Goal: Obtain resource: Download file/media

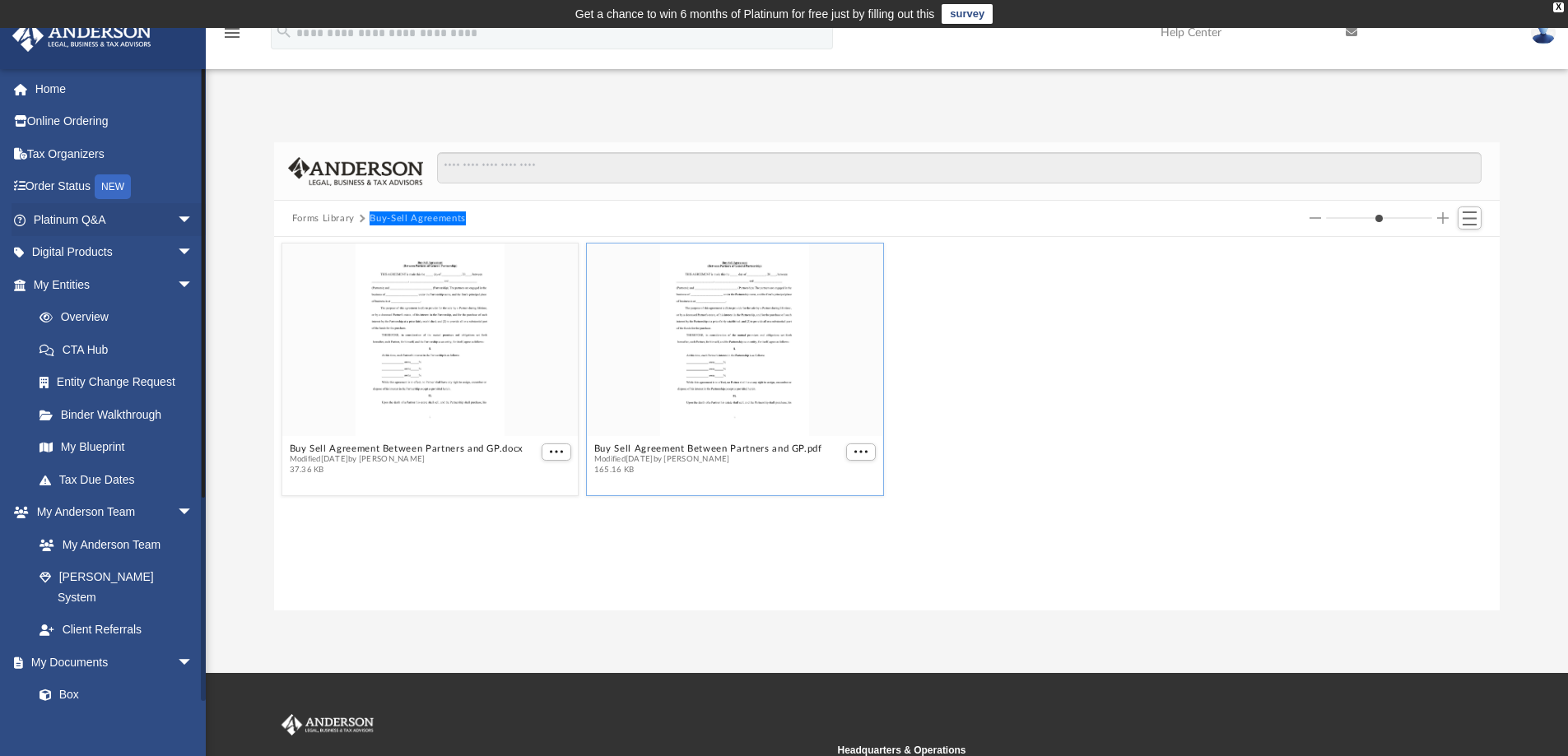
scroll to position [362, 1213]
click at [326, 217] on button "Forms Library" at bounding box center [323, 218] width 63 height 15
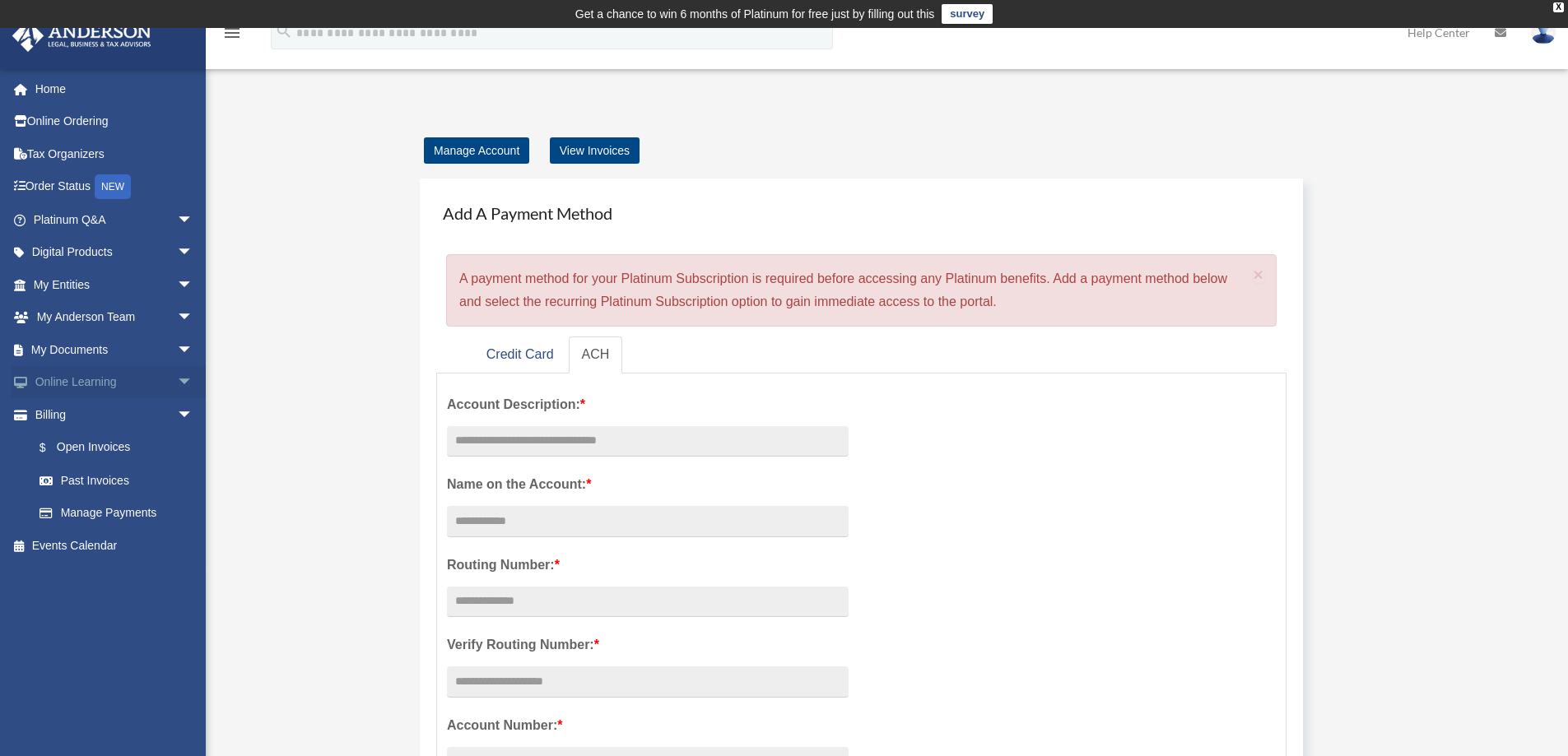
click at [177, 383] on span "arrow_drop_down" at bounding box center [193, 383] width 33 height 34
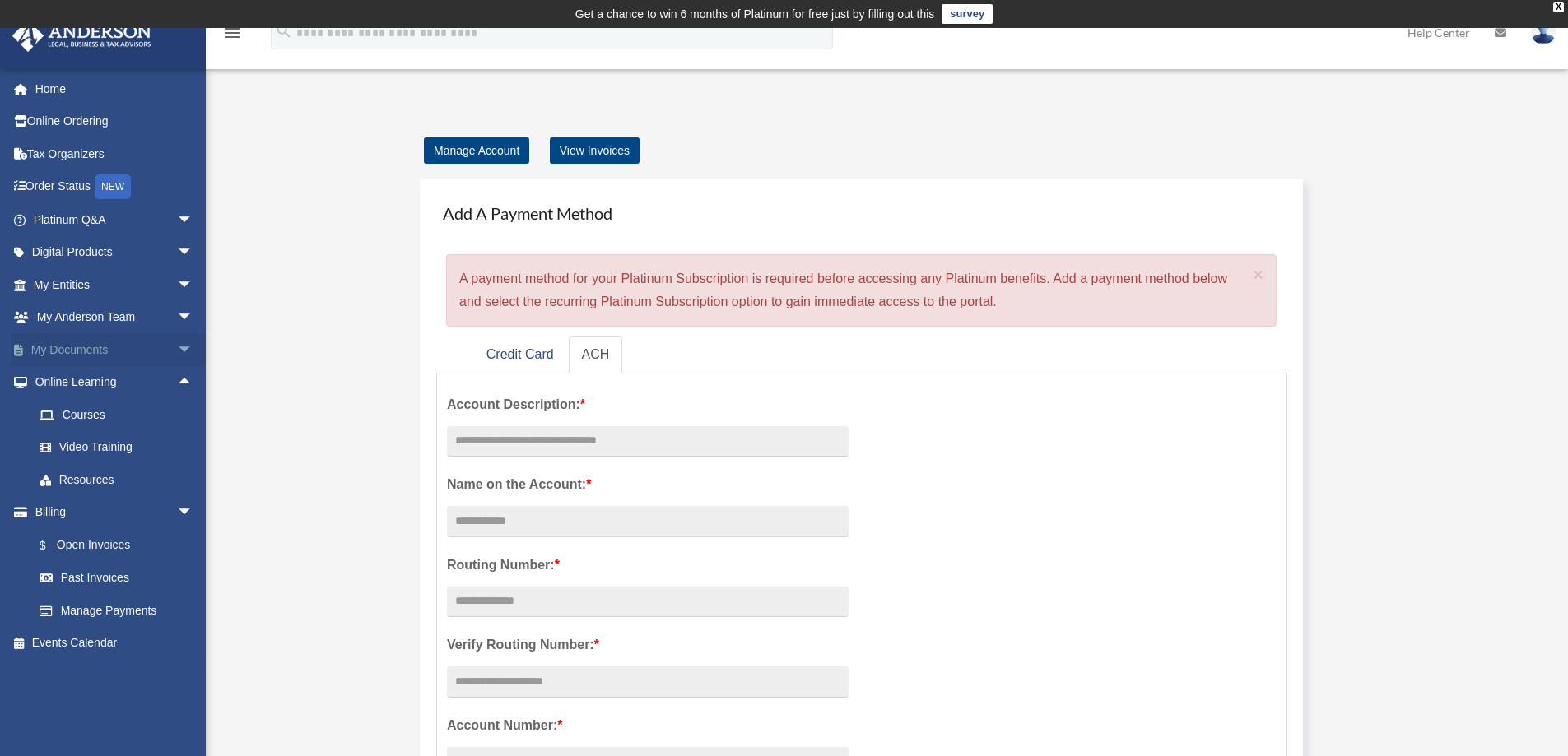
click at [177, 345] on span "arrow_drop_down" at bounding box center [193, 350] width 33 height 34
click at [113, 447] on link "Forms Library" at bounding box center [121, 447] width 195 height 33
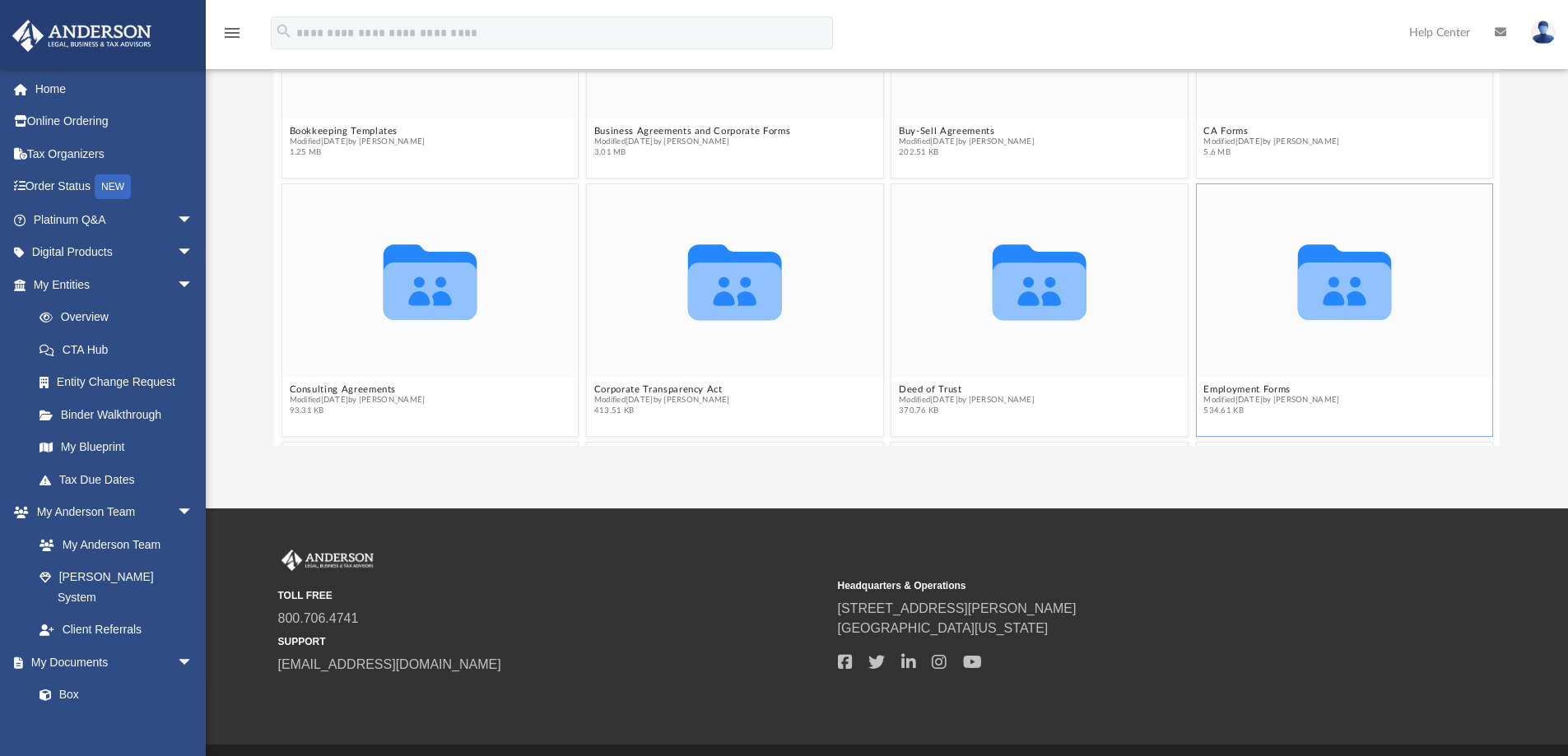
scroll to position [494, 0]
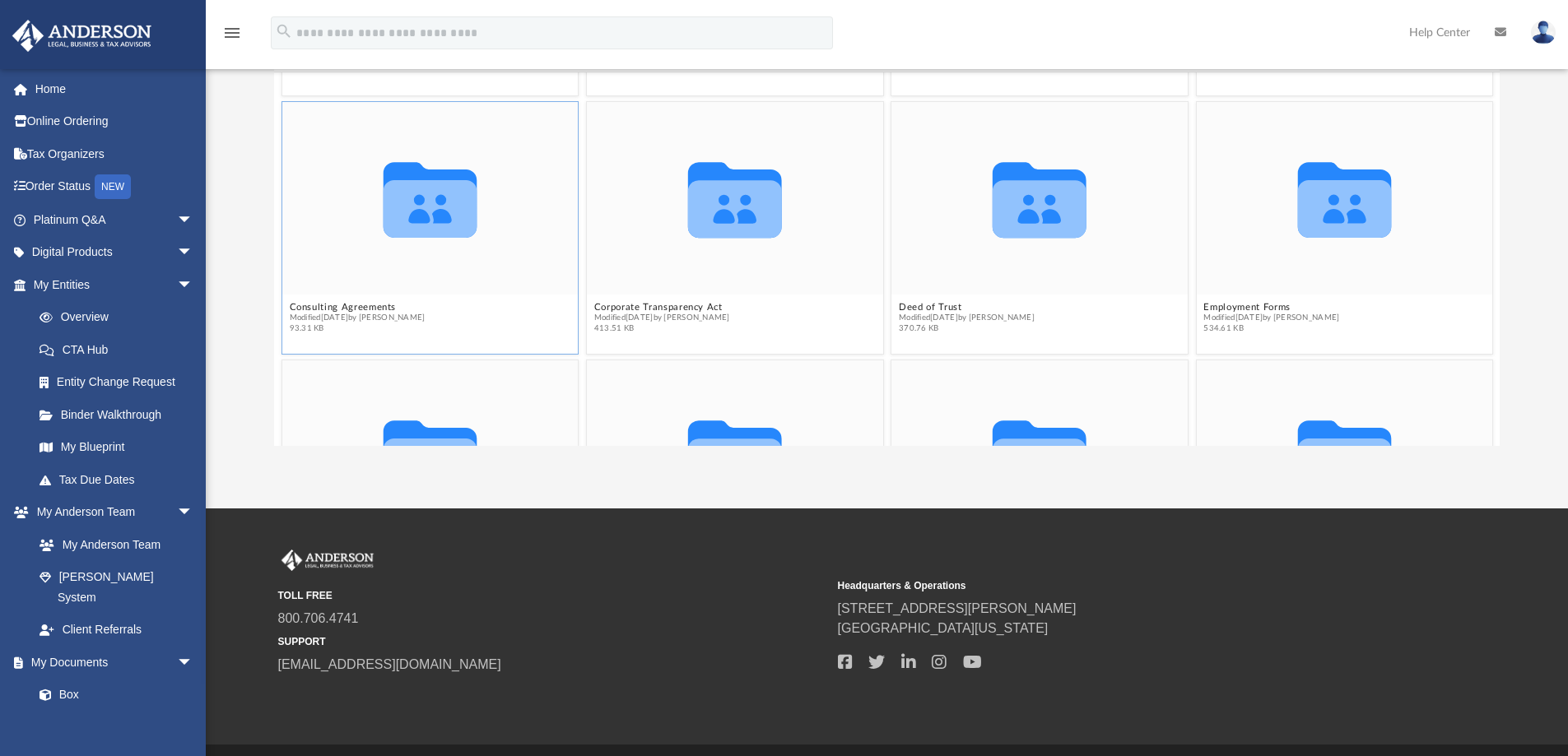
click at [356, 322] on span "Modified Wed Oct 5 2022 by Mary Acree" at bounding box center [357, 318] width 136 height 10
click at [354, 306] on button "Consulting Agreements" at bounding box center [357, 307] width 136 height 10
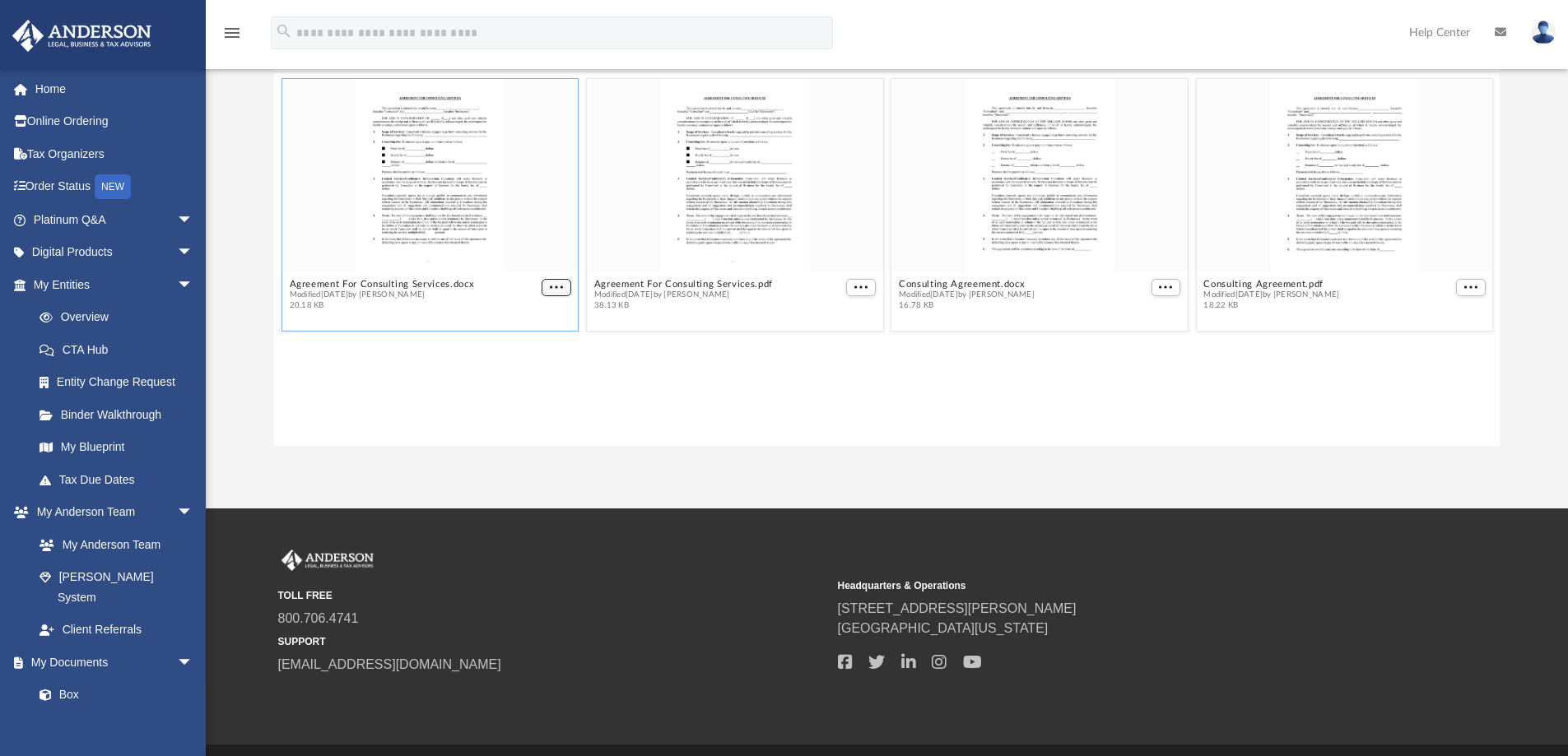
click at [560, 290] on span "More options" at bounding box center [556, 287] width 13 height 9
click at [539, 345] on li "Download" at bounding box center [536, 343] width 47 height 17
click at [858, 288] on span "More options" at bounding box center [860, 287] width 13 height 9
click at [855, 347] on li "Download" at bounding box center [841, 343] width 47 height 17
click at [1165, 289] on span "More options" at bounding box center [1165, 287] width 13 height 9
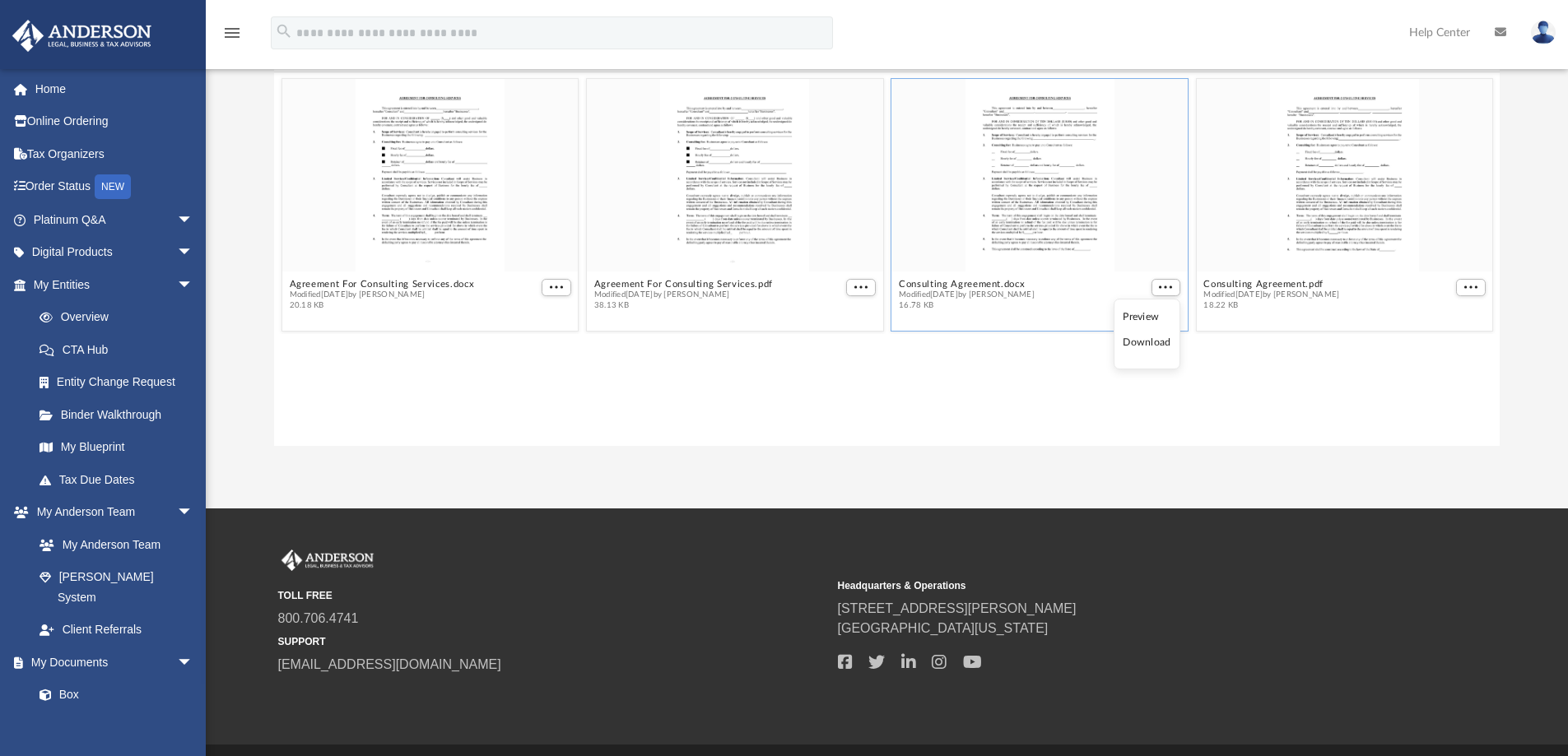
click at [1147, 343] on li "Download" at bounding box center [1146, 343] width 47 height 17
click at [1475, 286] on span "More options" at bounding box center [1470, 287] width 13 height 9
click at [1458, 340] on li "Download" at bounding box center [1450, 343] width 47 height 17
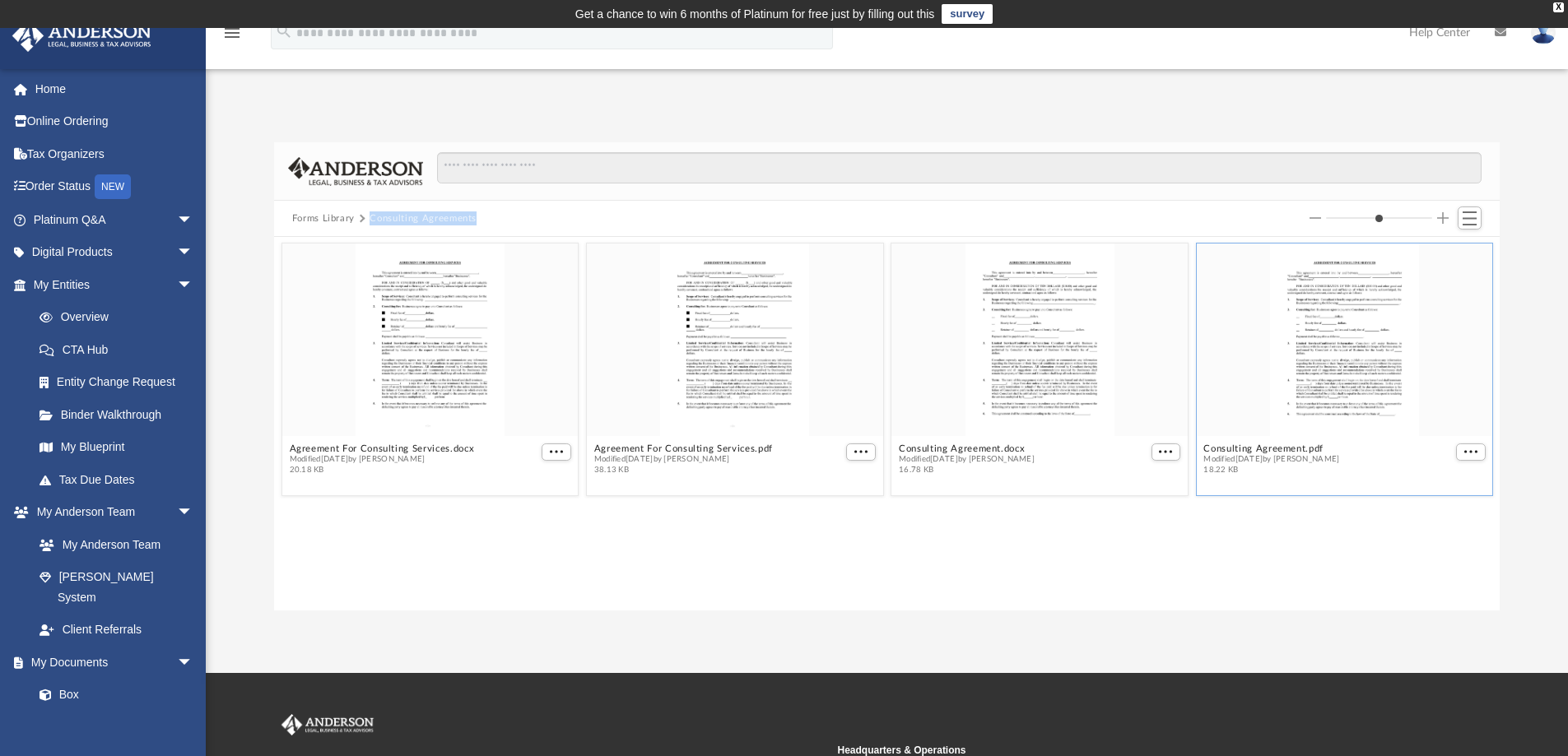
drag, startPoint x: 492, startPoint y: 220, endPoint x: 369, endPoint y: 215, distance: 123.1
click at [369, 215] on div "Forms Library Consulting Agreements" at bounding box center [887, 219] width 1226 height 36
copy div "Consulting Agreements"
click at [330, 216] on button "Forms Library" at bounding box center [323, 218] width 63 height 15
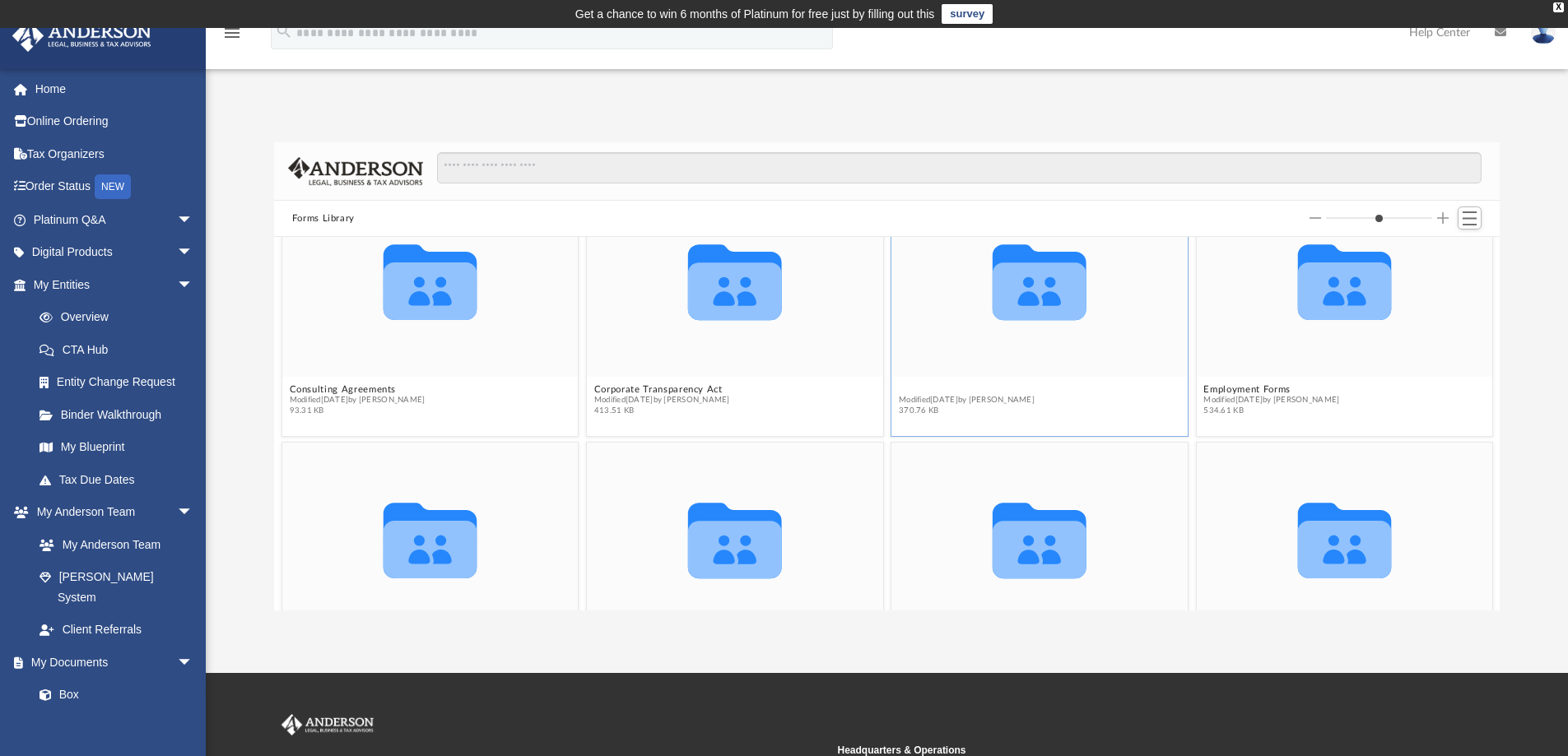
scroll to position [517, 0]
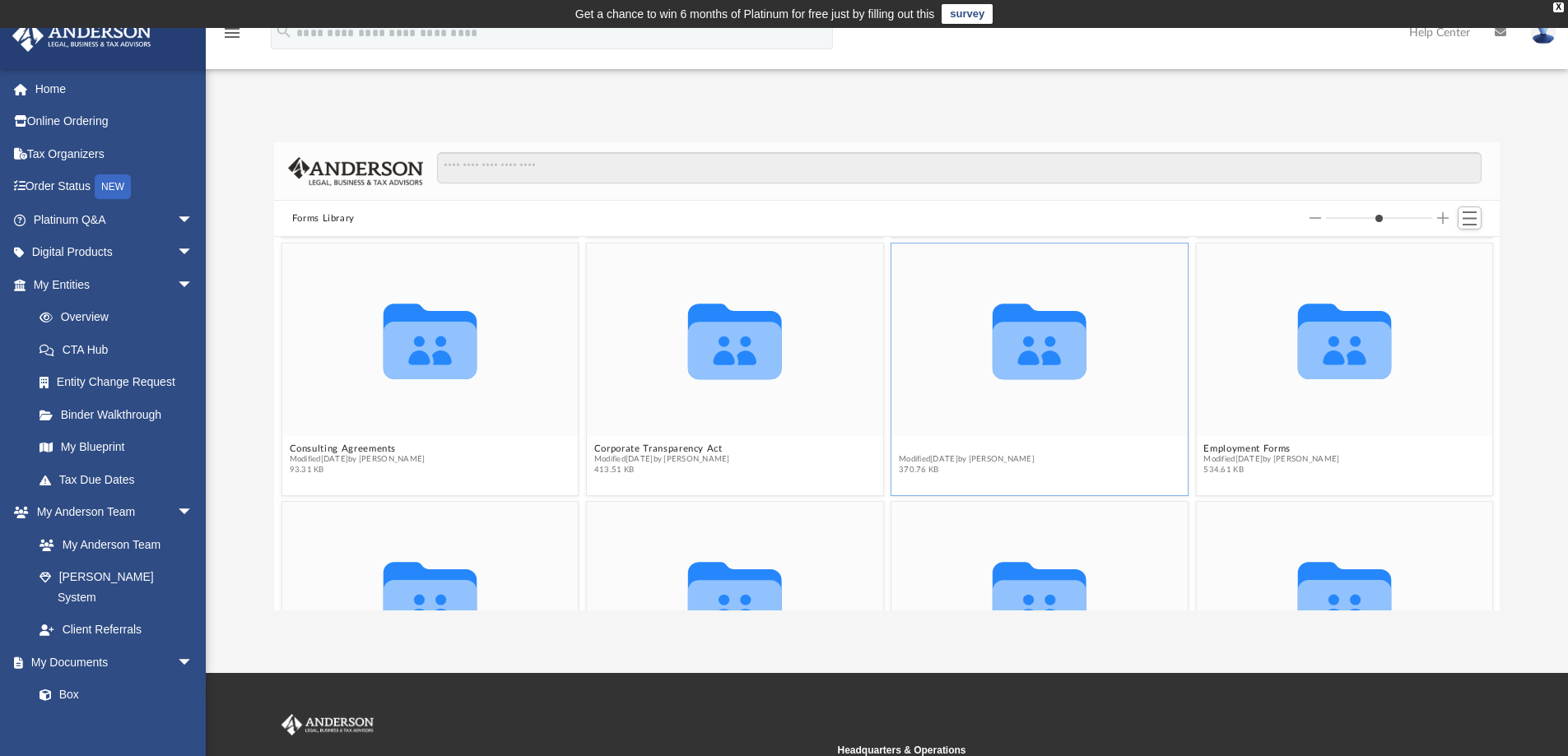
click at [934, 390] on figure "Collaborated Folder Deed of Trust Modified Wed Oct 5 2022 by Mary Acree 370.76 …" at bounding box center [1040, 363] width 297 height 238
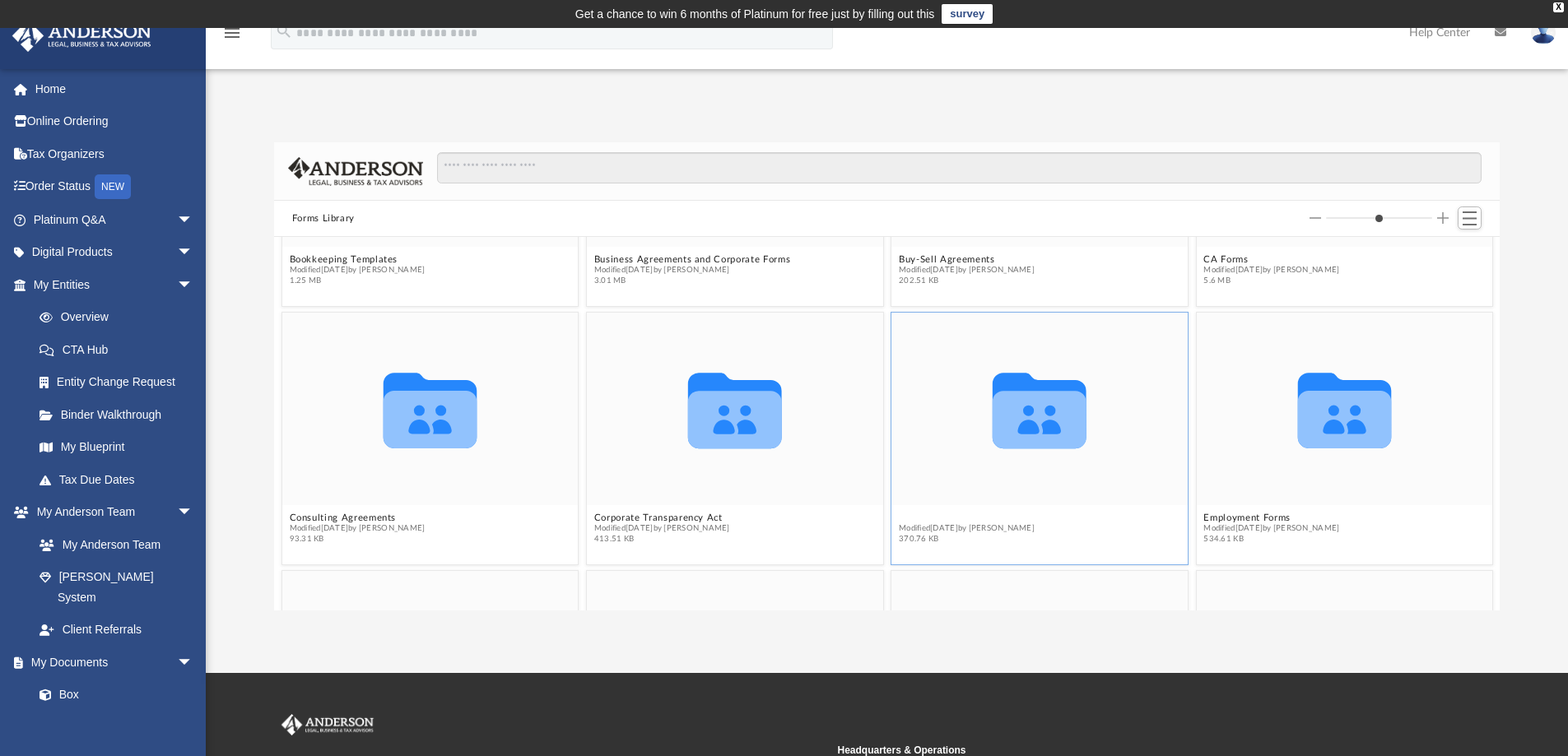
scroll to position [434, 0]
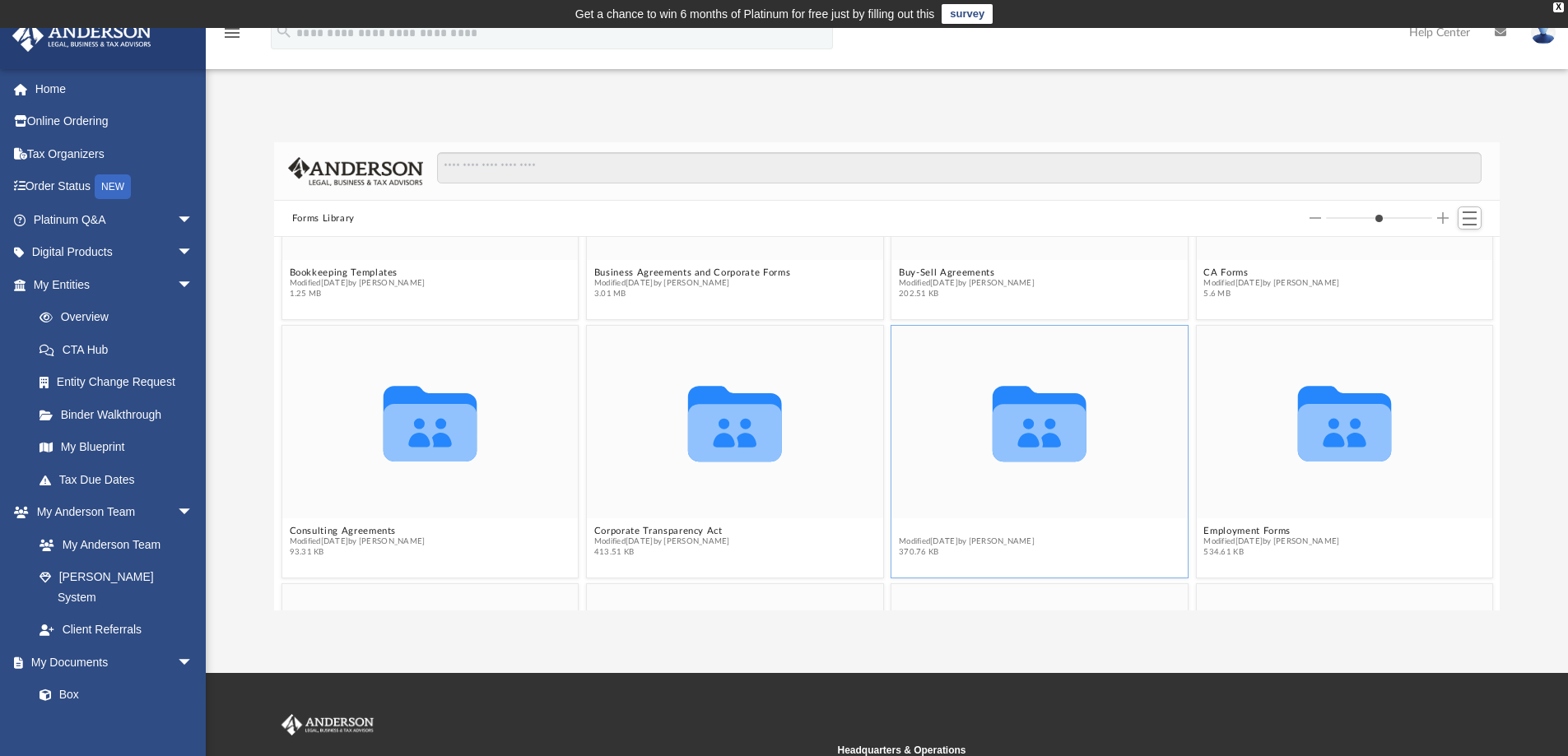
click at [907, 526] on button "Deed of Trust" at bounding box center [966, 531] width 136 height 10
click at [914, 544] on span "Modified Wed Oct 5 2022 by Mary Acree" at bounding box center [966, 541] width 136 height 10
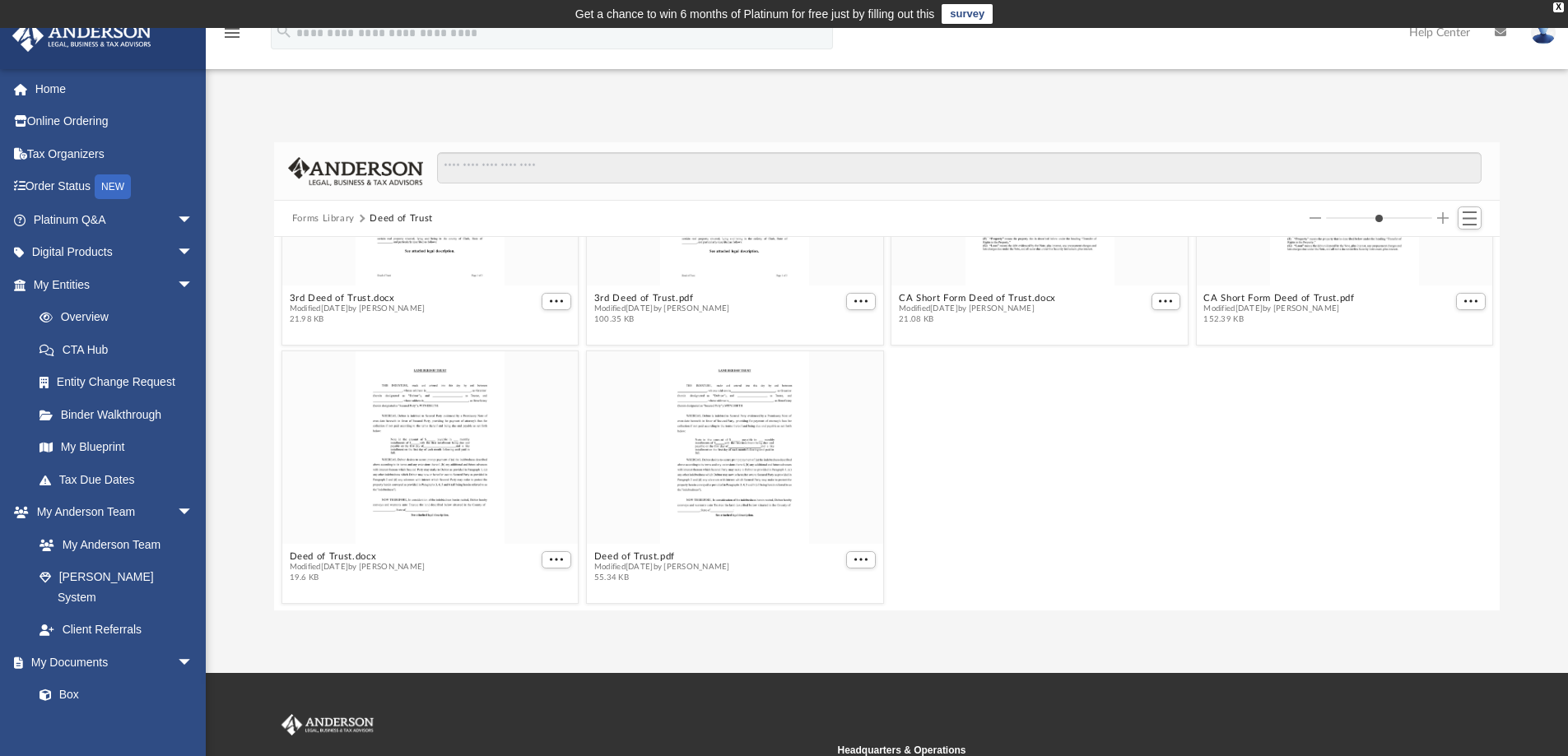
scroll to position [0, 0]
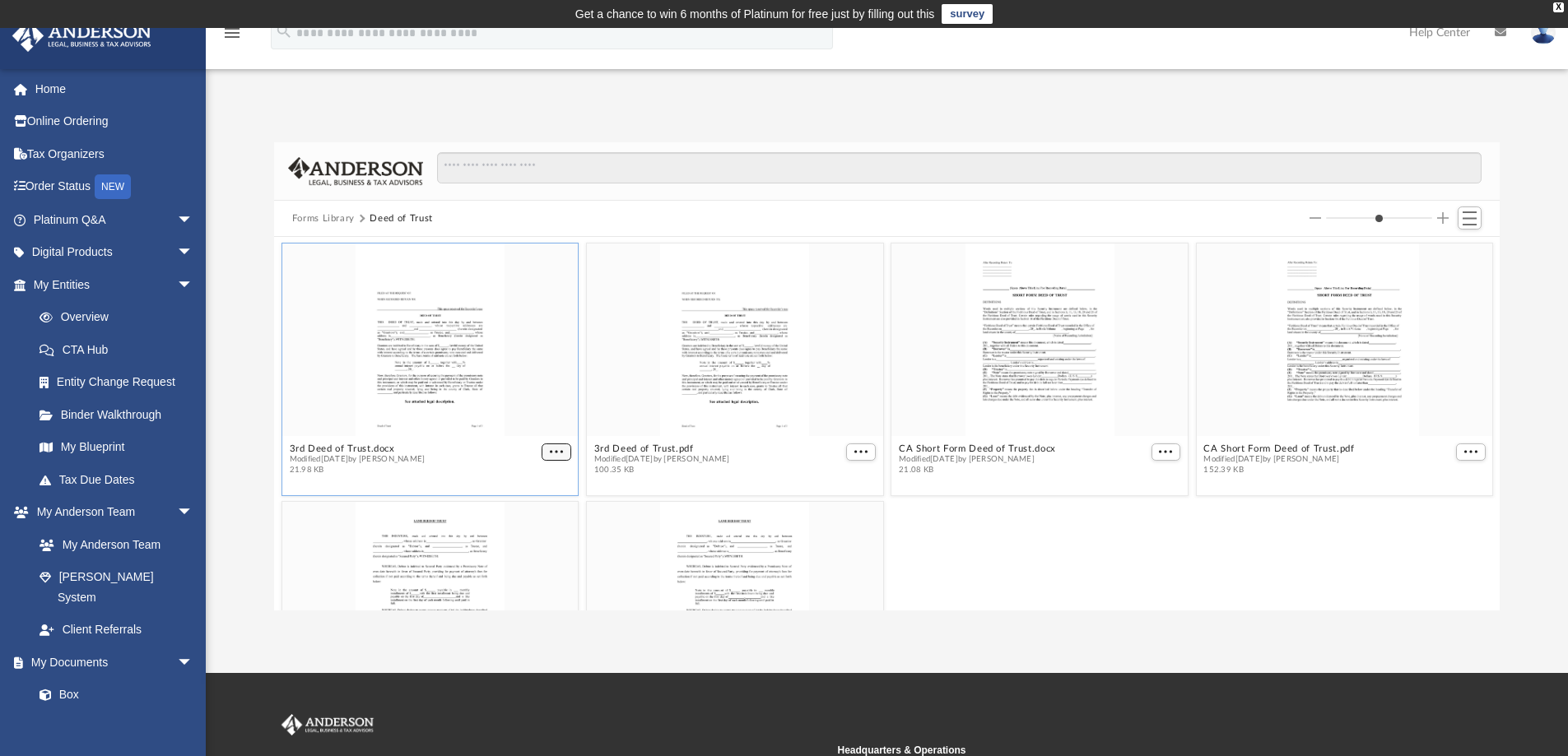
click at [555, 448] on span "More options" at bounding box center [556, 452] width 13 height 9
click at [533, 507] on li "Download" at bounding box center [534, 507] width 47 height 17
click at [854, 448] on span "More options" at bounding box center [860, 452] width 13 height 9
click at [844, 509] on li "Download" at bounding box center [834, 507] width 47 height 17
click at [1159, 450] on span "More options" at bounding box center [1165, 452] width 13 height 9
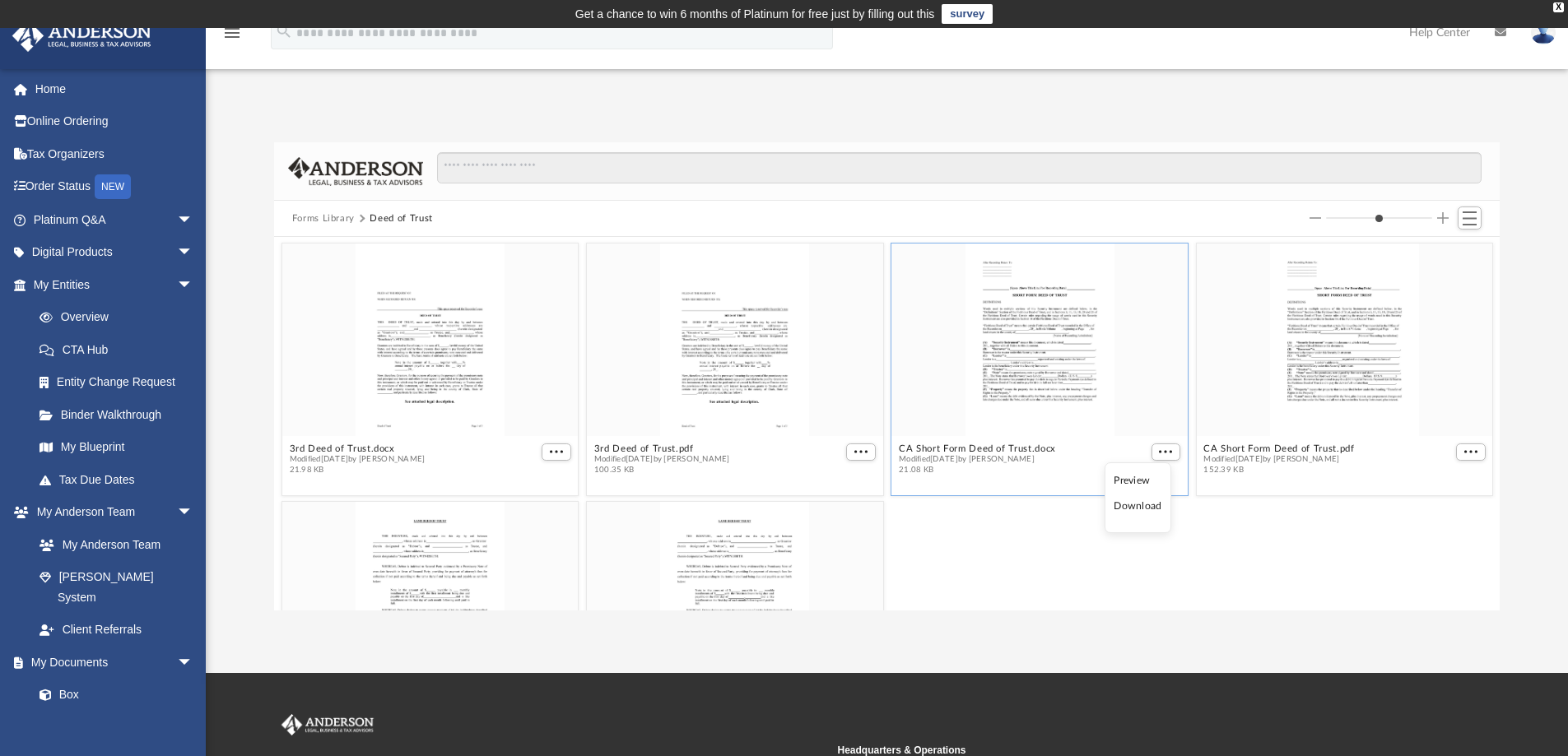
click at [1147, 501] on li "Download" at bounding box center [1137, 507] width 47 height 17
click at [1456, 456] on button "More options" at bounding box center [1471, 453] width 29 height 17
click at [1434, 511] on li "Download" at bounding box center [1438, 507] width 47 height 17
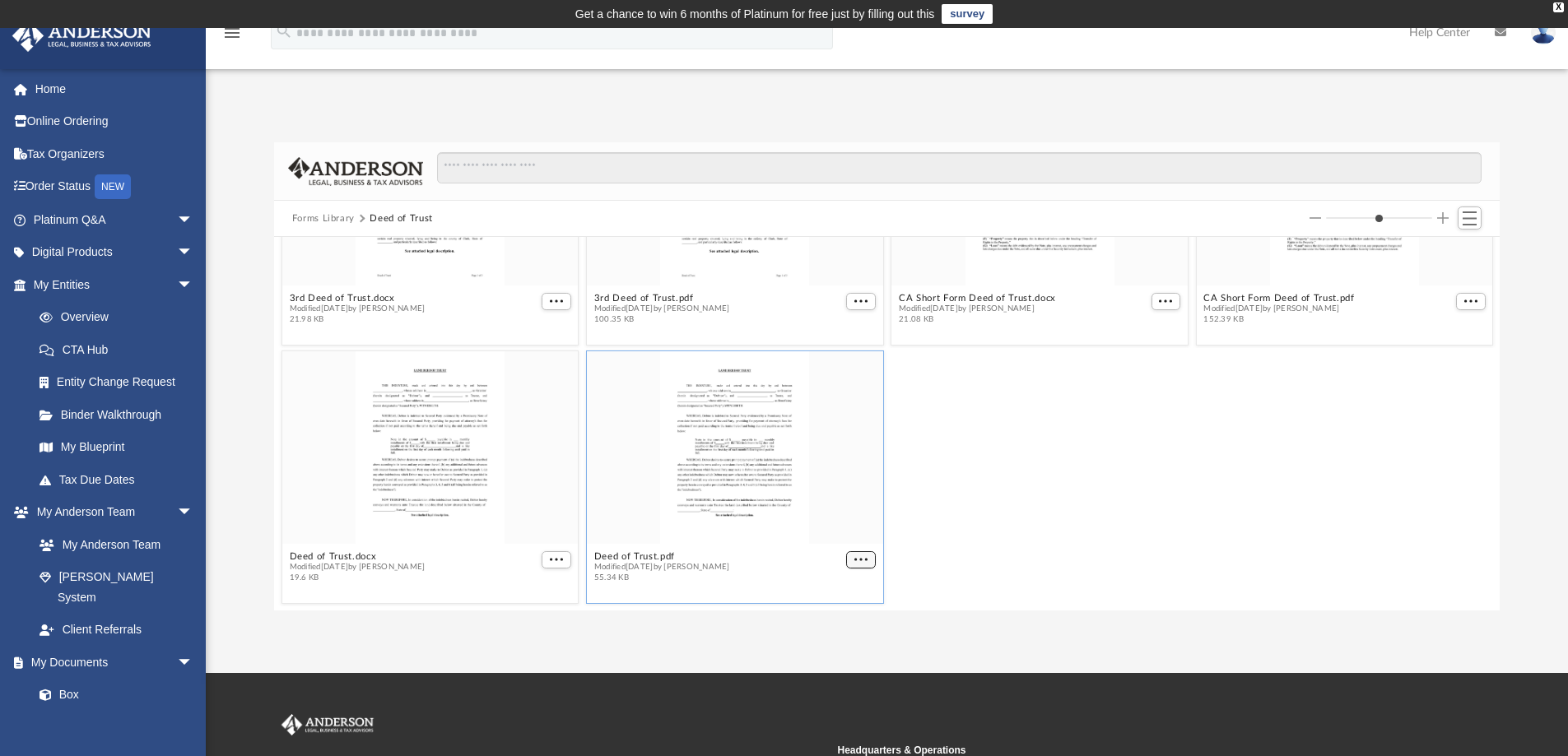
scroll to position [143, 0]
click at [856, 559] on button "More options" at bounding box center [860, 567] width 29 height 17
click at [843, 528] on li "Download" at bounding box center [834, 534] width 47 height 17
click at [553, 555] on span "More options" at bounding box center [556, 559] width 13 height 9
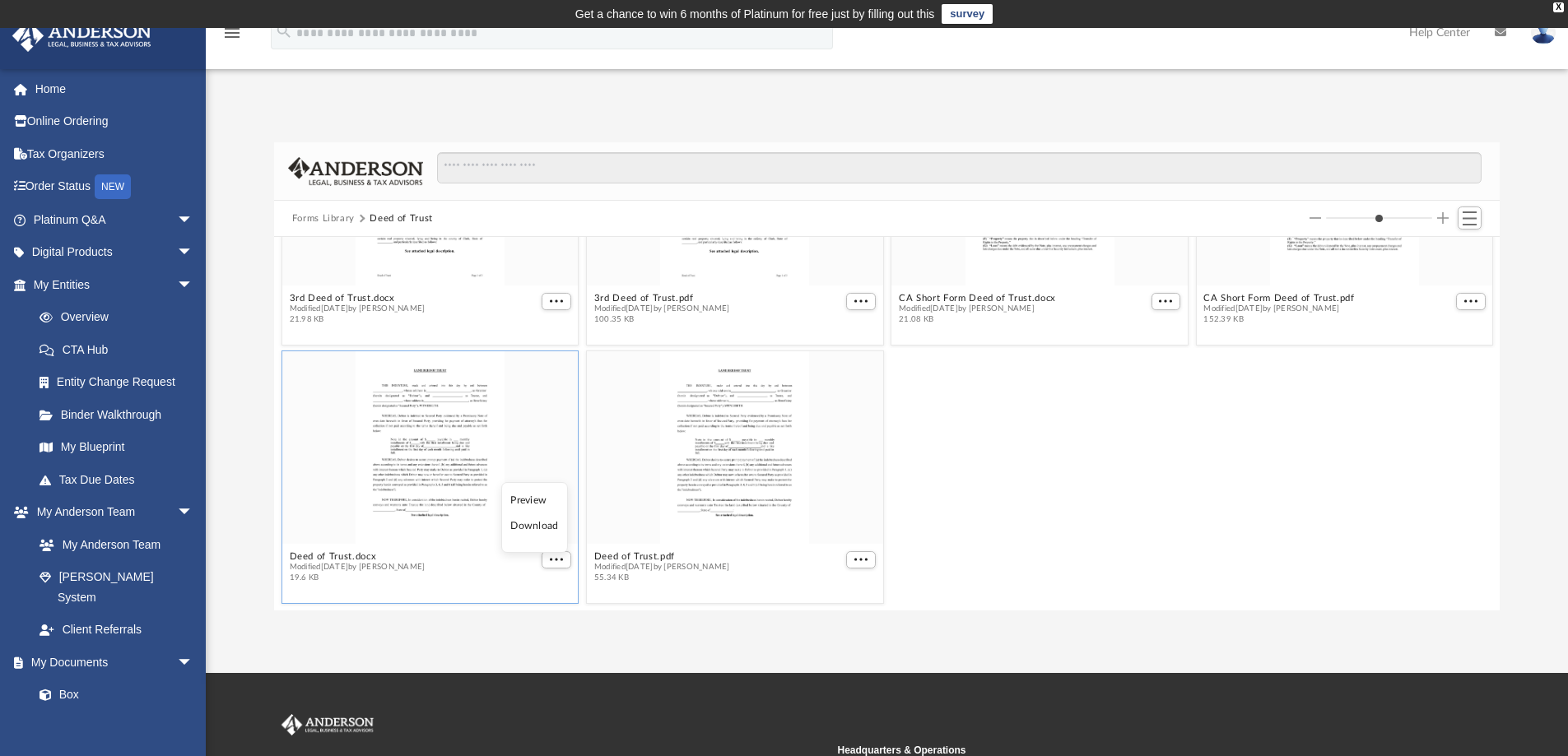
click at [547, 528] on li "Download" at bounding box center [534, 526] width 47 height 17
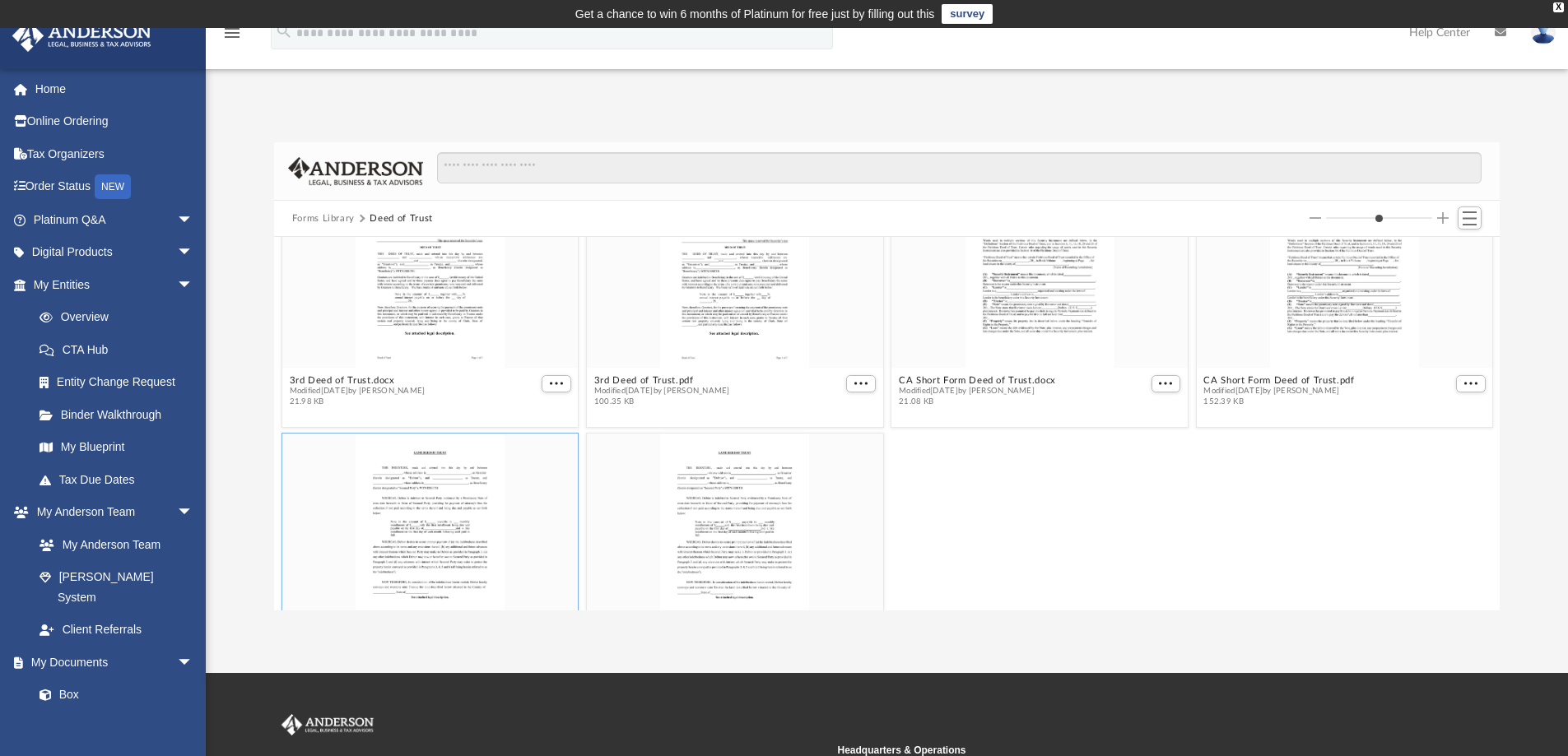
click at [339, 222] on button "Forms Library" at bounding box center [323, 218] width 63 height 15
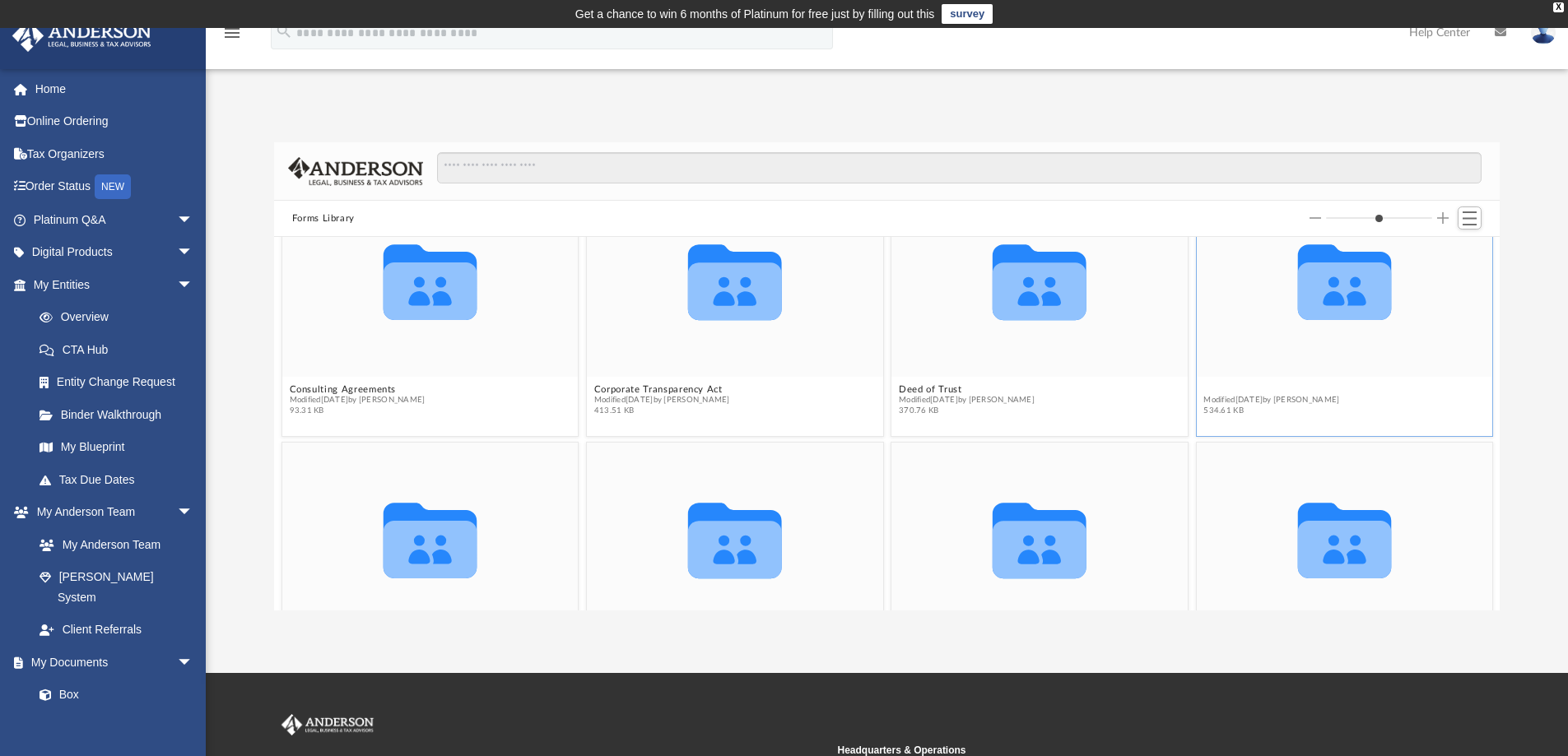
scroll to position [517, 0]
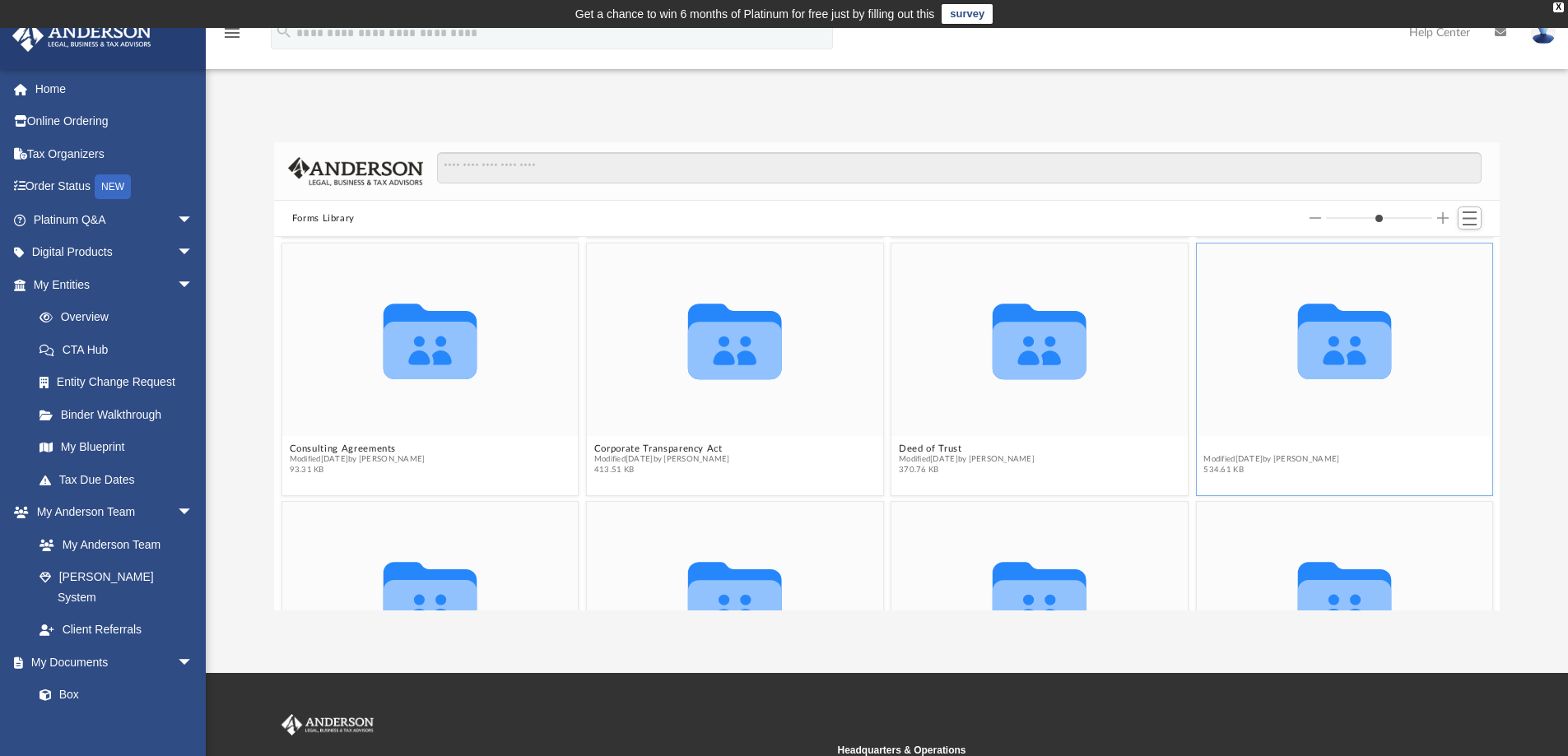
click at [1225, 390] on figure "Collaborated Folder Employment Forms Modified Wed Oct 5 2022 by Mary Acree 534.…" at bounding box center [1344, 363] width 297 height 238
click at [1237, 459] on span "Modified Wed Oct 5 2022 by Mary Acree" at bounding box center [1271, 459] width 136 height 10
click at [1235, 447] on button "Employment Forms" at bounding box center [1271, 449] width 136 height 10
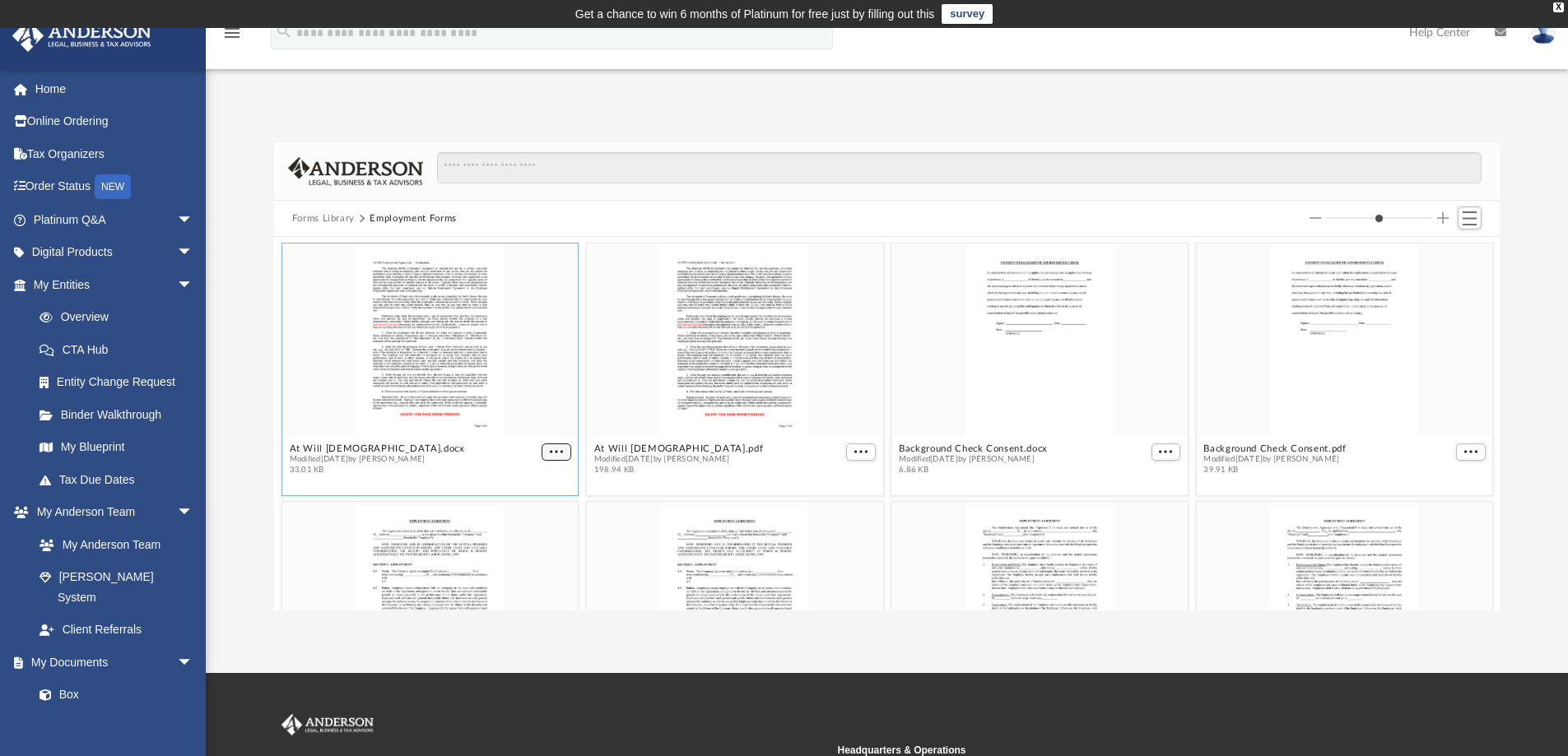
click at [550, 450] on span "More options" at bounding box center [556, 452] width 13 height 9
click at [534, 508] on li "Download" at bounding box center [534, 507] width 47 height 17
click at [848, 456] on button "More options" at bounding box center [860, 453] width 29 height 17
click at [838, 510] on li "Download" at bounding box center [834, 507] width 47 height 17
click at [1159, 447] on span "More options" at bounding box center [1165, 452] width 13 height 9
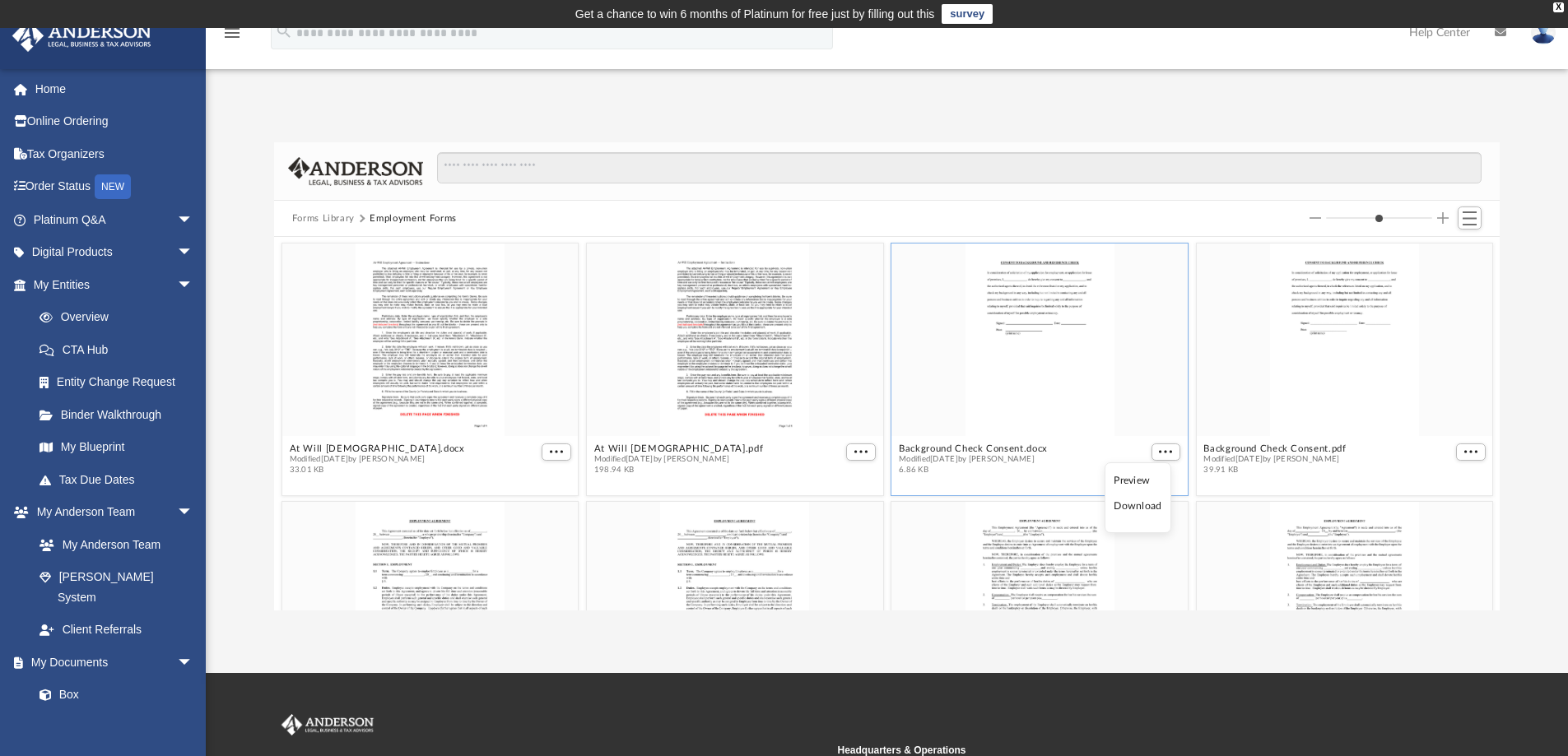
click at [1142, 500] on li "Download" at bounding box center [1137, 507] width 47 height 17
click at [1464, 450] on span "More options" at bounding box center [1470, 452] width 13 height 9
click at [1440, 504] on li "Download" at bounding box center [1438, 507] width 47 height 17
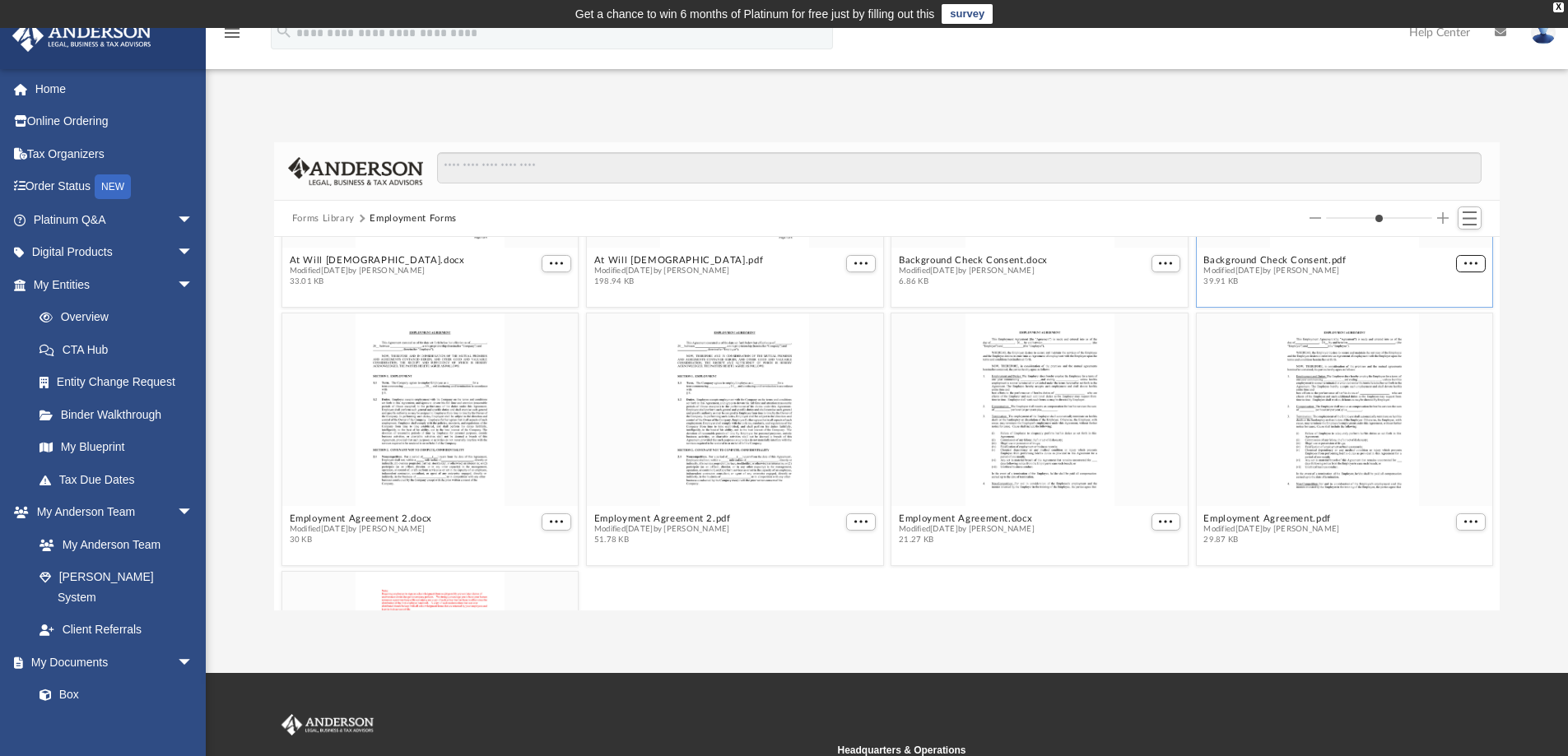
scroll to position [247, 0]
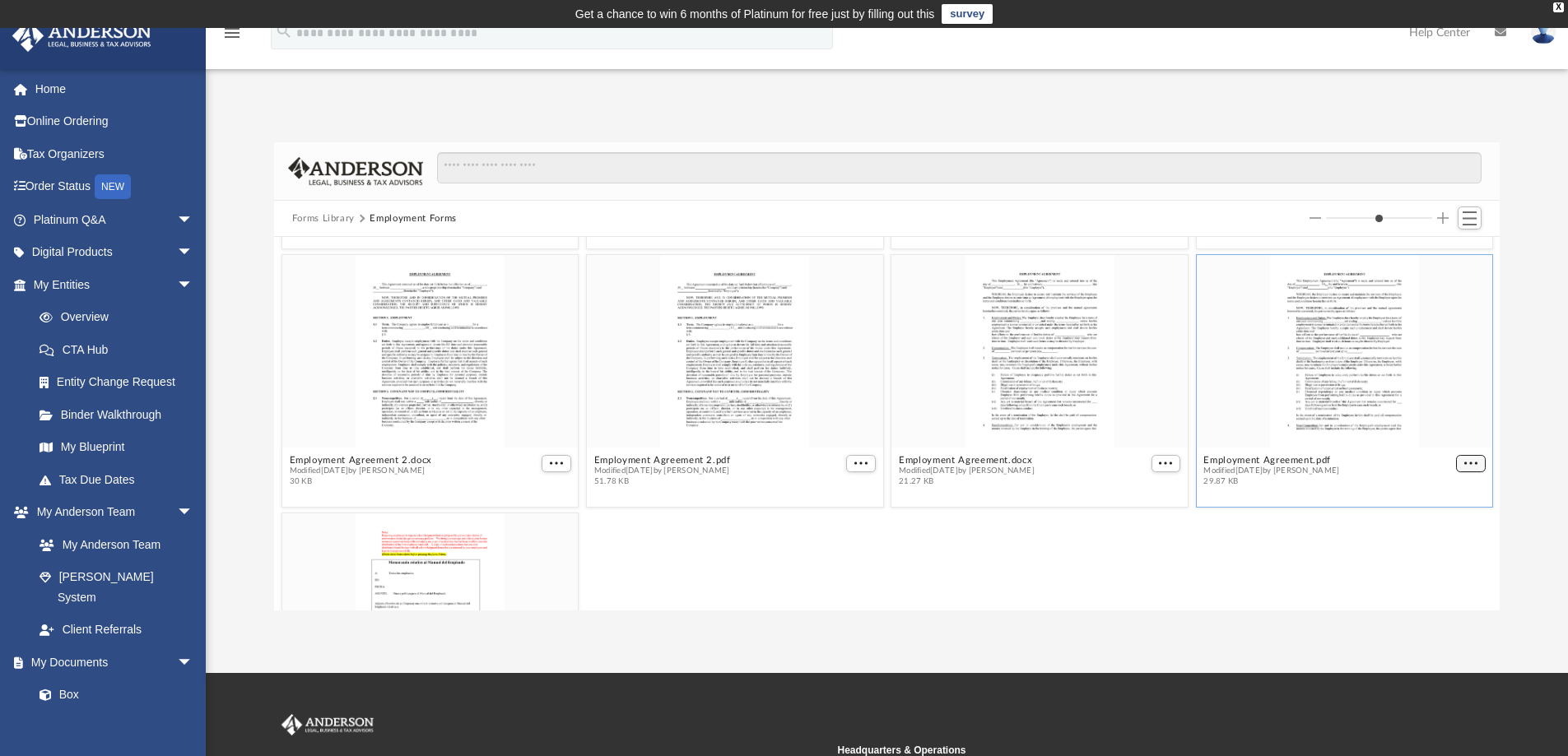
click at [1464, 462] on span "More options" at bounding box center [1470, 464] width 13 height 9
click at [1436, 515] on li "Download" at bounding box center [1438, 518] width 47 height 17
click at [1159, 466] on span "More options" at bounding box center [1165, 464] width 13 height 9
click at [1144, 515] on li "Download" at bounding box center [1137, 518] width 47 height 17
click at [854, 463] on span "More options" at bounding box center [860, 464] width 13 height 9
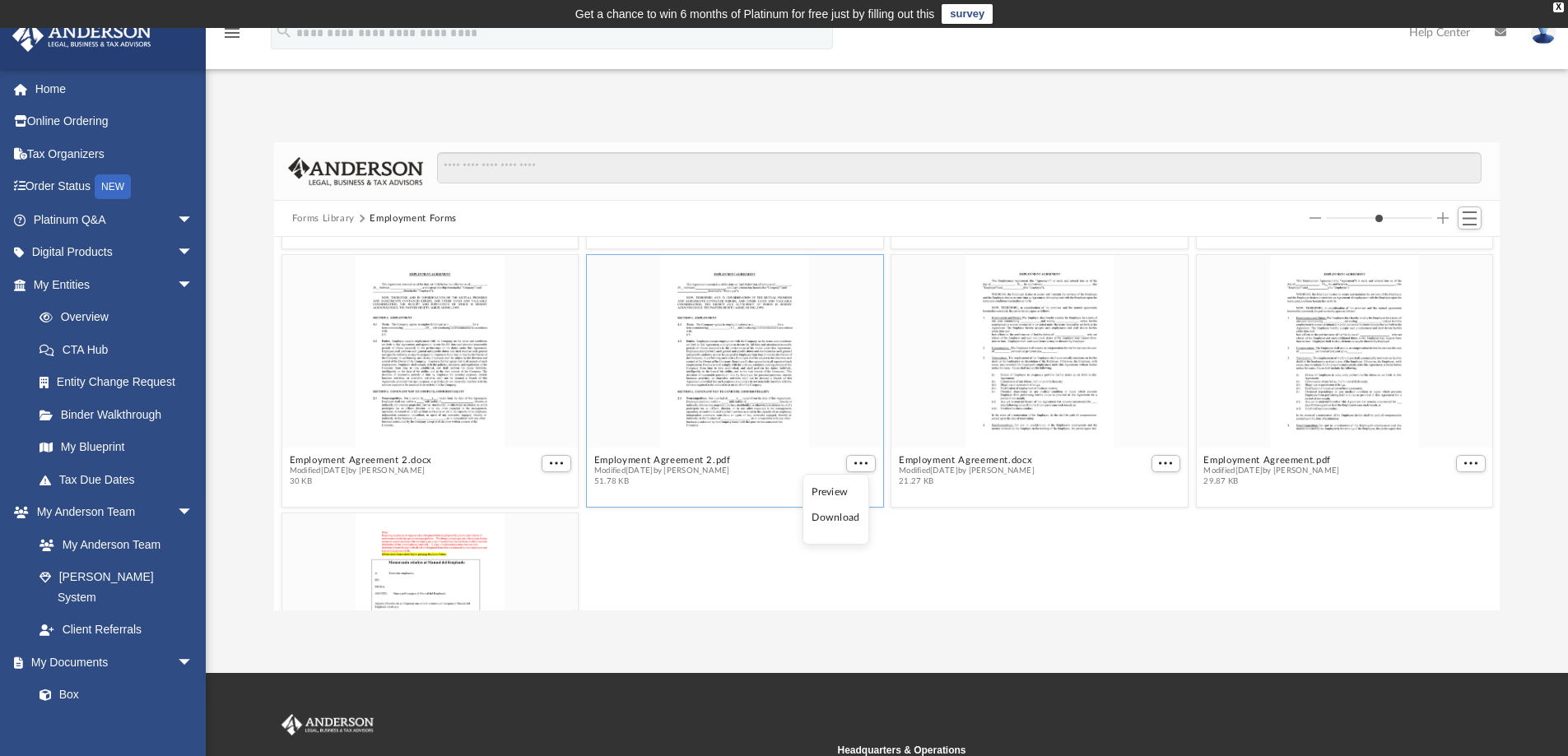
click at [844, 519] on li "Download" at bounding box center [834, 518] width 47 height 17
click at [550, 463] on span "More options" at bounding box center [556, 464] width 13 height 9
click at [549, 517] on li "Download" at bounding box center [534, 518] width 47 height 17
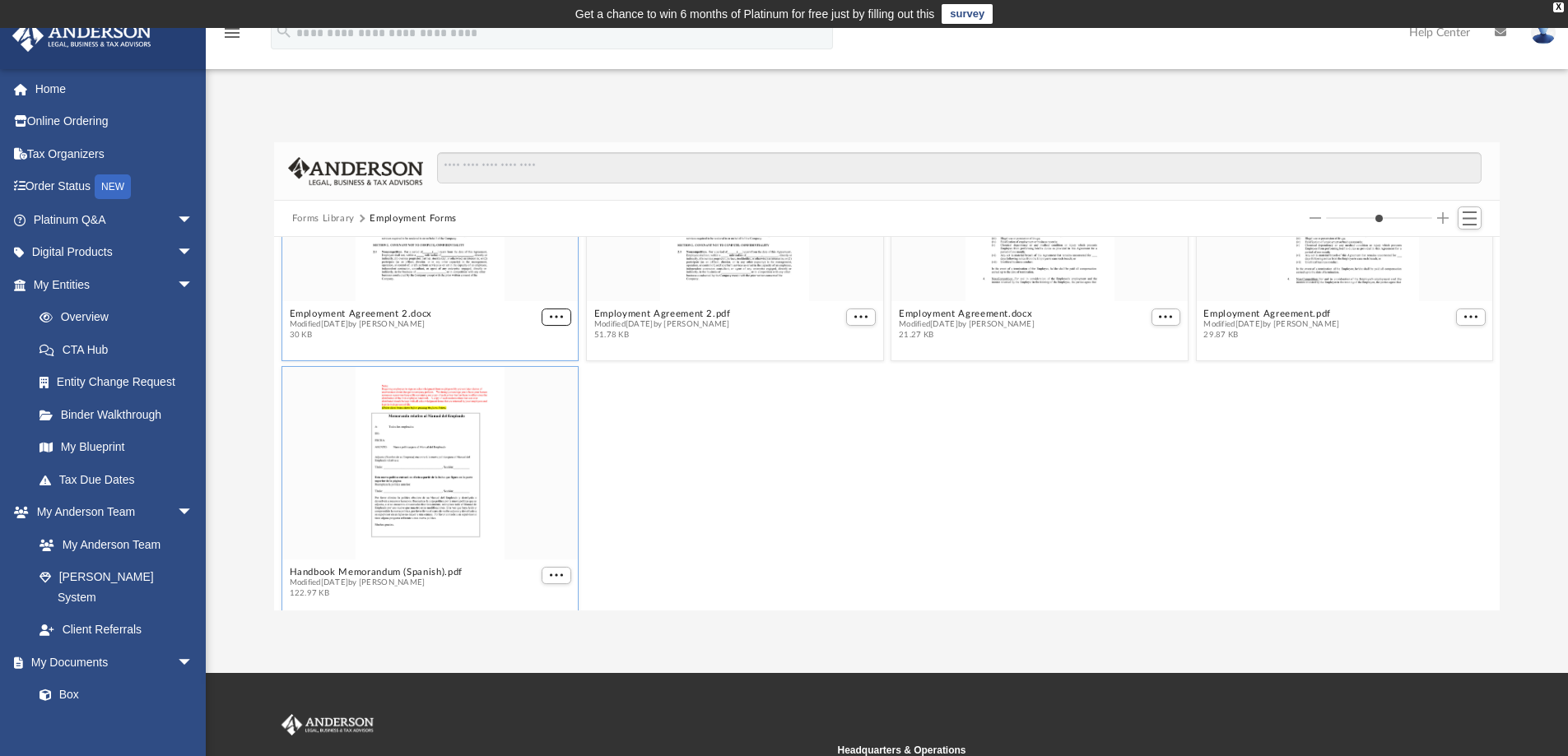
scroll to position [409, 0]
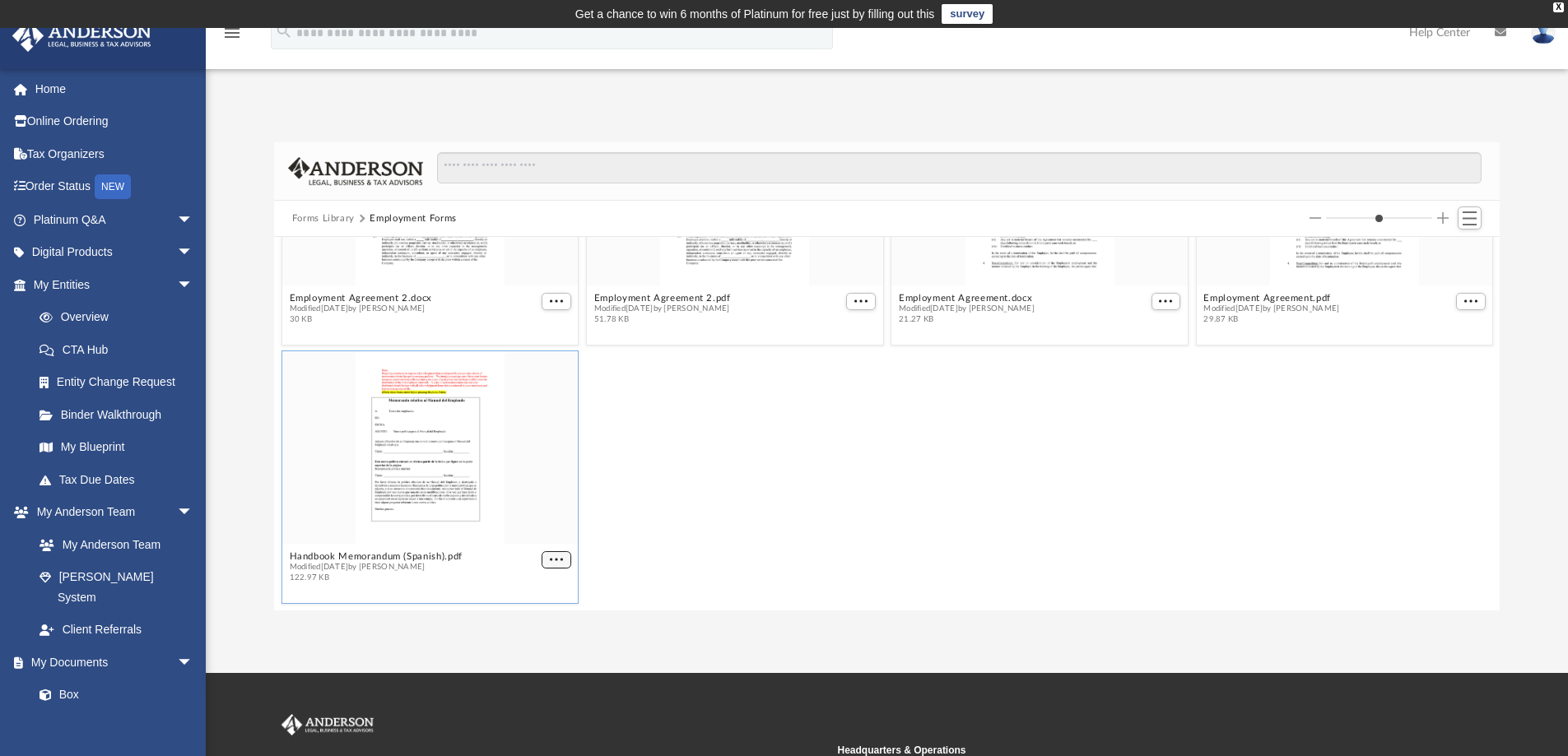
click at [557, 559] on button "More options" at bounding box center [556, 560] width 29 height 17
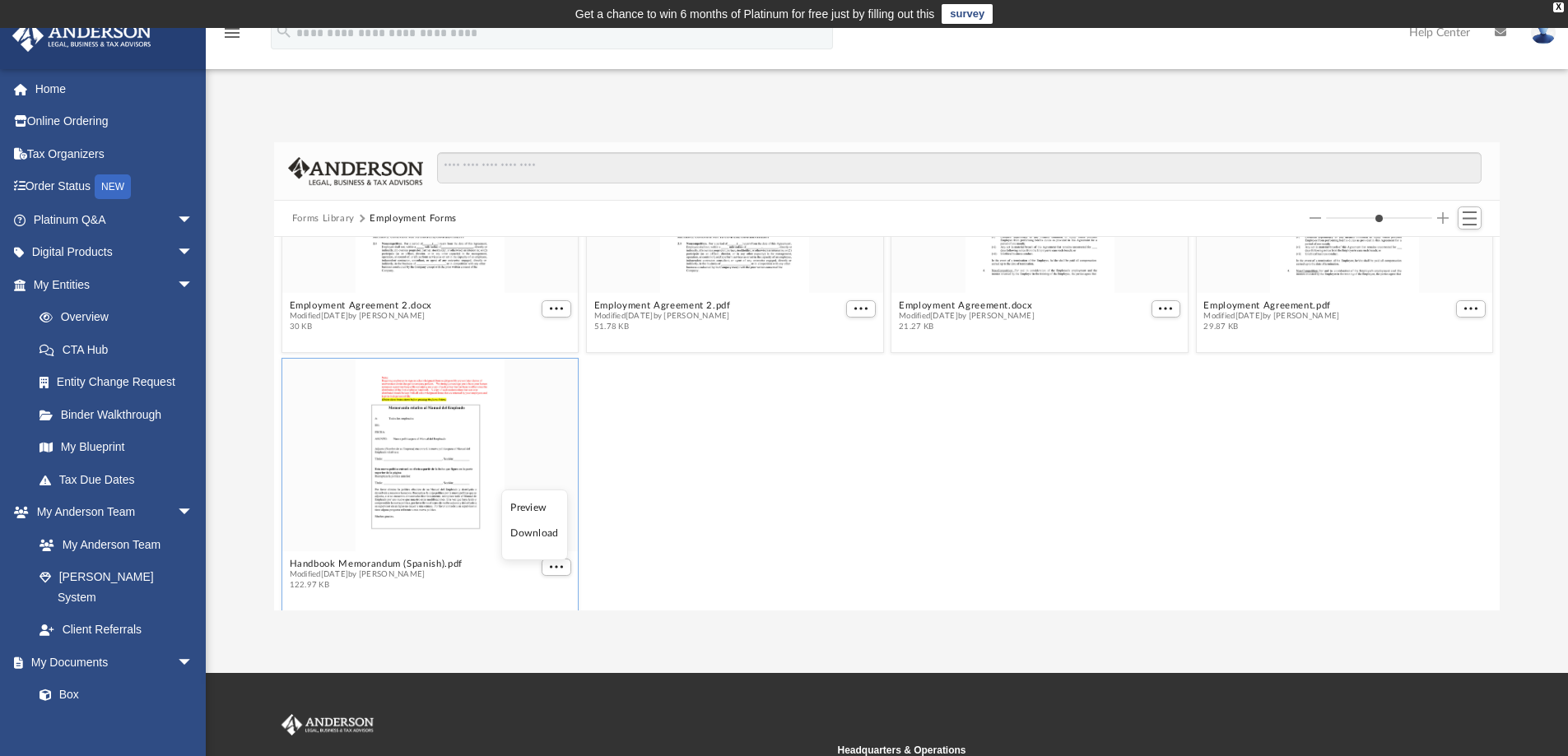
click at [554, 536] on li "Download" at bounding box center [534, 534] width 47 height 17
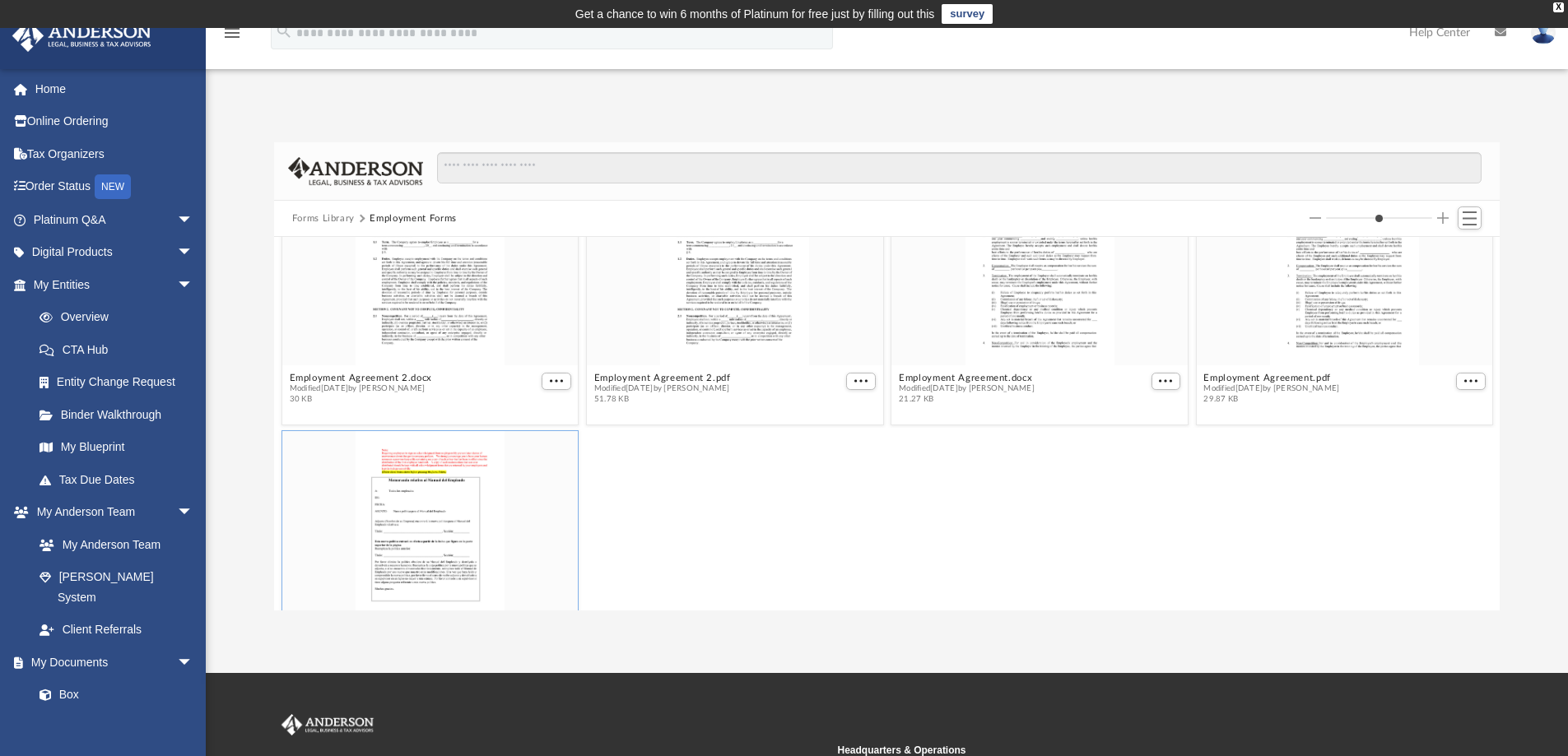
scroll to position [409, 0]
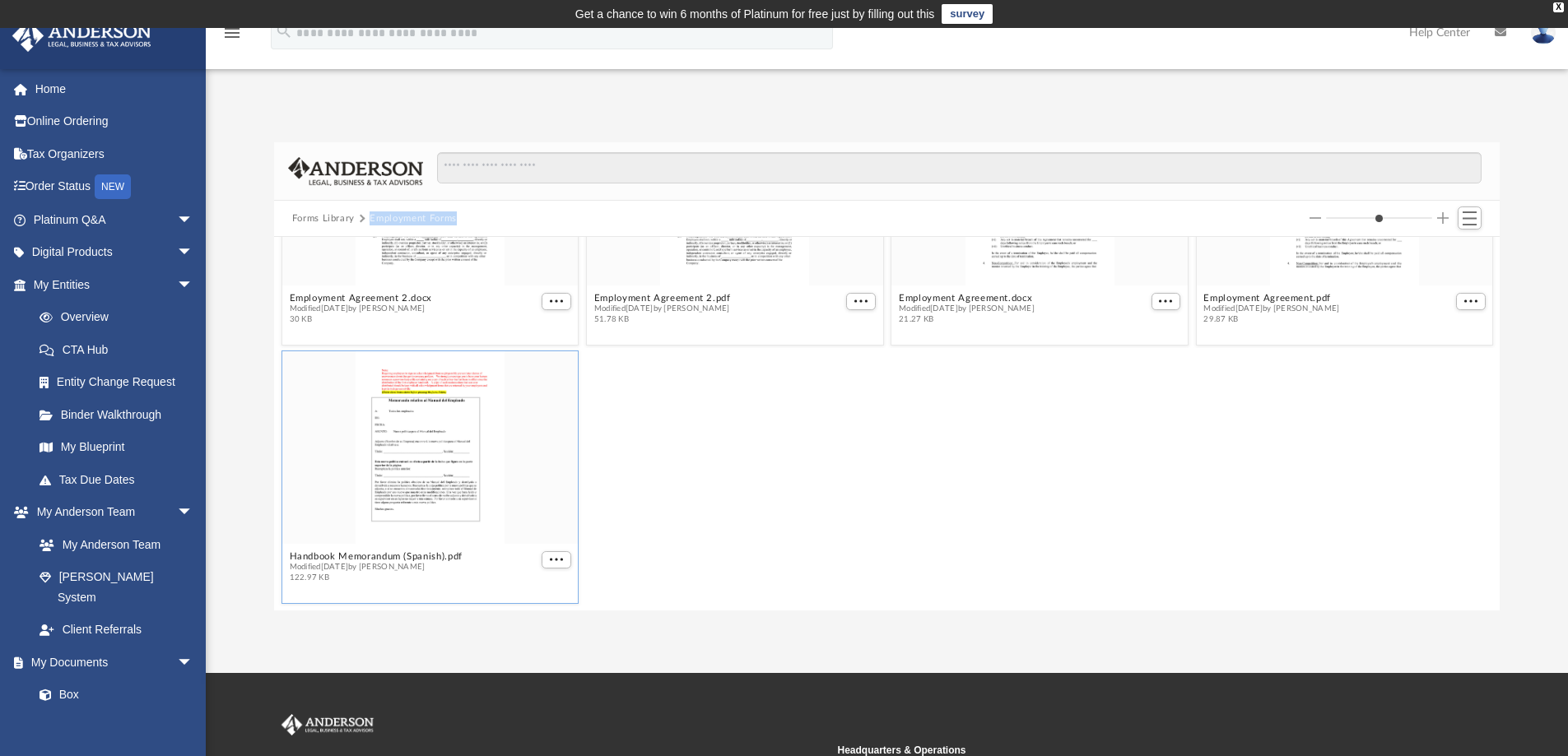
drag, startPoint x: 479, startPoint y: 218, endPoint x: 372, endPoint y: 216, distance: 107.0
click at [372, 216] on div "Forms Library Employment Forms" at bounding box center [887, 219] width 1226 height 36
copy button "Employment Forms"
click at [335, 216] on button "Forms Library" at bounding box center [323, 218] width 63 height 15
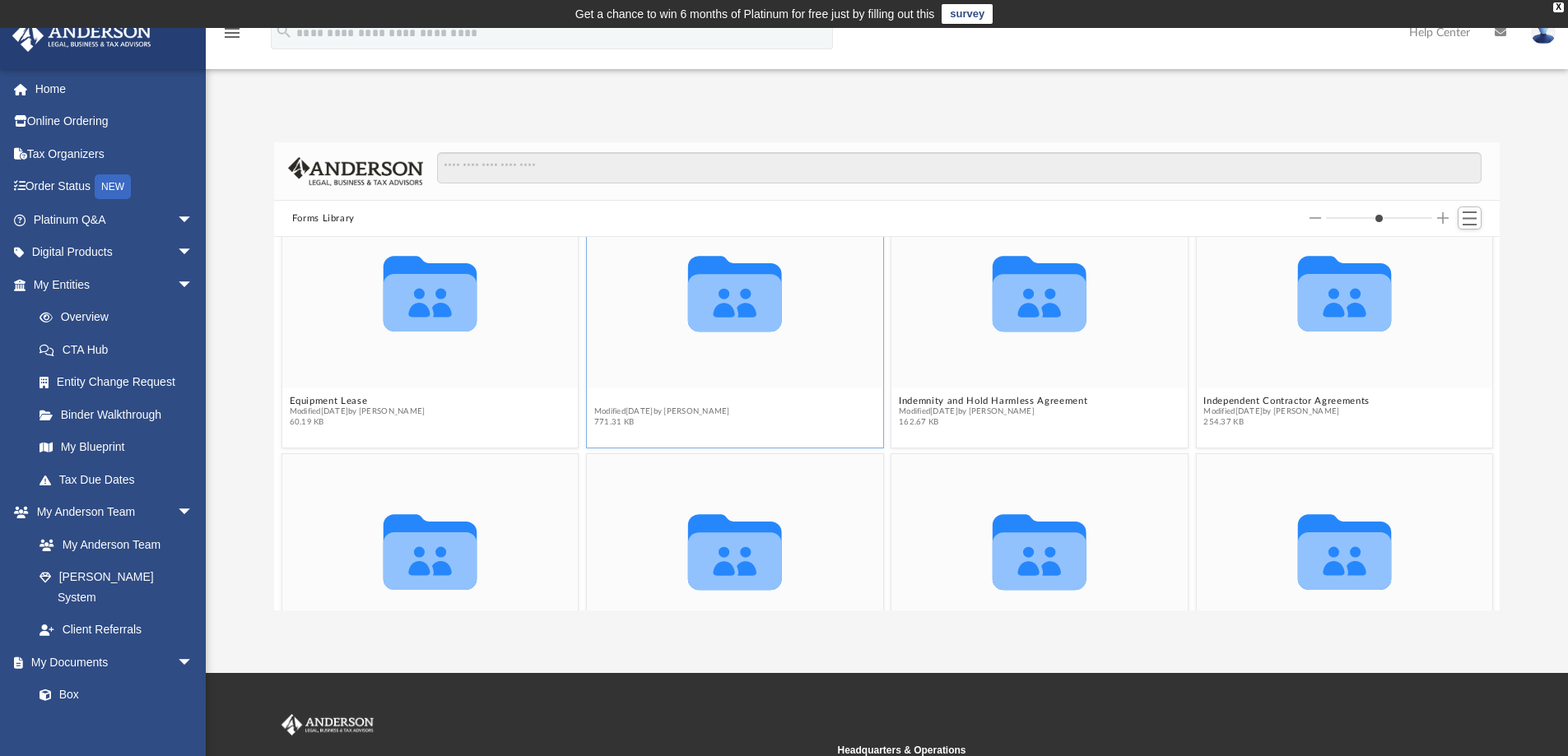
scroll to position [775, 0]
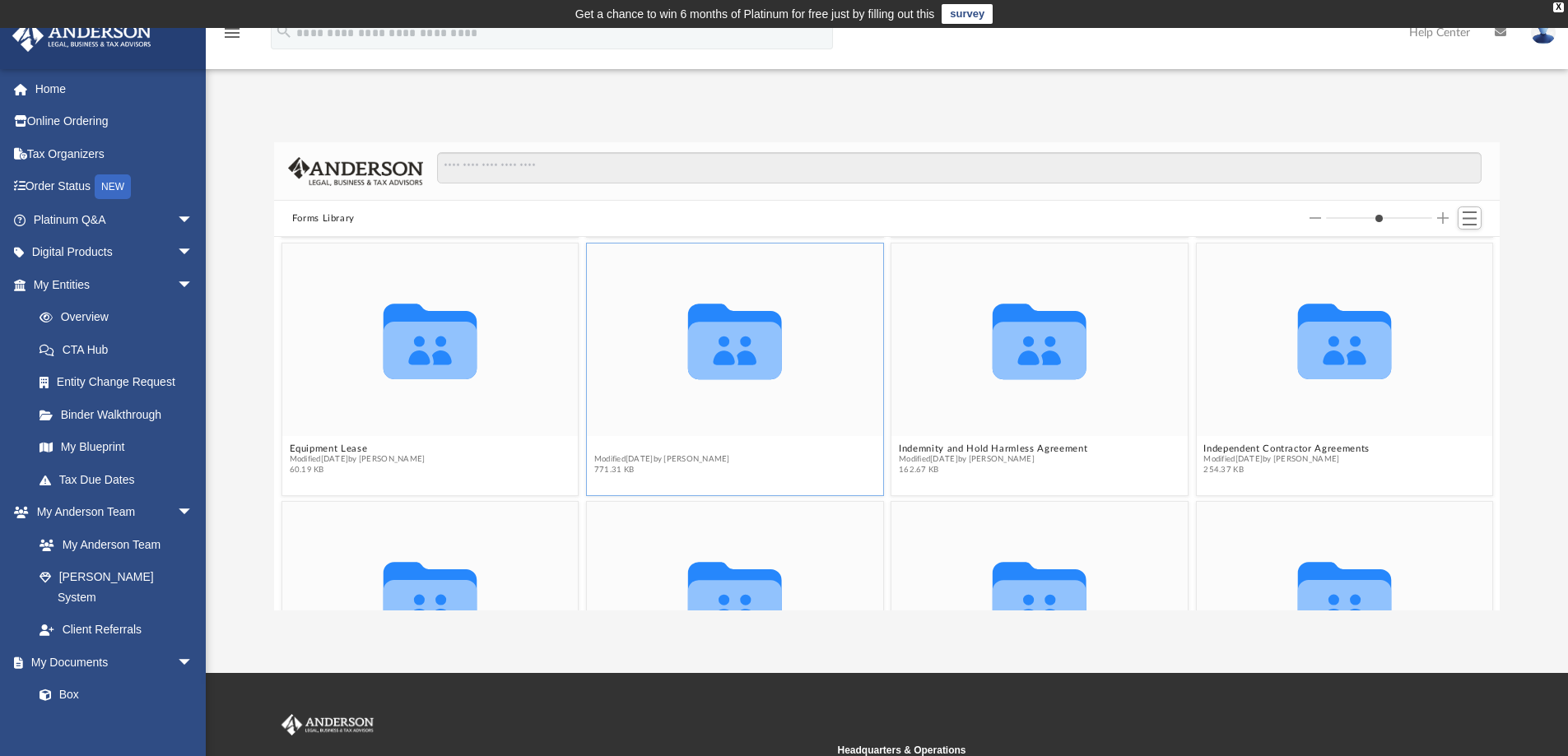
click at [639, 400] on figure "Collaborated Folder Estate Planning Modified Wed Oct 5 2022 by Mary Acree 771.3…" at bounding box center [735, 363] width 297 height 238
click at [597, 450] on button "Estate Planning" at bounding box center [662, 449] width 136 height 10
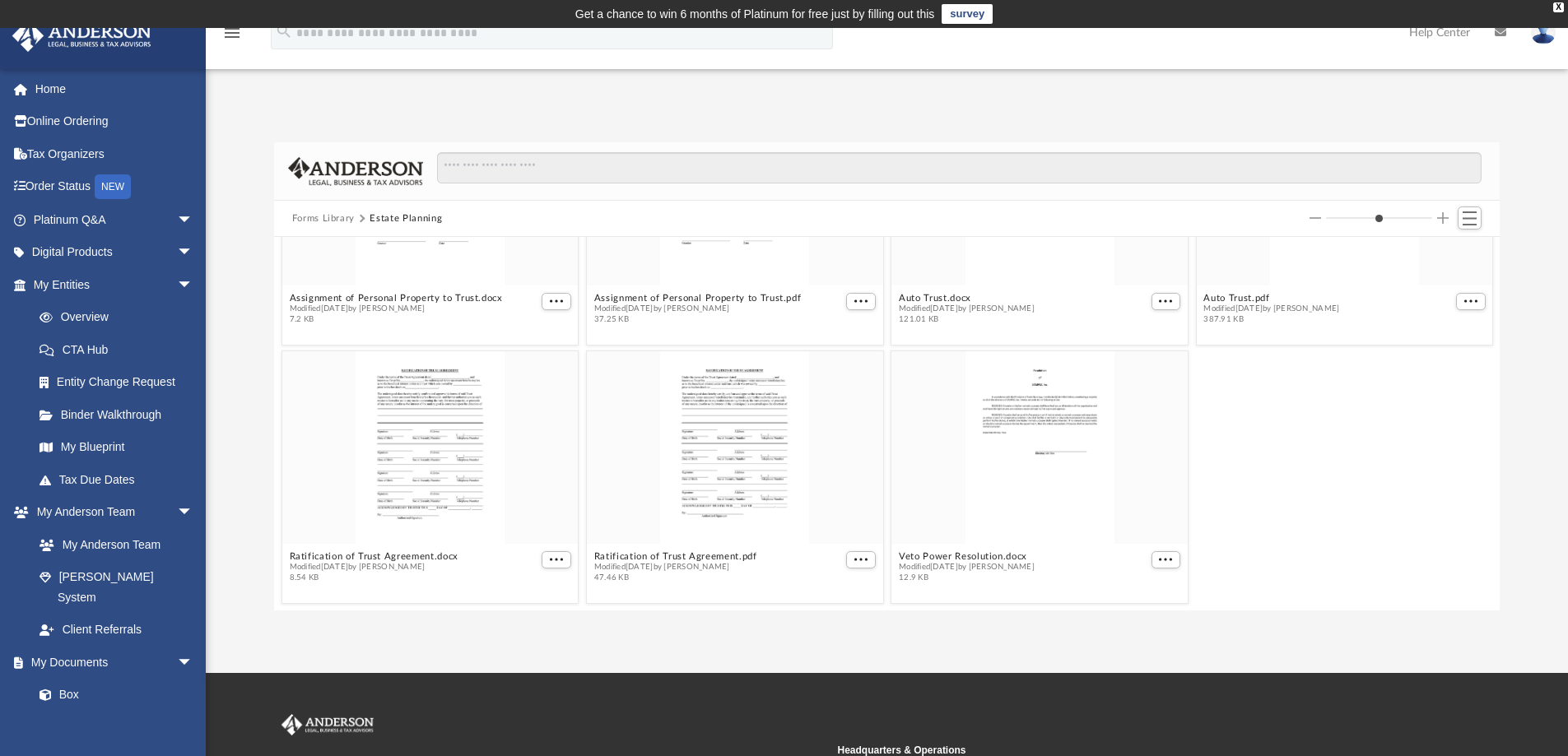
scroll to position [0, 0]
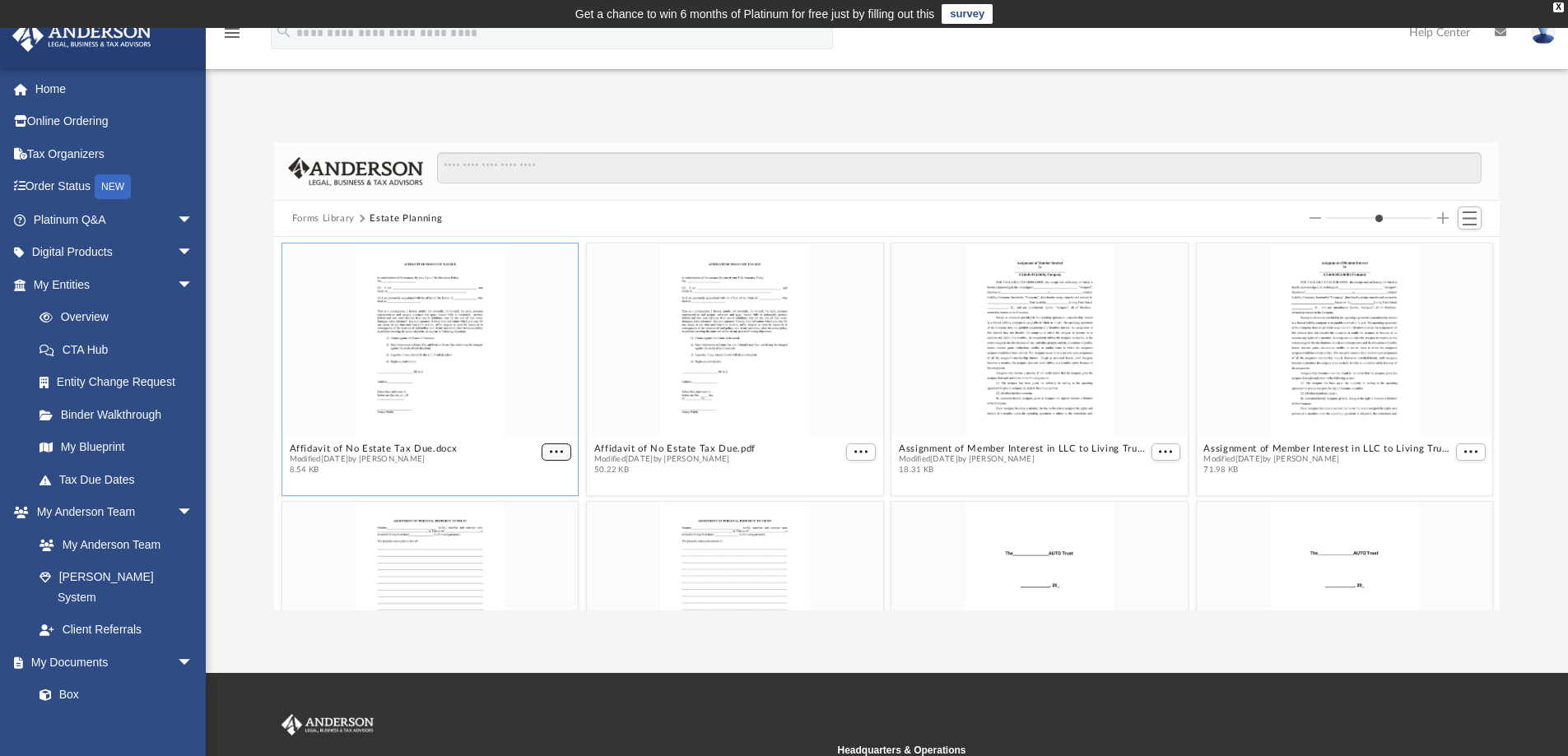
click at [550, 450] on span "More options" at bounding box center [556, 452] width 13 height 9
click at [523, 508] on li "Download" at bounding box center [534, 507] width 47 height 17
click at [854, 453] on span "More options" at bounding box center [860, 452] width 13 height 9
click at [843, 510] on li "Download" at bounding box center [834, 507] width 47 height 17
click at [1159, 450] on span "More options" at bounding box center [1165, 452] width 13 height 9
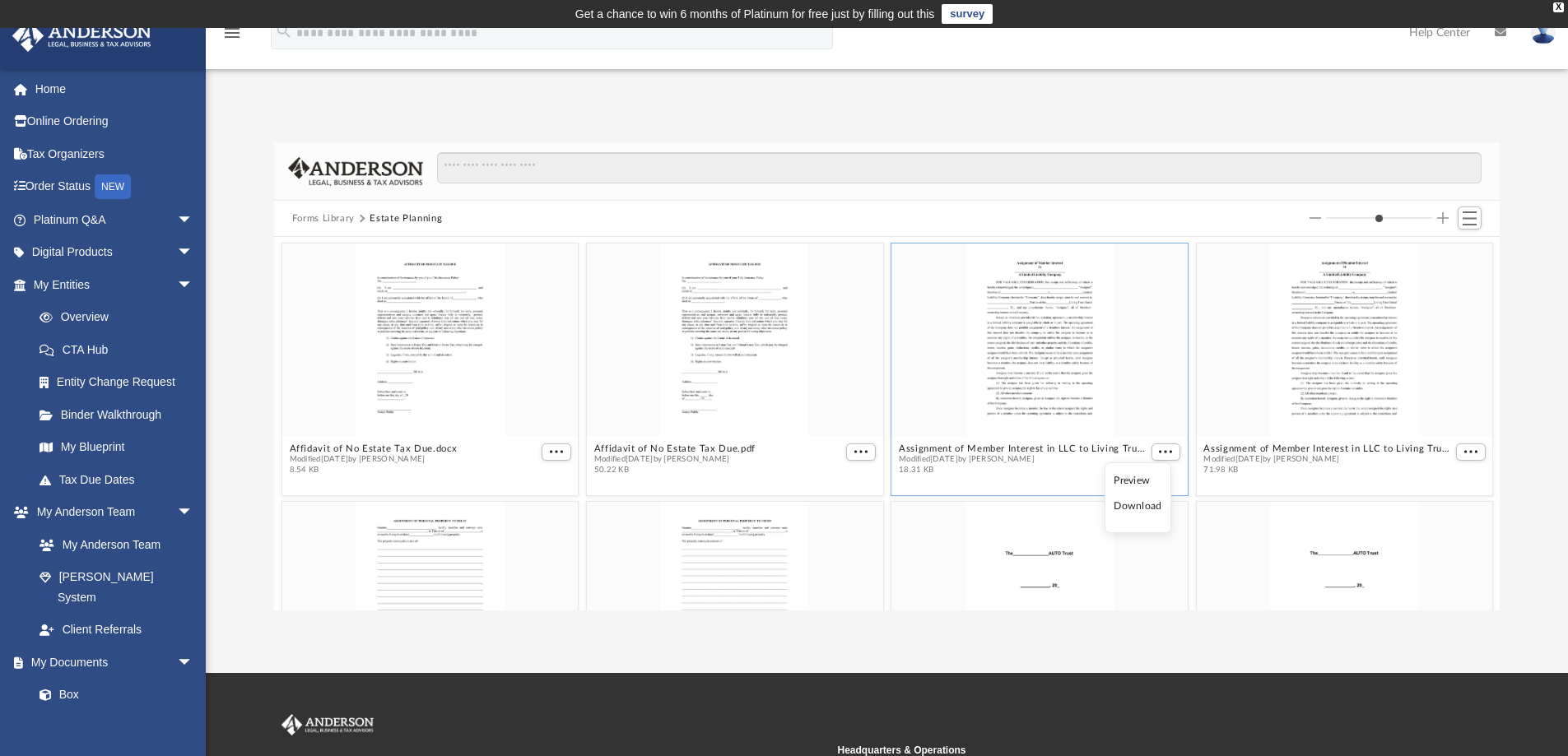
click at [1143, 507] on li "Download" at bounding box center [1137, 507] width 47 height 17
click at [1465, 456] on button "More options" at bounding box center [1471, 453] width 29 height 17
click at [1448, 506] on li "Download" at bounding box center [1438, 507] width 47 height 17
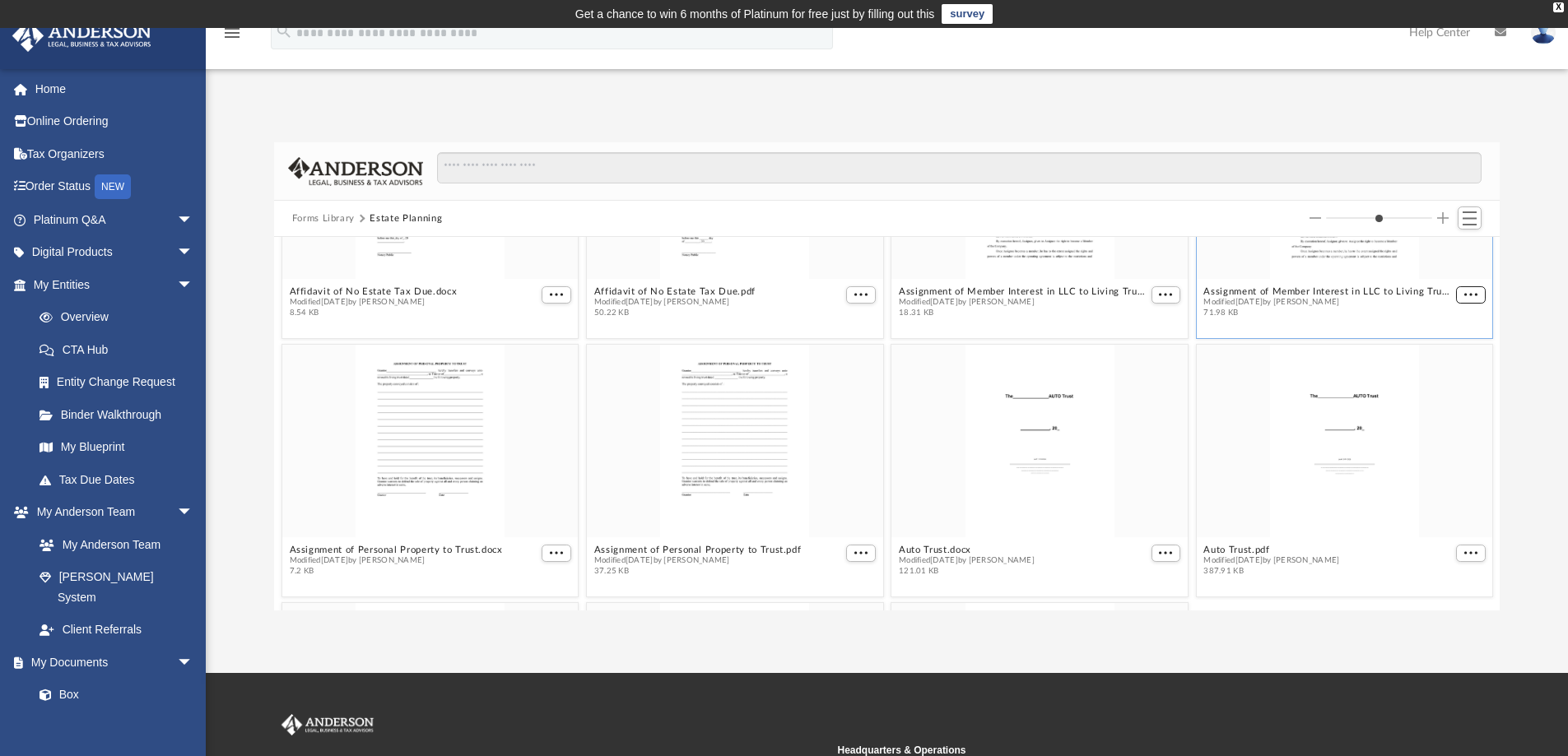
scroll to position [165, 0]
click at [546, 545] on button "More options" at bounding box center [556, 546] width 29 height 17
click at [535, 515] on li "Download" at bounding box center [534, 512] width 47 height 17
click at [854, 542] on span "More options" at bounding box center [860, 546] width 13 height 9
click at [837, 514] on li "Download" at bounding box center [834, 512] width 47 height 17
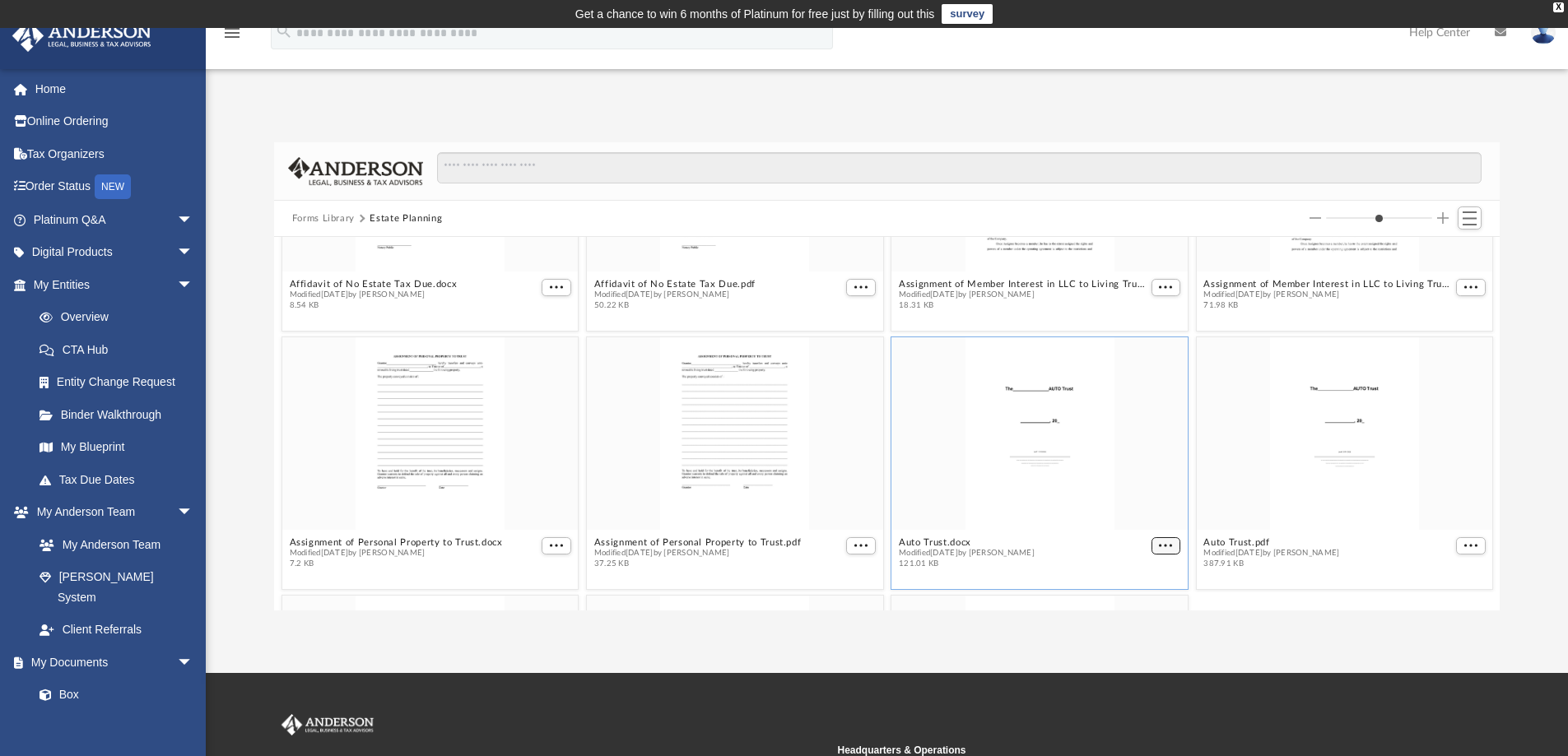
click at [1166, 547] on button "More options" at bounding box center [1165, 546] width 29 height 17
click at [1151, 512] on li "Download" at bounding box center [1137, 512] width 47 height 17
click at [1464, 544] on span "More options" at bounding box center [1470, 546] width 13 height 9
click at [1443, 511] on li "Download" at bounding box center [1438, 512] width 47 height 17
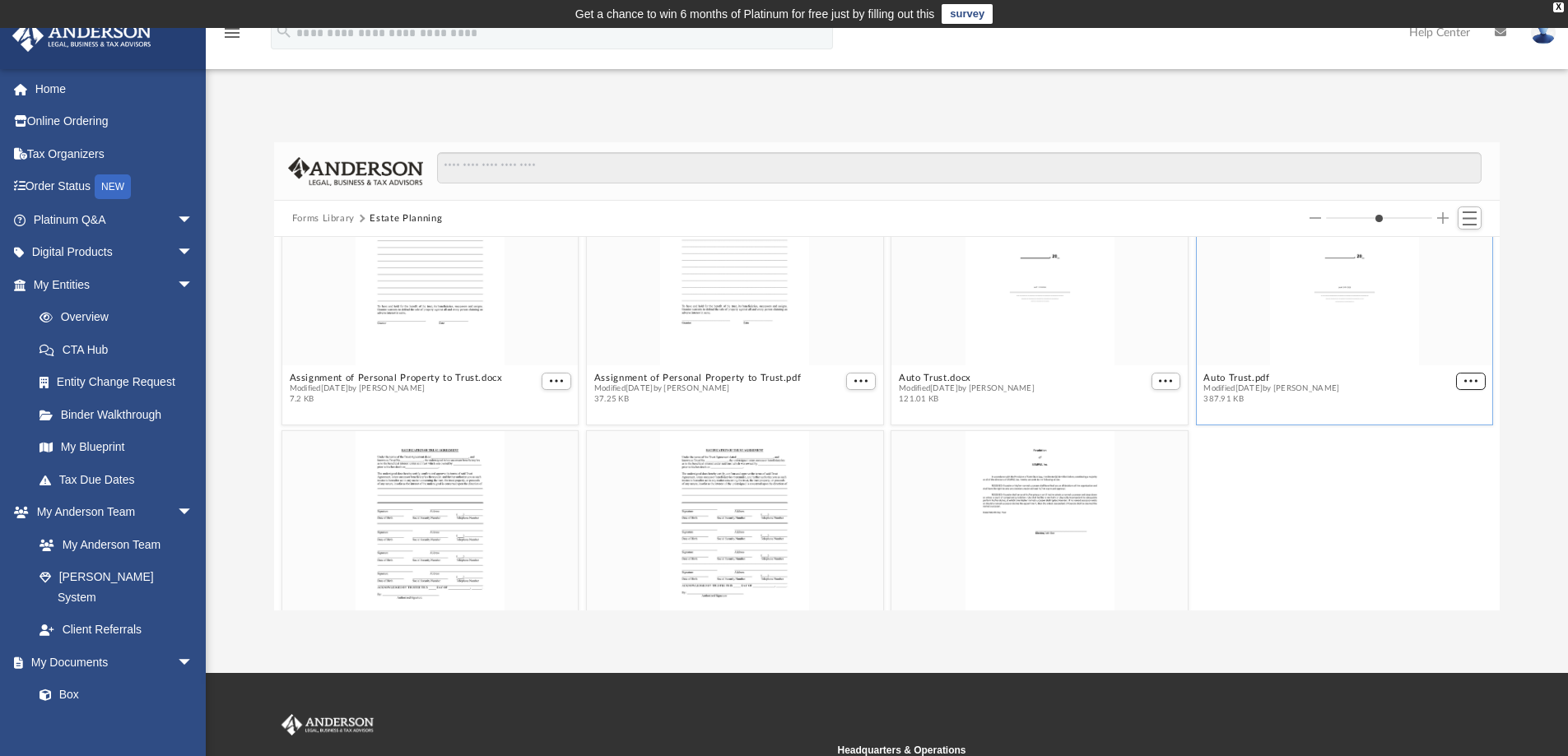
scroll to position [409, 0]
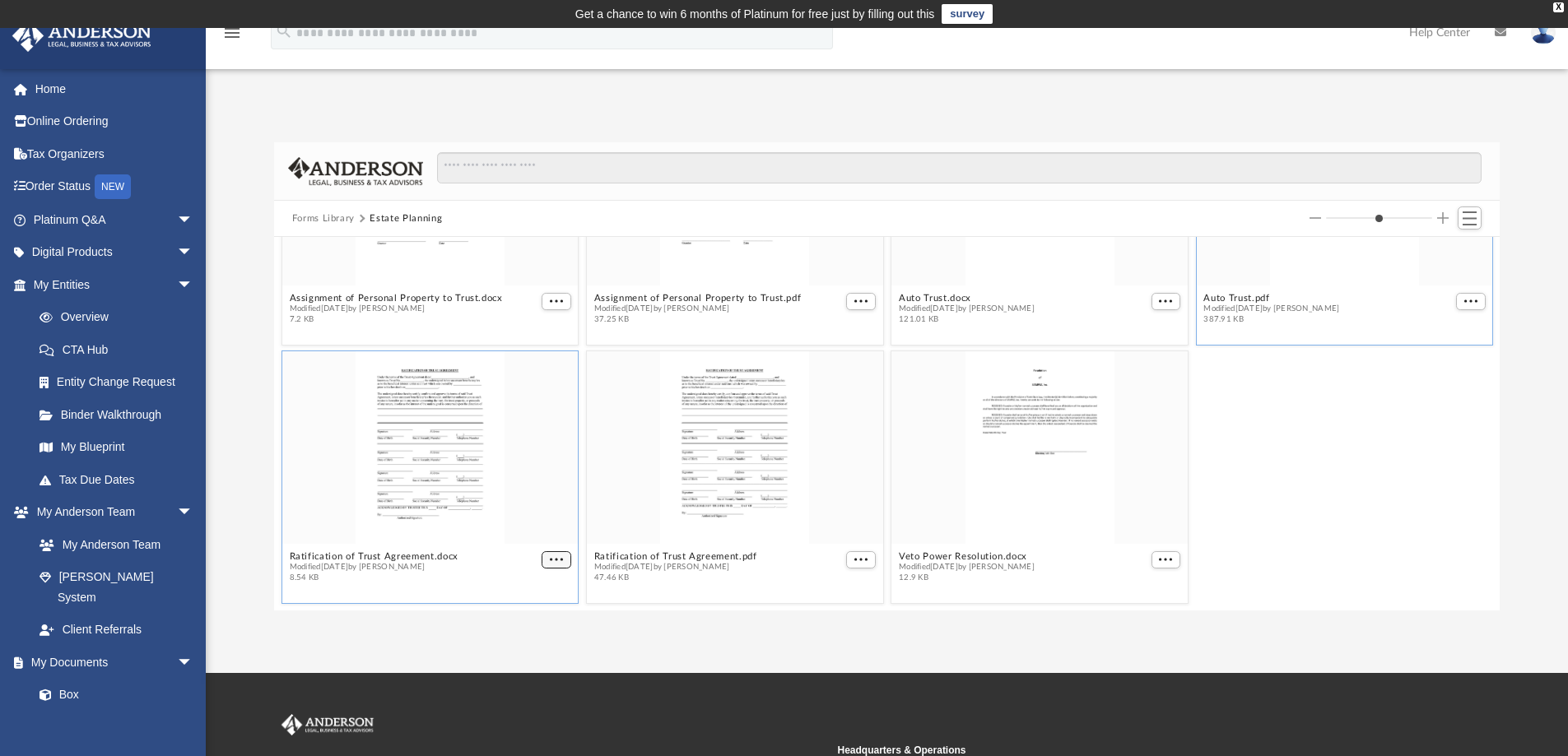
click at [552, 557] on button "More options" at bounding box center [556, 560] width 29 height 17
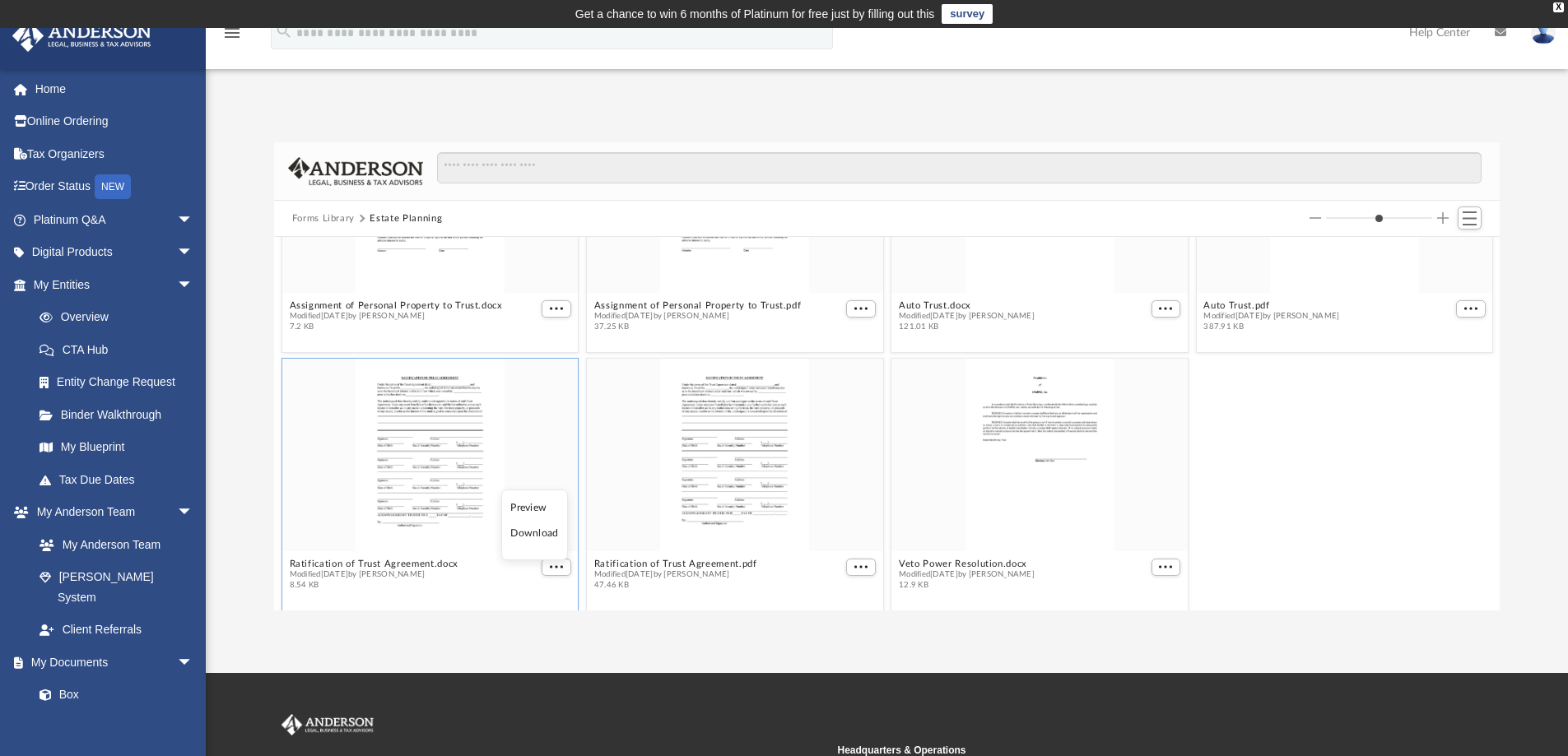
click at [546, 537] on li "Download" at bounding box center [534, 534] width 47 height 17
click at [854, 565] on span "More options" at bounding box center [860, 567] width 13 height 9
click at [836, 537] on li "Download" at bounding box center [834, 534] width 47 height 17
click at [1159, 568] on span "More options" at bounding box center [1165, 567] width 13 height 9
click at [1134, 534] on li "Download" at bounding box center [1137, 534] width 47 height 17
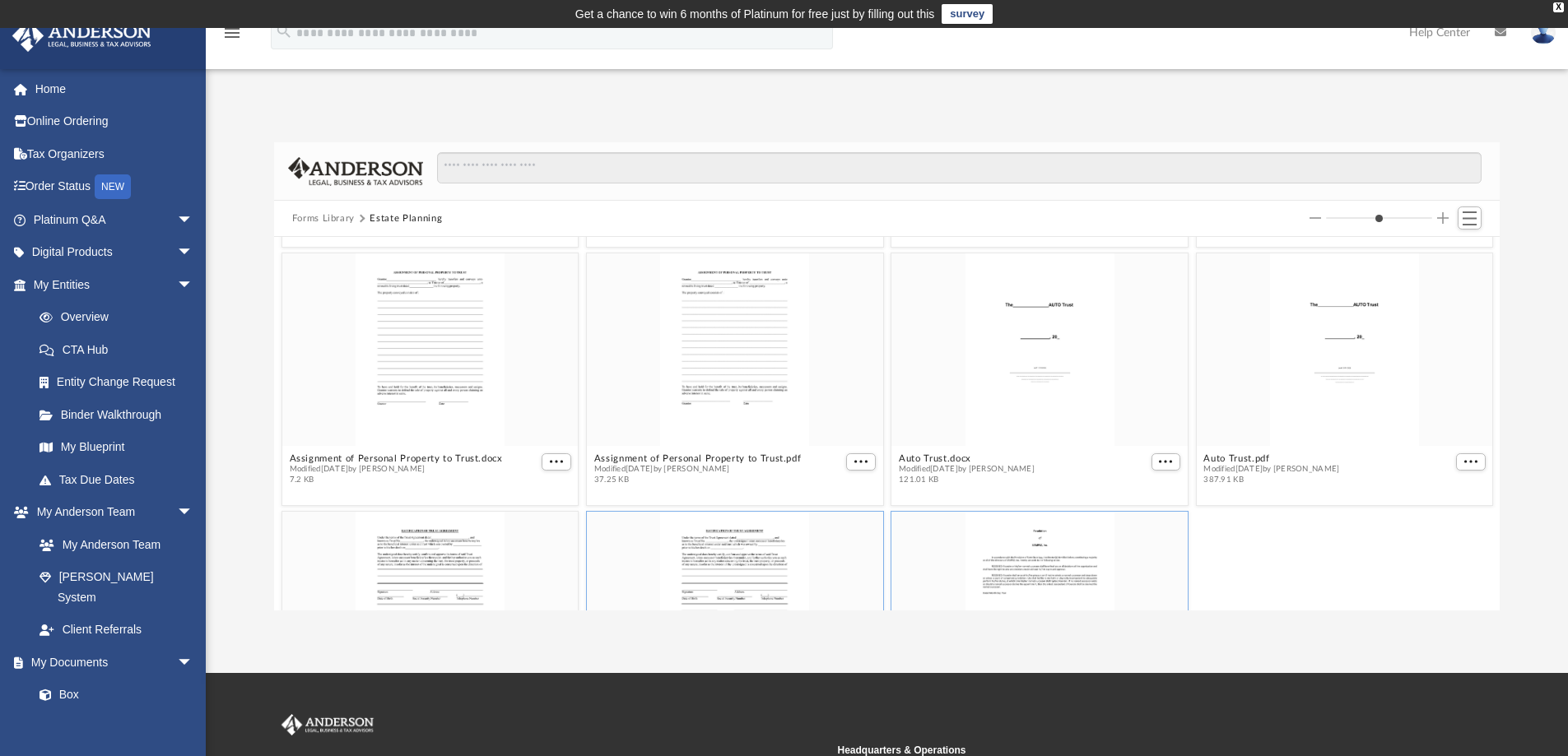
scroll to position [245, 0]
click at [333, 220] on button "Forms Library" at bounding box center [323, 218] width 63 height 15
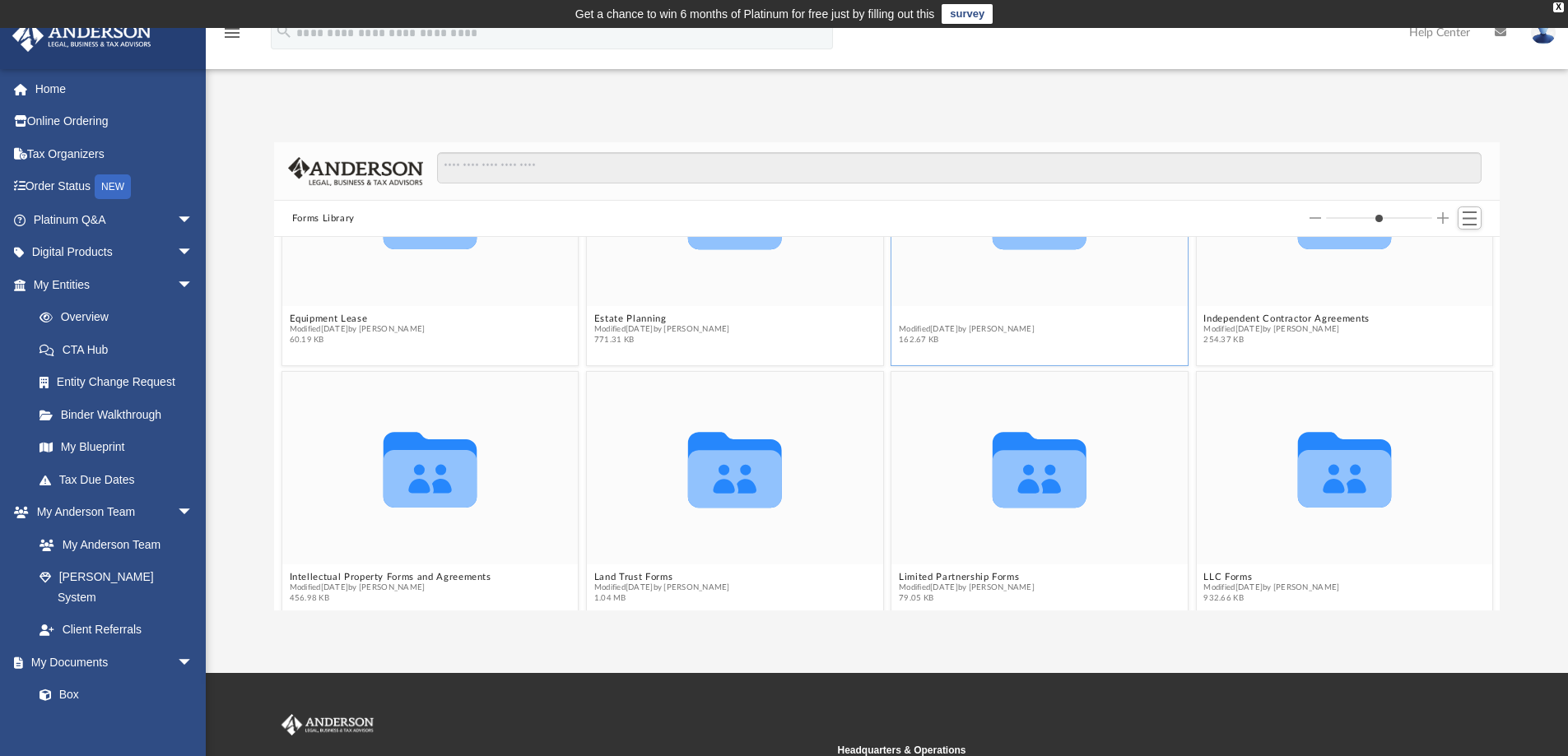
scroll to position [775, 0]
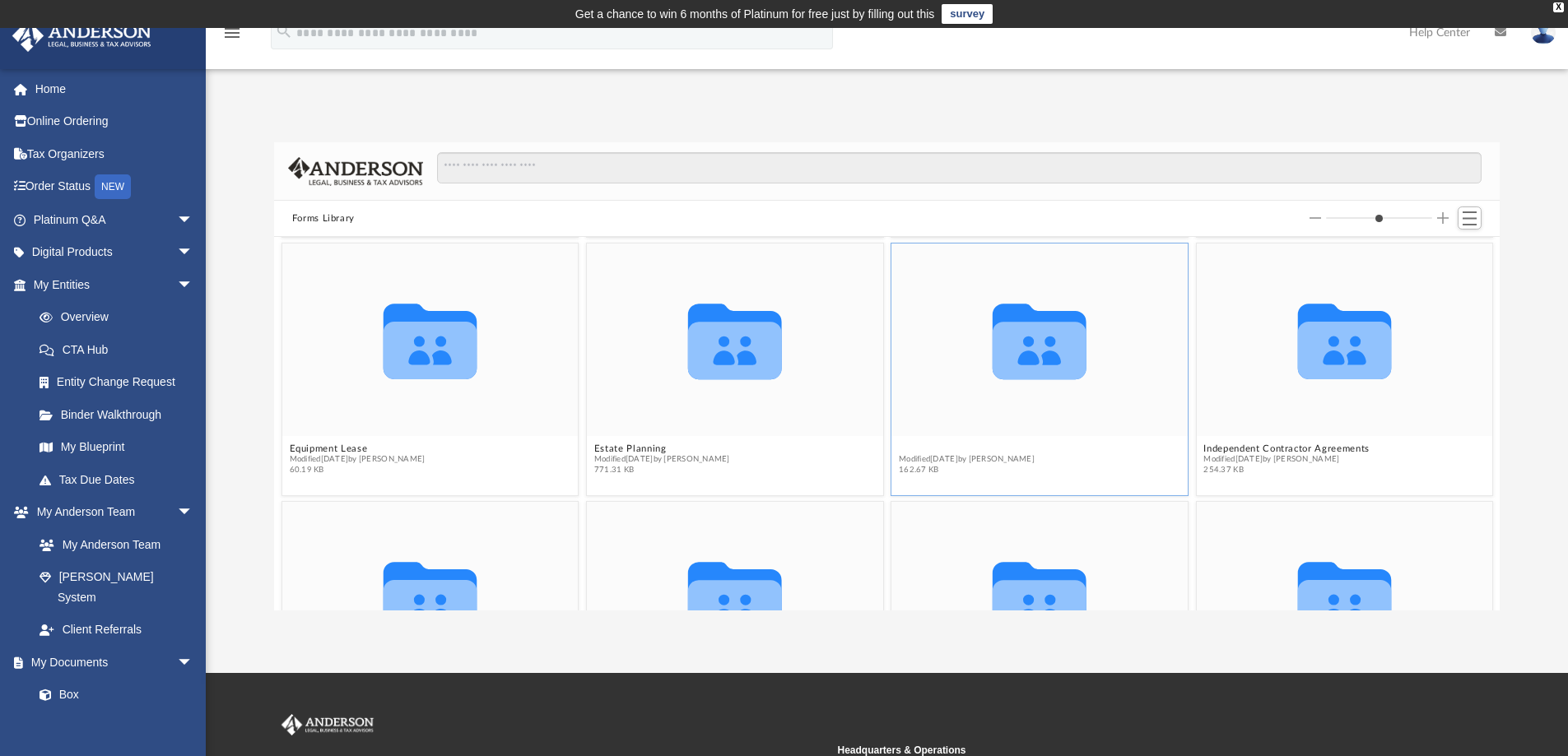
click at [965, 317] on figure "Collaborated Folder Indemnity and Hold Harmless Agreement Modified Wed Oct 5 20…" at bounding box center [1040, 363] width 297 height 238
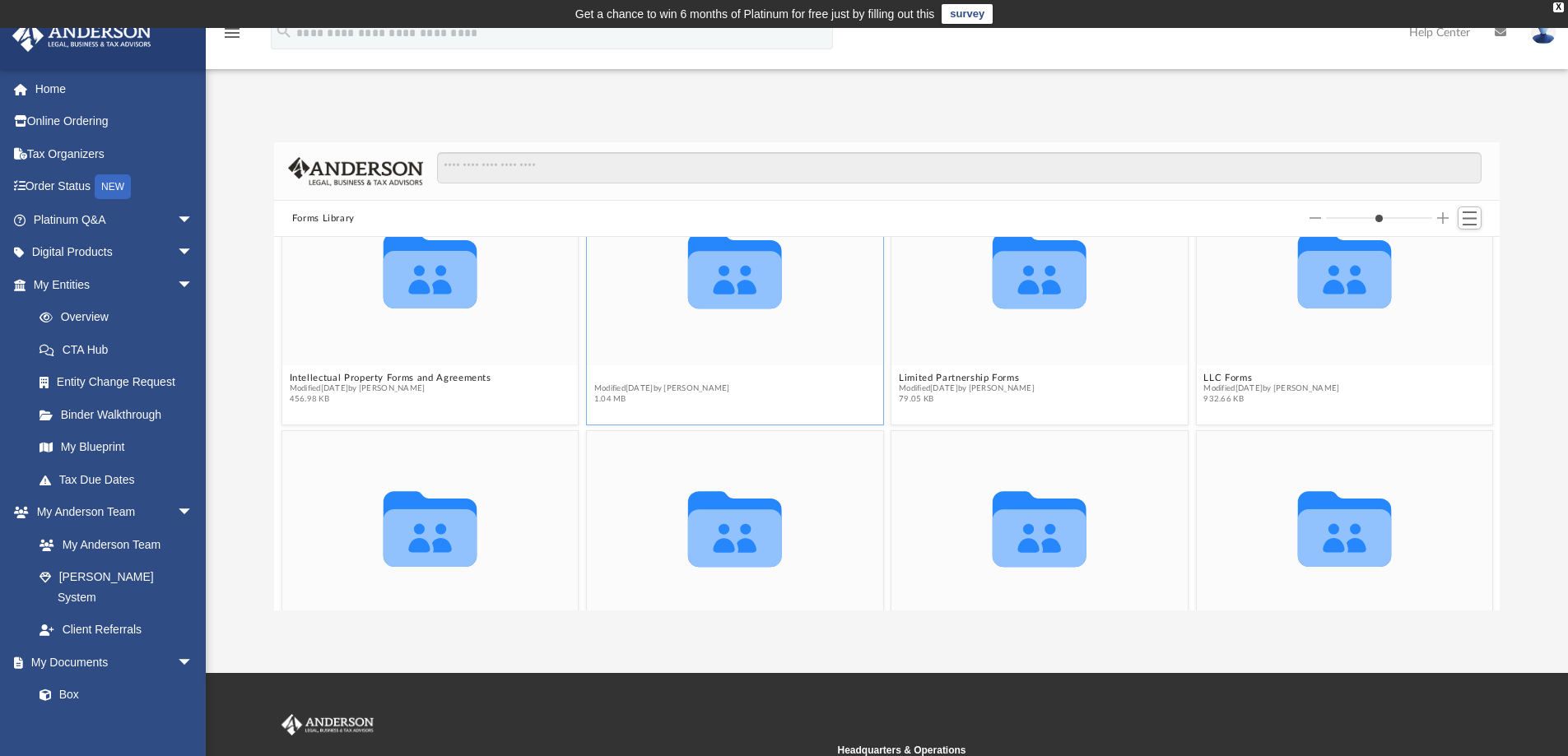
scroll to position [1034, 0]
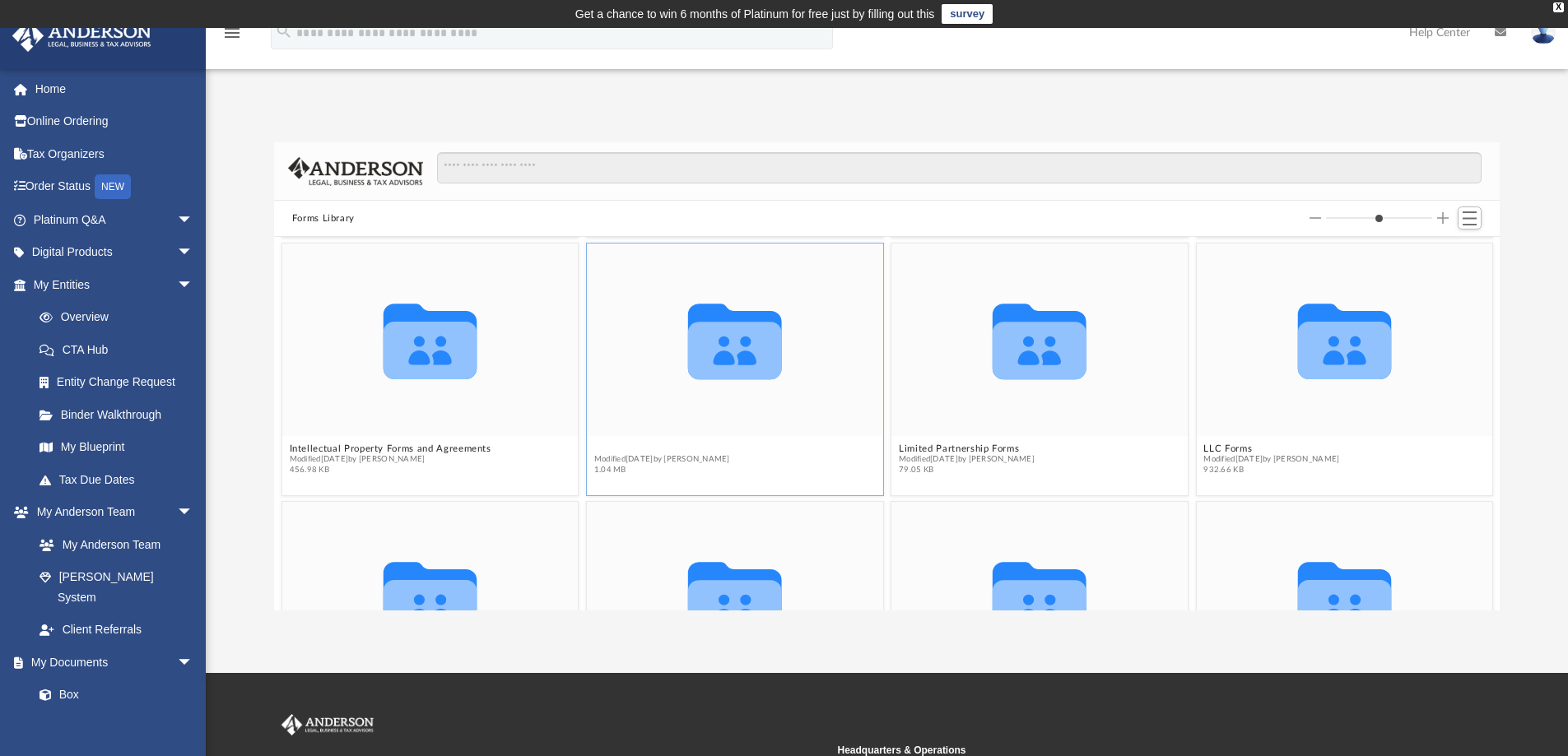
click at [641, 379] on figure "Collaborated Folder Land Trust Forms Modified Wed Jun 26 2024 by Mary Acree 1.0…" at bounding box center [735, 363] width 297 height 238
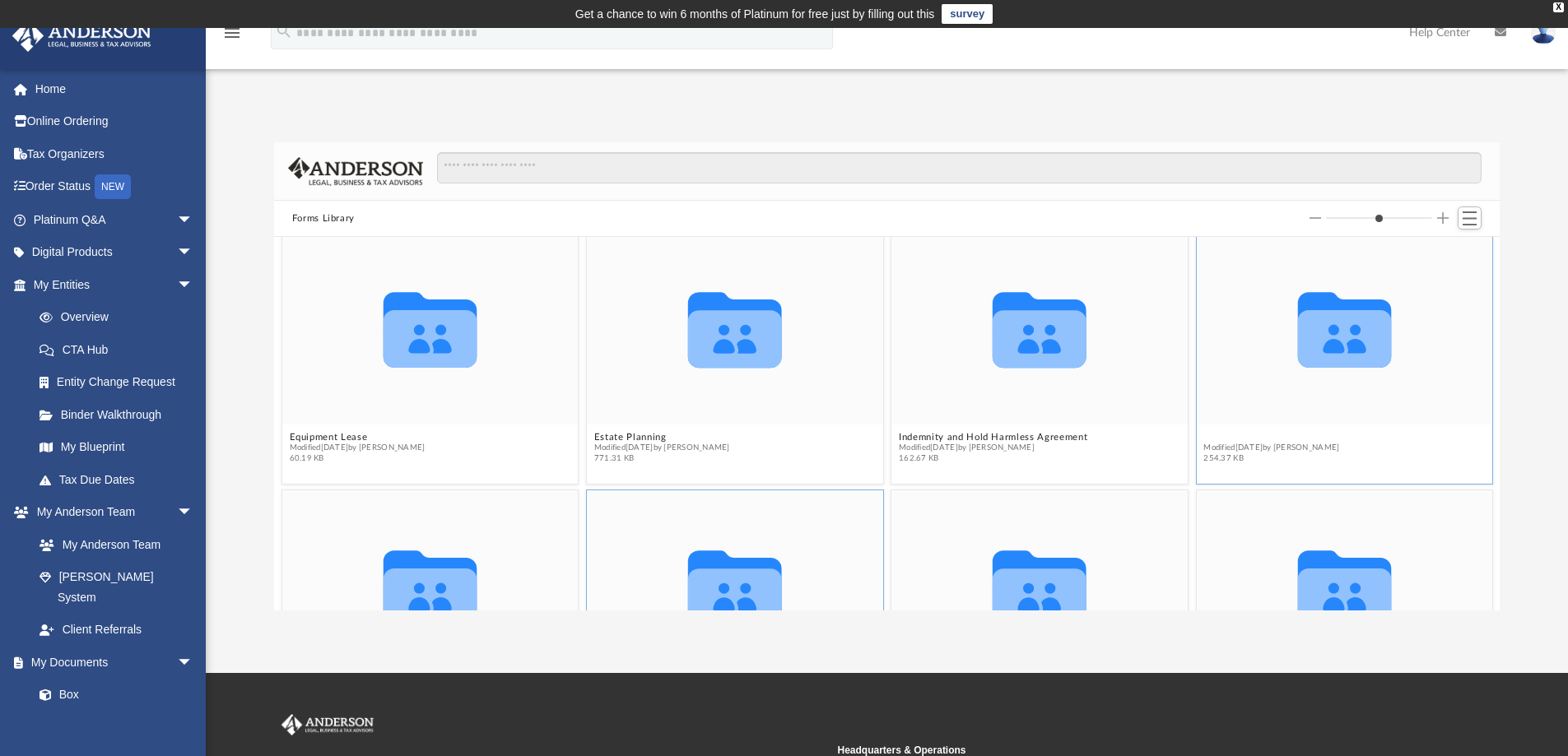
scroll to position [775, 0]
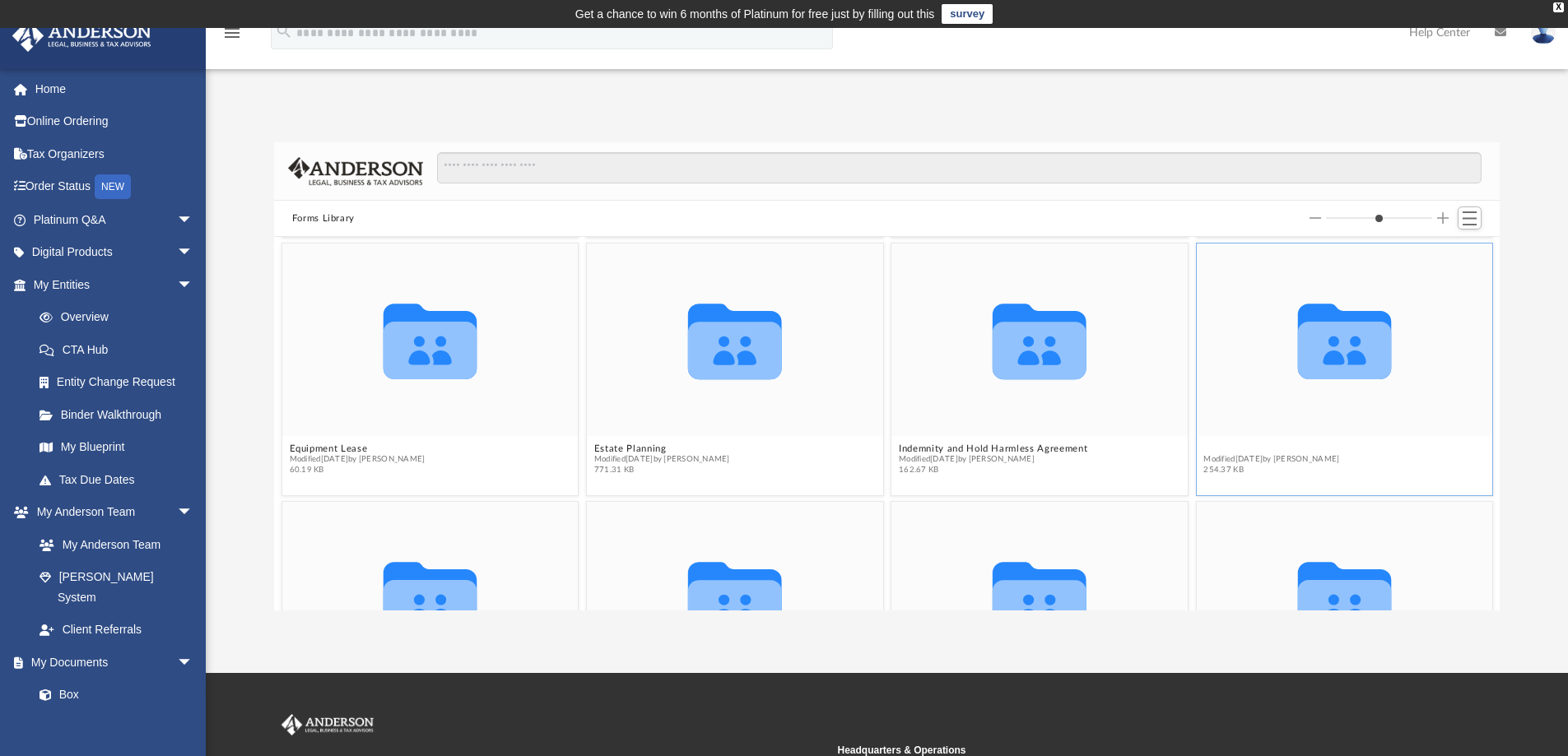
click at [1264, 435] on figure "Collaborated Folder Independent Contractor Agreements Modified Wed Oct 5 2022 b…" at bounding box center [1344, 363] width 297 height 238
click at [1243, 447] on button "Independent Contractor Agreements" at bounding box center [1286, 449] width 166 height 10
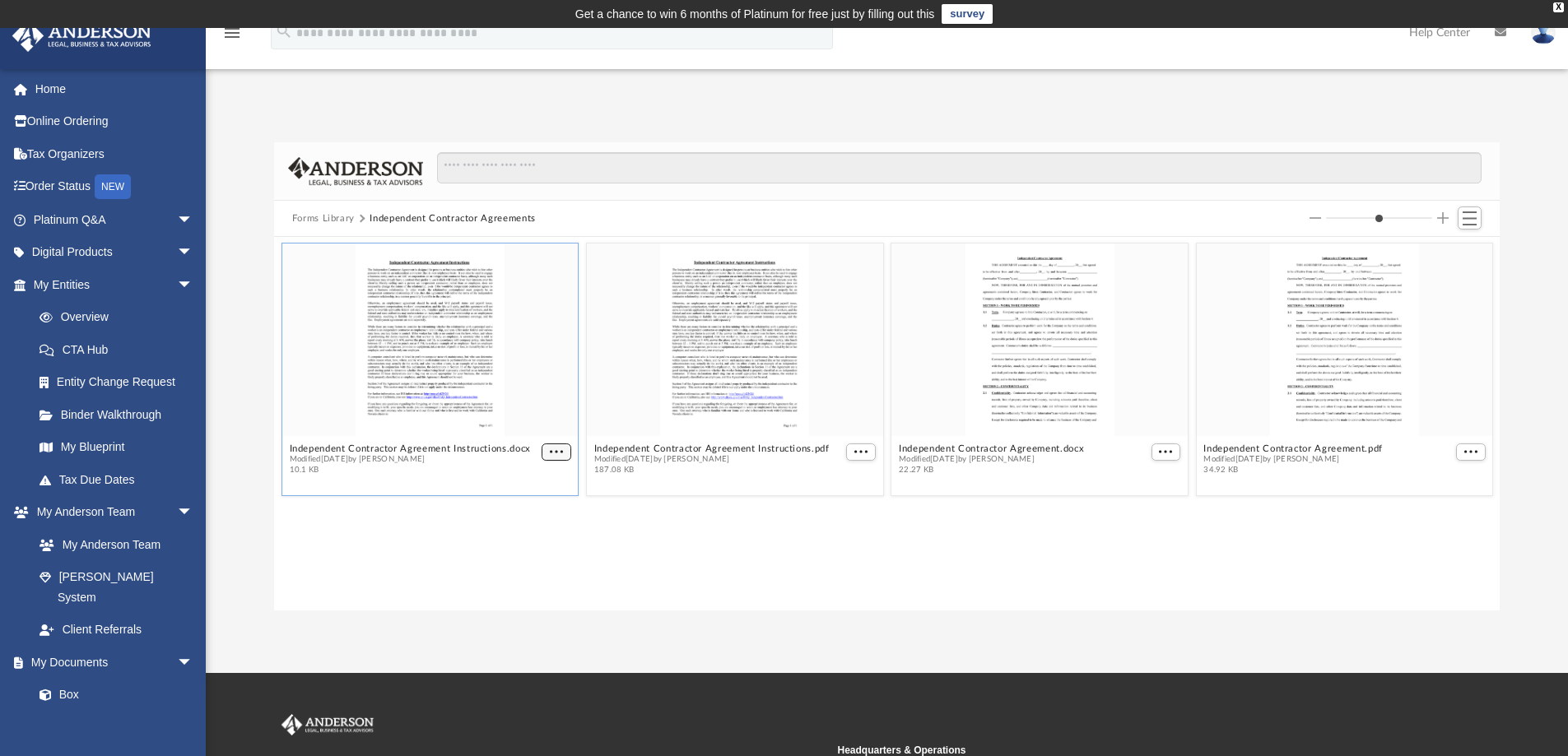
click at [554, 453] on span "More options" at bounding box center [556, 452] width 13 height 9
click at [536, 508] on li "Download" at bounding box center [536, 508] width 47 height 17
click at [860, 453] on span "More options" at bounding box center [860, 452] width 13 height 9
click at [846, 508] on li "Download" at bounding box center [841, 508] width 47 height 17
click at [1167, 454] on span "More options" at bounding box center [1165, 452] width 13 height 9
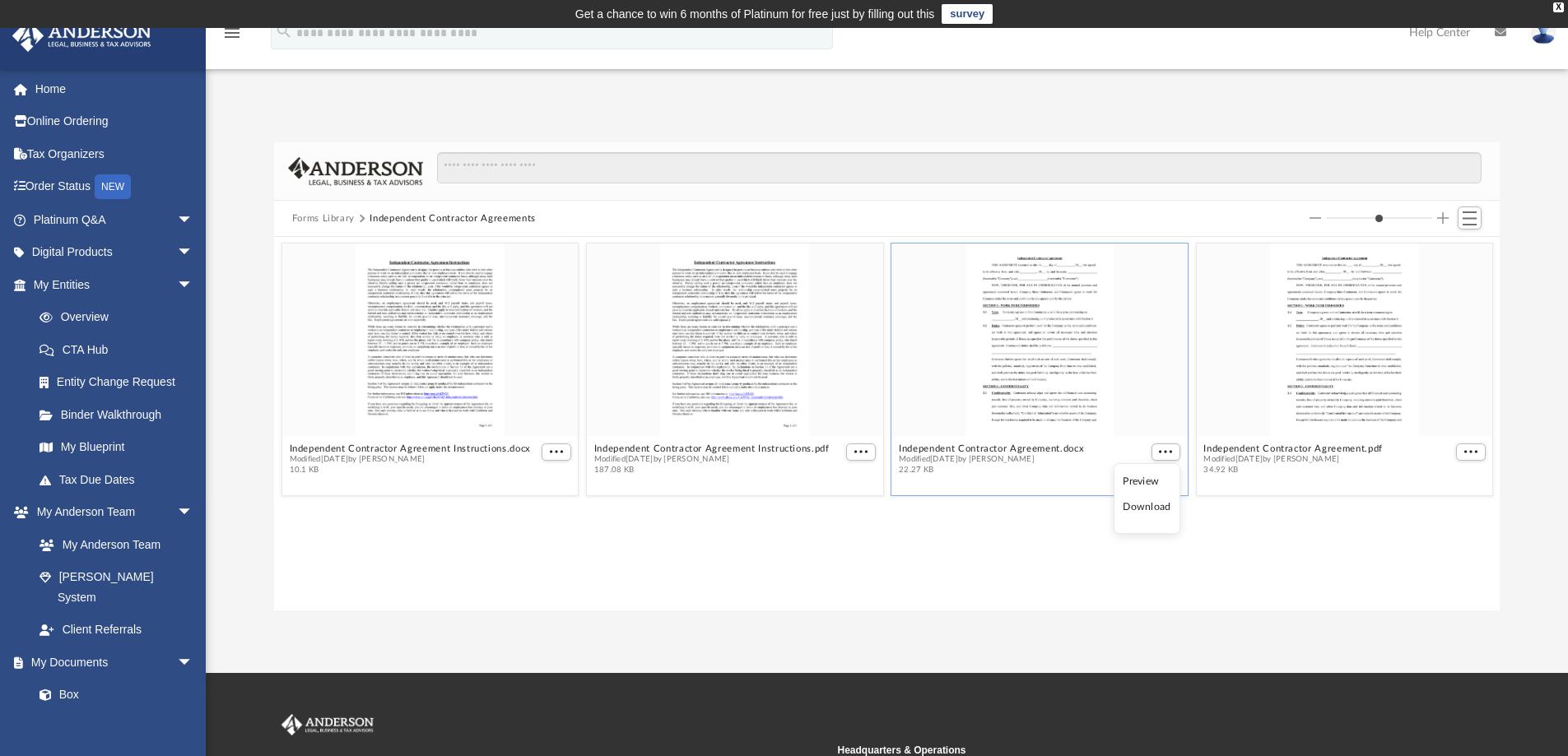
click at [1150, 506] on li "Download" at bounding box center [1146, 508] width 47 height 17
click at [1475, 453] on span "More options" at bounding box center [1470, 452] width 13 height 9
click at [1459, 510] on li "Download" at bounding box center [1450, 508] width 47 height 17
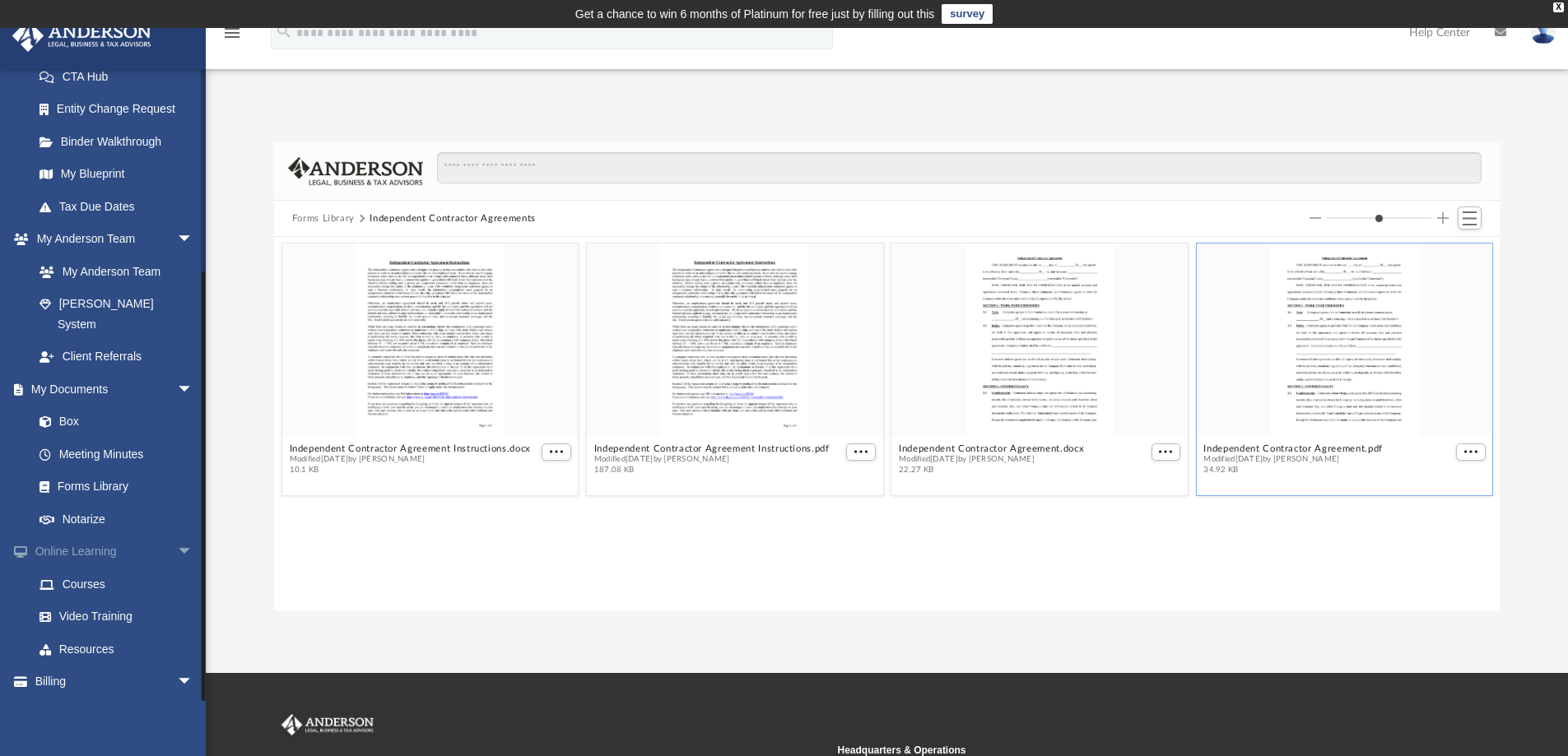
scroll to position [286, 0]
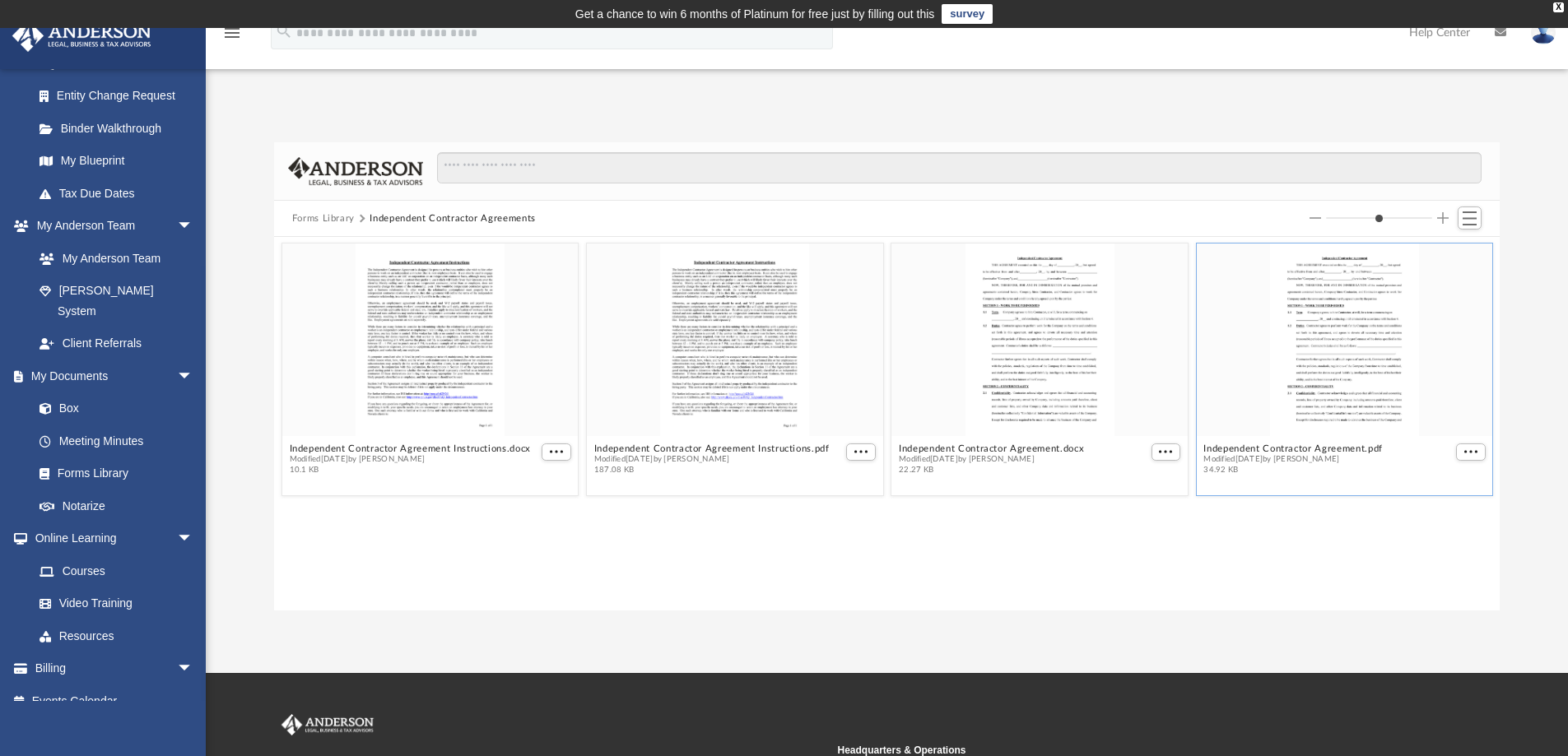
click at [338, 215] on button "Forms Library" at bounding box center [323, 218] width 63 height 15
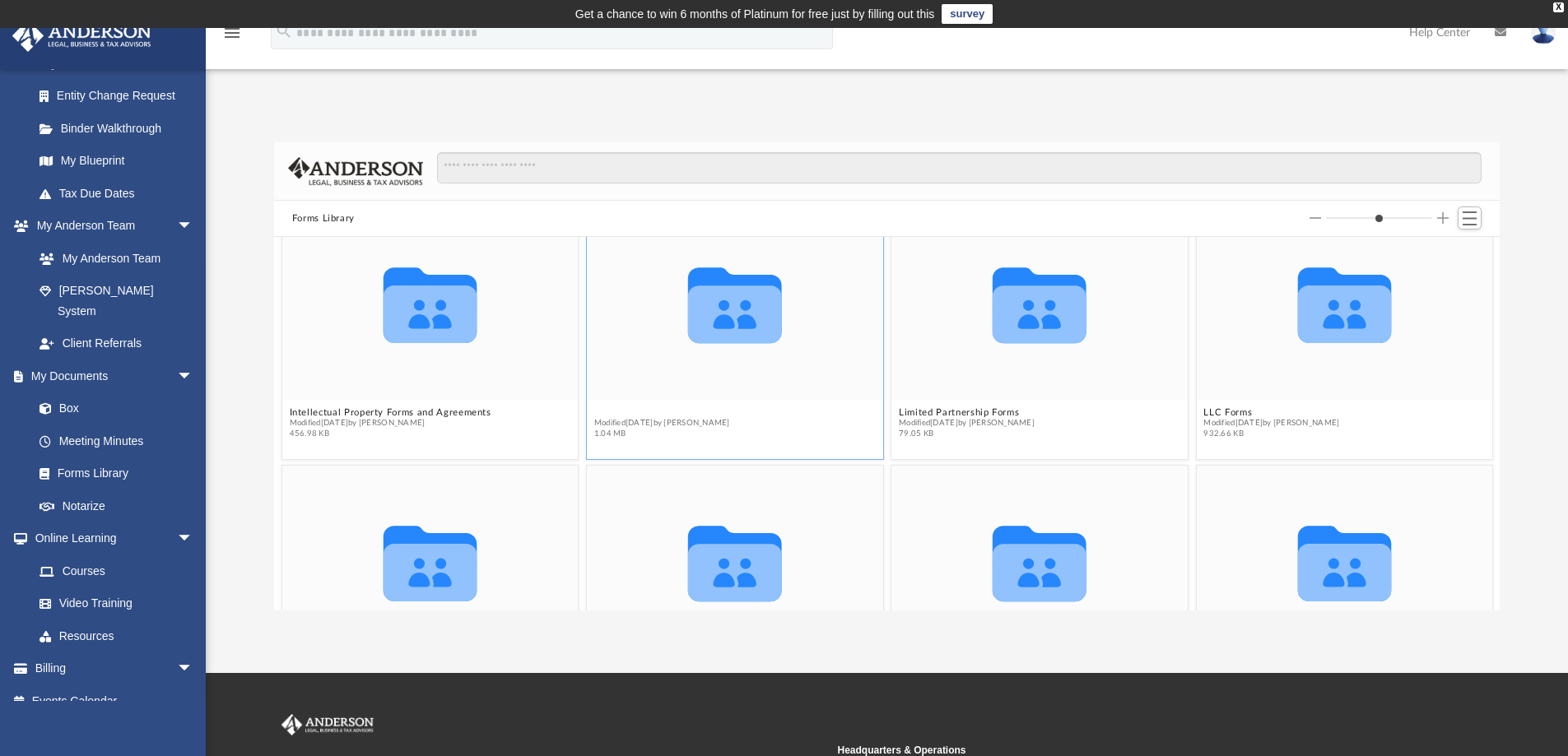
scroll to position [1034, 0]
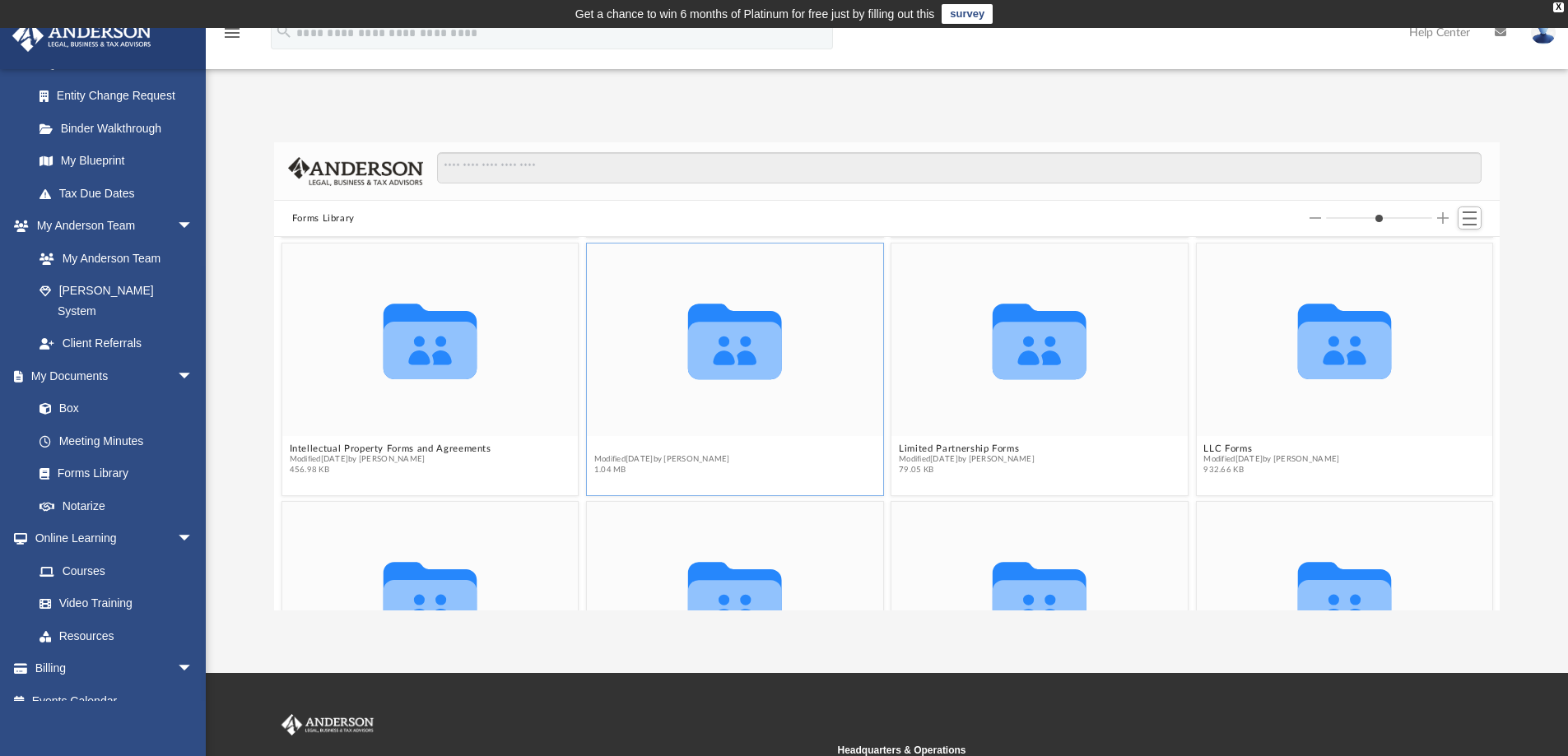
click at [652, 411] on figure "Collaborated Folder Land Trust Forms Modified Wed Jun 26 2024 by Mary Acree 1.0…" at bounding box center [735, 363] width 297 height 238
click at [611, 444] on button "Land Trust Forms" at bounding box center [662, 449] width 136 height 10
click at [607, 449] on button "Land Trust Forms" at bounding box center [662, 449] width 136 height 10
click at [604, 454] on span "Modified Wed Jun 26 2024 by Mary Acree" at bounding box center [662, 459] width 136 height 10
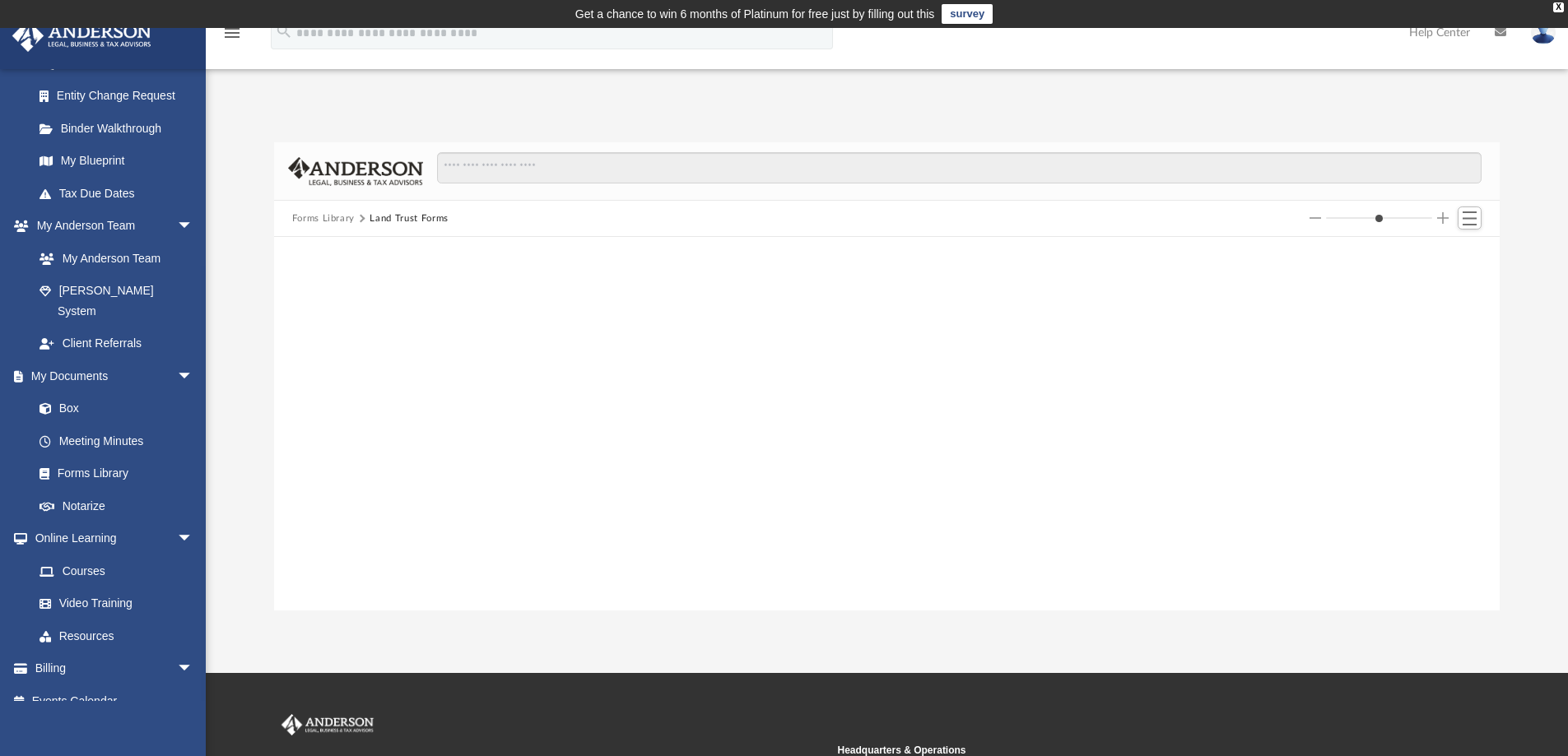
scroll to position [0, 0]
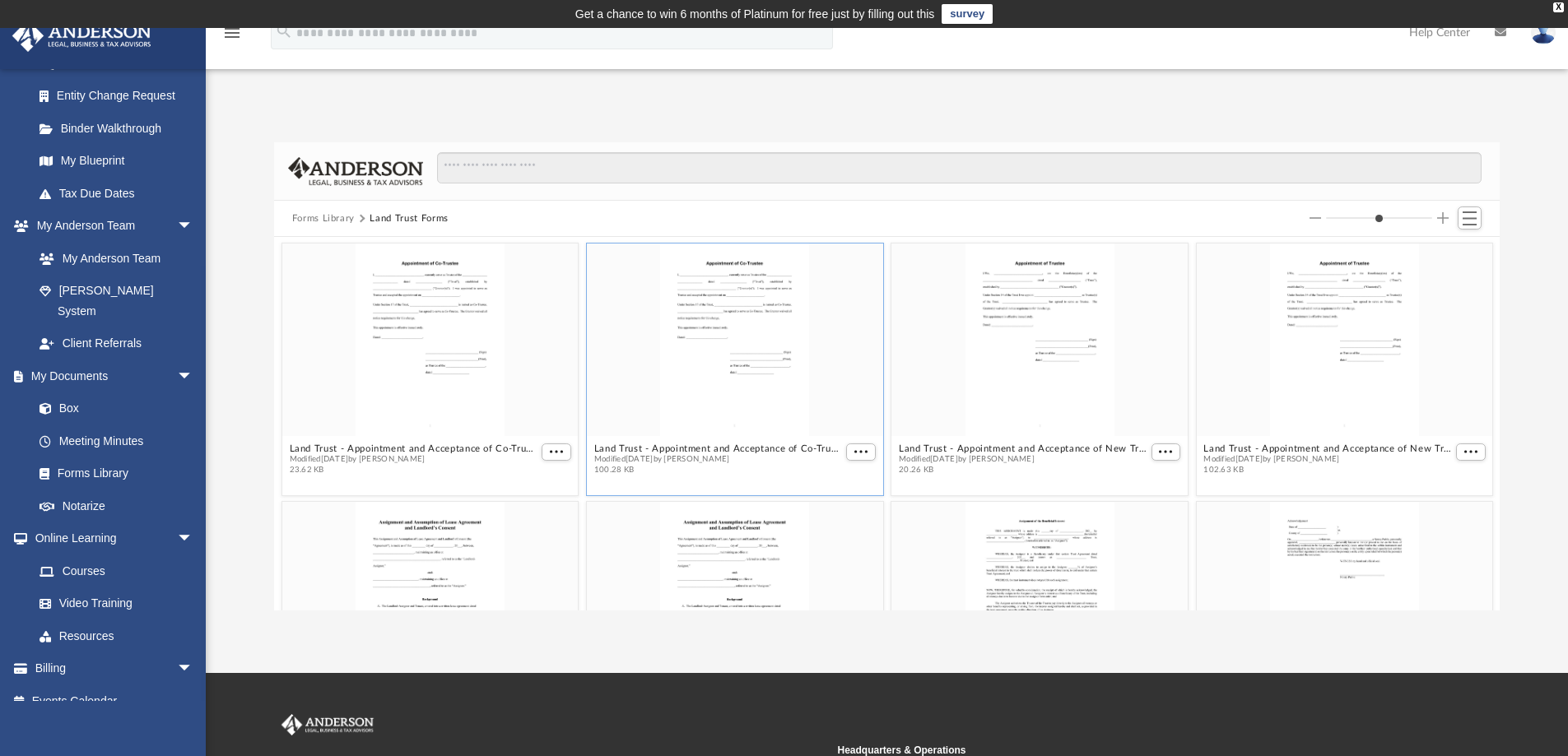
click at [604, 445] on button "Land Trust - Appointment and Acceptance of Co-Trustee (with Instructions).pdf" at bounding box center [718, 449] width 248 height 10
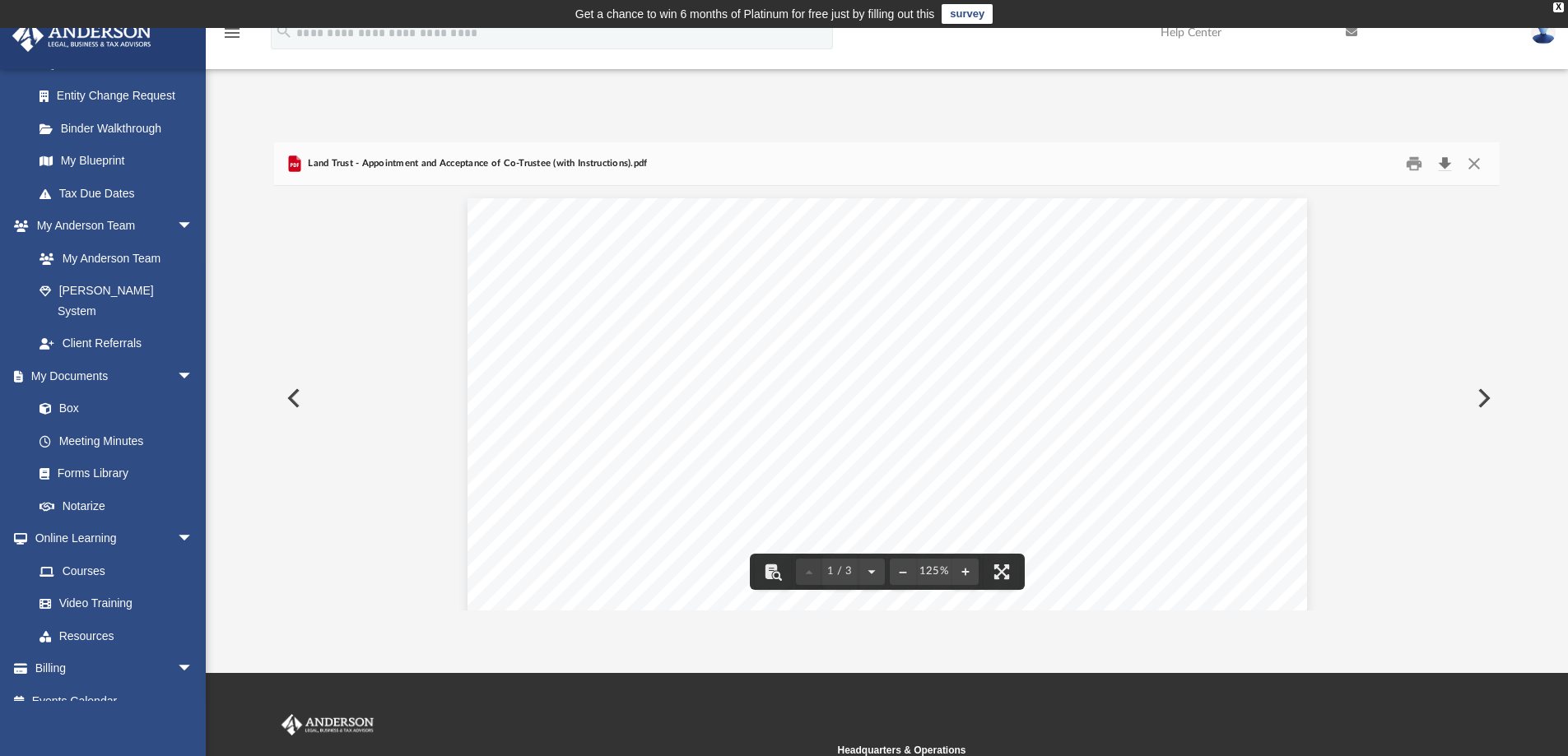
click at [1451, 159] on button "Download" at bounding box center [1444, 165] width 29 height 26
click at [298, 391] on button "Preview" at bounding box center [292, 397] width 36 height 46
click at [1477, 160] on button "Close" at bounding box center [1474, 165] width 29 height 26
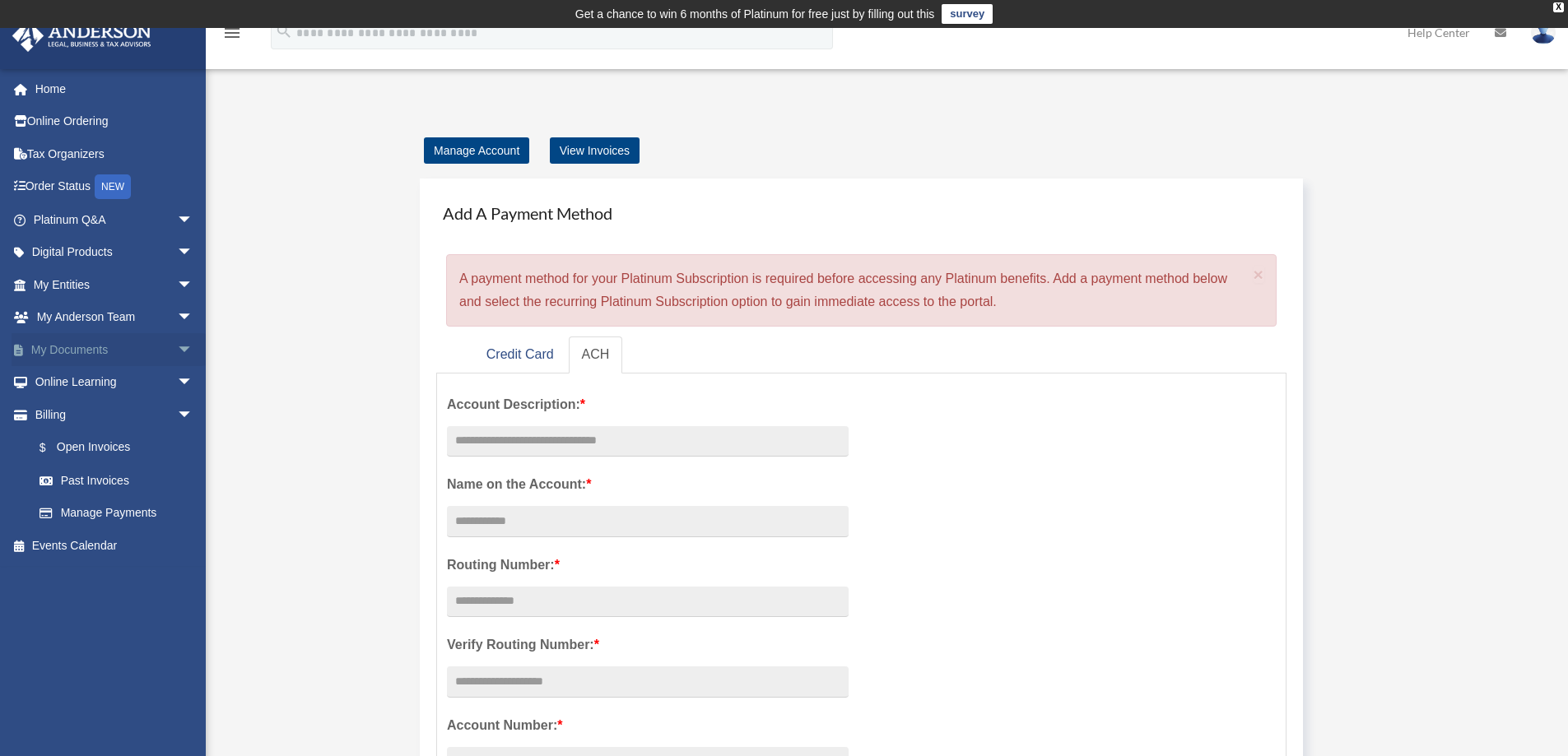
click at [177, 352] on span "arrow_drop_down" at bounding box center [193, 350] width 33 height 34
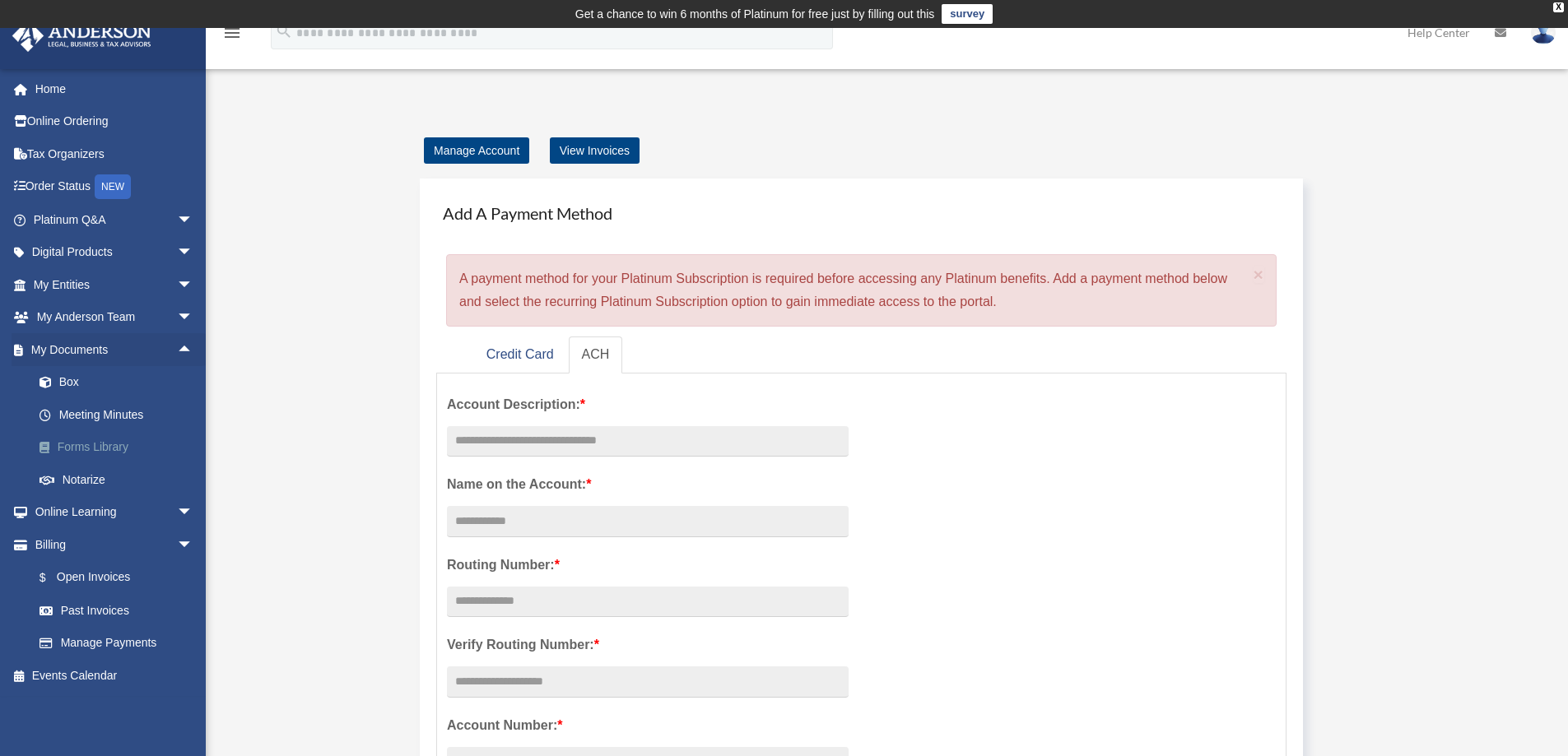
click at [96, 449] on link "Forms Library" at bounding box center [121, 447] width 195 height 33
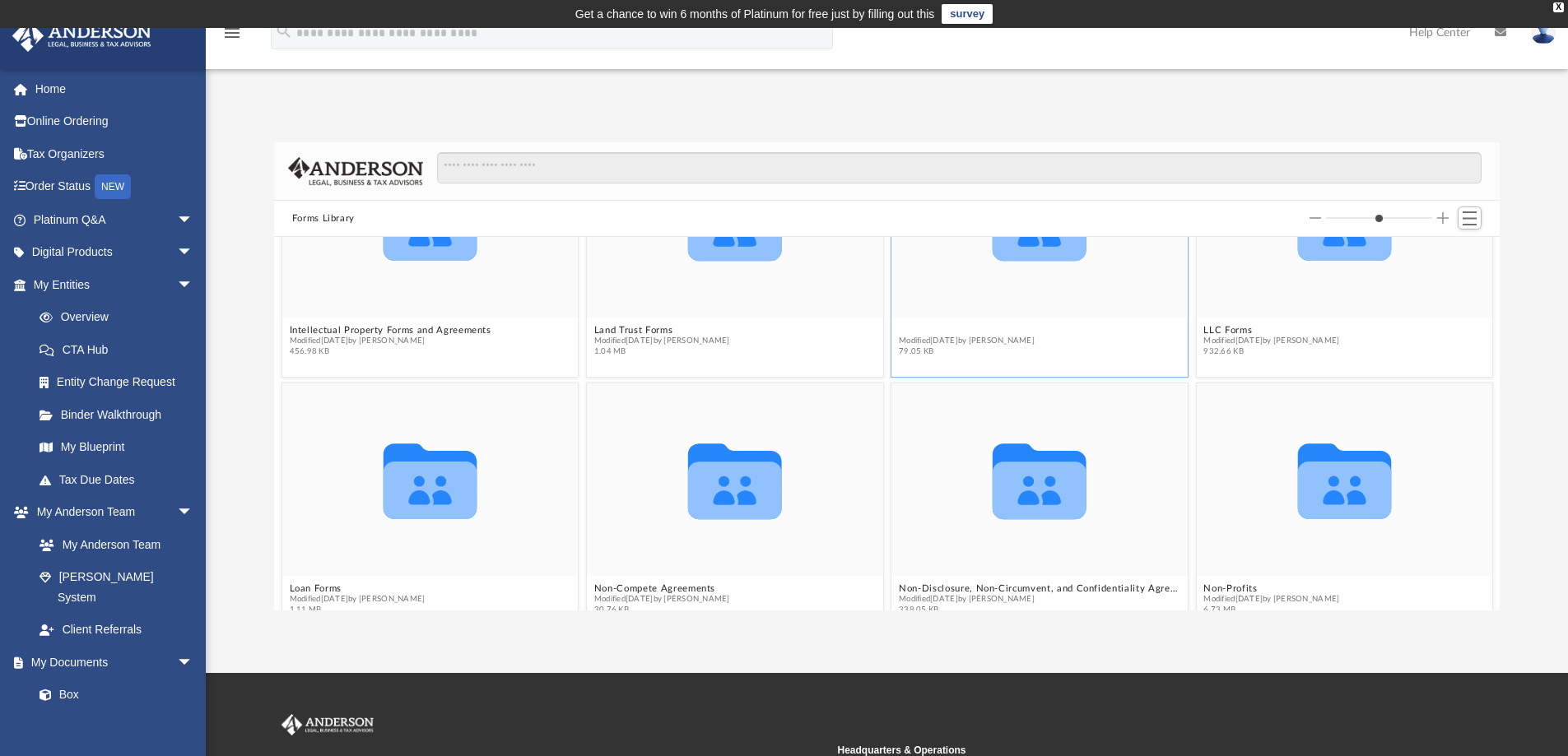
scroll to position [1034, 0]
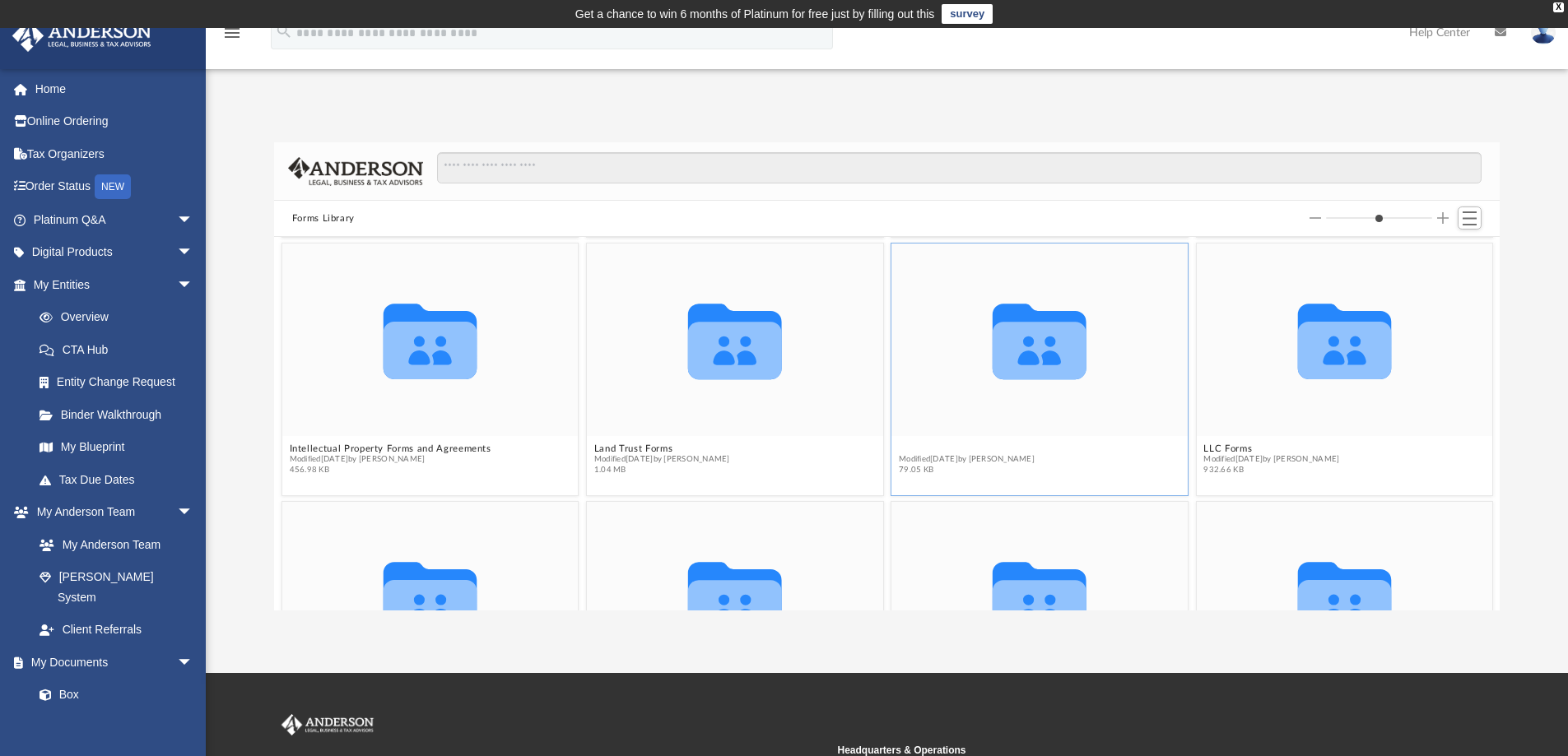
click at [949, 329] on figure "Collaborated Folder Limited Partnership Forms Modified Wed Oct 5 2022 by Mary A…" at bounding box center [1040, 363] width 297 height 238
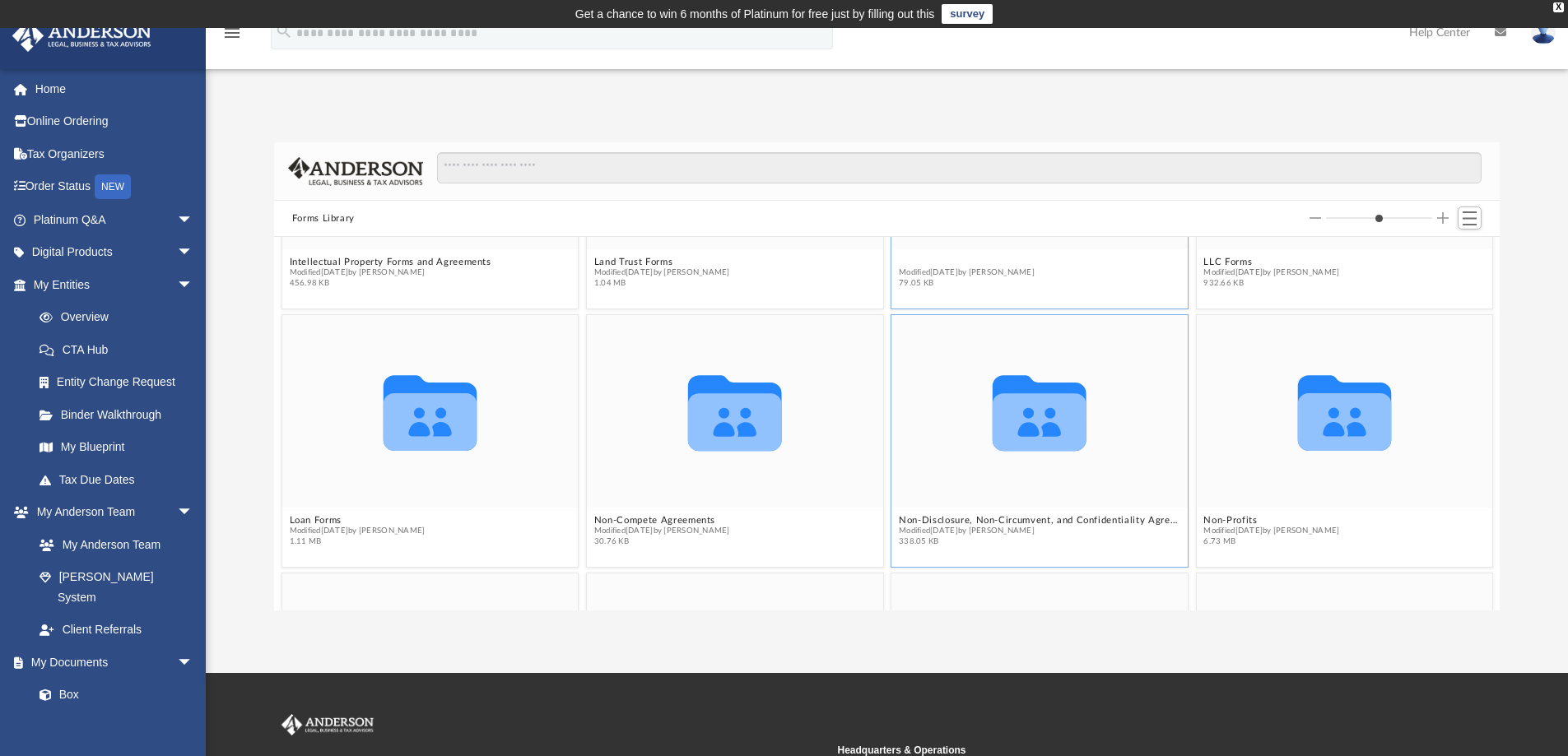
scroll to position [1116, 0]
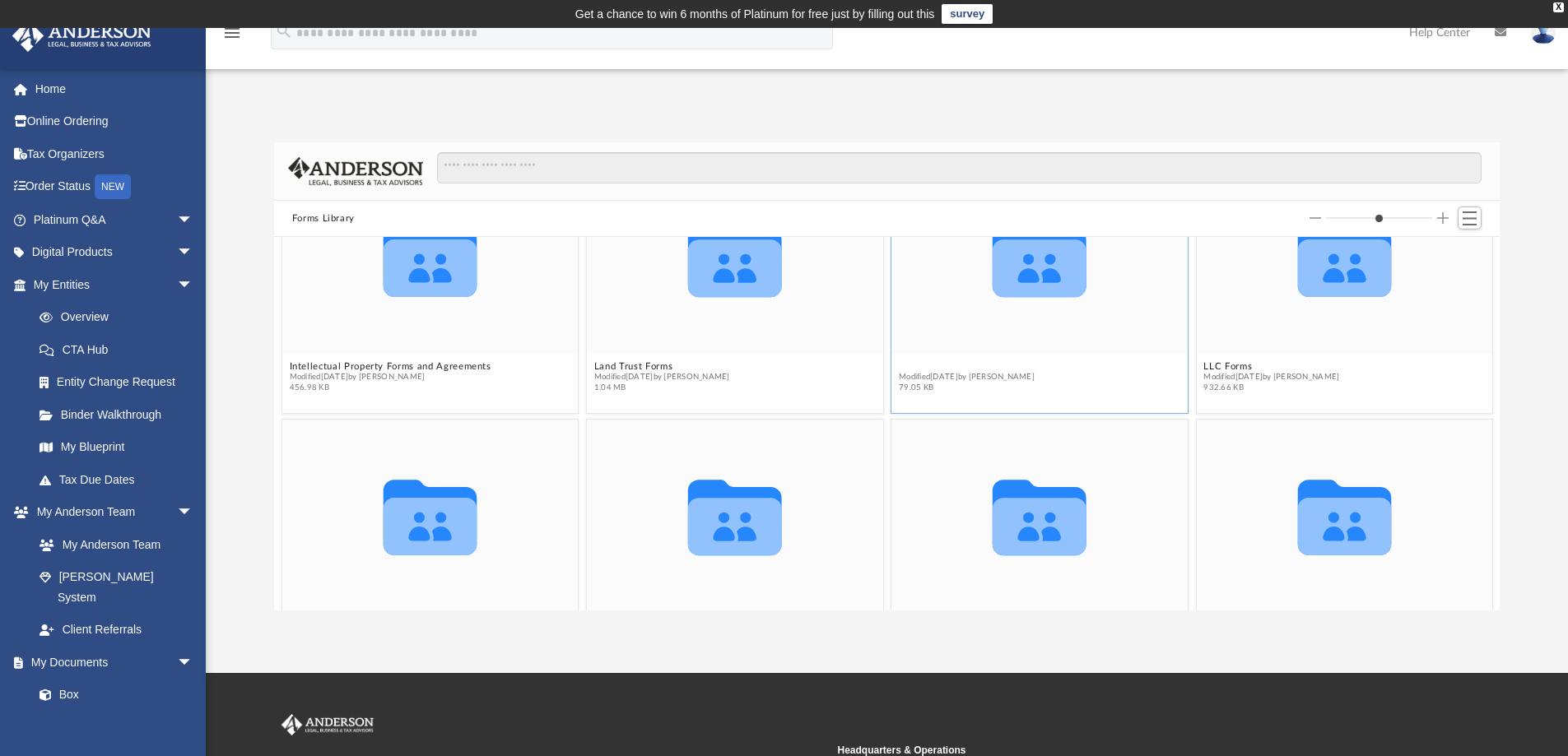
click at [903, 364] on button "Limited Partnership Forms" at bounding box center [966, 366] width 136 height 10
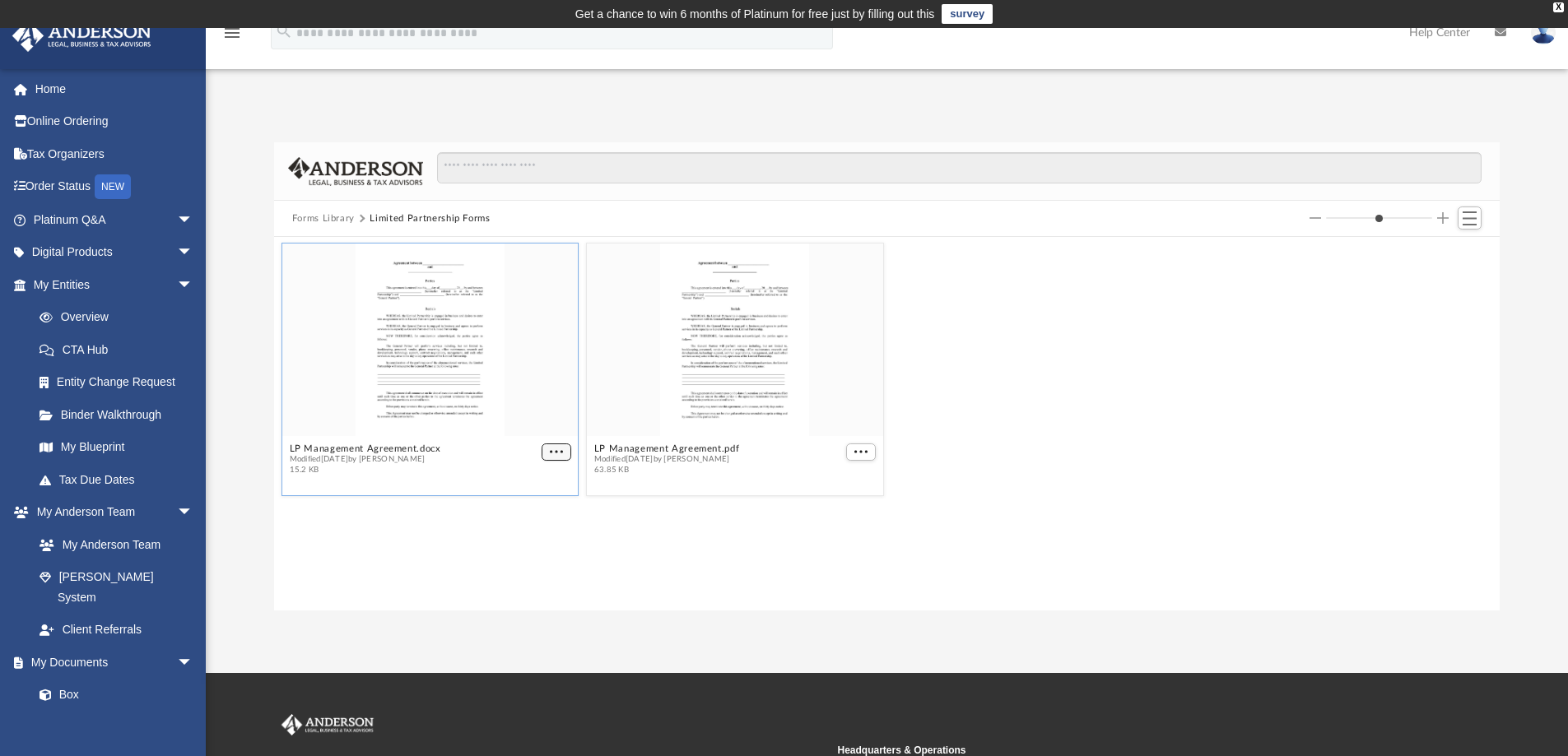
click at [553, 451] on span "More options" at bounding box center [556, 452] width 13 height 9
click at [536, 512] on li "Download" at bounding box center [536, 508] width 47 height 17
click at [858, 447] on span "More options" at bounding box center [860, 452] width 13 height 9
click at [844, 503] on li "Download" at bounding box center [841, 508] width 47 height 17
click at [345, 219] on button "Forms Library" at bounding box center [323, 218] width 63 height 15
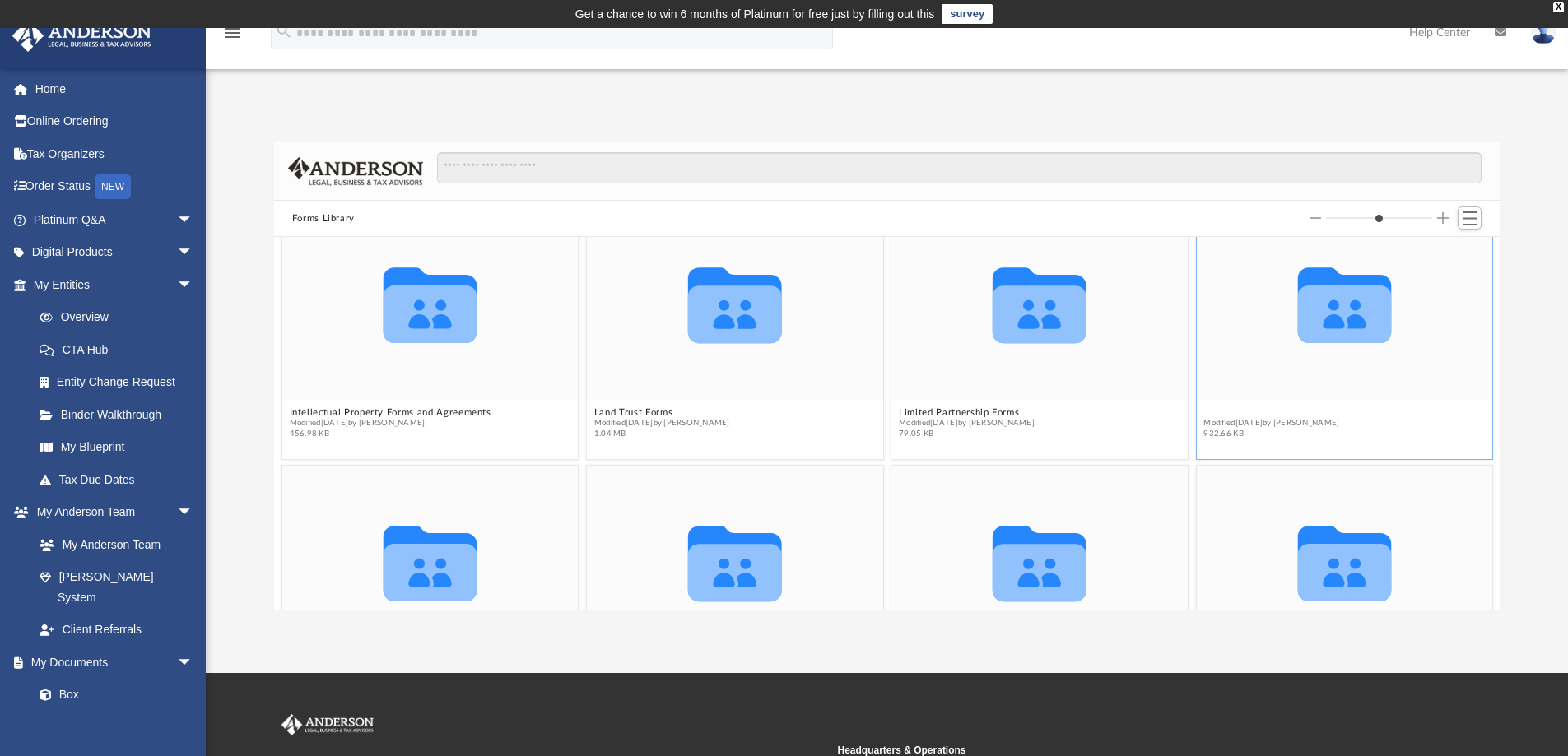
scroll to position [1034, 0]
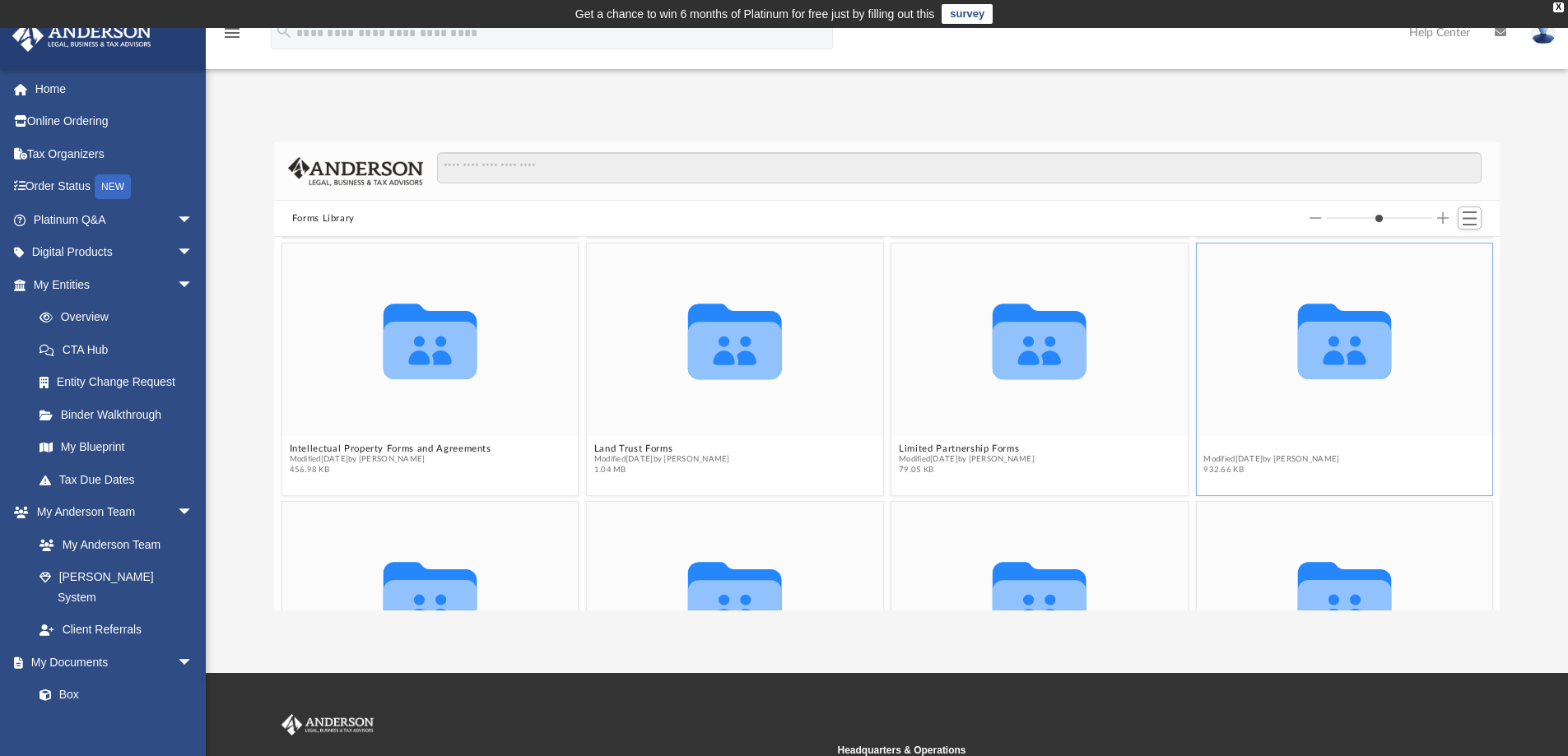
click at [1208, 412] on figure "Collaborated Folder LLC Forms Modified Wed Jan 11 2023 by Mary Acree 932.66 KB" at bounding box center [1344, 363] width 297 height 238
click at [1215, 444] on button "LLC Forms" at bounding box center [1271, 449] width 136 height 10
click at [1225, 454] on span "Modified Wed Jan 11 2023 by Mary Acree" at bounding box center [1271, 459] width 136 height 10
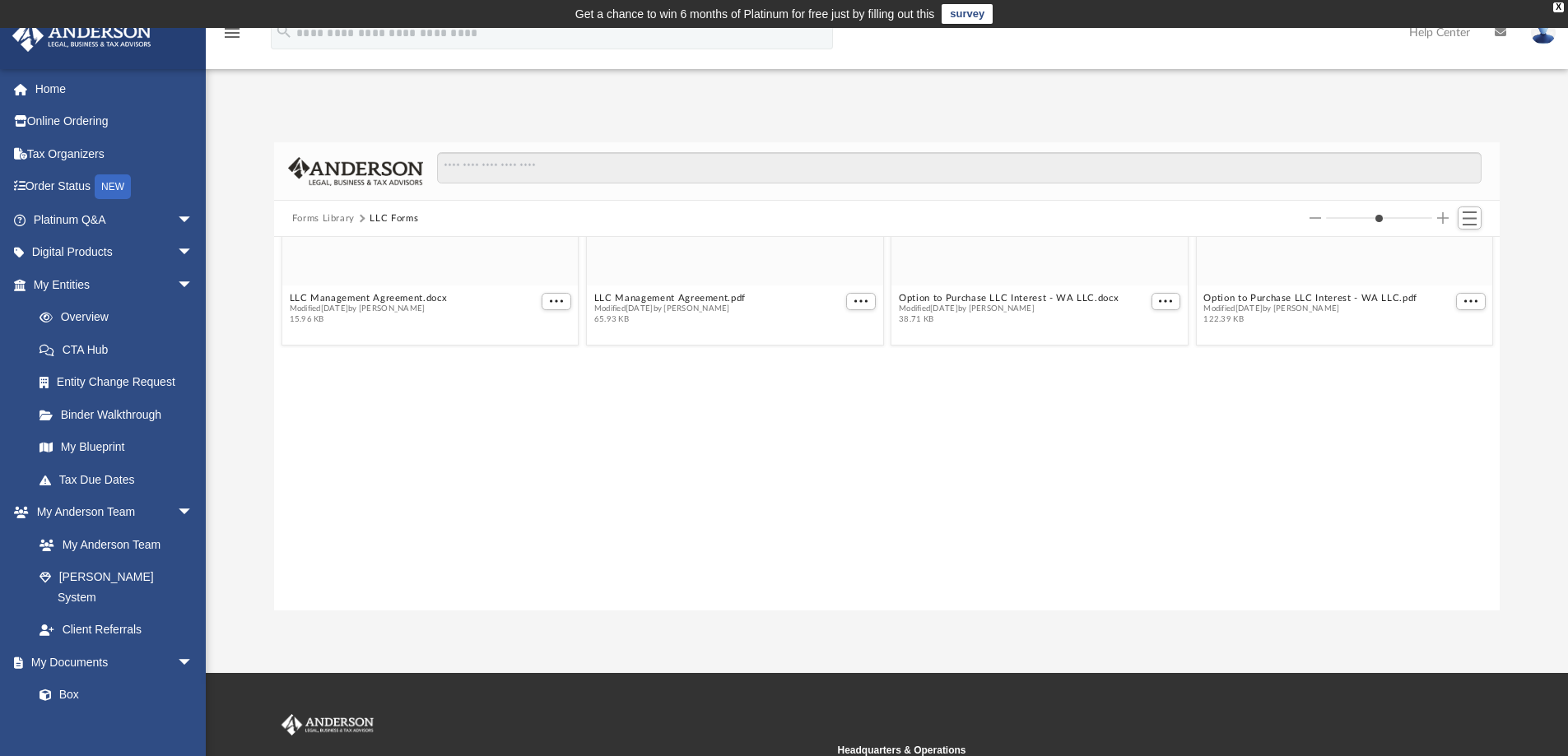
scroll to position [0, 0]
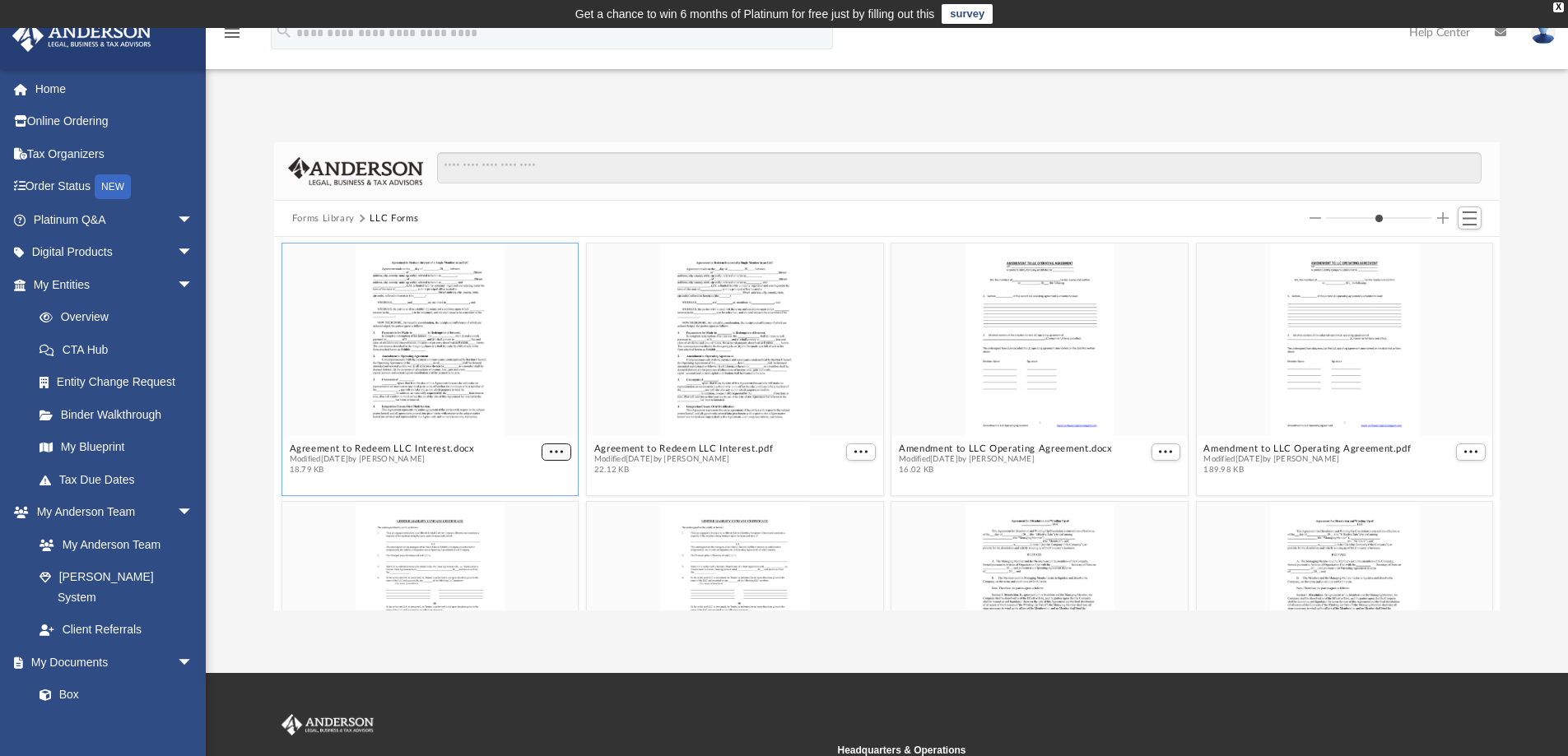
click at [559, 449] on span "More options" at bounding box center [556, 452] width 13 height 9
click at [532, 509] on li "Download" at bounding box center [534, 507] width 47 height 17
click at [854, 451] on span "More options" at bounding box center [860, 452] width 13 height 9
click at [843, 499] on li "Download" at bounding box center [834, 507] width 47 height 17
click at [1163, 451] on span "More options" at bounding box center [1165, 452] width 13 height 9
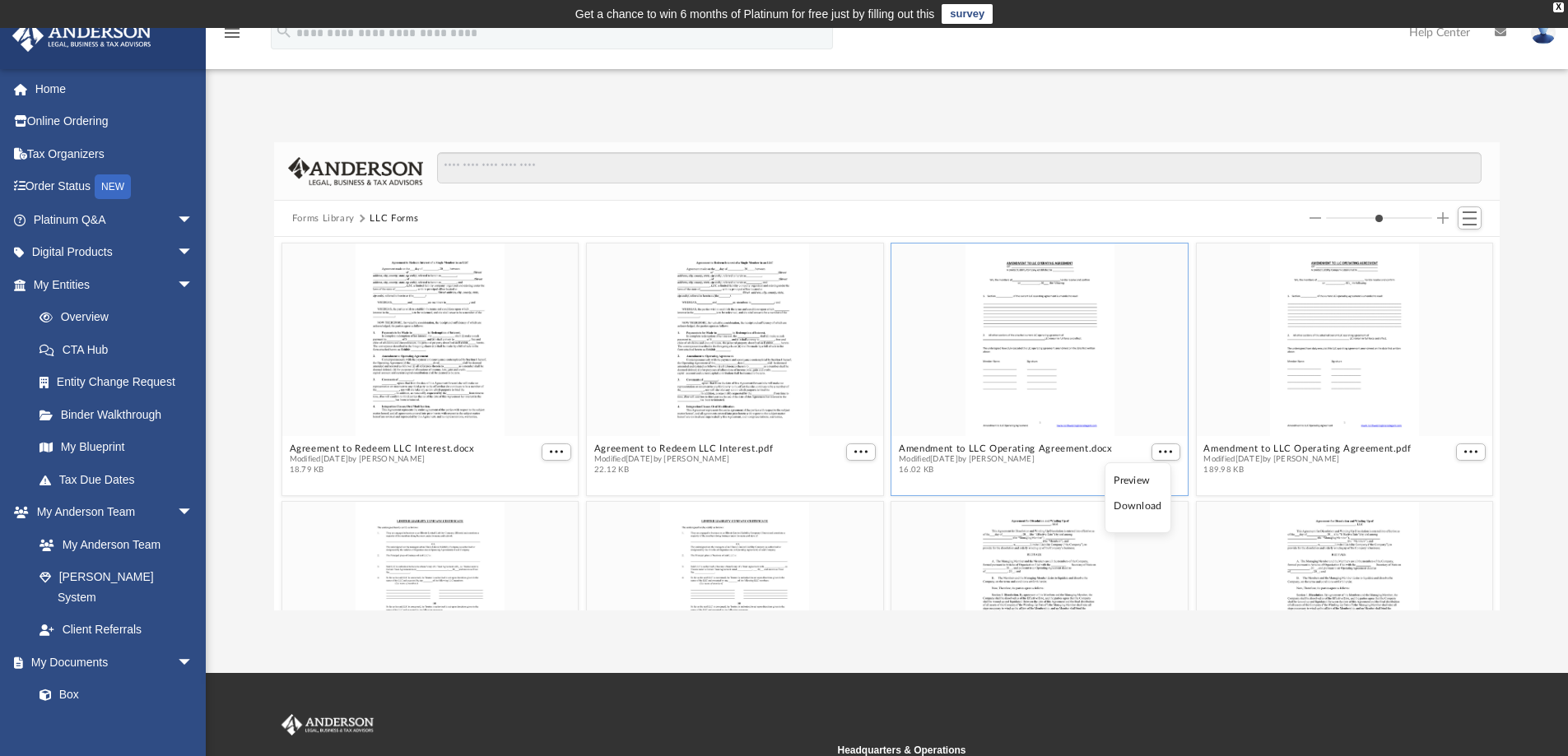
click at [1149, 507] on li "Download" at bounding box center [1137, 507] width 47 height 17
click at [1464, 453] on span "More options" at bounding box center [1470, 452] width 13 height 9
click at [1444, 508] on li "Download" at bounding box center [1438, 507] width 47 height 17
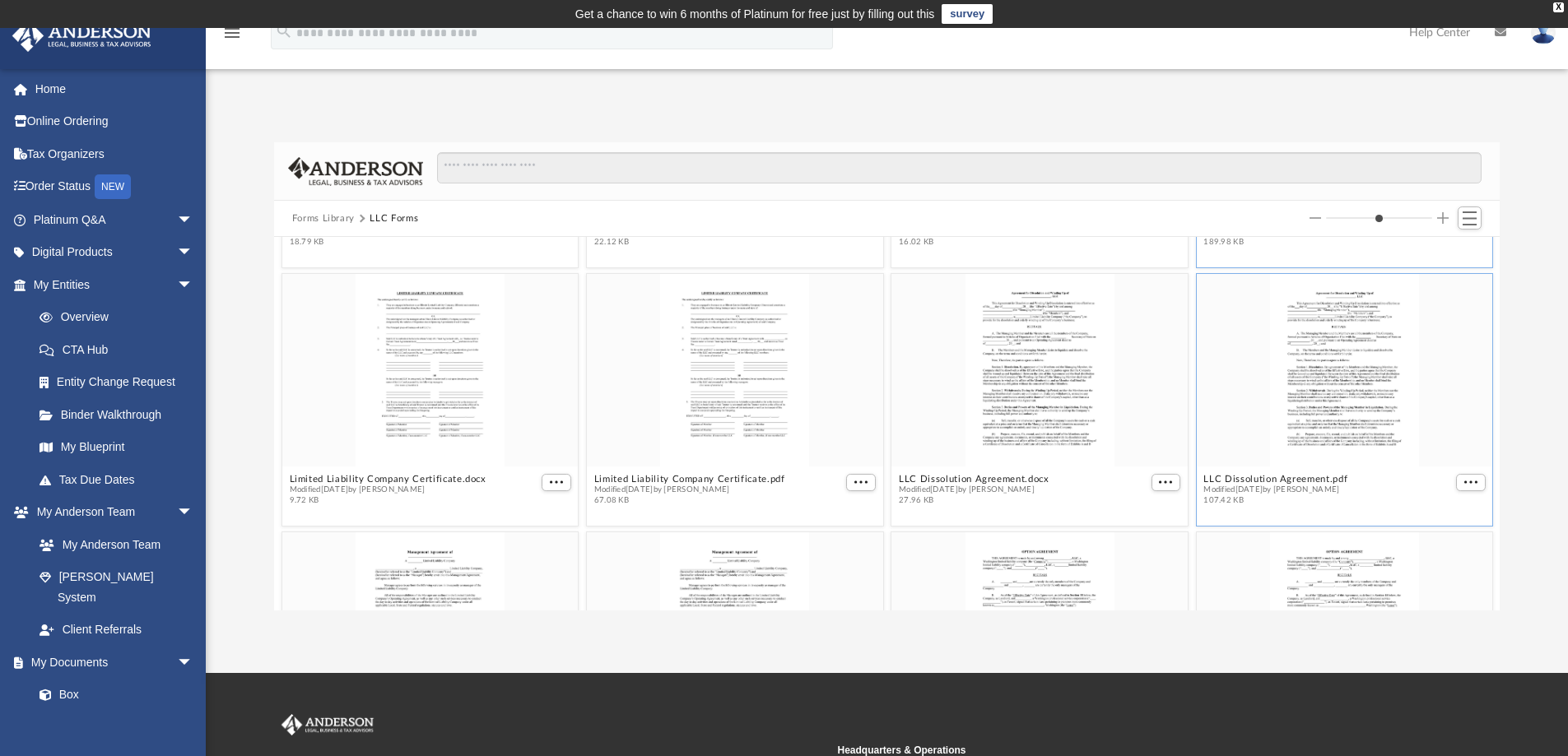
scroll to position [247, 0]
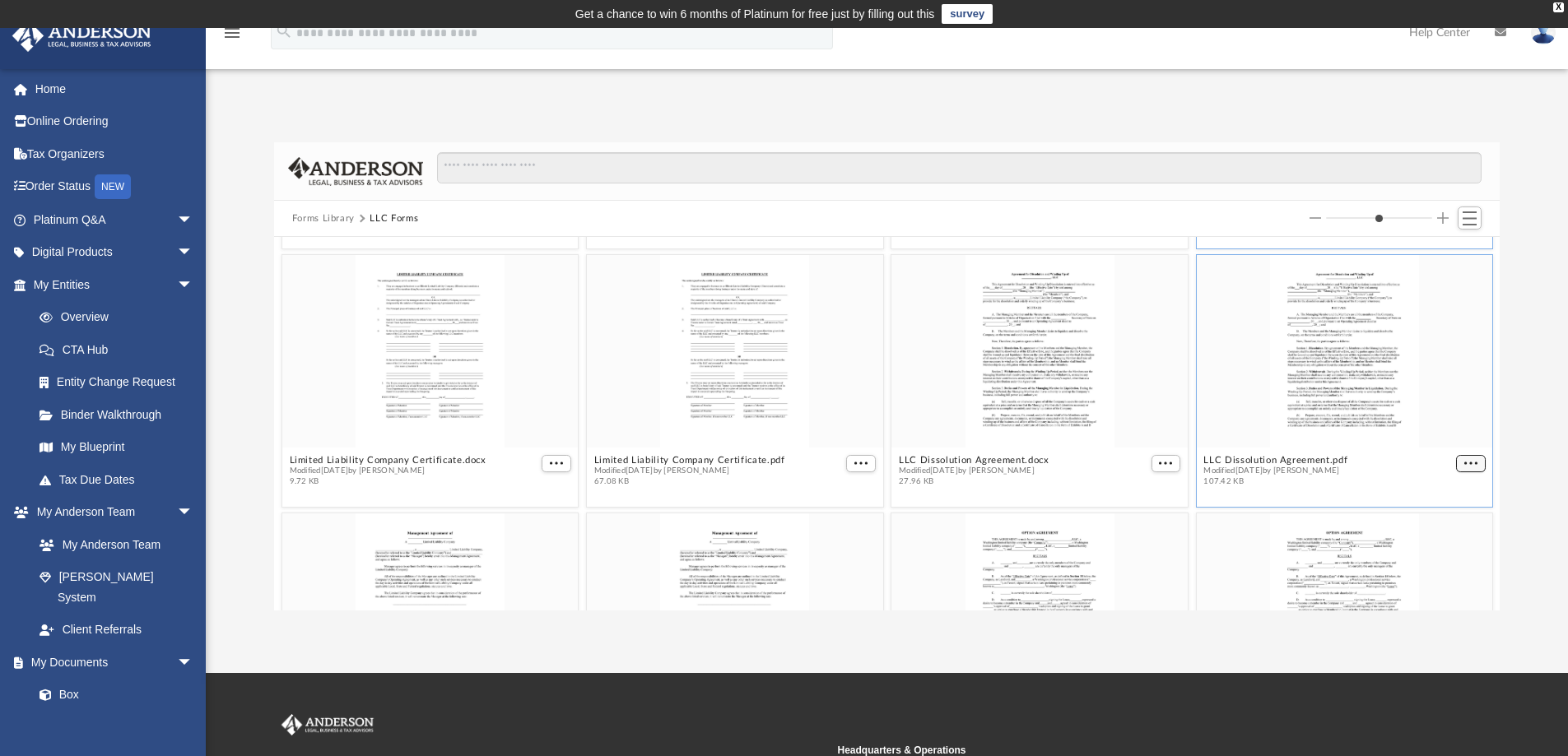
click at [1464, 463] on span "More options" at bounding box center [1470, 464] width 13 height 9
click at [1443, 518] on li "Download" at bounding box center [1438, 518] width 47 height 17
click at [1159, 459] on span "More options" at bounding box center [1165, 464] width 13 height 9
click at [1150, 520] on li "Download" at bounding box center [1137, 518] width 47 height 17
click at [855, 466] on span "More options" at bounding box center [860, 464] width 13 height 9
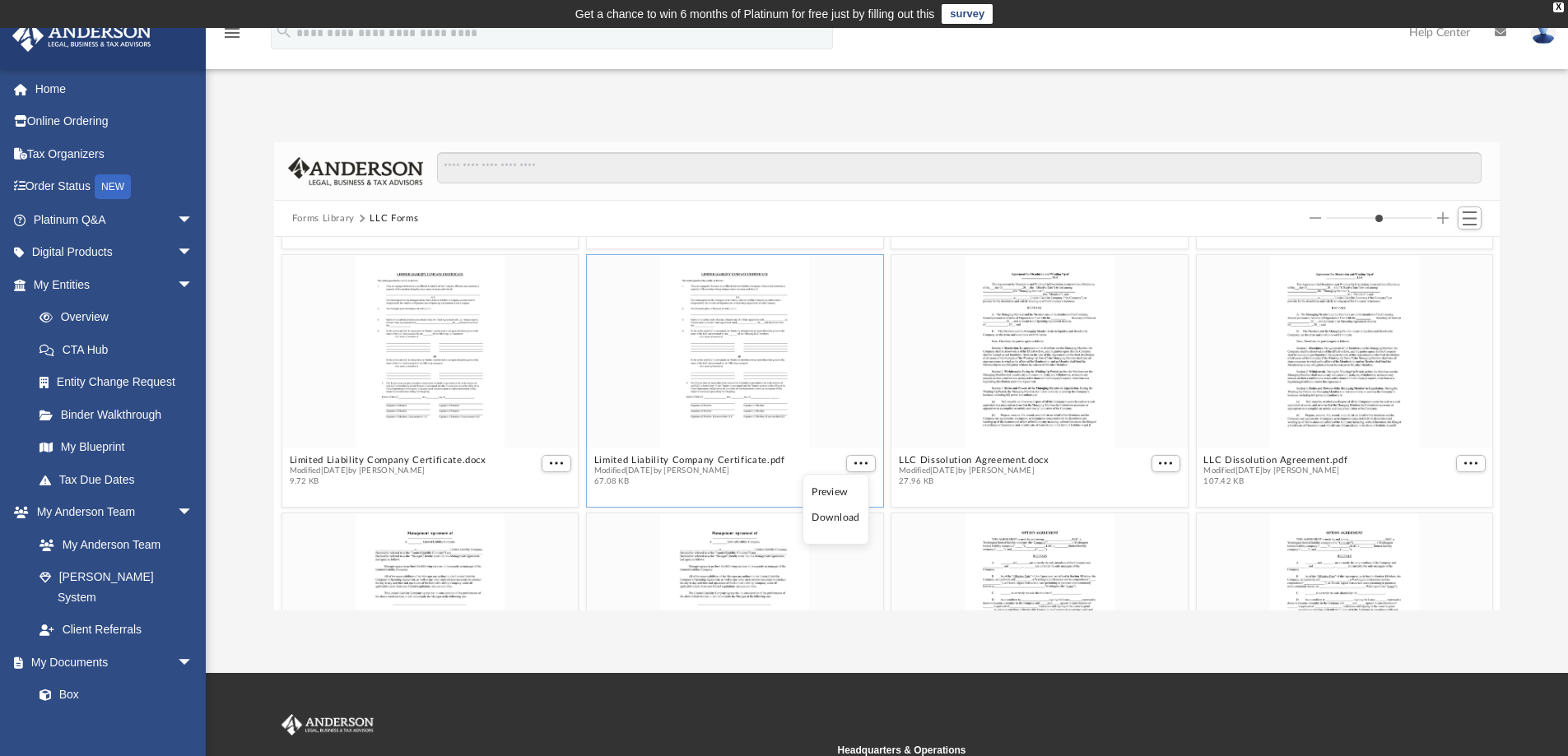
click at [843, 516] on li "Download" at bounding box center [834, 518] width 47 height 17
click at [550, 466] on span "More options" at bounding box center [556, 464] width 13 height 9
click at [535, 517] on li "Download" at bounding box center [534, 518] width 47 height 17
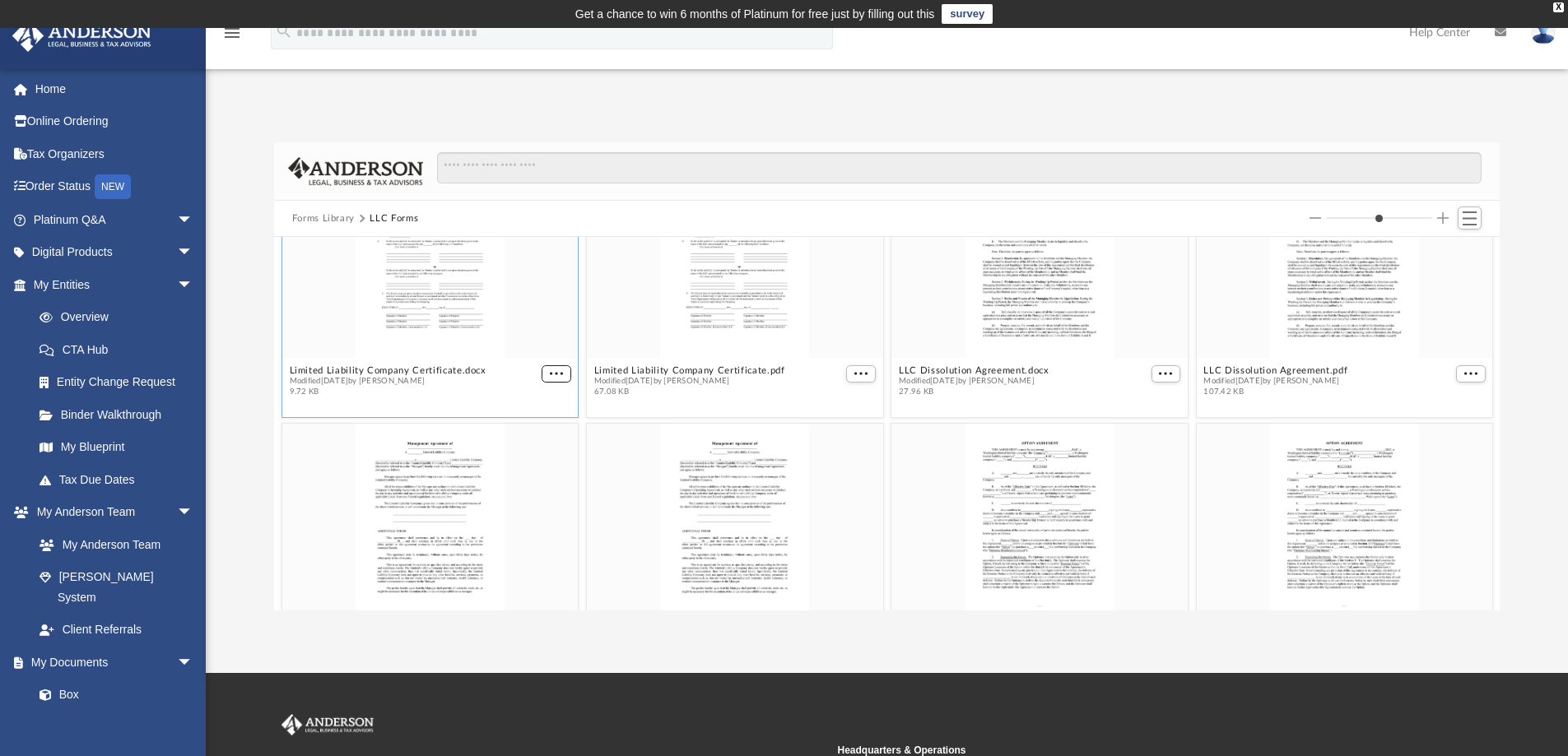
scroll to position [494, 0]
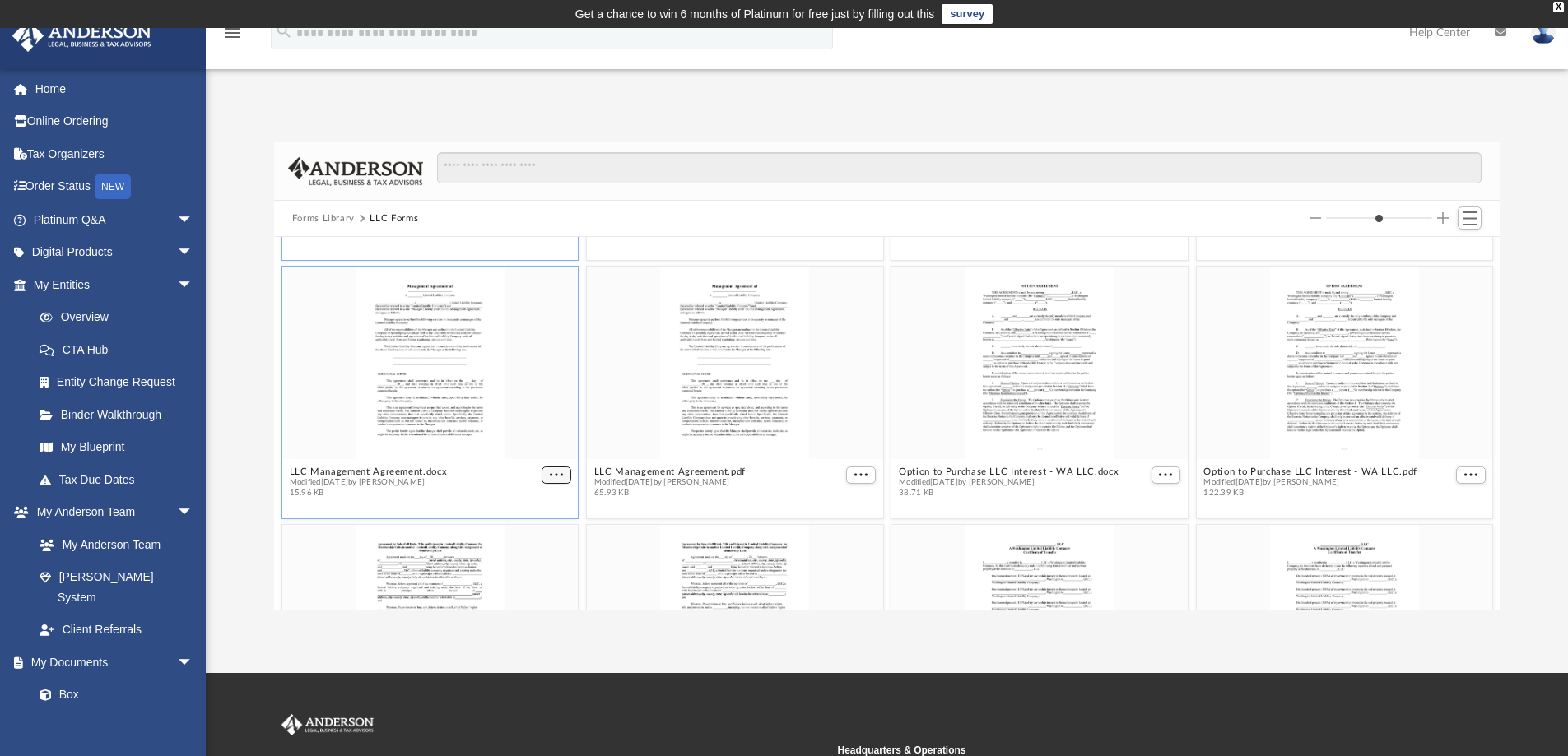
click at [554, 476] on span "More options" at bounding box center [556, 475] width 13 height 9
click at [539, 528] on li "Download" at bounding box center [534, 529] width 47 height 17
click at [854, 476] on span "More options" at bounding box center [860, 475] width 13 height 9
click at [840, 531] on li "Download" at bounding box center [834, 529] width 47 height 17
click at [1159, 474] on span "More options" at bounding box center [1165, 475] width 13 height 9
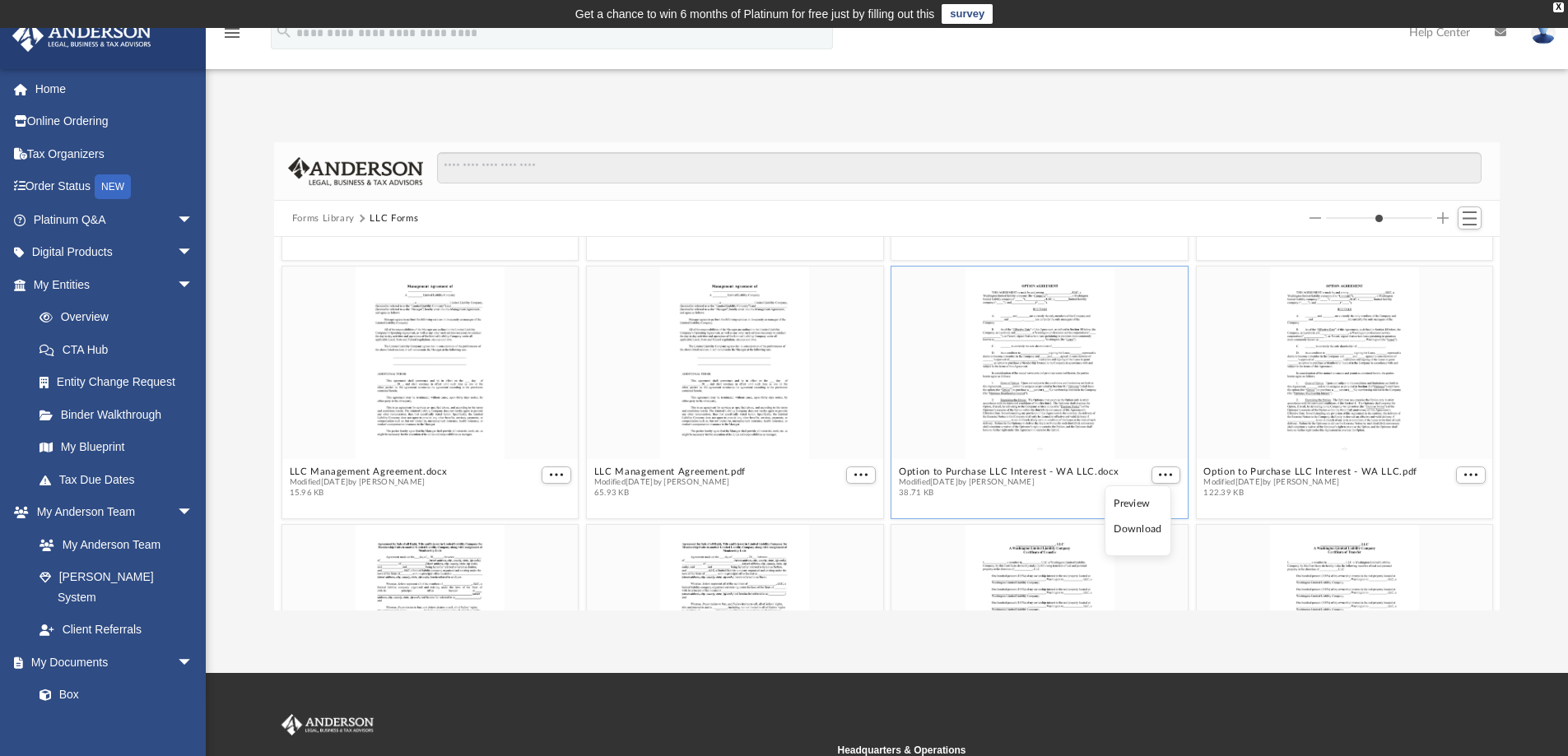
click at [1139, 528] on li "Download" at bounding box center [1137, 529] width 47 height 17
click at [1464, 476] on span "More options" at bounding box center [1470, 475] width 13 height 9
click at [1443, 534] on li "Download" at bounding box center [1438, 529] width 47 height 17
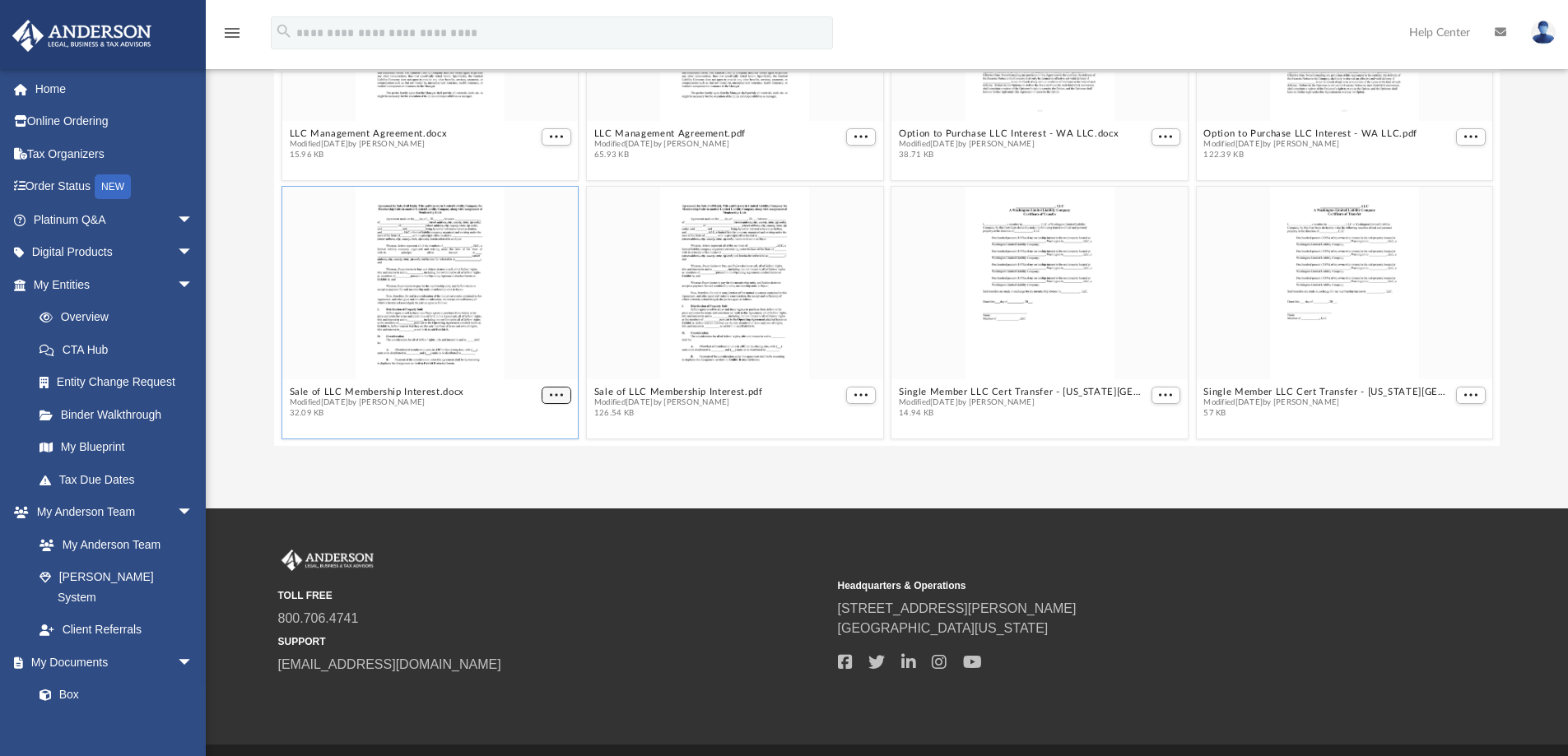
scroll to position [660, 0]
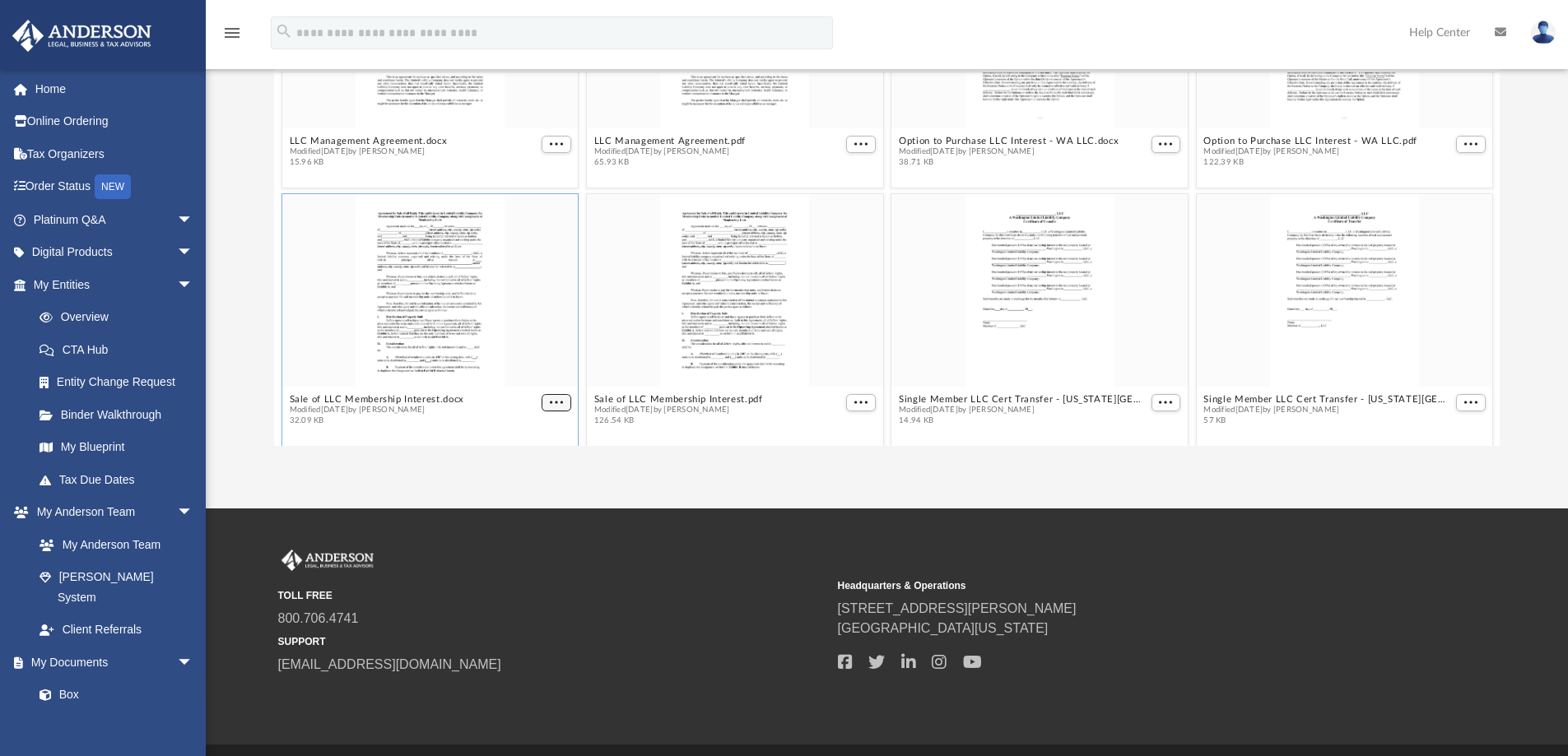
click at [552, 394] on button "More options" at bounding box center [556, 403] width 29 height 17
click at [547, 366] on li "Download" at bounding box center [534, 369] width 47 height 17
click at [858, 402] on span "More options" at bounding box center [860, 403] width 13 height 9
click at [842, 367] on li "Download" at bounding box center [834, 369] width 47 height 17
click at [1160, 404] on span "More options" at bounding box center [1165, 403] width 13 height 9
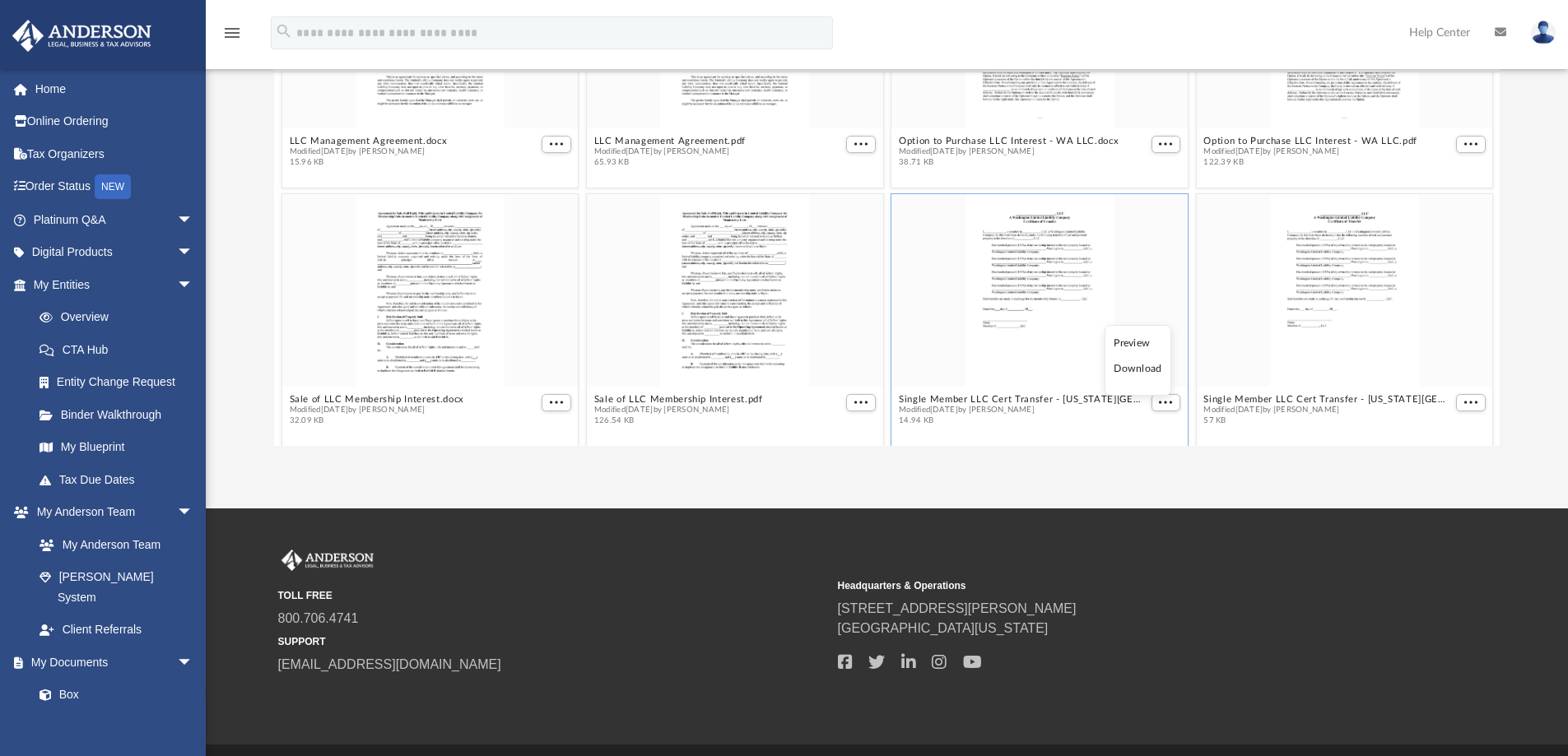
click at [1134, 368] on li "Download" at bounding box center [1137, 369] width 47 height 17
click at [1464, 401] on span "More options" at bounding box center [1470, 403] width 13 height 9
click at [1427, 372] on li "Download" at bounding box center [1438, 369] width 47 height 17
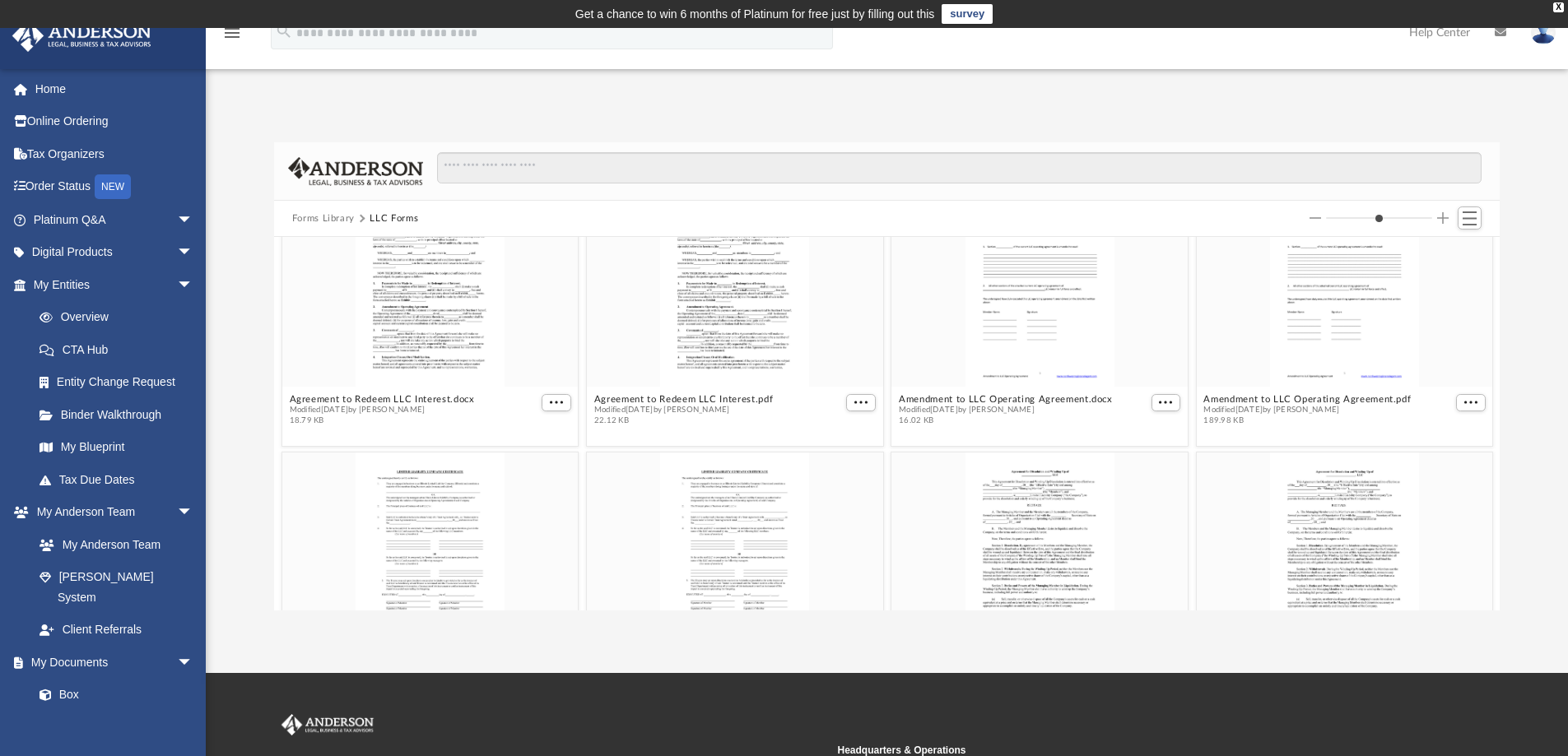
scroll to position [0, 0]
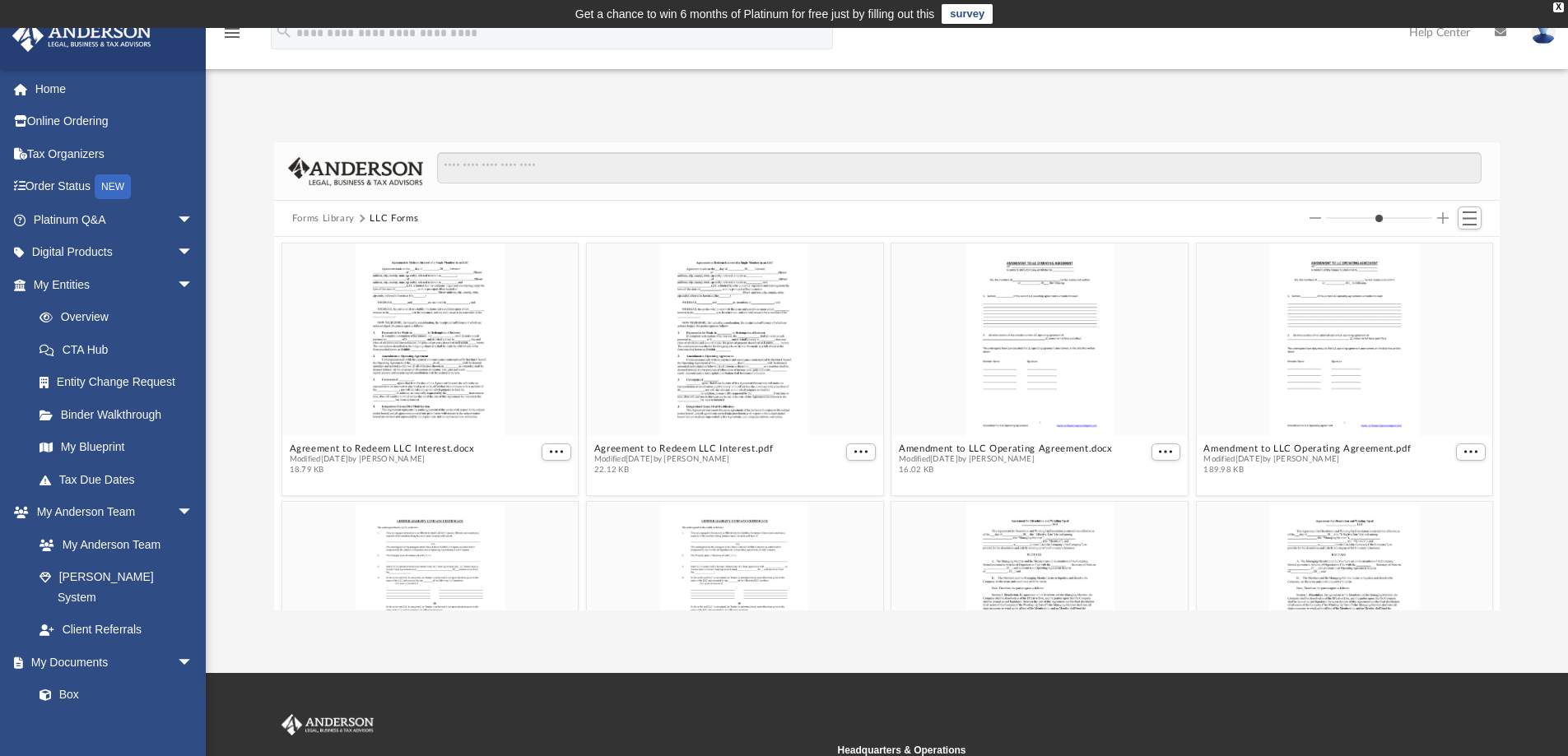
click at [326, 219] on button "Forms Library" at bounding box center [323, 218] width 63 height 15
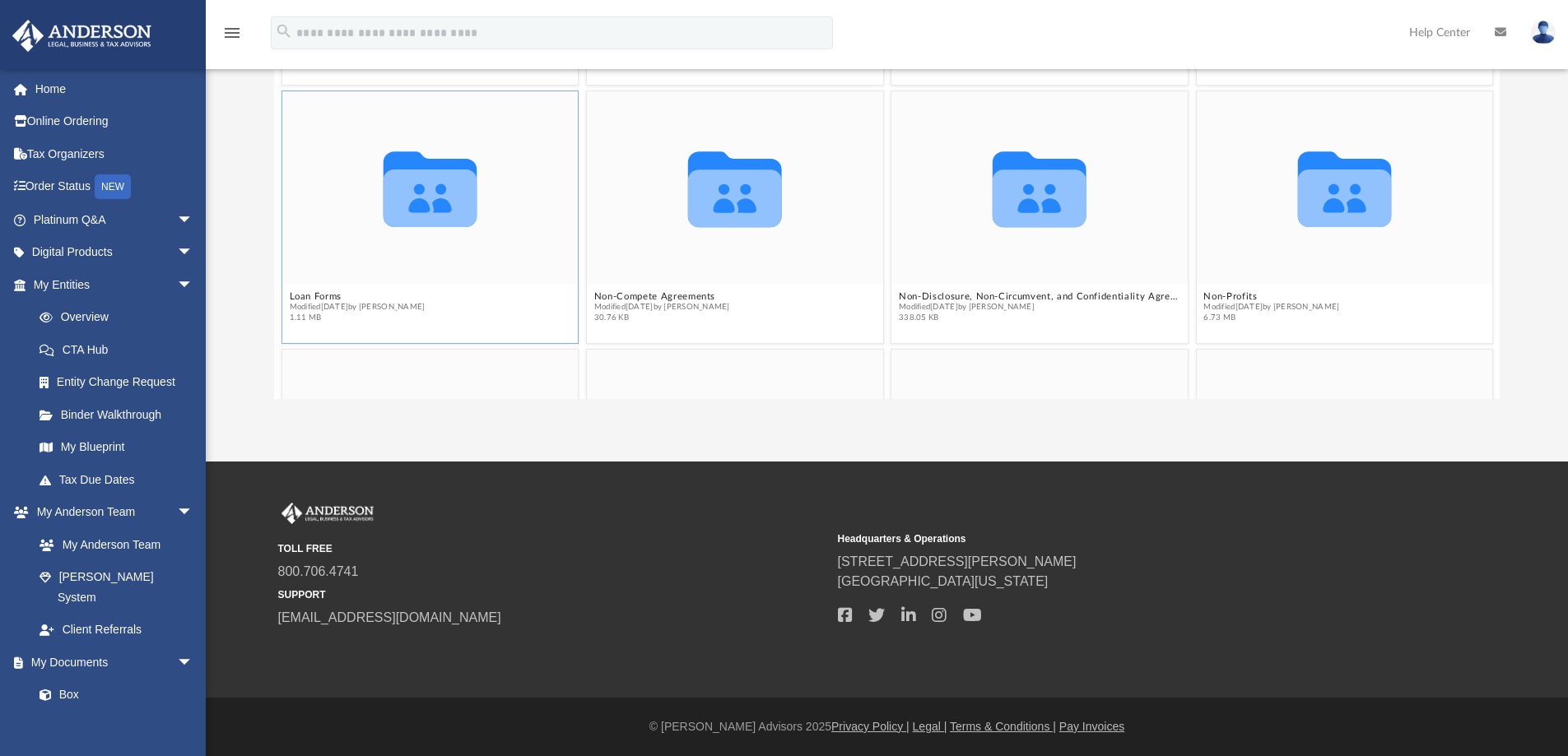
scroll to position [1234, 0]
click at [680, 295] on button "Non-Compete Agreements" at bounding box center [662, 295] width 136 height 10
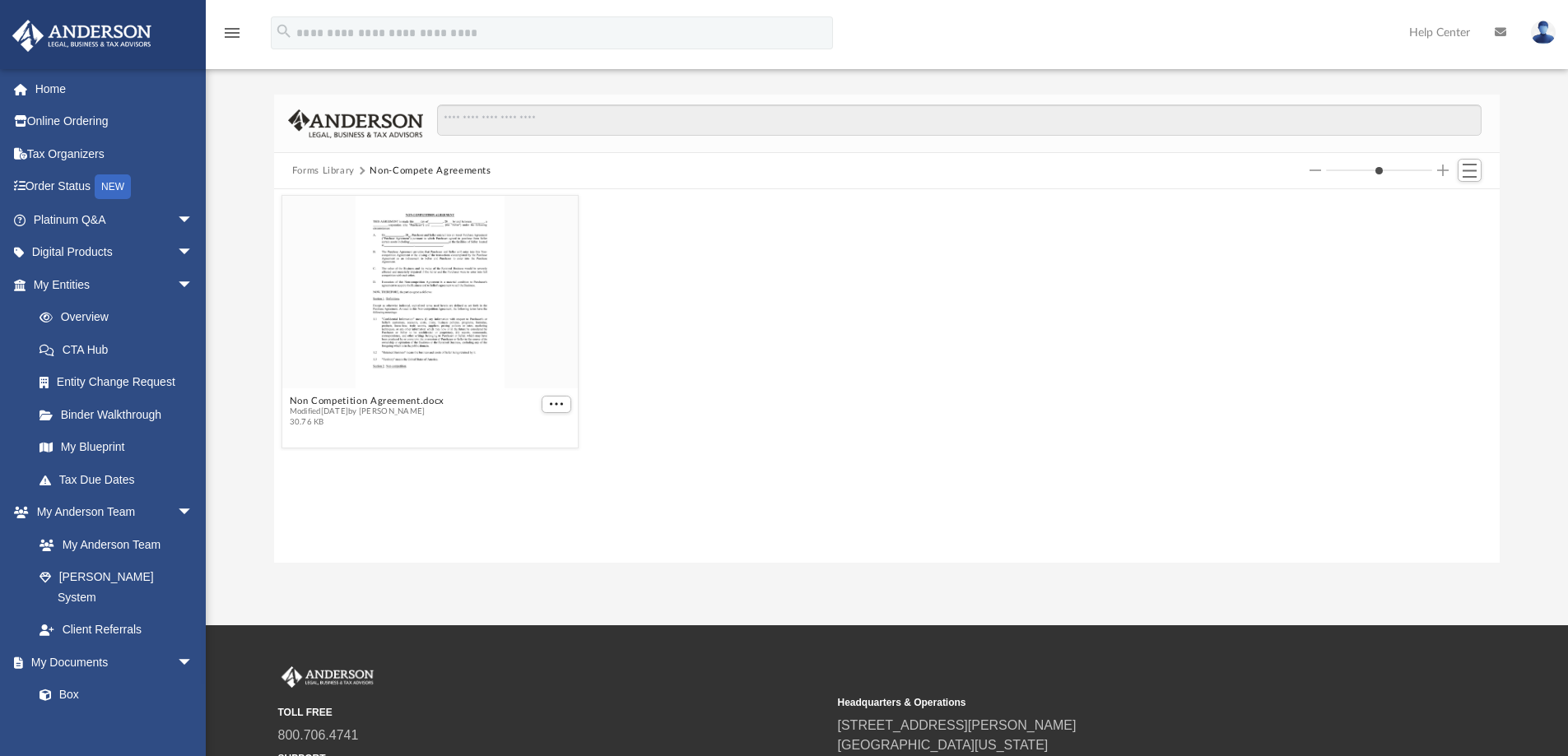
scroll to position [47, 0]
click at [553, 402] on span "More options" at bounding box center [556, 405] width 13 height 9
click at [548, 464] on li "Download" at bounding box center [536, 460] width 47 height 17
click at [347, 172] on button "Forms Library" at bounding box center [323, 172] width 63 height 15
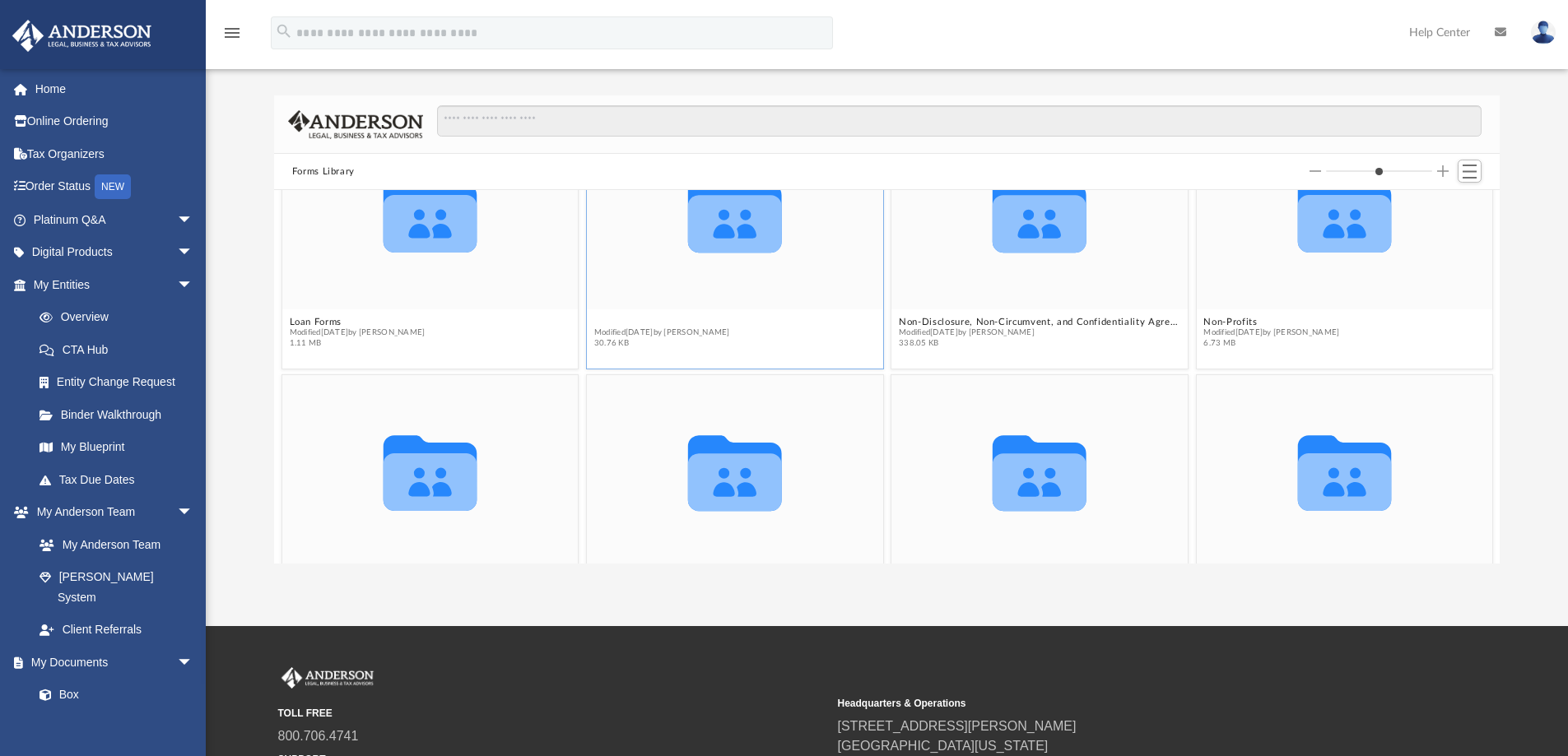
scroll to position [1292, 0]
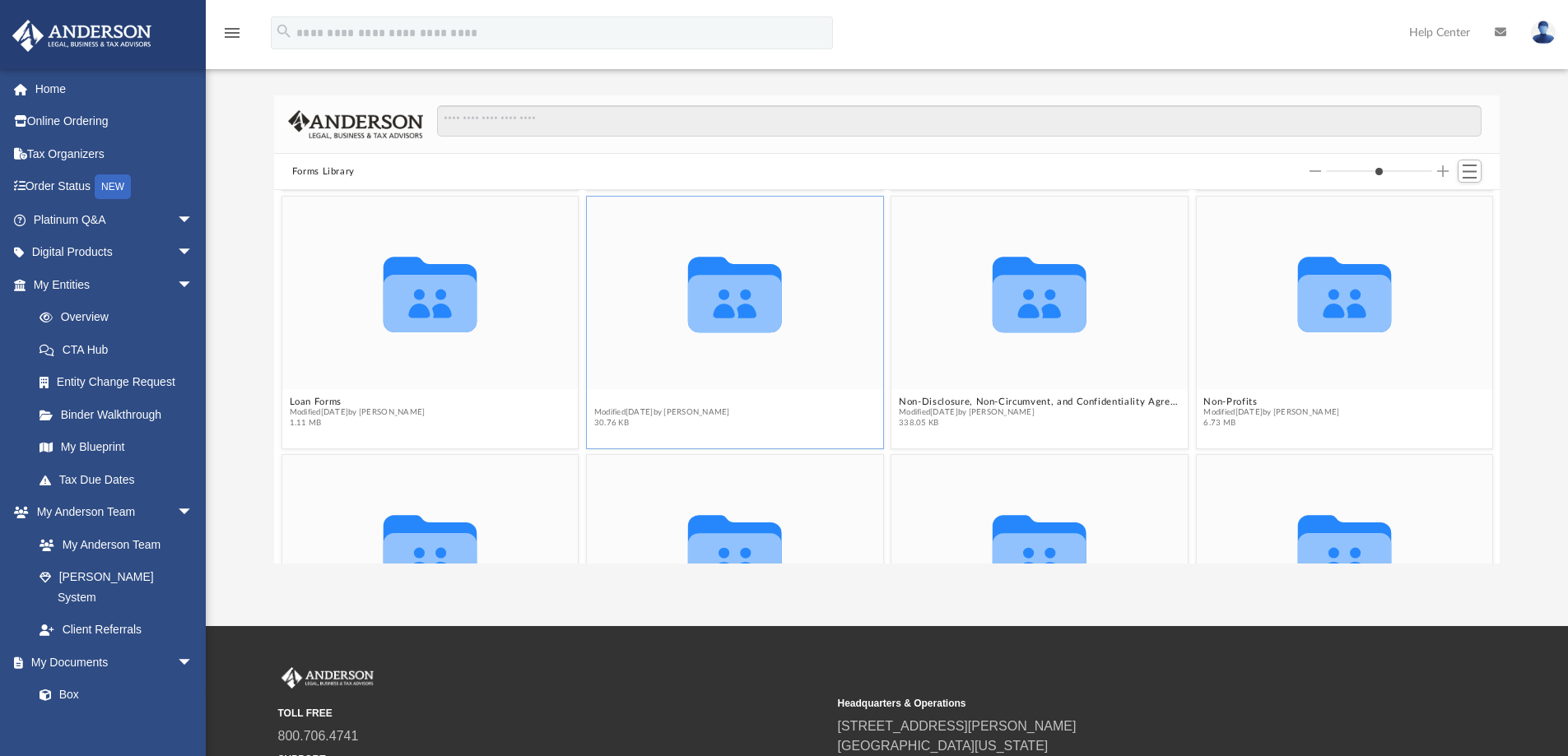
click at [635, 319] on figure "Collaborated Folder Non-Compete Agreements Modified Wed Oct 5 2022 by Michael B…" at bounding box center [735, 316] width 297 height 238
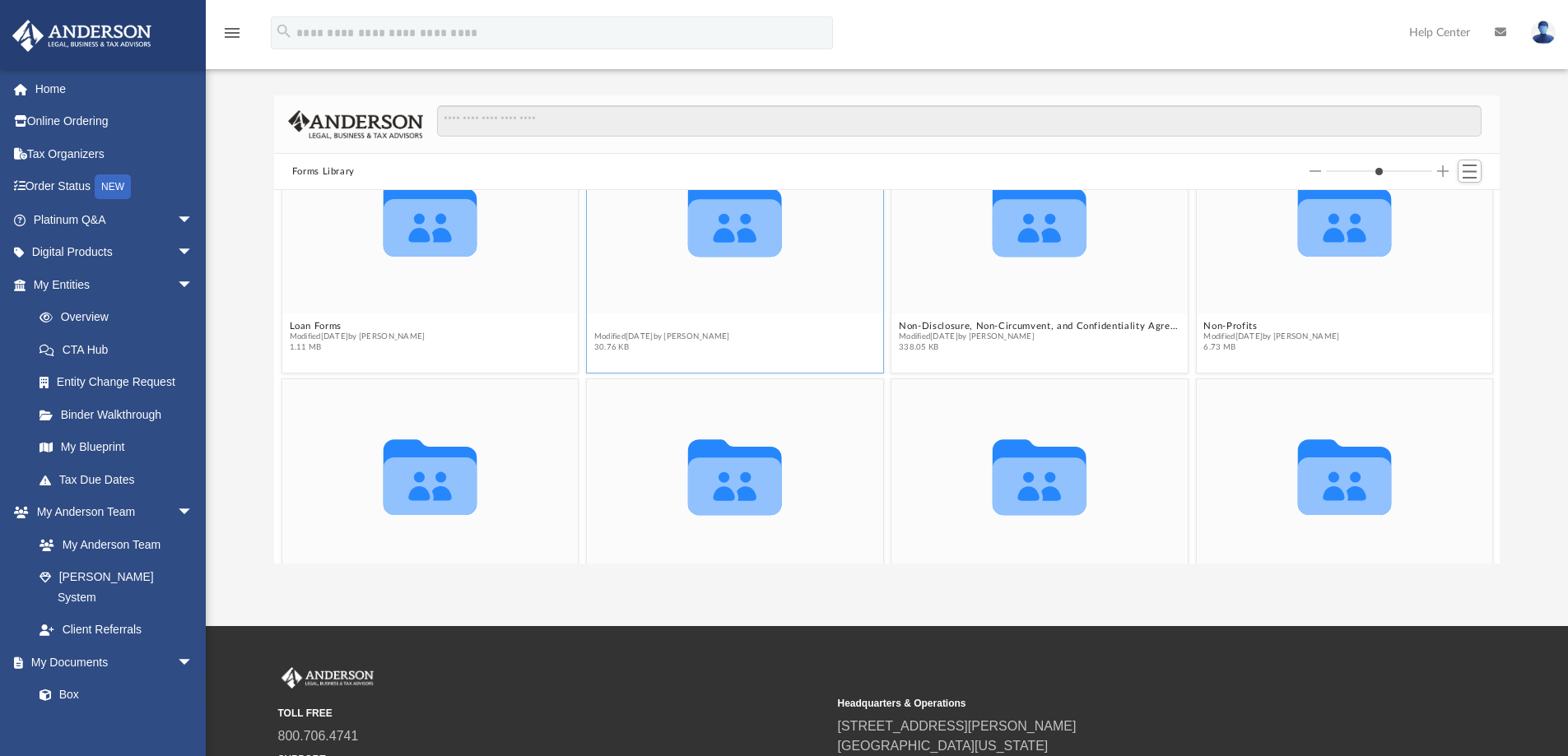
scroll to position [1457, 0]
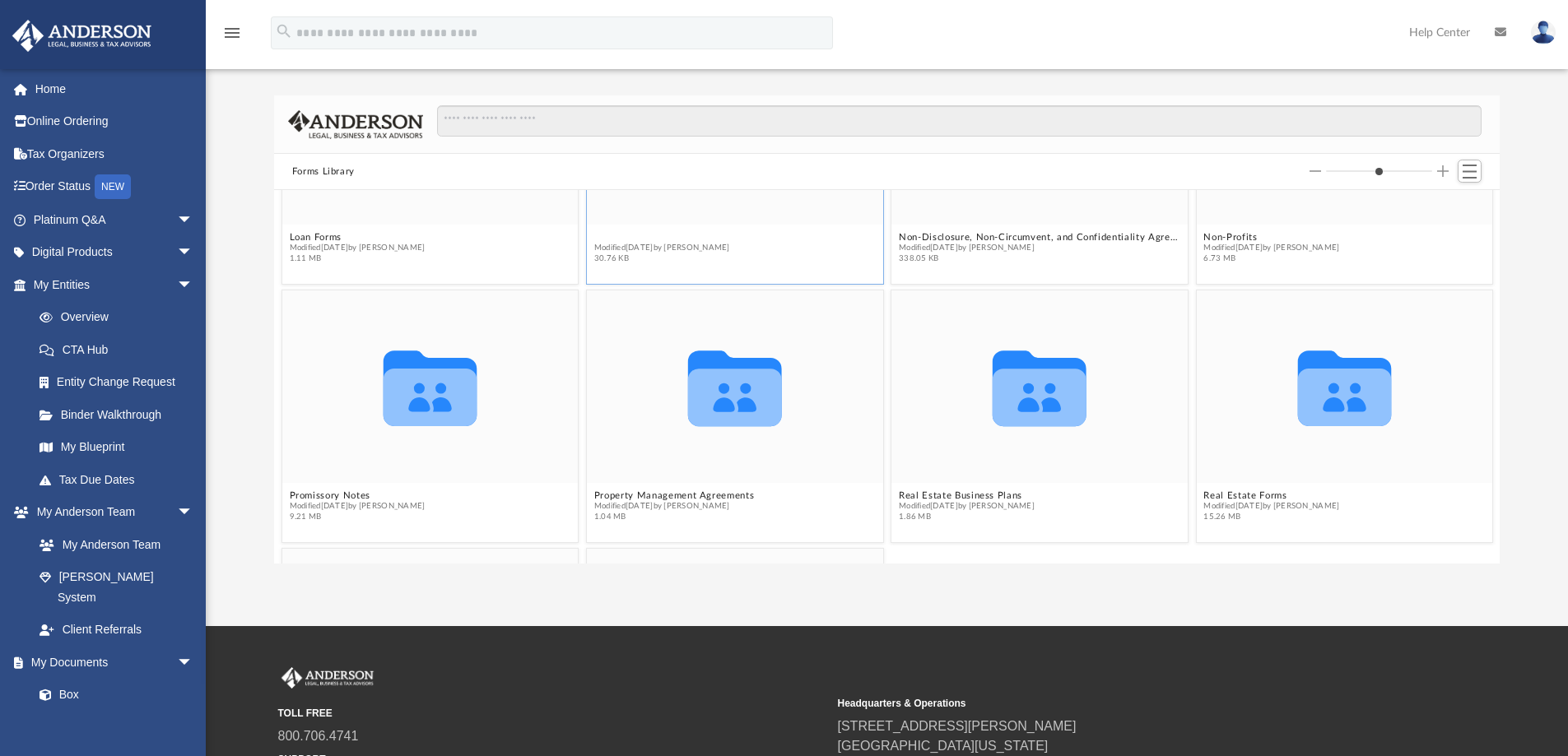
click at [618, 238] on button "Non-Compete Agreements" at bounding box center [662, 237] width 136 height 10
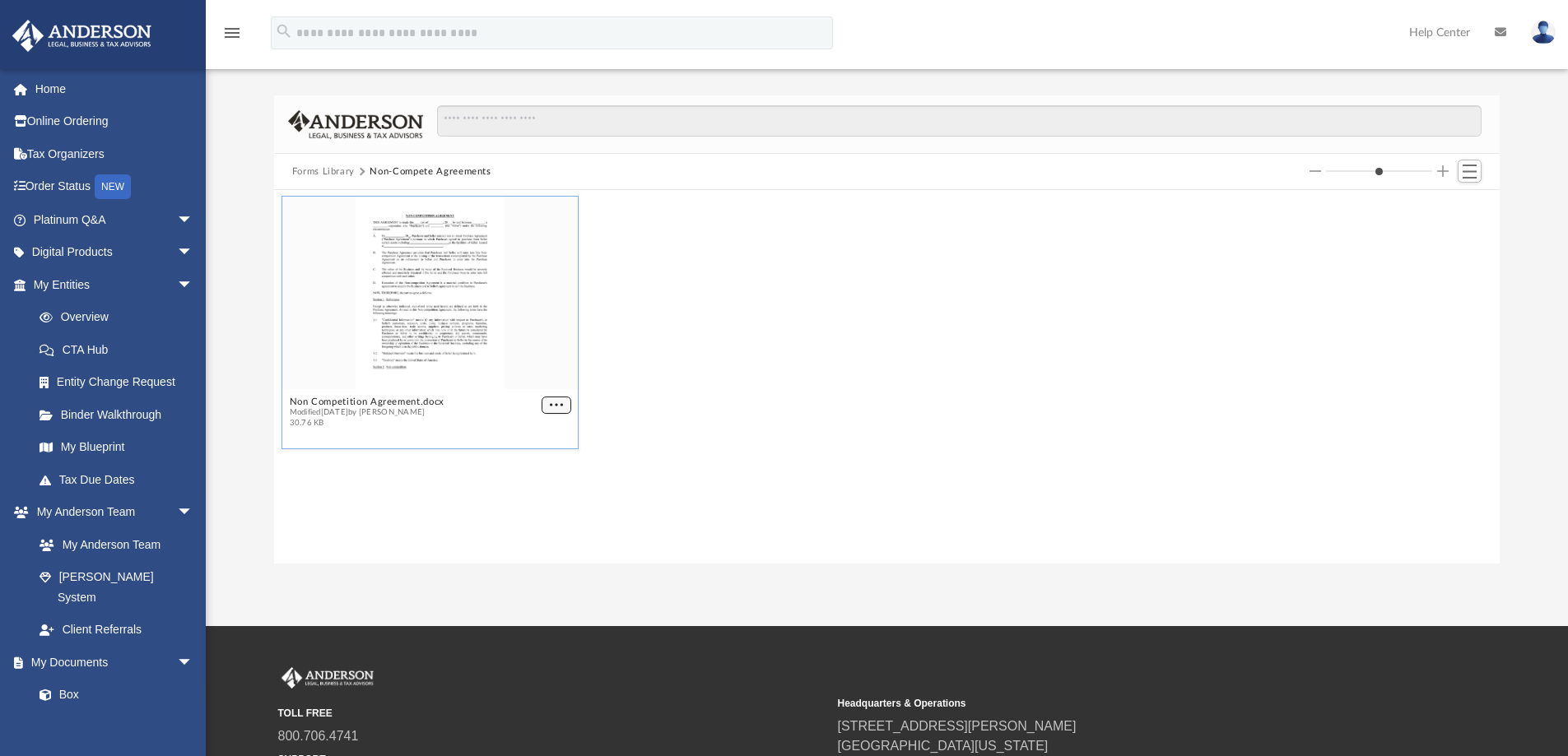
click at [559, 403] on span "More options" at bounding box center [556, 405] width 13 height 9
click at [531, 461] on li "Download" at bounding box center [536, 460] width 47 height 17
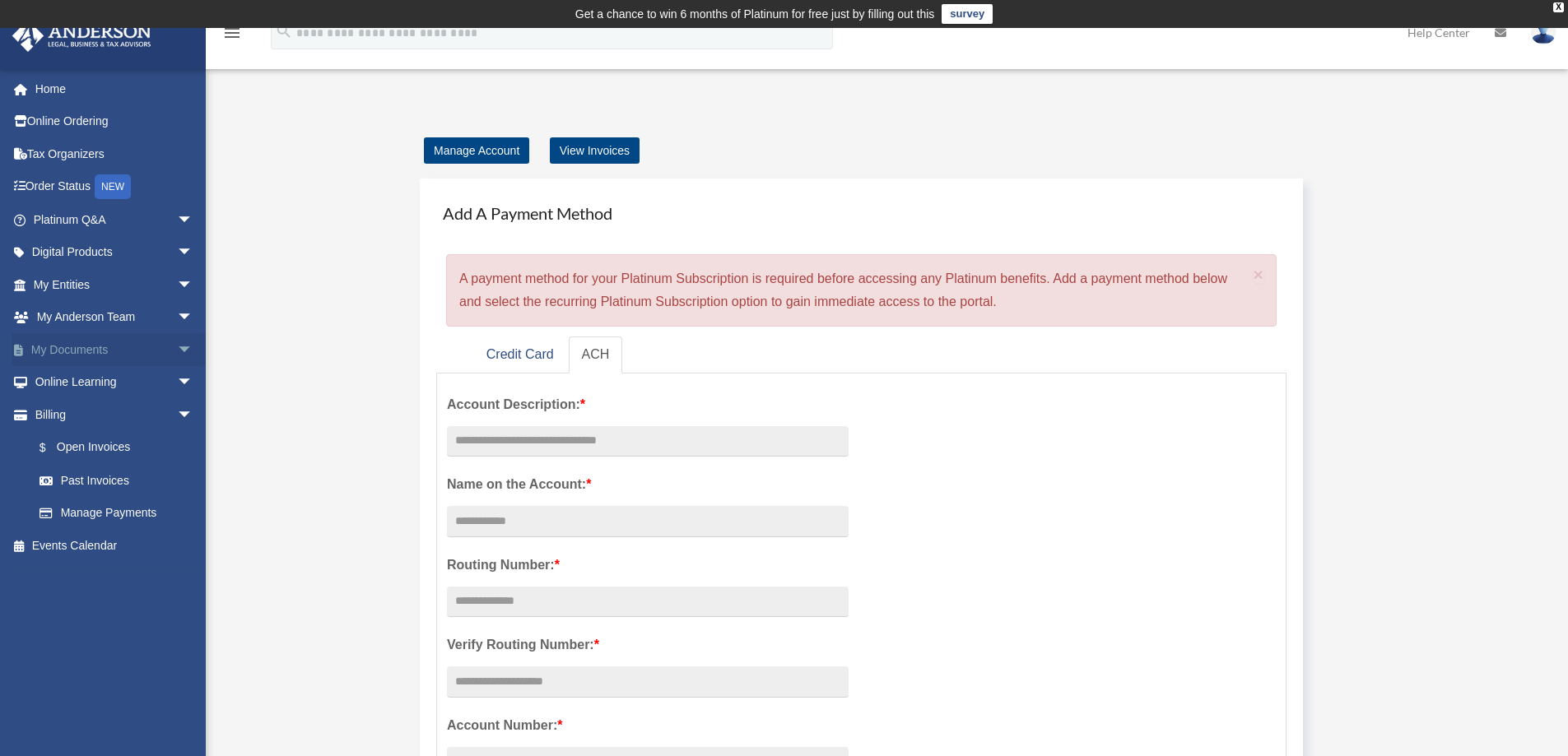
click at [177, 351] on span "arrow_drop_down" at bounding box center [193, 350] width 33 height 34
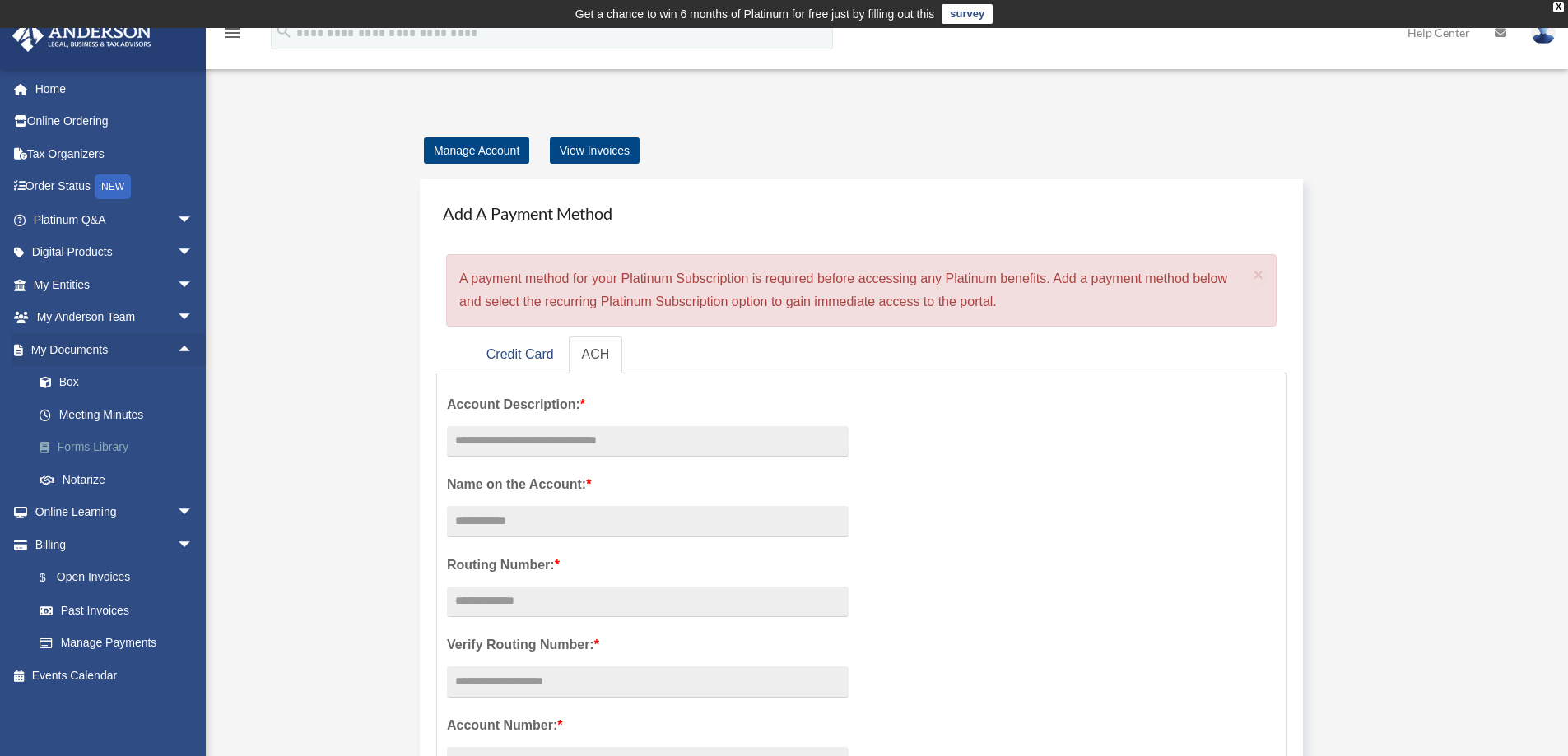
click at [100, 450] on link "Forms Library" at bounding box center [121, 447] width 195 height 33
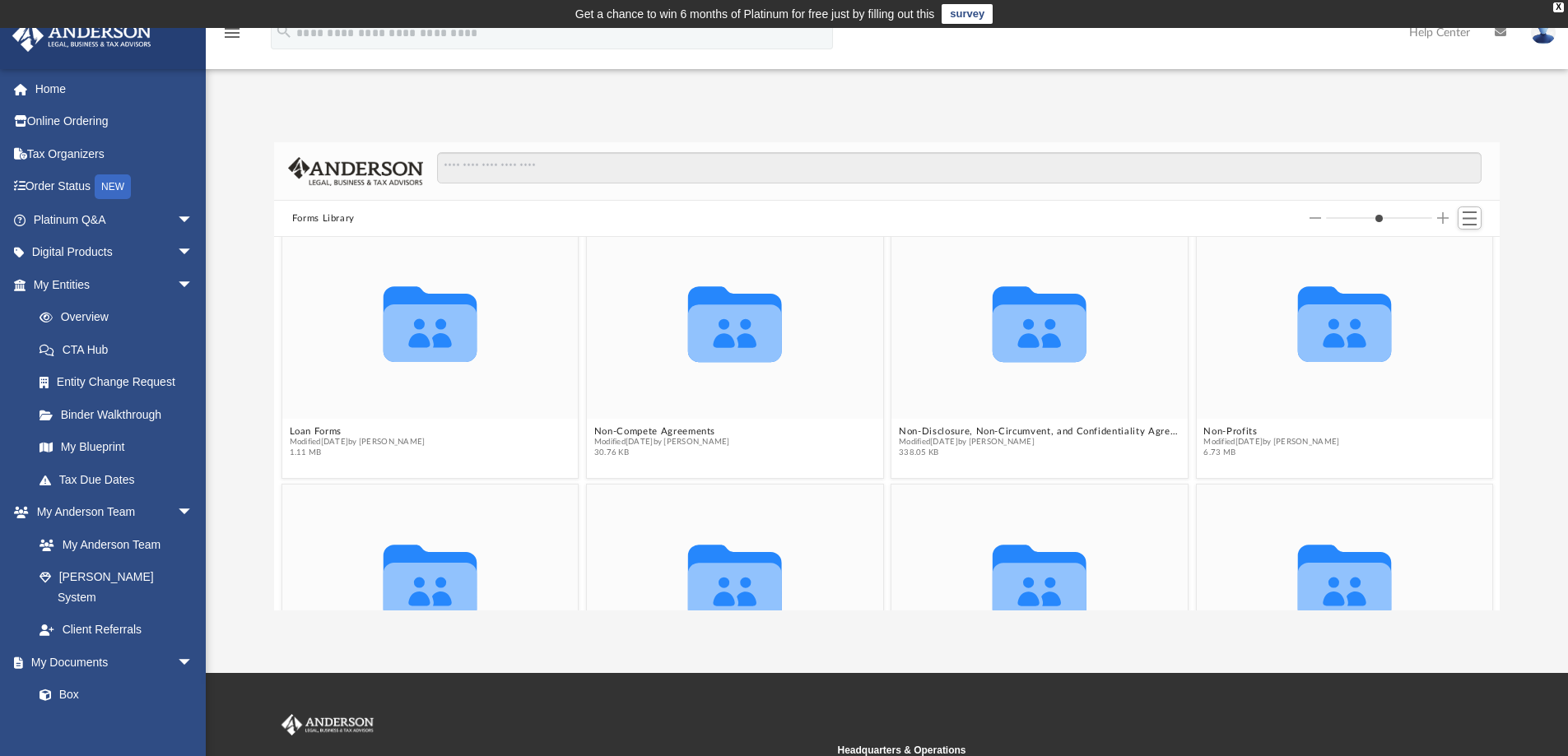
scroll to position [1316, 0]
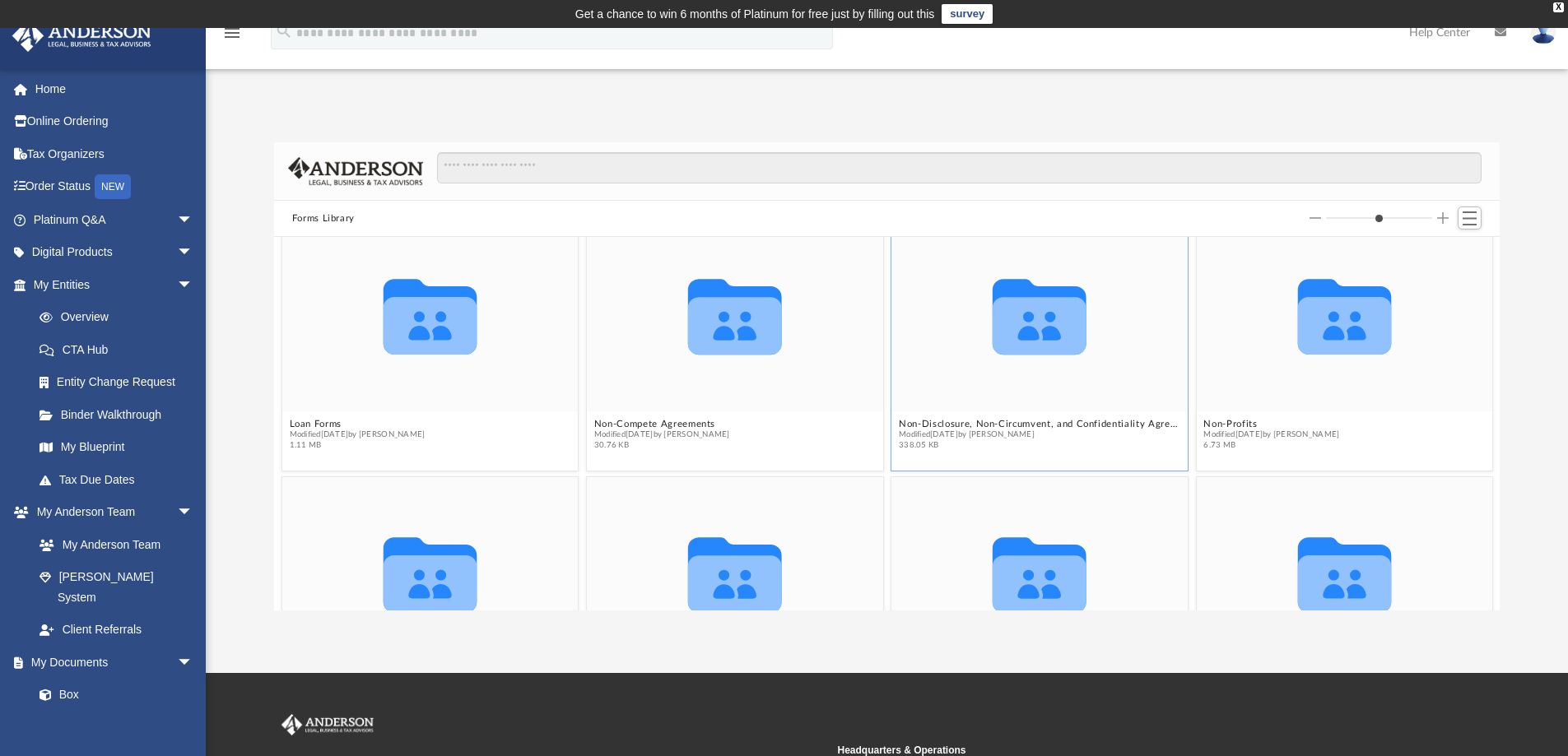
click at [1020, 429] on span "Modified [DATE] by [PERSON_NAME]" at bounding box center [1039, 434] width 281 height 10
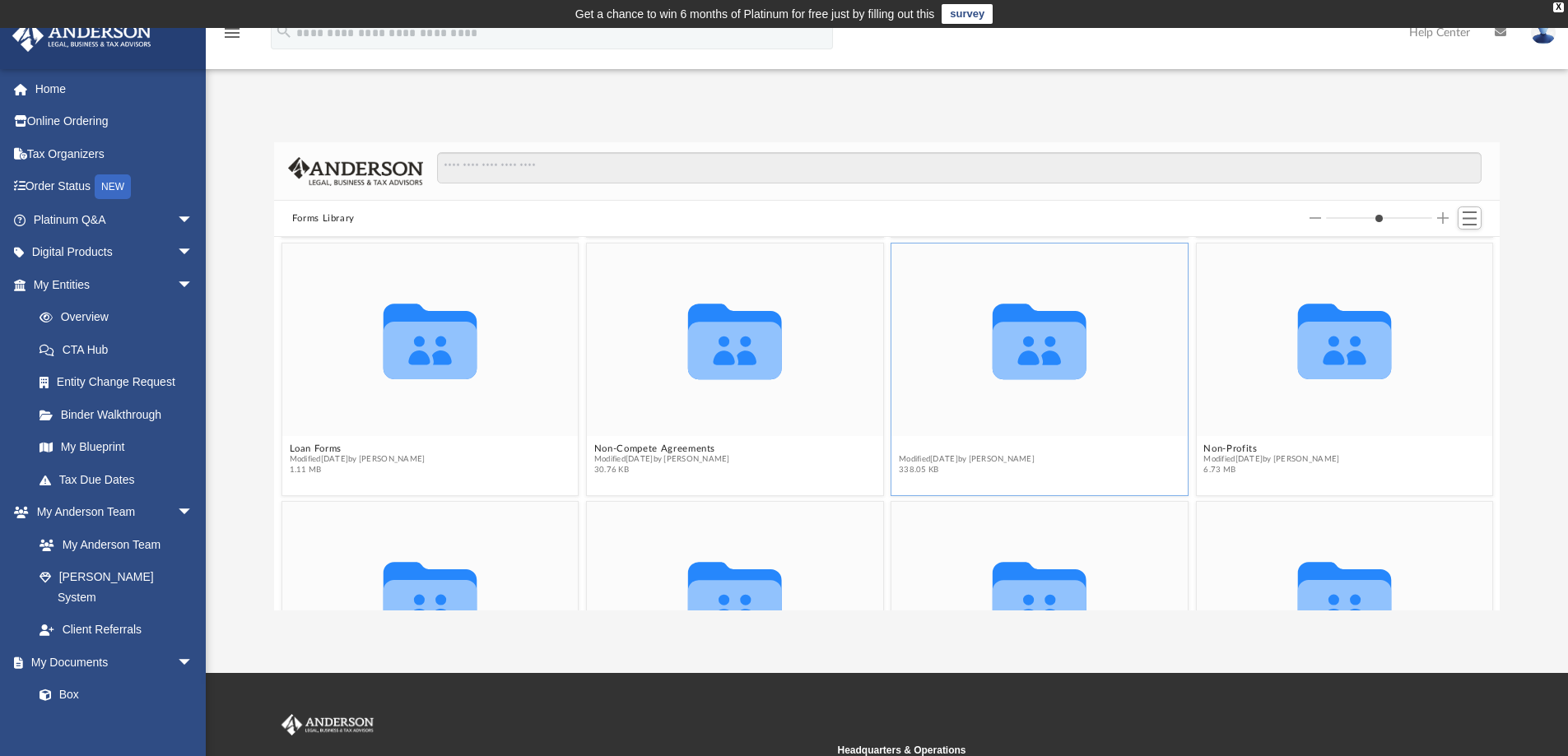
click at [959, 426] on figure "Collaborated Folder Non-Disclosure, Non-Circumvent, and Confidentiality Agreeme…" at bounding box center [1040, 363] width 297 height 238
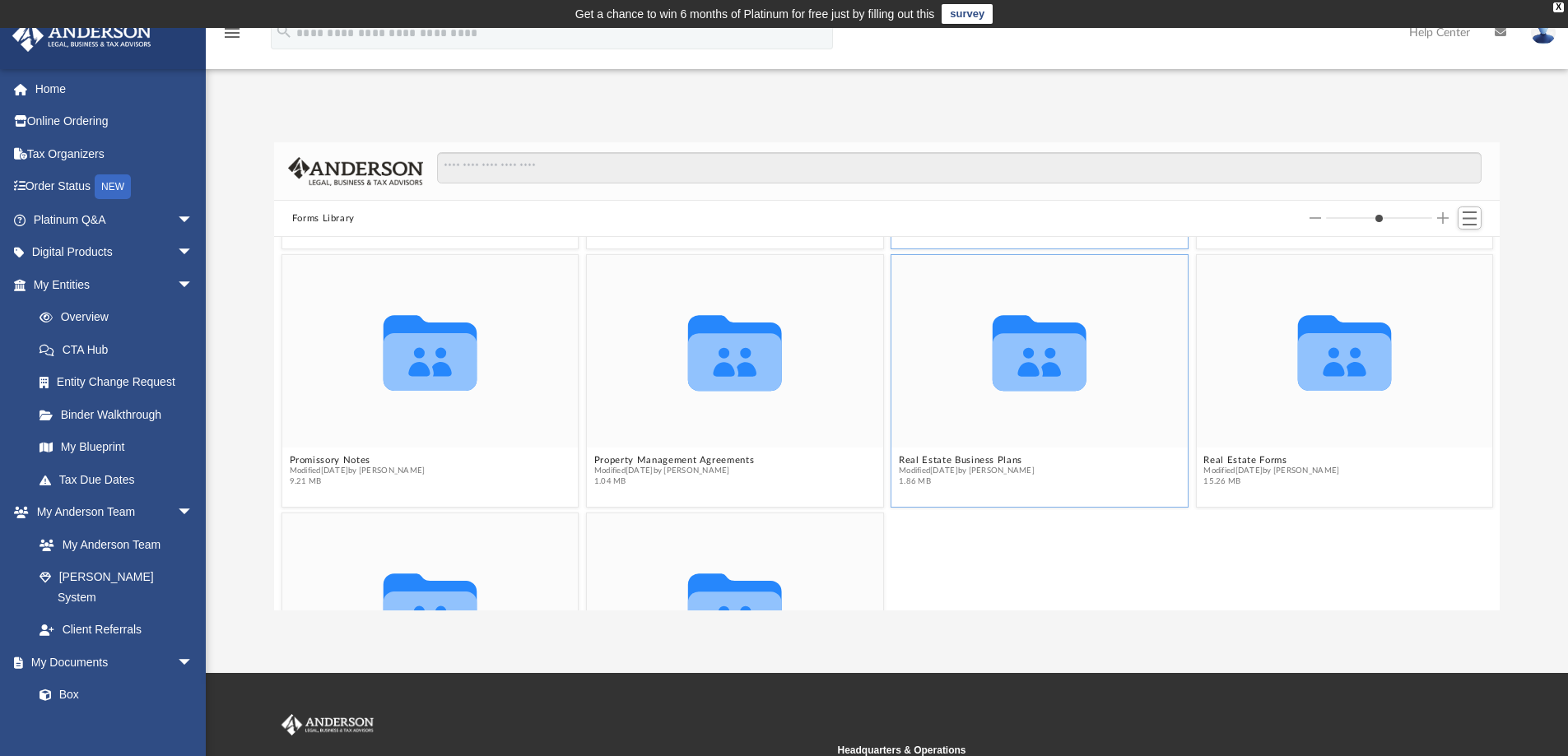
scroll to position [1374, 0]
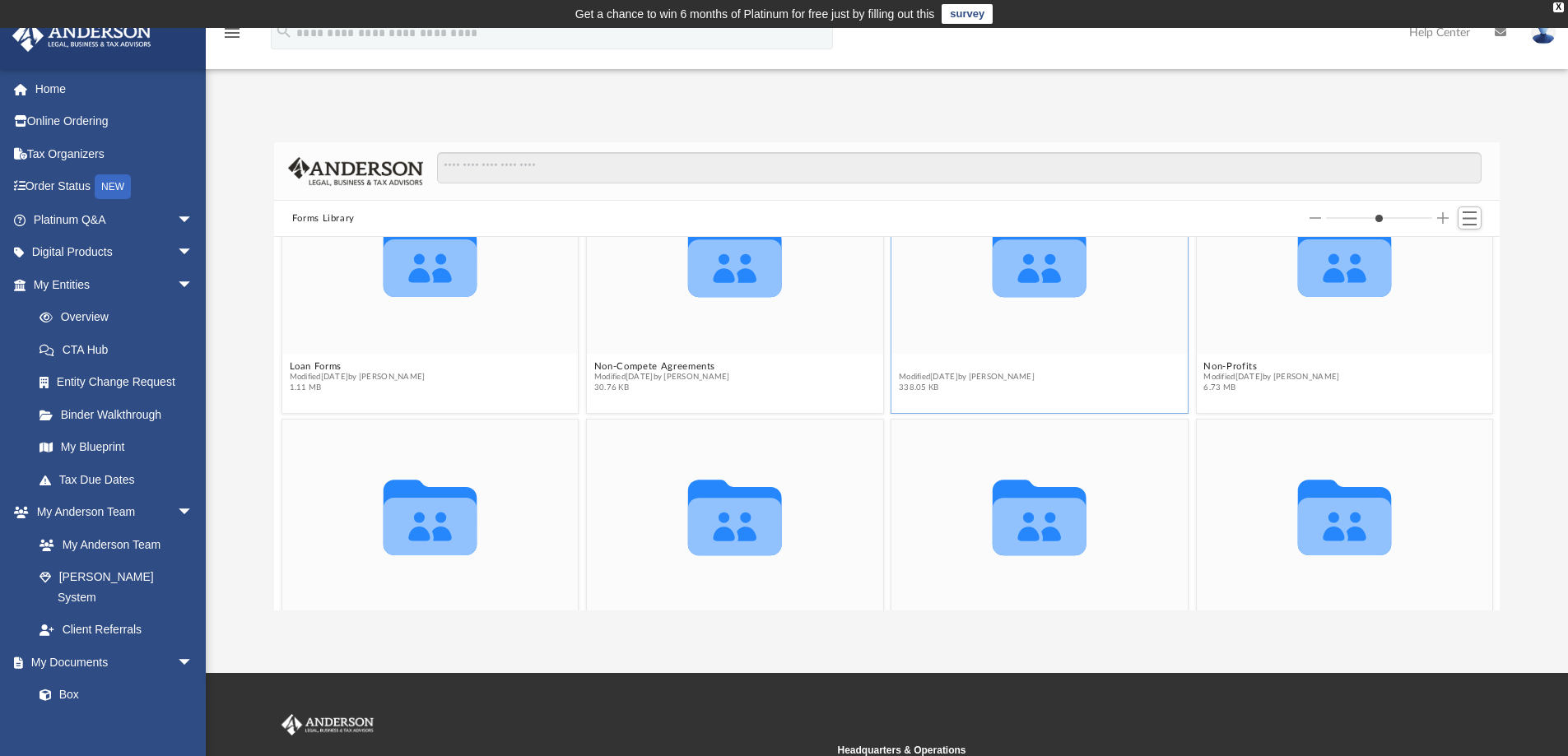
click at [914, 362] on button "Non-Disclosure, Non-Circumvent, and Confidentiality Agreements" at bounding box center [1039, 366] width 281 height 10
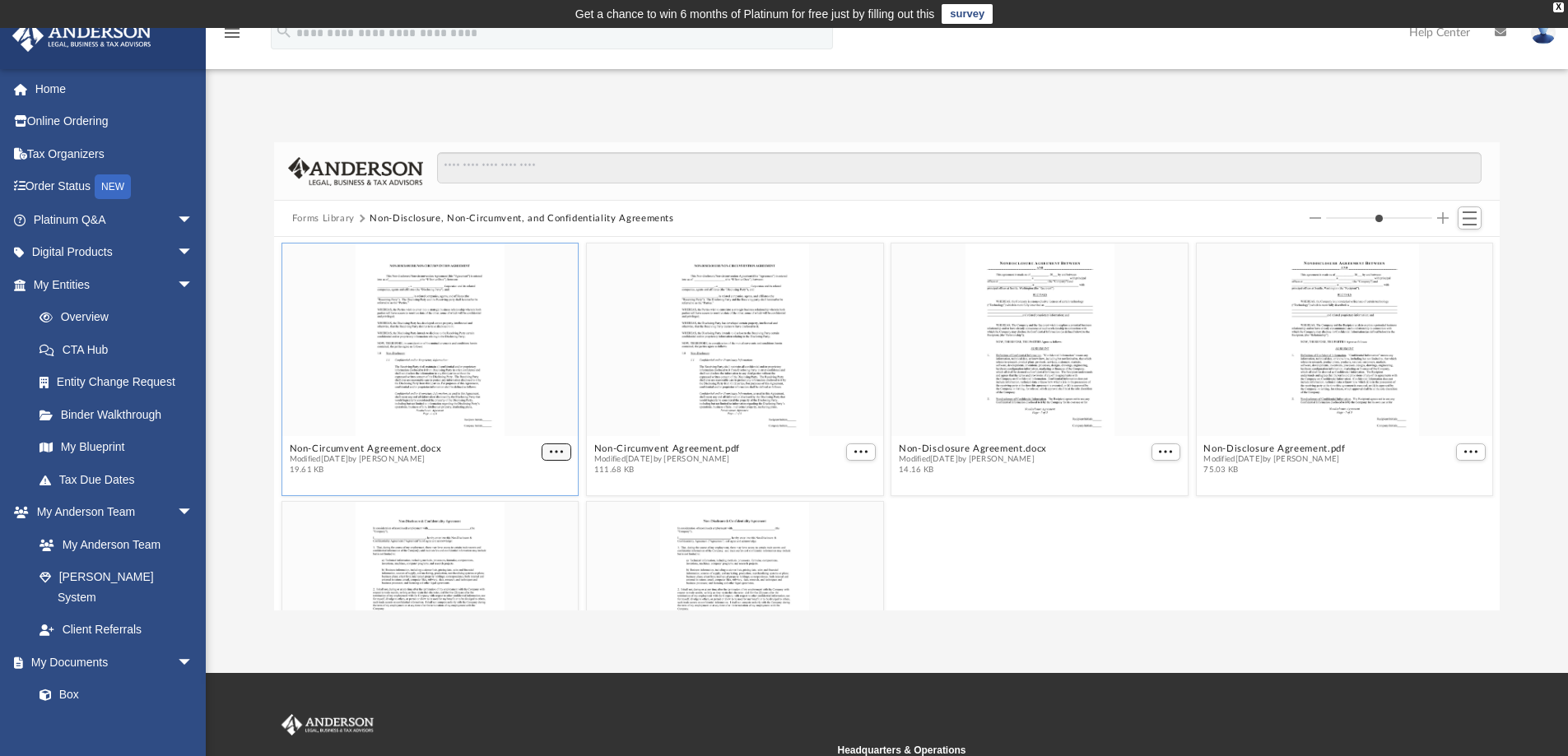
click at [559, 454] on span "More options" at bounding box center [556, 452] width 13 height 9
click at [534, 509] on li "Download" at bounding box center [534, 507] width 47 height 17
click at [856, 452] on span "More options" at bounding box center [860, 452] width 13 height 9
click at [837, 506] on li "Download" at bounding box center [834, 507] width 47 height 17
click at [1161, 447] on span "More options" at bounding box center [1165, 452] width 13 height 9
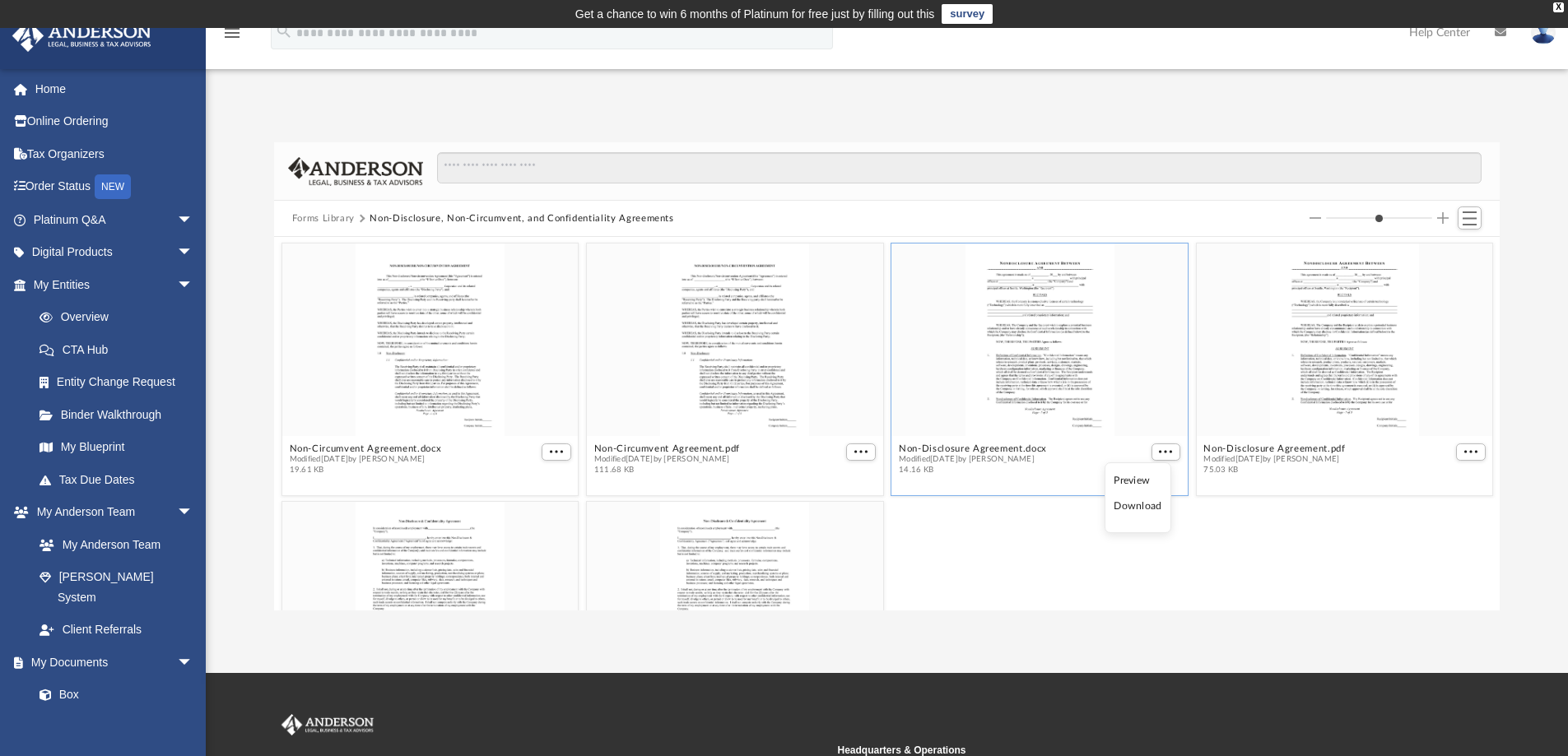
click at [1131, 500] on li "Download" at bounding box center [1137, 507] width 47 height 17
click at [1456, 457] on button "More options" at bounding box center [1471, 453] width 29 height 17
click at [1440, 507] on li "Download" at bounding box center [1438, 507] width 47 height 17
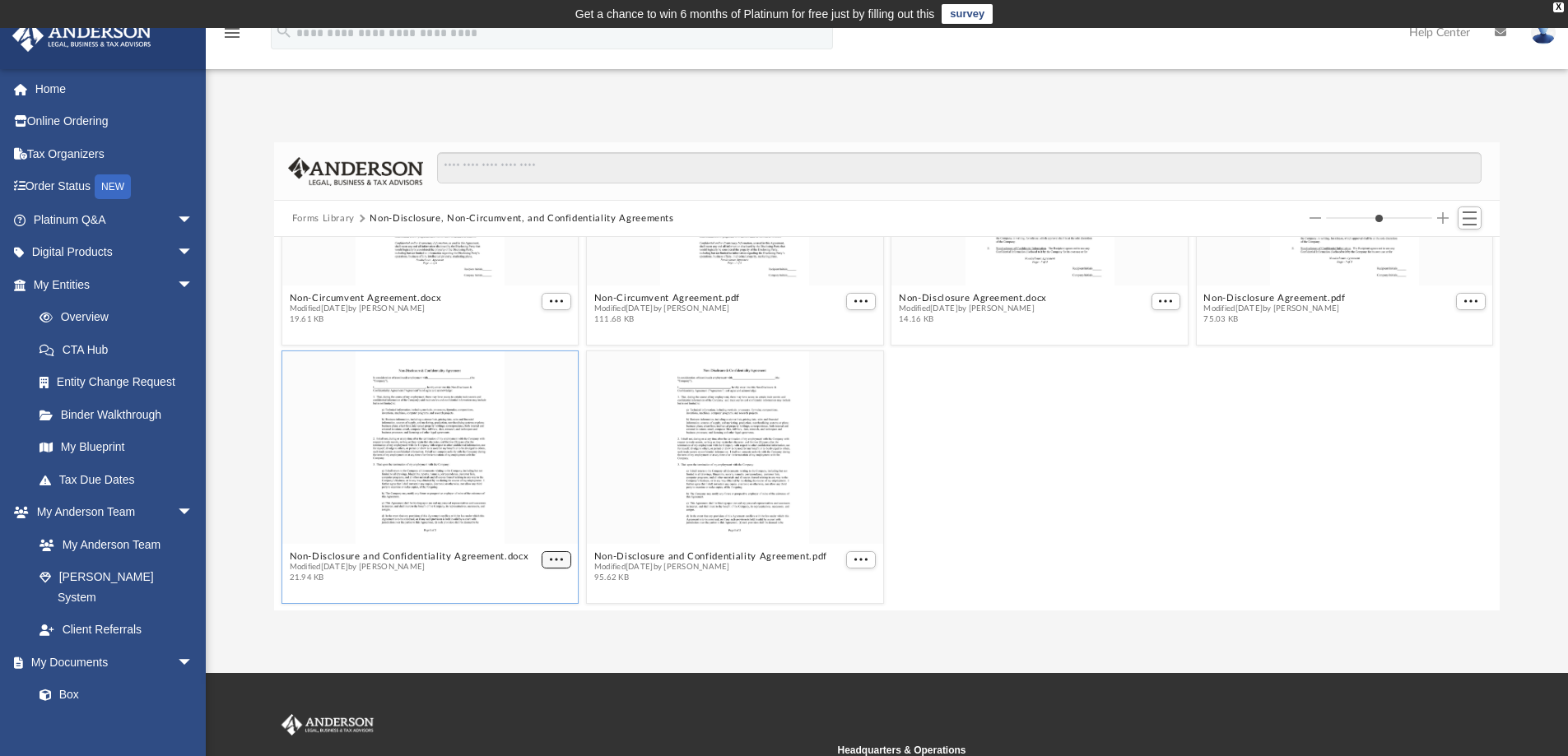
scroll to position [143, 0]
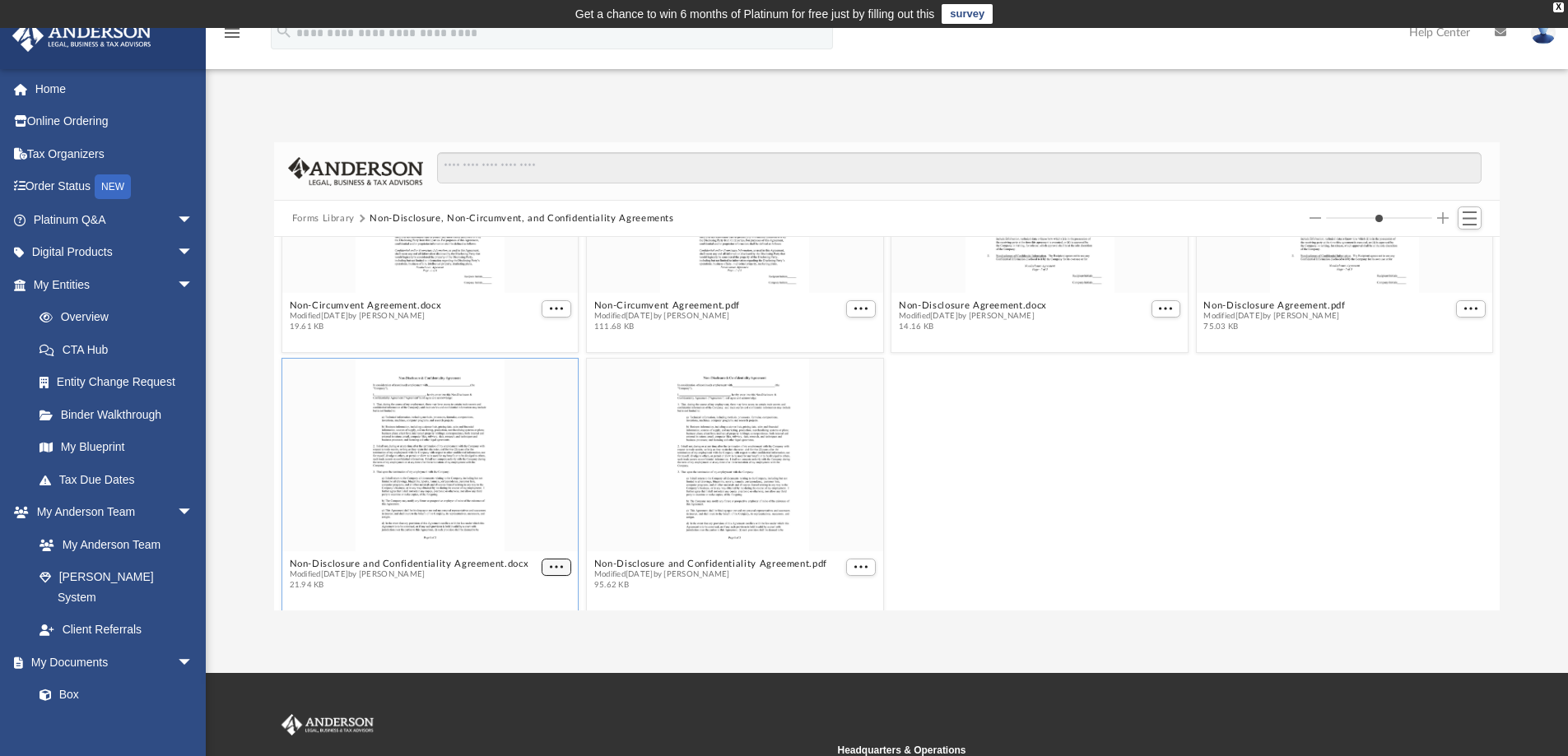
click at [549, 559] on button "More options" at bounding box center [556, 567] width 29 height 17
click at [547, 528] on li "Download" at bounding box center [534, 534] width 47 height 17
click at [859, 565] on span "More options" at bounding box center [860, 567] width 13 height 9
click at [844, 537] on li "Download" at bounding box center [834, 534] width 47 height 17
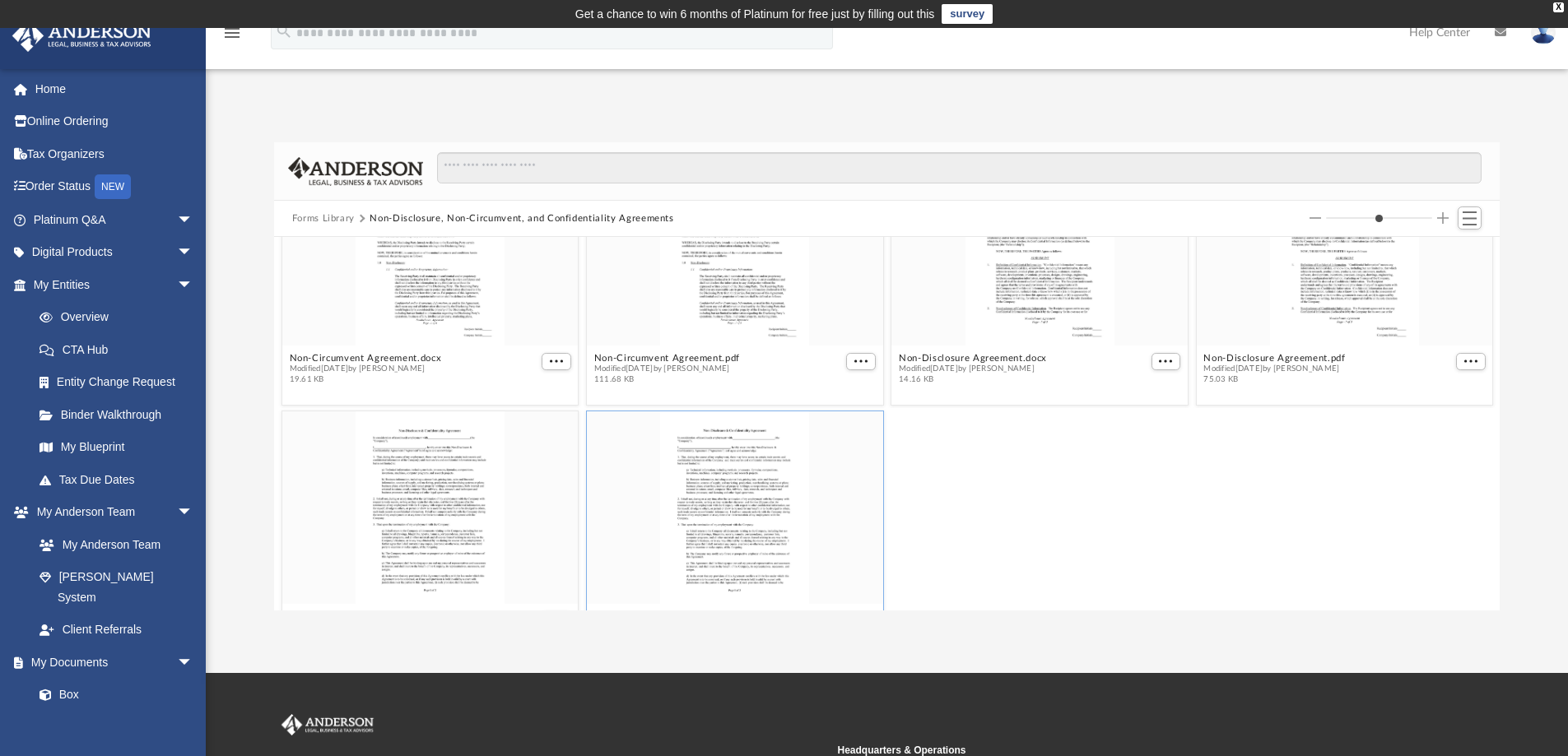
scroll to position [0, 0]
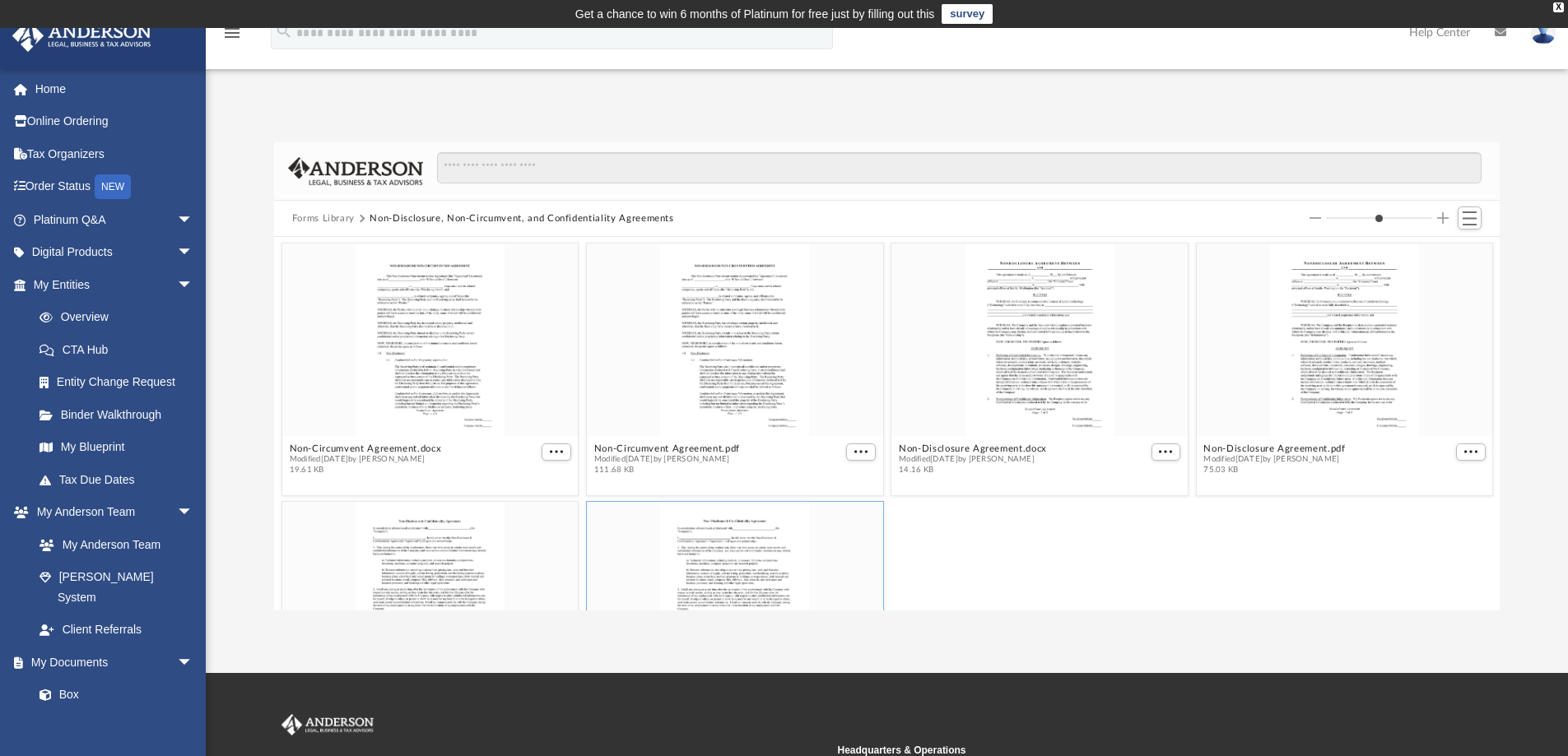
click at [317, 218] on button "Forms Library" at bounding box center [323, 218] width 63 height 15
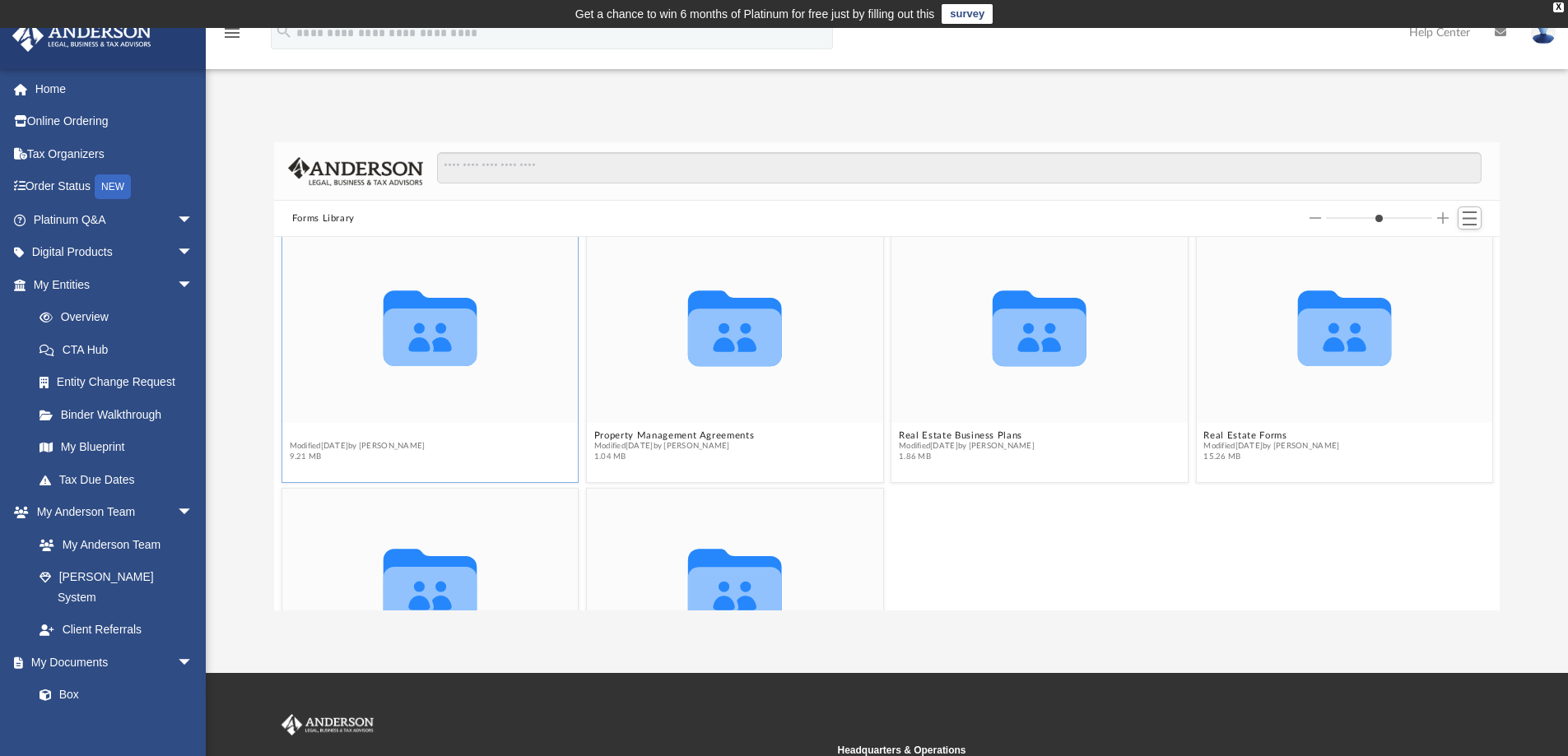
scroll to position [1551, 0]
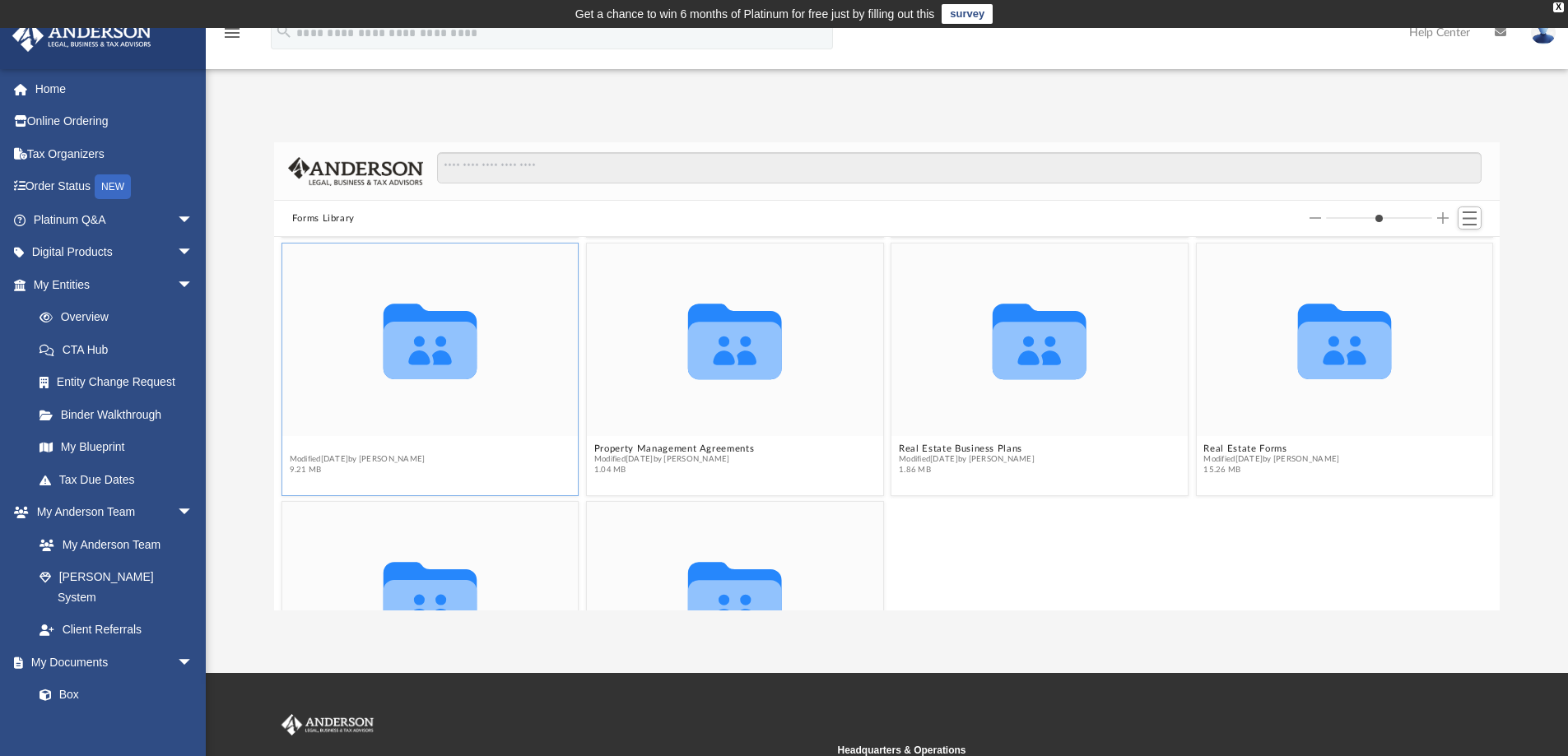
click at [310, 438] on figcaption "Promissory Notes Modified [DATE] by [PERSON_NAME] 9.21 MB" at bounding box center [430, 459] width 297 height 44
click at [310, 454] on span "Modified [DATE] by [PERSON_NAME]" at bounding box center [357, 459] width 136 height 10
click at [307, 451] on button "Promissory Notes" at bounding box center [357, 449] width 136 height 10
click at [295, 454] on span "Modified [DATE] by [PERSON_NAME]" at bounding box center [357, 459] width 136 height 10
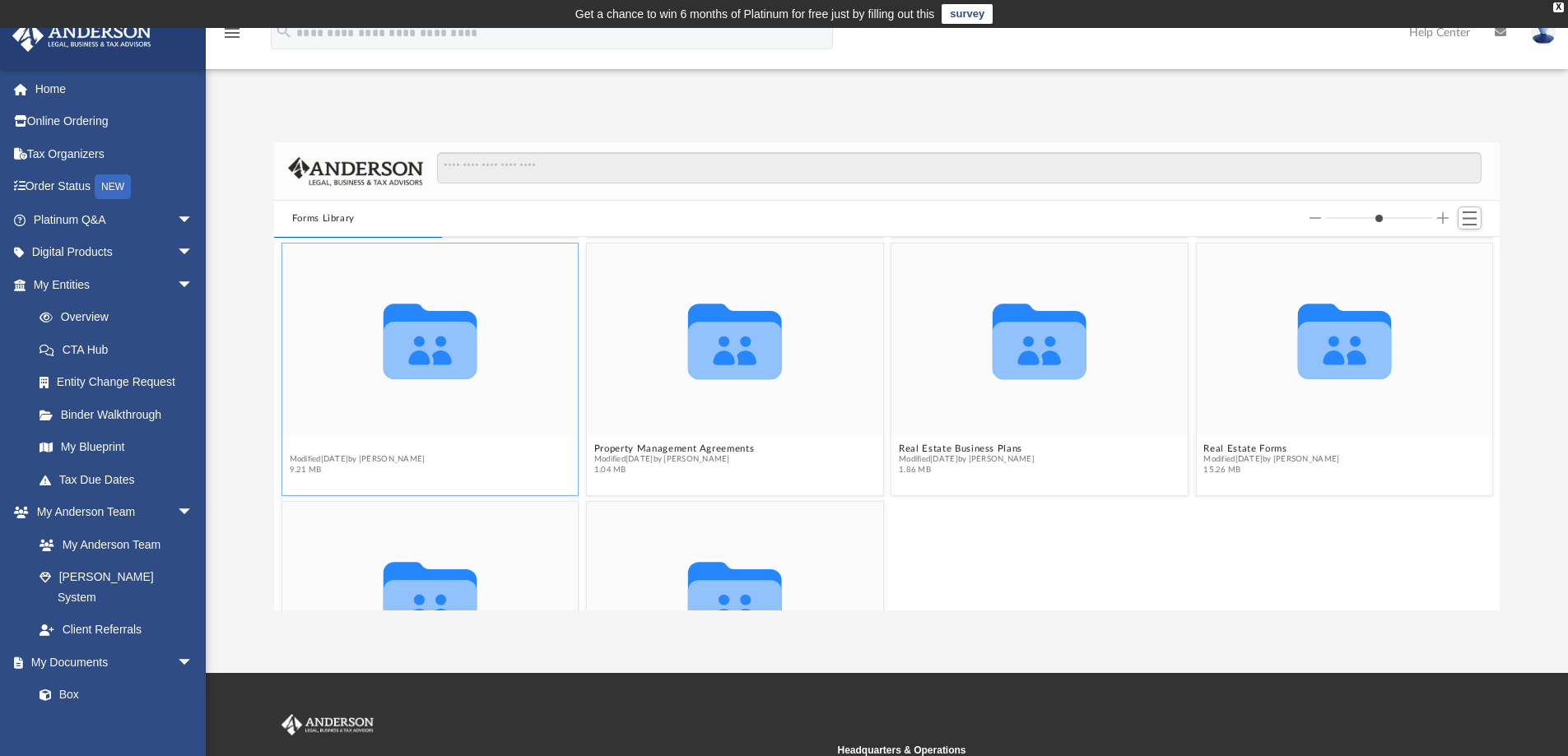
click at [295, 452] on button "Promissory Notes" at bounding box center [357, 449] width 136 height 10
click at [338, 461] on span "Modified [DATE] by [PERSON_NAME]" at bounding box center [357, 459] width 136 height 10
click at [335, 454] on span "Modified [DATE] by [PERSON_NAME]" at bounding box center [357, 459] width 136 height 10
click at [328, 447] on button "Promissory Notes" at bounding box center [357, 449] width 136 height 10
click at [326, 444] on button "Promissory Notes" at bounding box center [357, 449] width 136 height 10
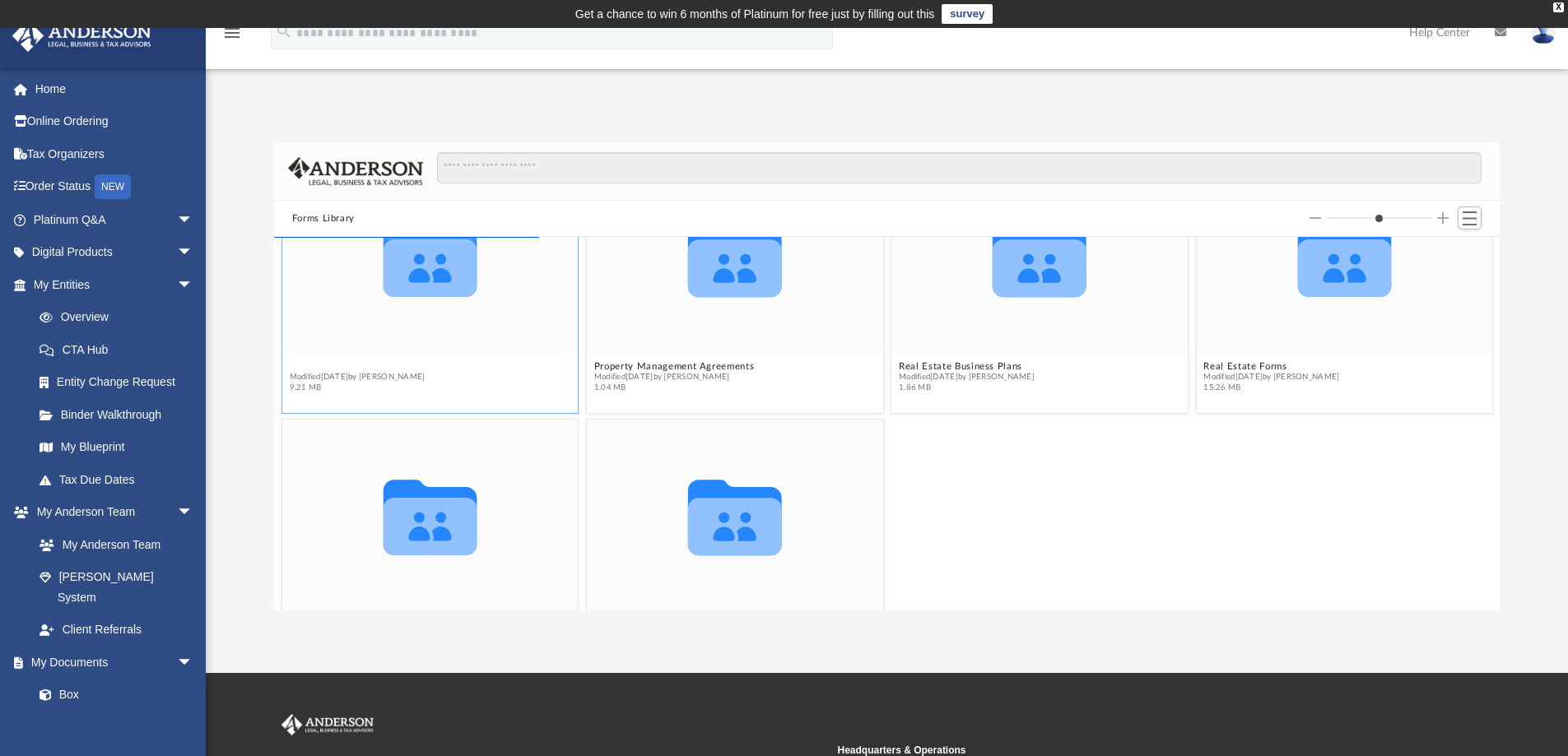
scroll to position [1701, 0]
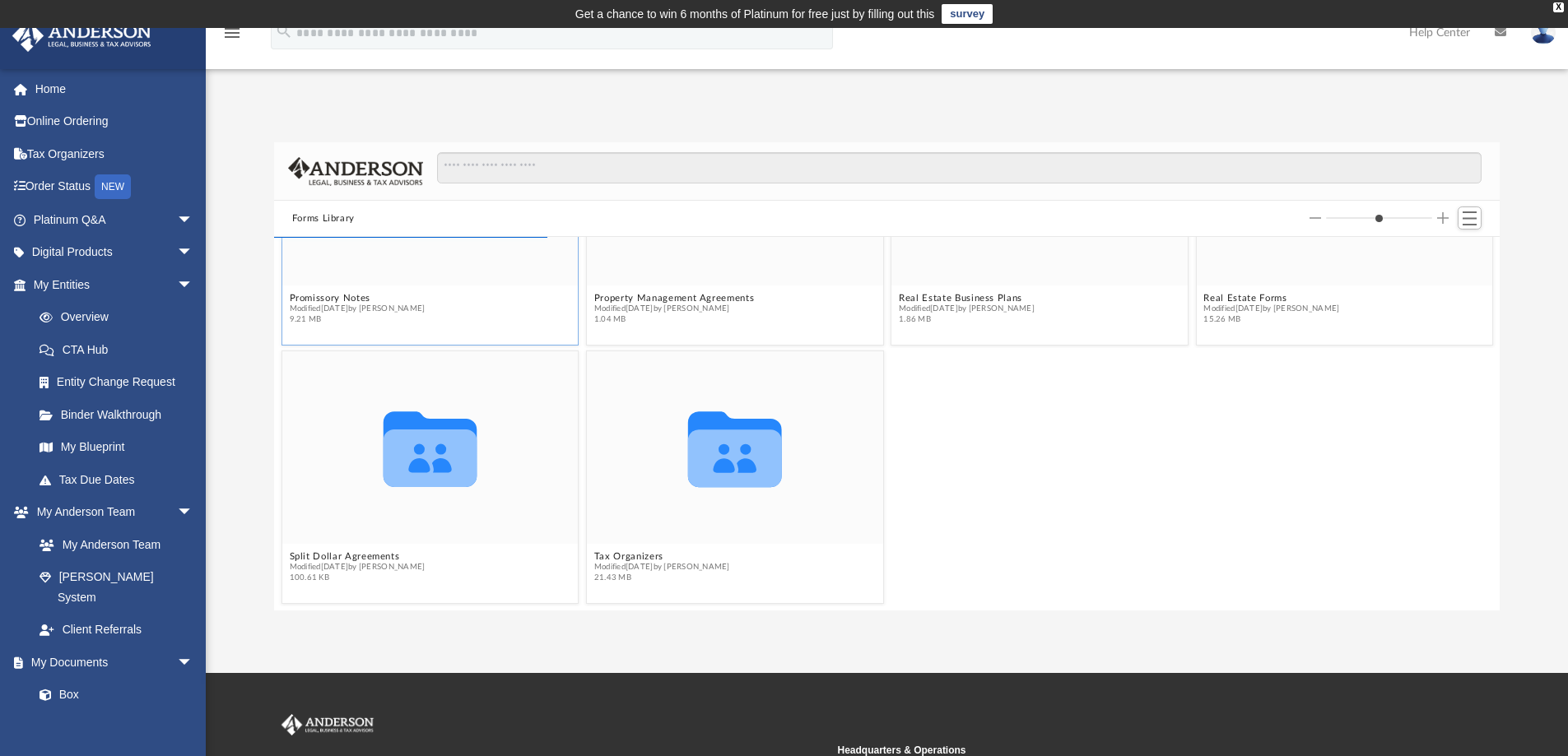
click at [330, 278] on div "Collaborated Folder" at bounding box center [430, 189] width 297 height 192
click at [326, 293] on button "Promissory Notes" at bounding box center [357, 298] width 136 height 10
click at [311, 305] on span "Modified [DATE] by [PERSON_NAME]" at bounding box center [357, 309] width 136 height 10
click at [303, 294] on button "Promissory Notes" at bounding box center [357, 298] width 136 height 10
click at [293, 296] on button "Promissory Notes" at bounding box center [357, 298] width 136 height 10
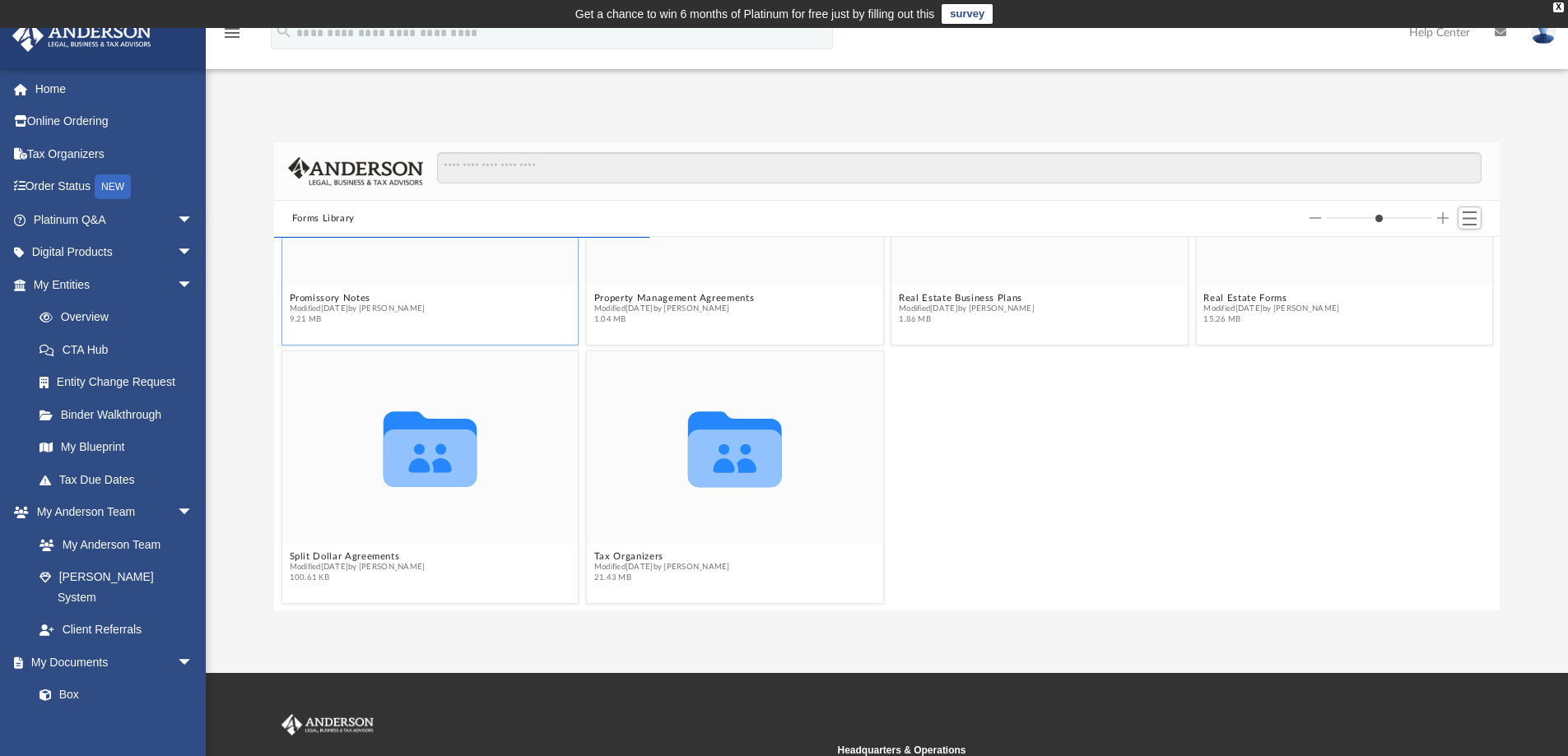
click at [322, 304] on span "Modified [DATE] by [PERSON_NAME]" at bounding box center [357, 309] width 136 height 10
click at [331, 298] on button "Promissory Notes" at bounding box center [357, 298] width 136 height 10
click at [300, 301] on button "Promissory Notes" at bounding box center [357, 298] width 136 height 10
click at [307, 308] on span "Modified [DATE] by [PERSON_NAME]" at bounding box center [357, 309] width 136 height 10
click at [306, 298] on button "Promissory Notes" at bounding box center [357, 298] width 136 height 10
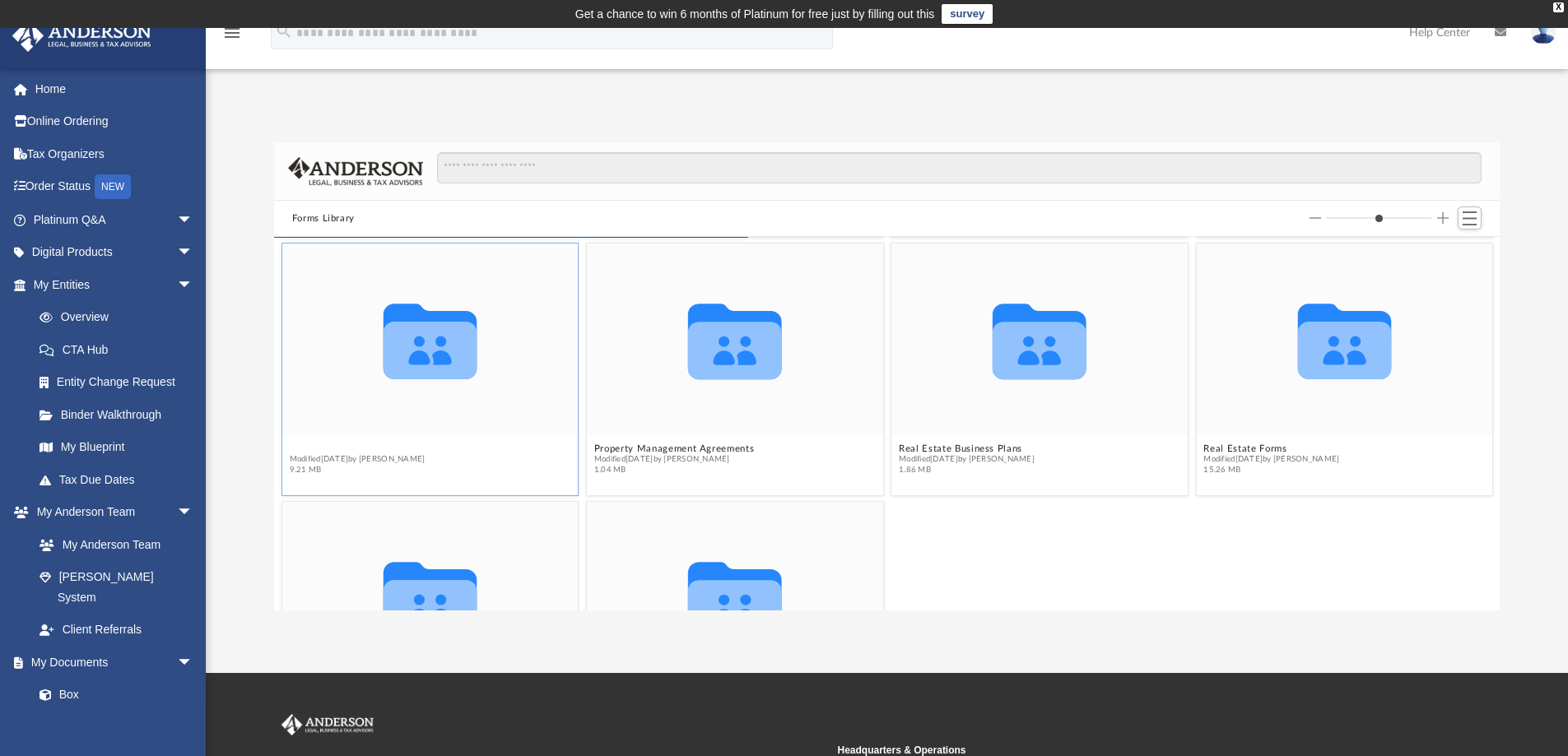
scroll to position [1536, 0]
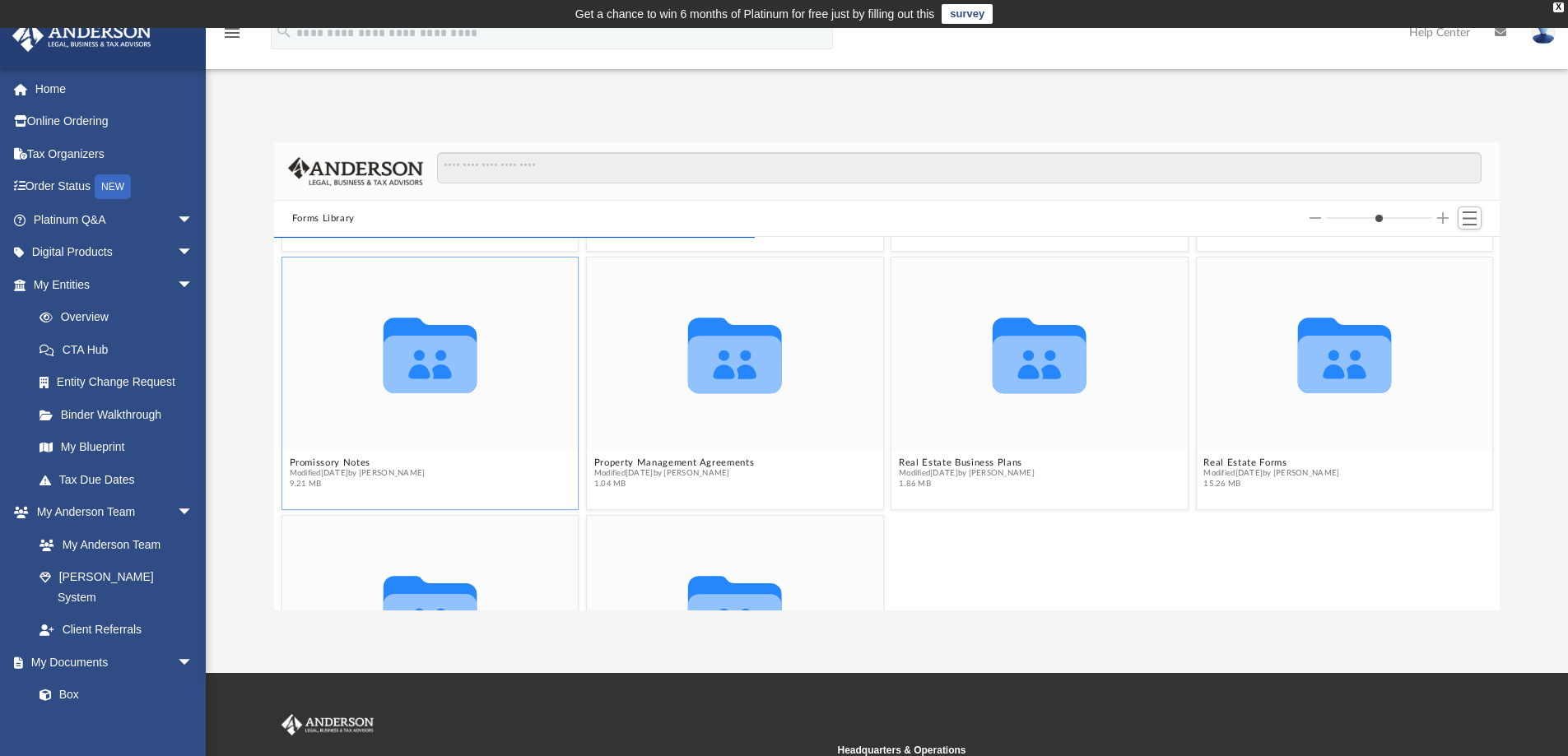
click at [292, 468] on span "Modified [DATE] by [PERSON_NAME]" at bounding box center [357, 473] width 136 height 10
click at [299, 461] on button "Promissory Notes" at bounding box center [357, 463] width 136 height 10
click at [297, 462] on button "Promissory Notes" at bounding box center [357, 463] width 136 height 10
click at [331, 468] on span "Modified [DATE] by [PERSON_NAME]" at bounding box center [357, 473] width 136 height 10
click at [329, 460] on button "Promissory Notes" at bounding box center [357, 463] width 136 height 10
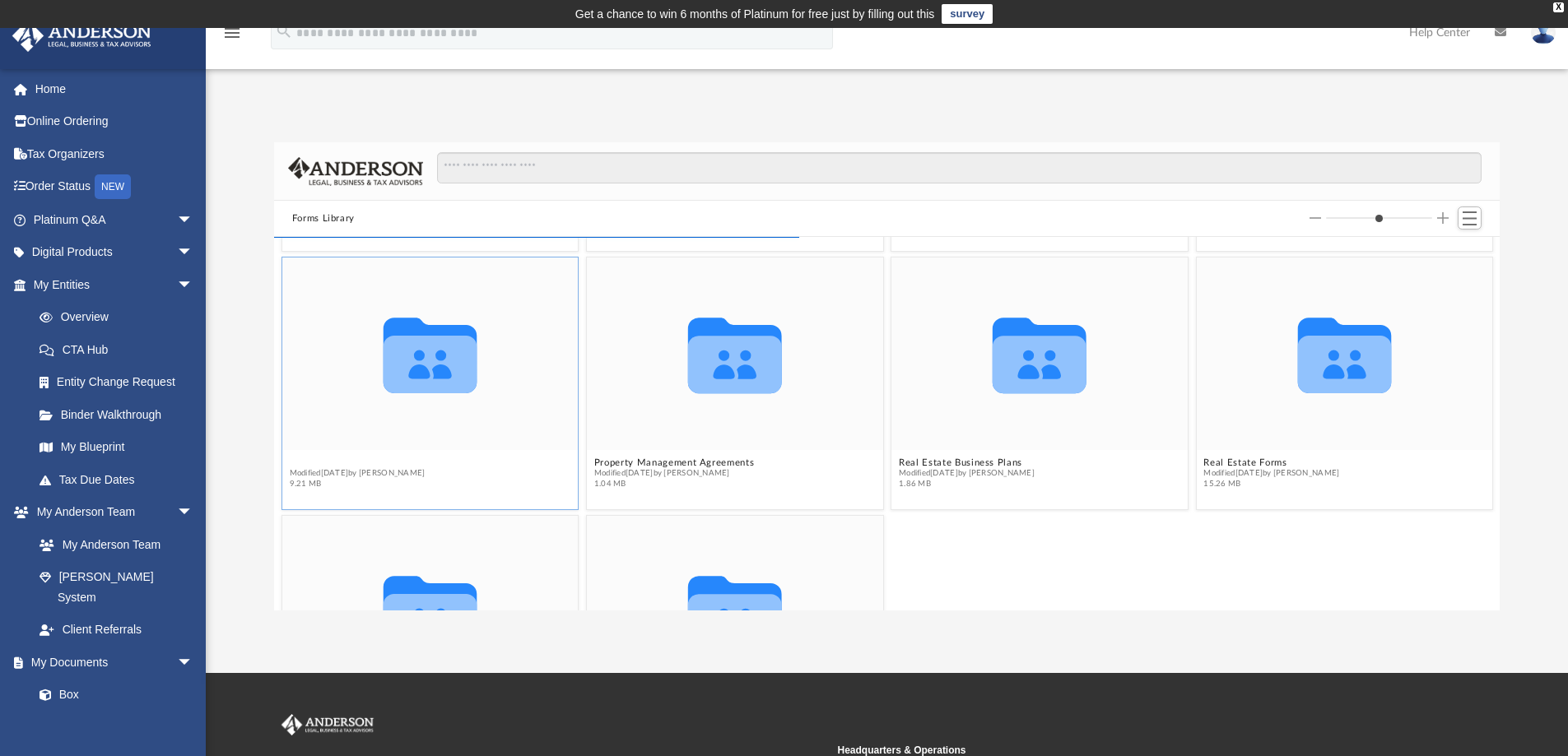
click at [299, 465] on button "Promissory Notes" at bounding box center [357, 463] width 136 height 10
click at [640, 460] on button "Property Management Agreements" at bounding box center [674, 463] width 160 height 10
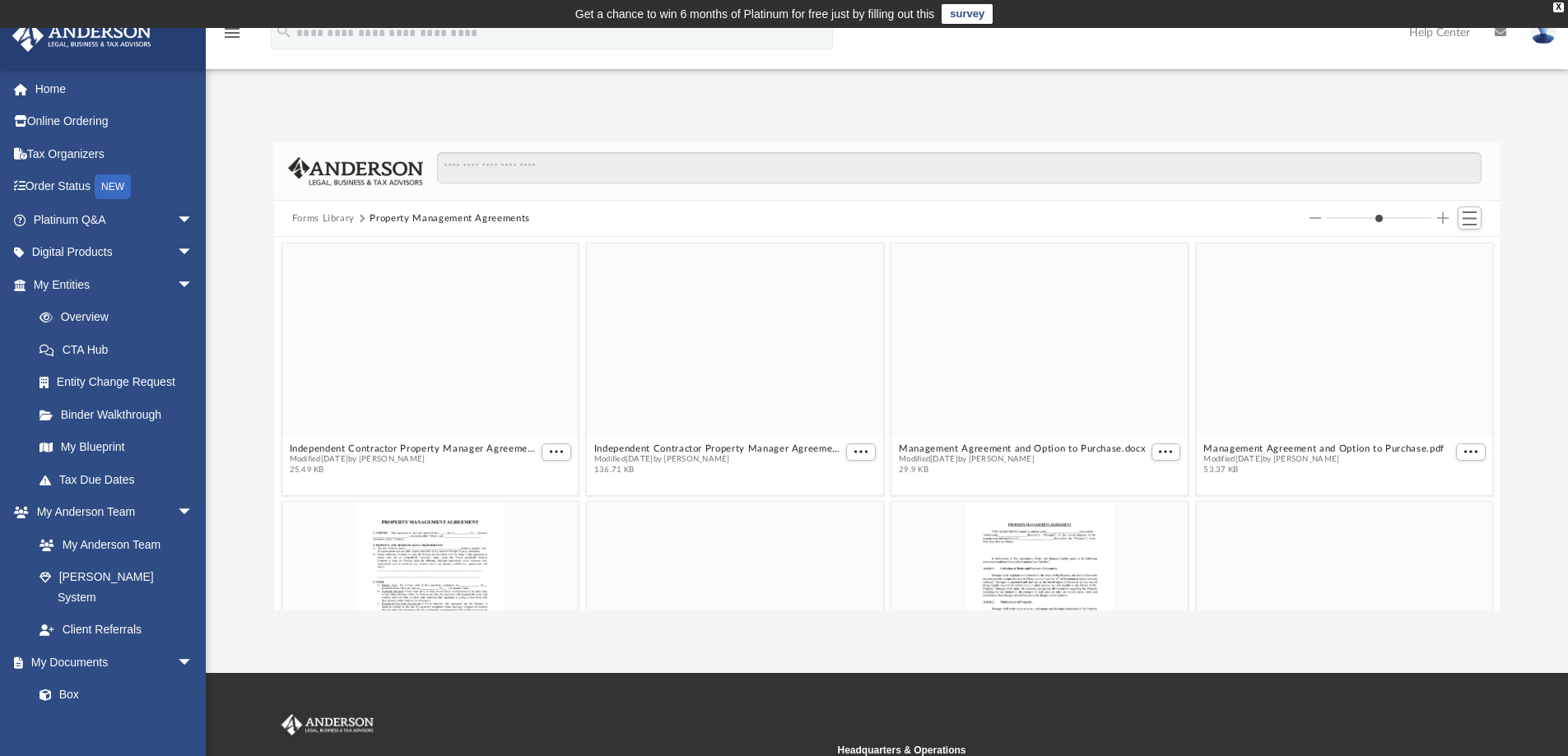
click at [639, 469] on span "136.71 KB" at bounding box center [718, 470] width 248 height 10
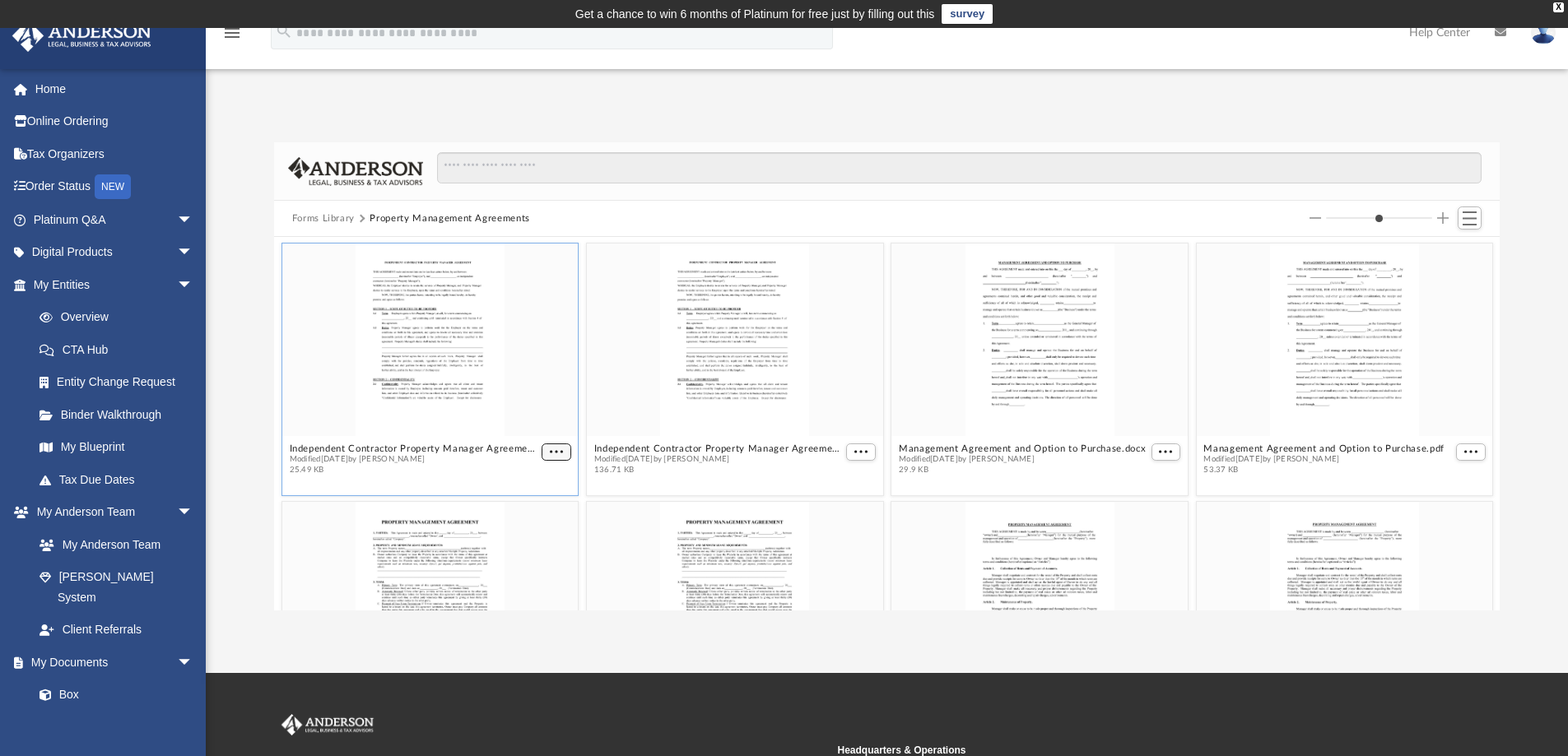
click at [551, 452] on span "More options" at bounding box center [556, 452] width 13 height 9
click at [529, 510] on li "Download" at bounding box center [534, 507] width 47 height 17
click at [854, 451] on span "More options" at bounding box center [860, 452] width 13 height 9
click at [838, 503] on li "Download" at bounding box center [834, 507] width 47 height 17
click at [1159, 449] on span "More options" at bounding box center [1165, 452] width 13 height 9
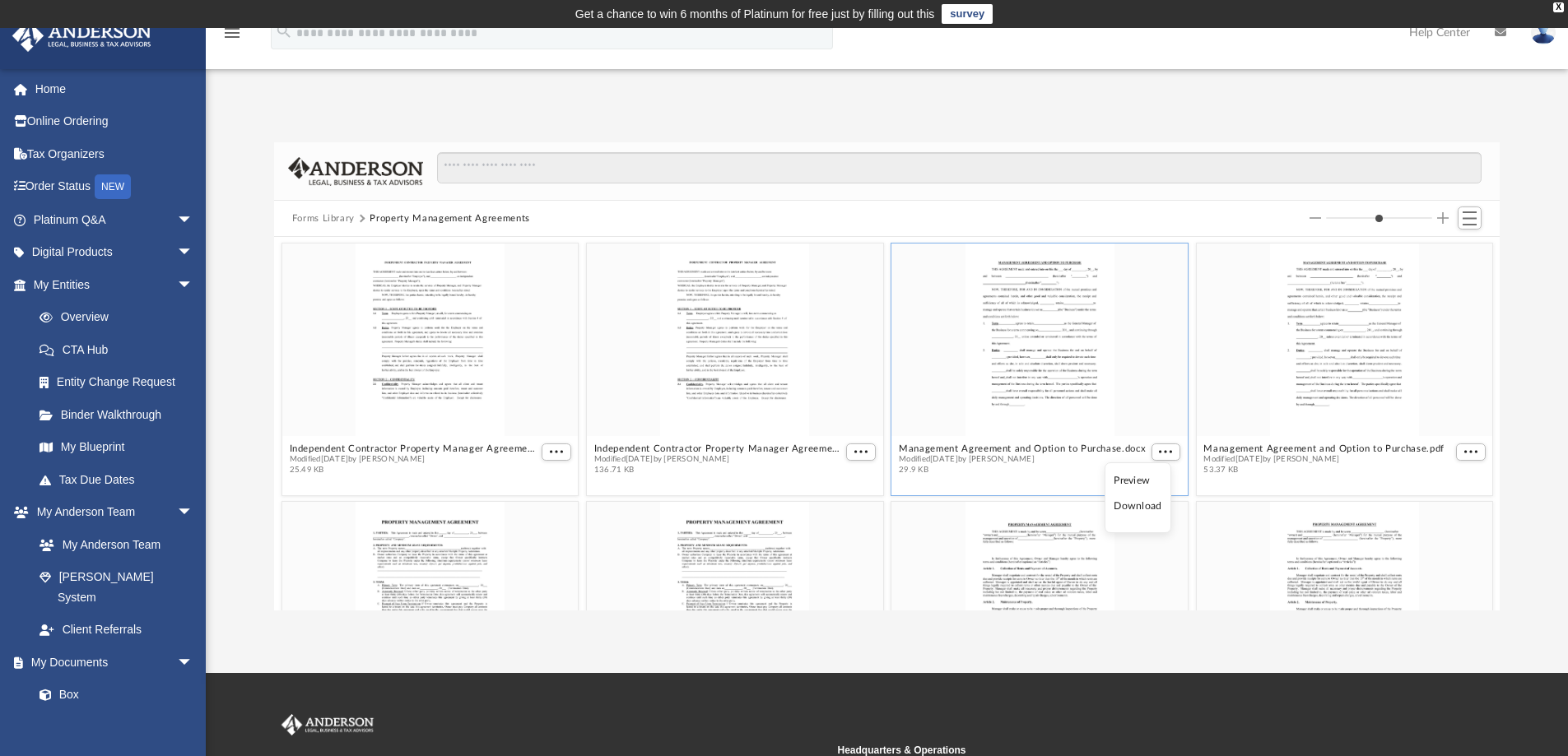
click at [1145, 508] on li "Download" at bounding box center [1137, 507] width 47 height 17
click at [1464, 453] on span "More options" at bounding box center [1470, 452] width 13 height 9
click at [1443, 498] on li "Download" at bounding box center [1438, 507] width 47 height 17
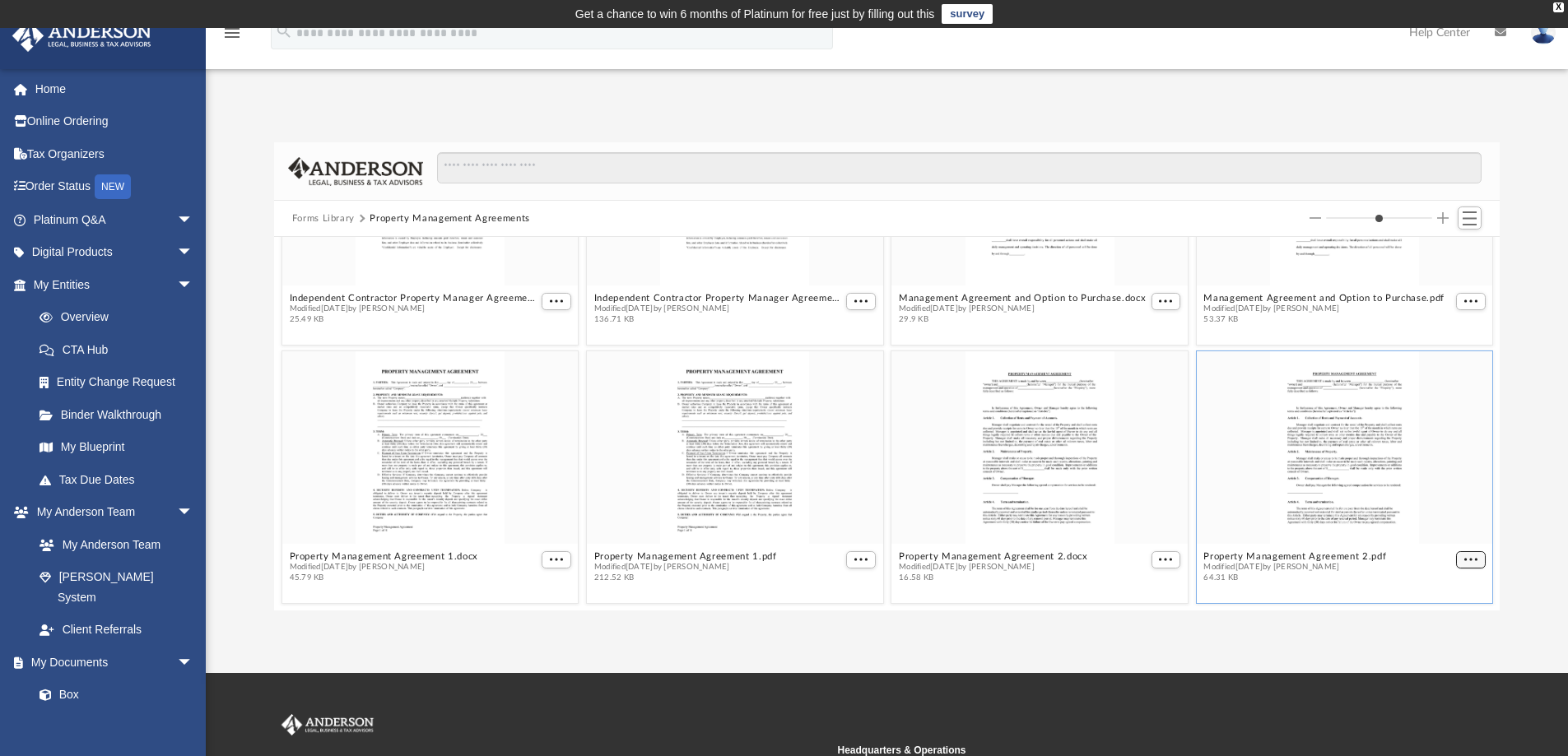
scroll to position [143, 0]
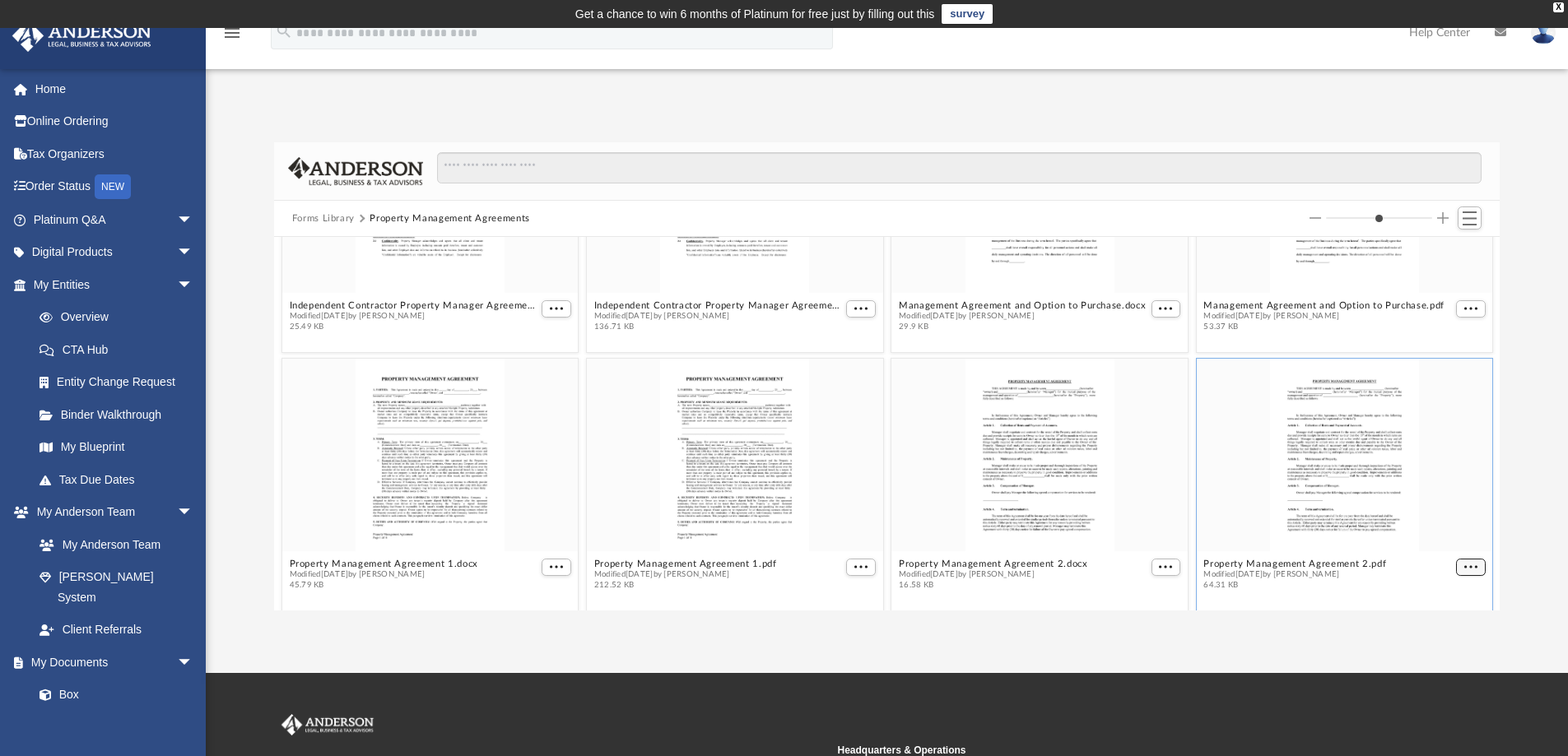
click at [1465, 559] on button "More options" at bounding box center [1471, 567] width 29 height 17
click at [1448, 535] on li "Download" at bounding box center [1438, 534] width 47 height 17
click at [1151, 565] on button "More options" at bounding box center [1165, 567] width 29 height 17
click at [1146, 534] on li "Download" at bounding box center [1137, 534] width 47 height 17
click at [856, 567] on span "More options" at bounding box center [860, 567] width 13 height 9
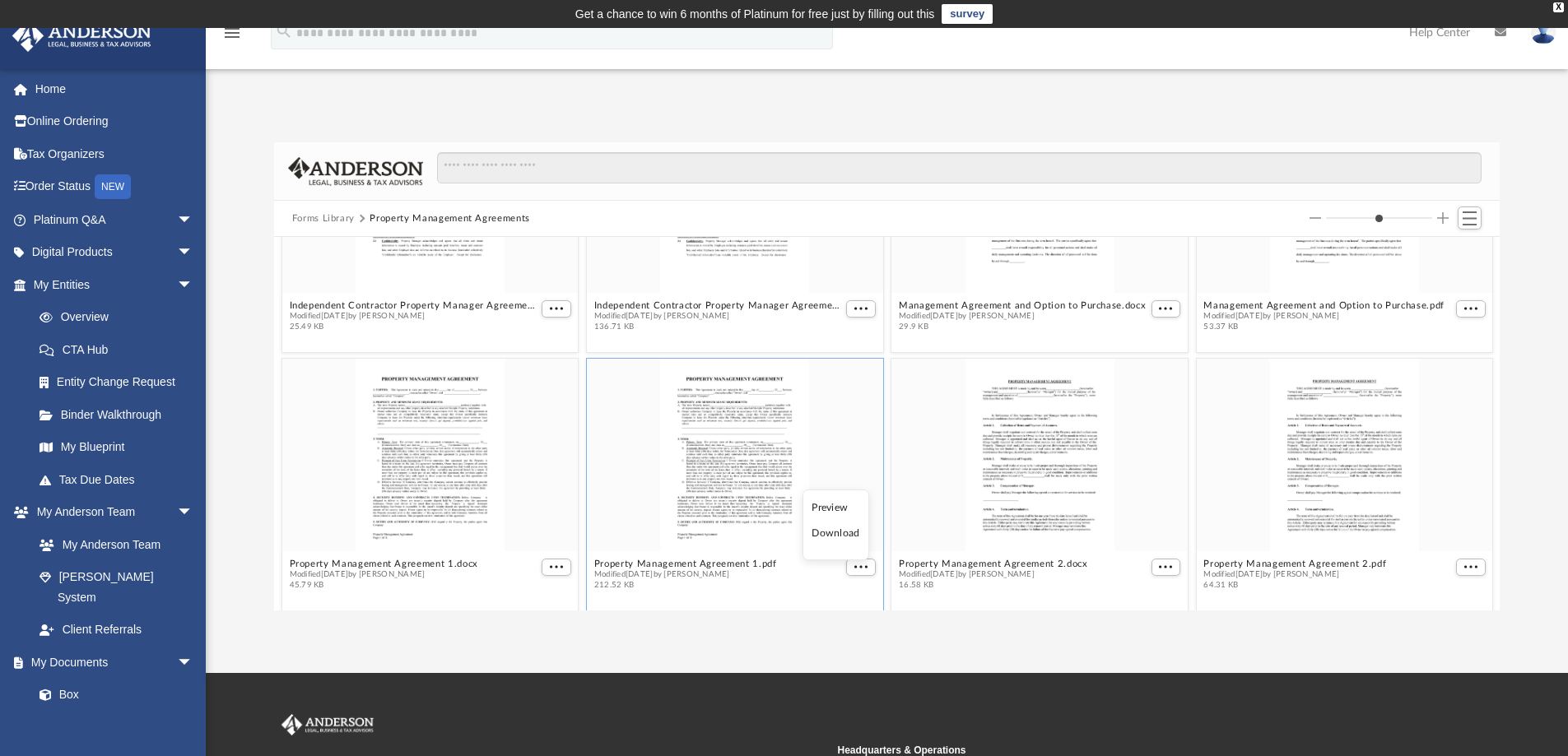
click at [838, 528] on li "Download" at bounding box center [834, 534] width 47 height 17
click at [559, 565] on span "More options" at bounding box center [556, 567] width 13 height 9
click at [554, 534] on li "Download" at bounding box center [534, 534] width 47 height 17
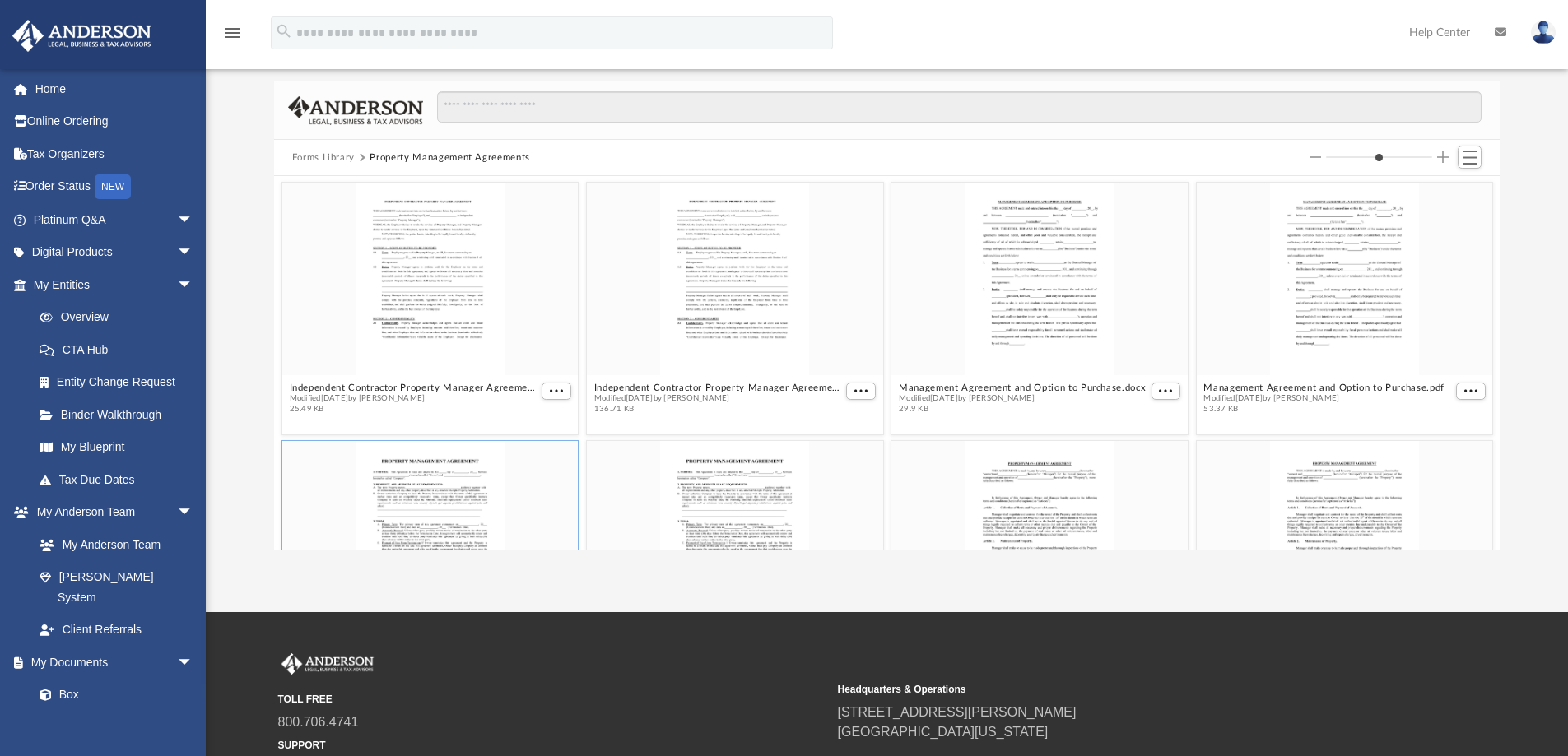
scroll to position [0, 0]
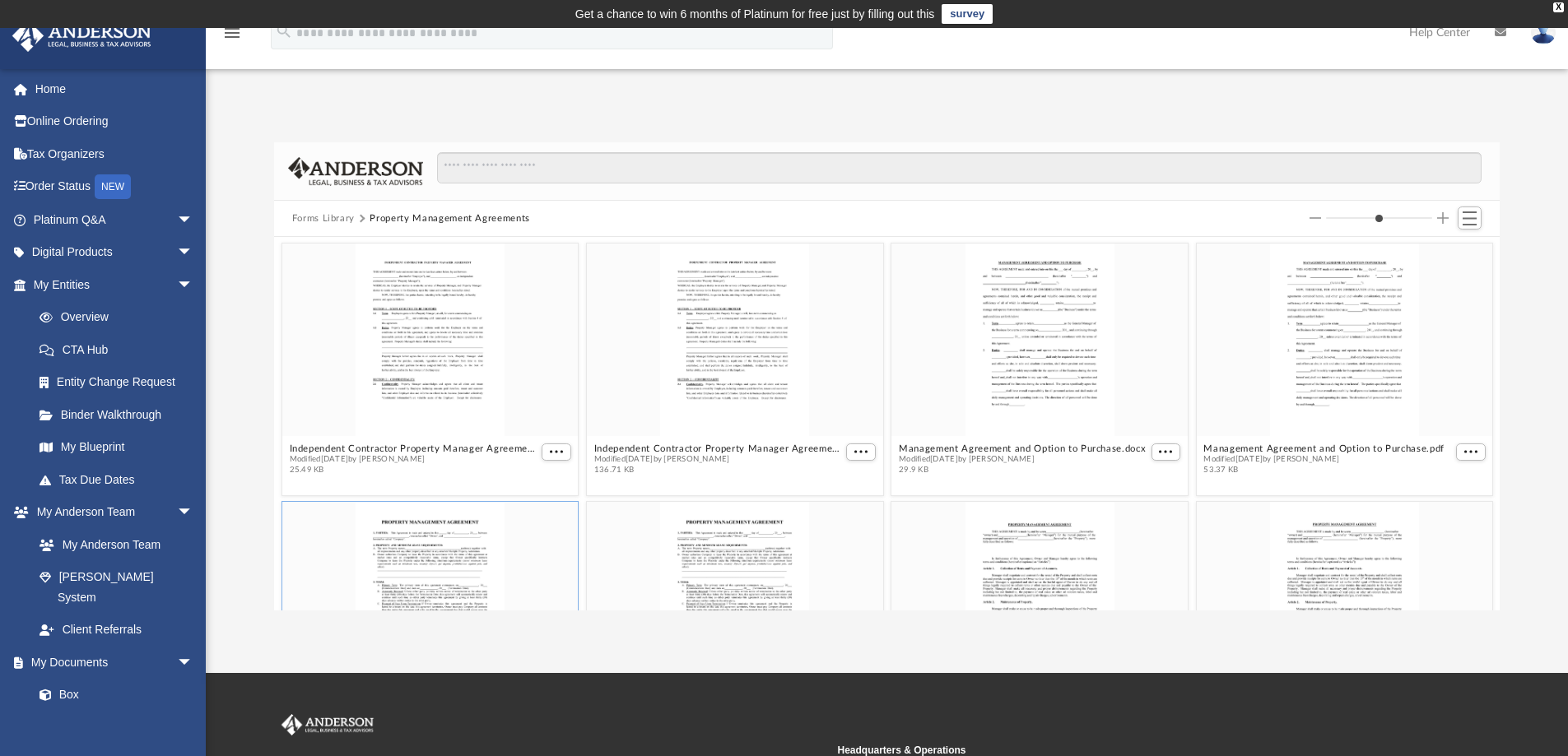
click at [323, 221] on button "Forms Library" at bounding box center [323, 218] width 63 height 15
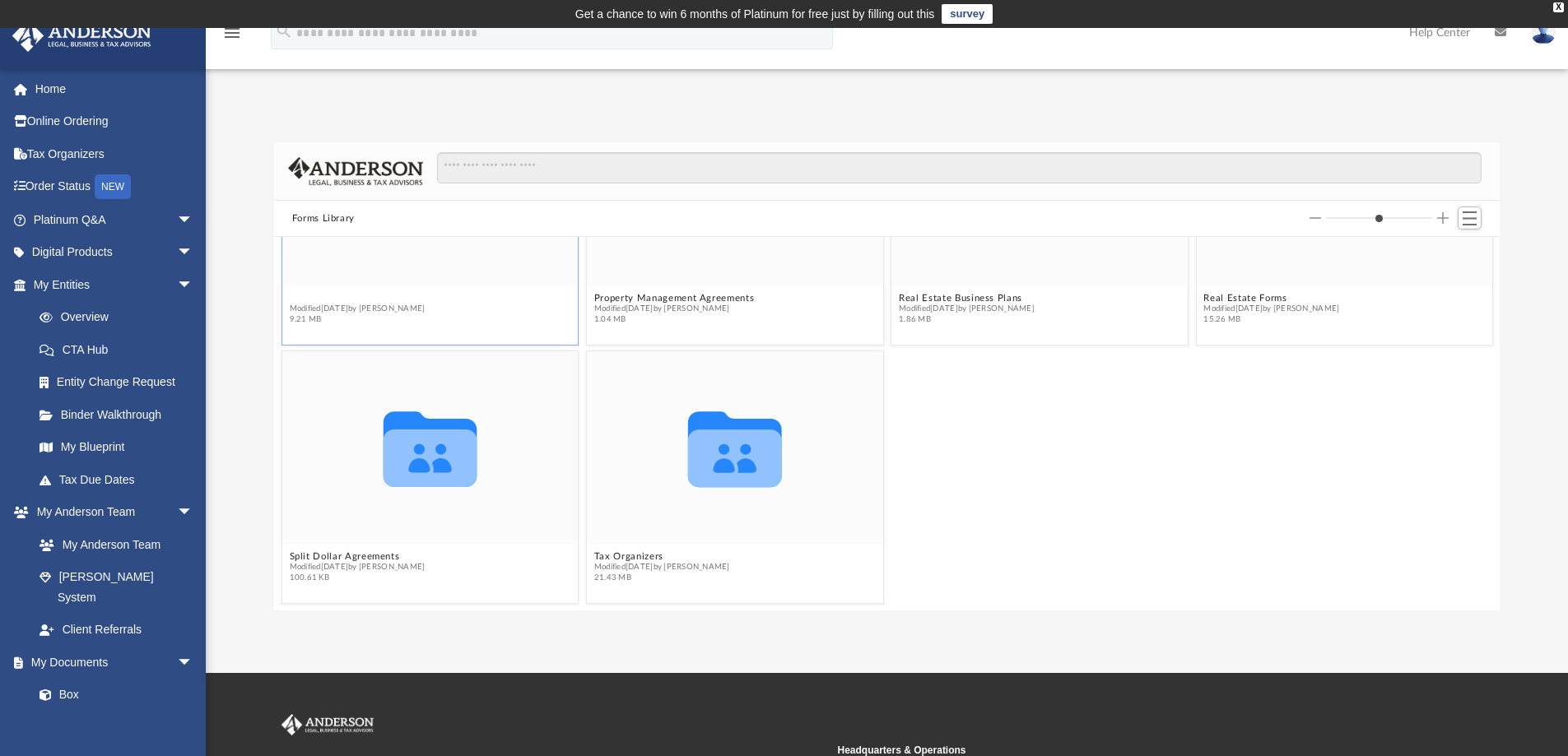
scroll to position [1551, 0]
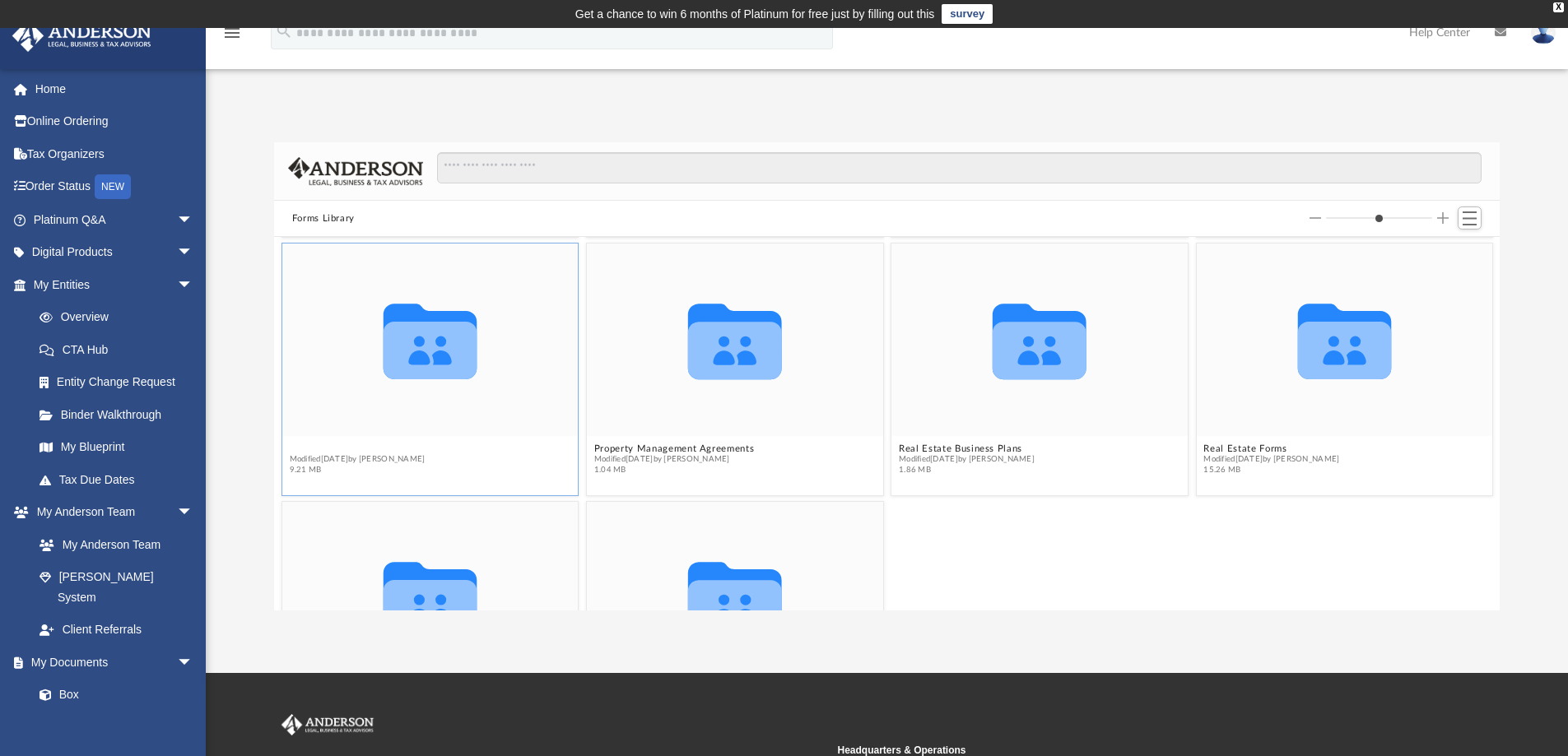
click at [322, 297] on figure "Collaborated Folder Promissory Notes Modified [DATE] by [PERSON_NAME] 9.21 MB" at bounding box center [430, 363] width 297 height 238
click at [309, 462] on span "Modified [DATE] by [PERSON_NAME]" at bounding box center [357, 459] width 136 height 10
click at [308, 451] on button "Promissory Notes" at bounding box center [357, 449] width 136 height 10
click at [300, 460] on span "Modified [DATE] by [PERSON_NAME]" at bounding box center [357, 459] width 136 height 10
click at [299, 451] on button "Promissory Notes" at bounding box center [357, 449] width 136 height 10
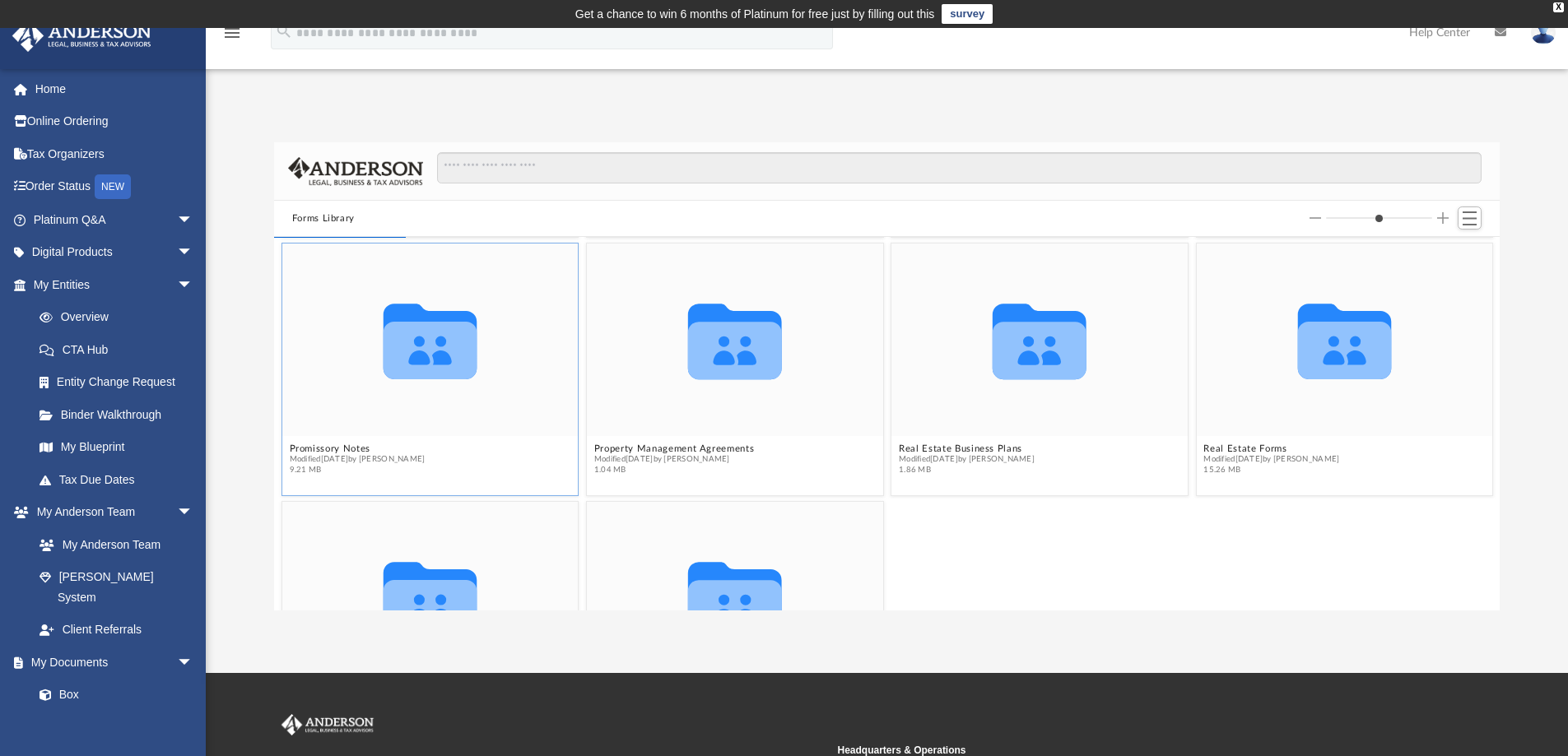
click at [378, 378] on icon "Collaborated Folder" at bounding box center [429, 340] width 178 height 116
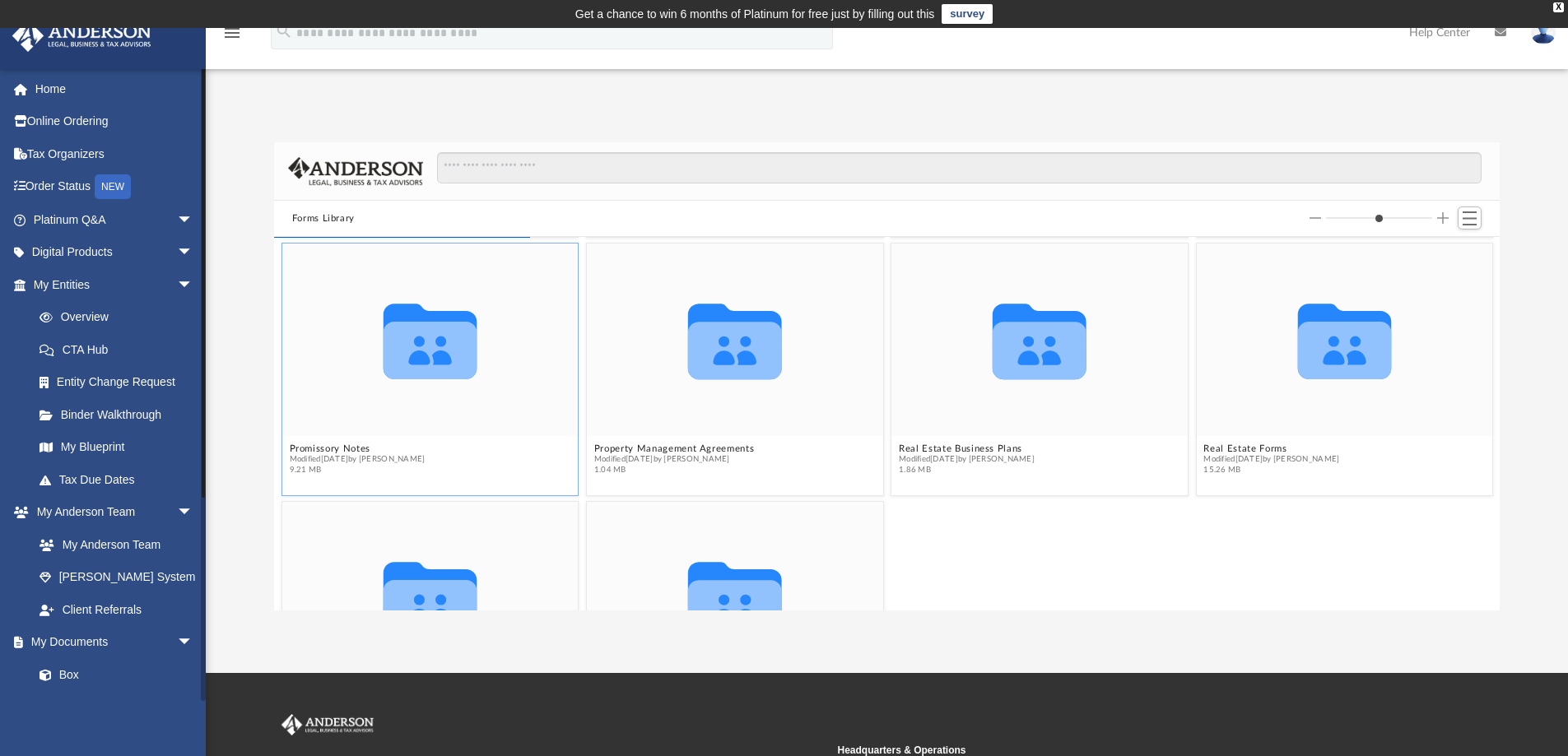
scroll to position [311, 1213]
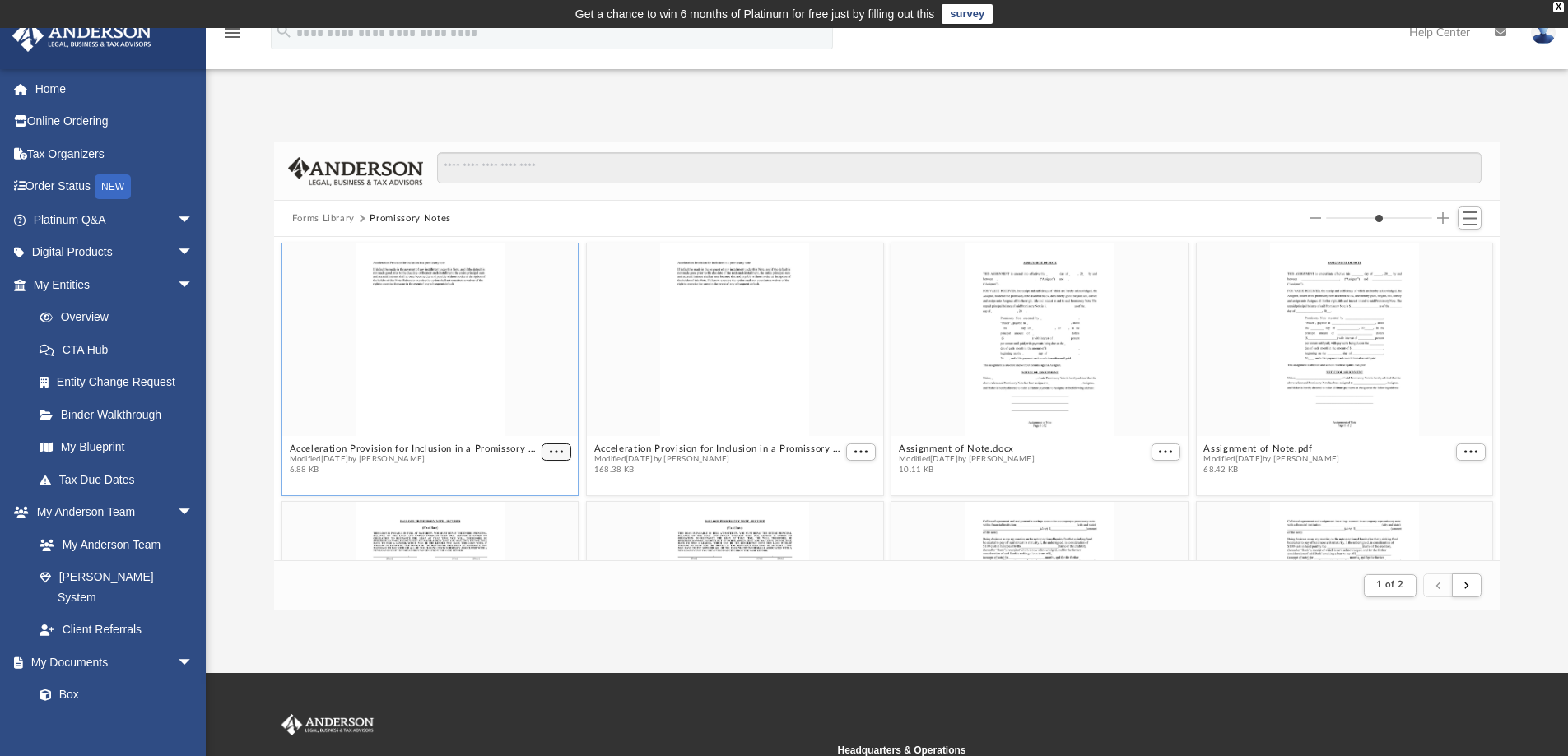
click at [555, 447] on span "More options" at bounding box center [556, 452] width 13 height 9
click at [546, 509] on li "Download" at bounding box center [534, 507] width 47 height 17
click at [854, 453] on span "More options" at bounding box center [860, 452] width 13 height 9
click at [844, 509] on li "Download" at bounding box center [834, 507] width 47 height 17
click at [1159, 449] on span "More options" at bounding box center [1165, 452] width 13 height 9
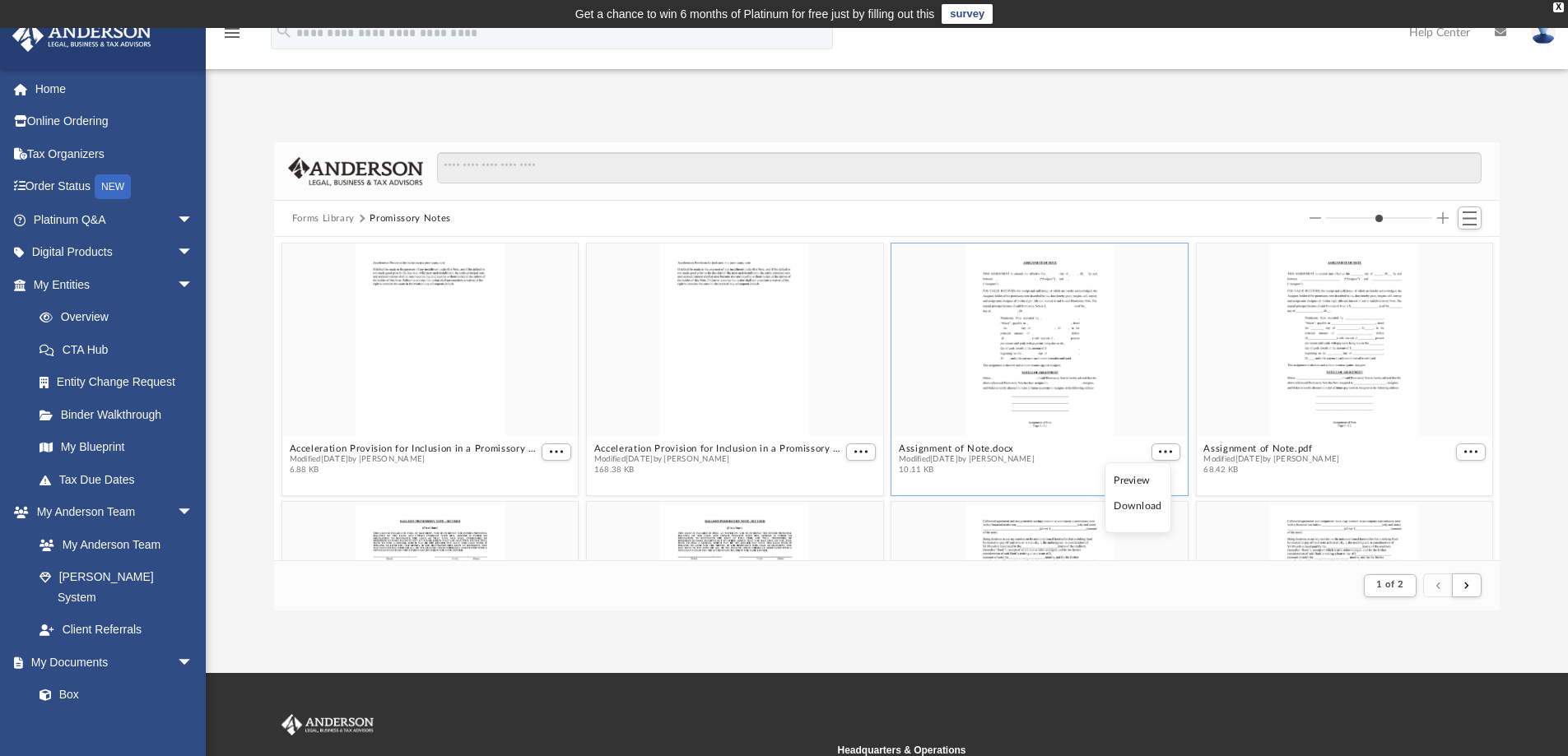
click at [1142, 510] on li "Download" at bounding box center [1137, 507] width 47 height 17
click at [1464, 450] on span "More options" at bounding box center [1470, 452] width 13 height 9
click at [1434, 509] on li "Download" at bounding box center [1438, 507] width 47 height 17
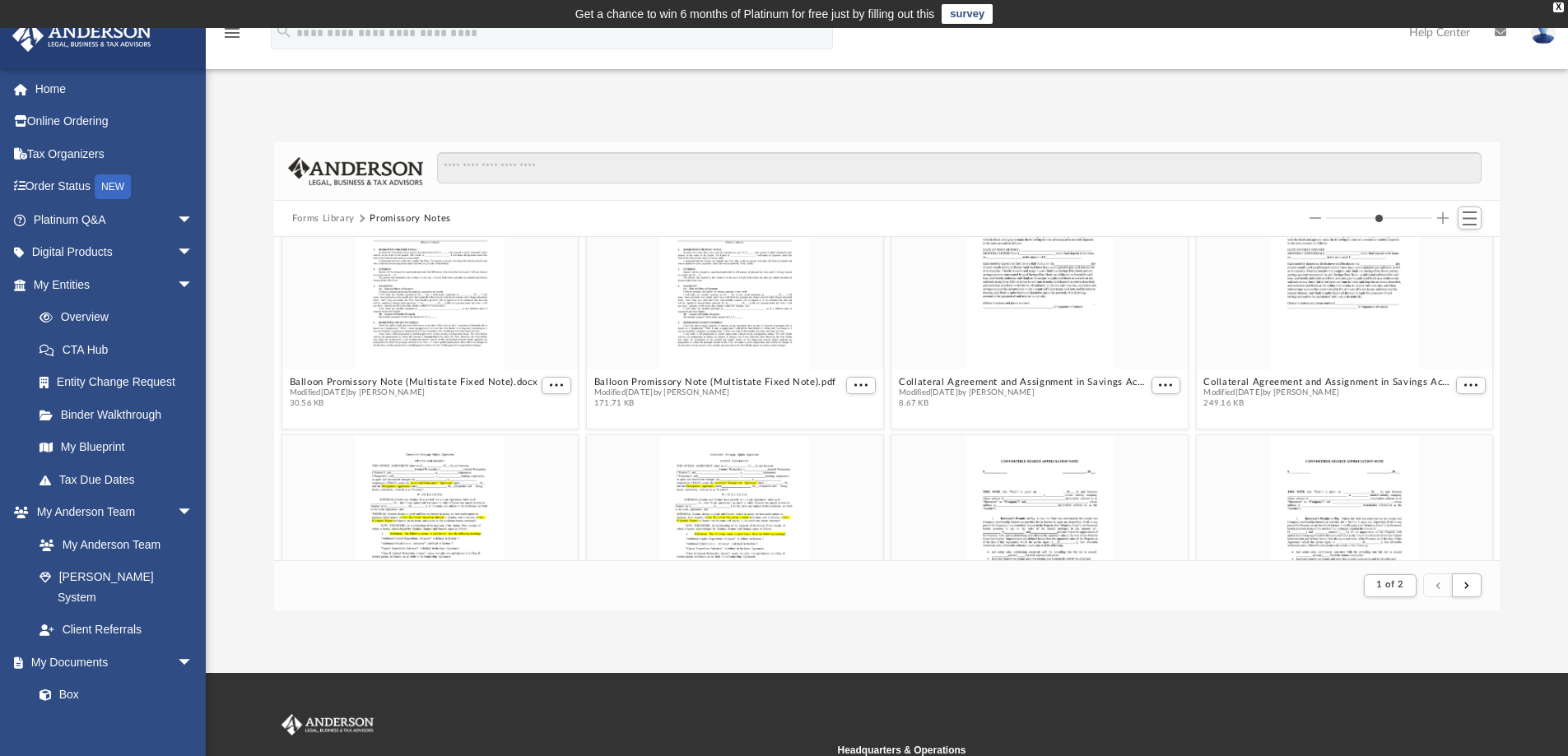
scroll to position [329, 0]
click at [1460, 381] on figure "Collateral Agreement and Assignment in Savings Account to Accompany a Promissor…" at bounding box center [1344, 291] width 297 height 238
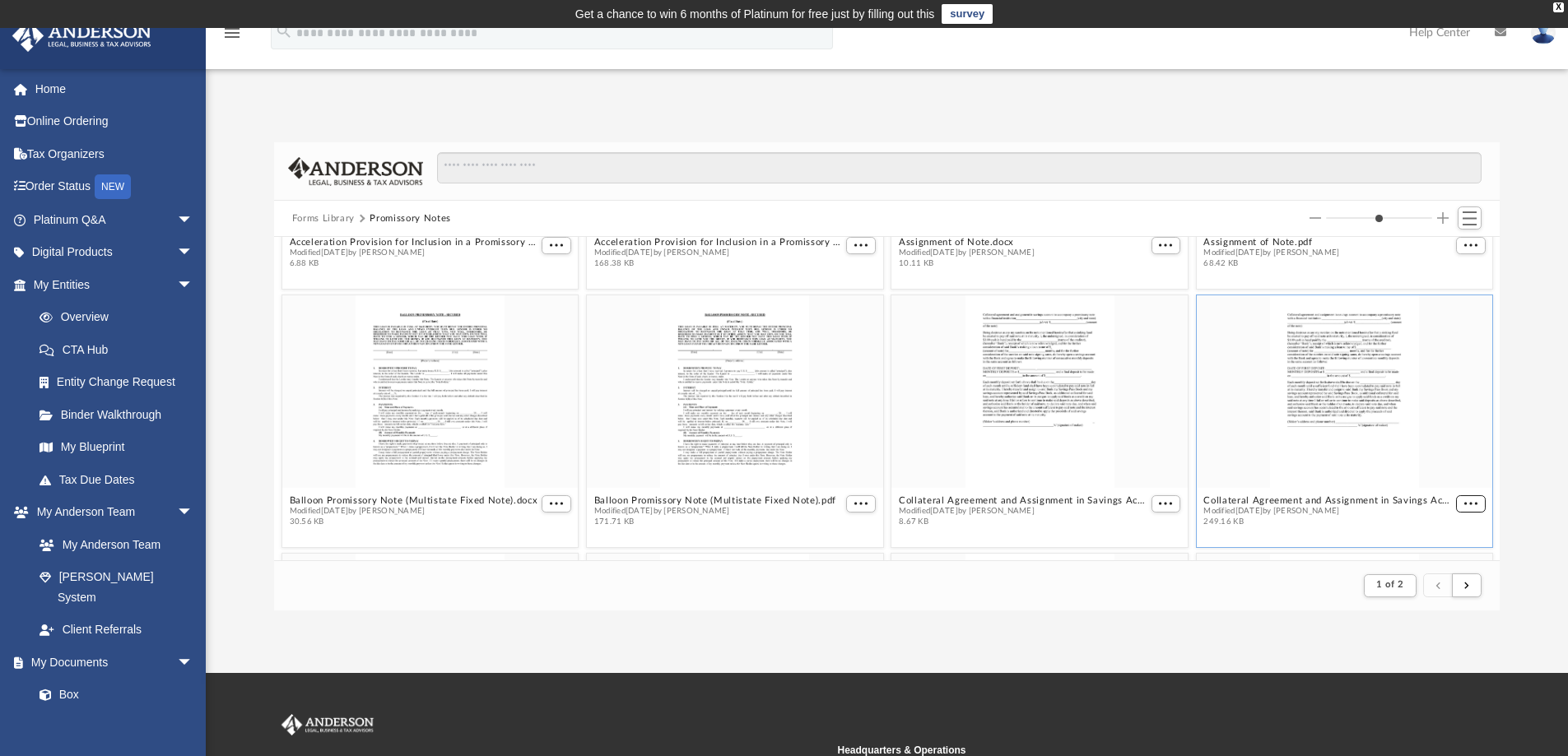
scroll to position [247, 0]
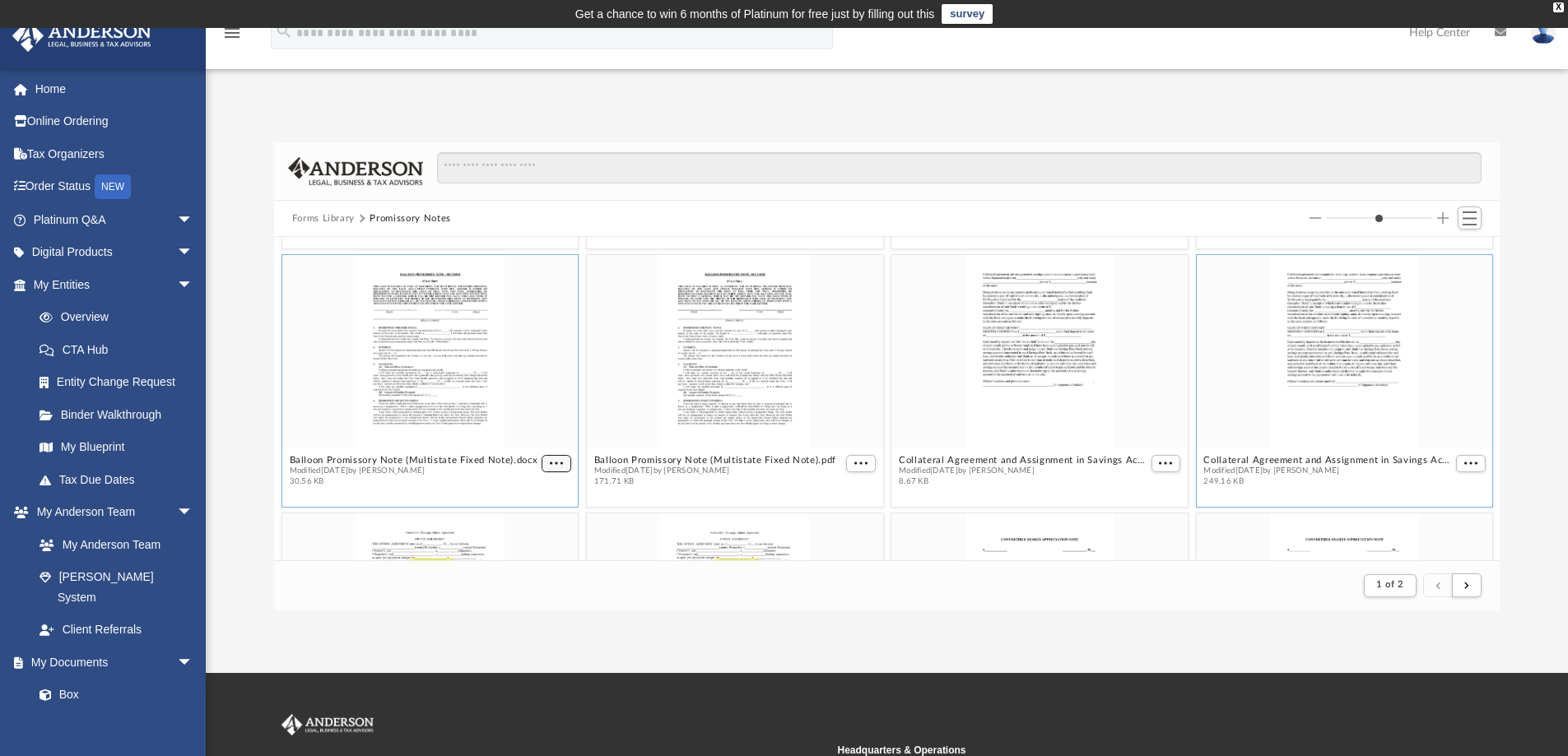
click at [551, 461] on span "More options" at bounding box center [556, 464] width 13 height 9
click at [527, 519] on li "Download" at bounding box center [534, 518] width 47 height 17
click at [857, 464] on span "More options" at bounding box center [860, 464] width 13 height 9
click at [838, 515] on li "Download" at bounding box center [834, 518] width 47 height 17
click at [1159, 465] on span "More options" at bounding box center [1165, 464] width 13 height 9
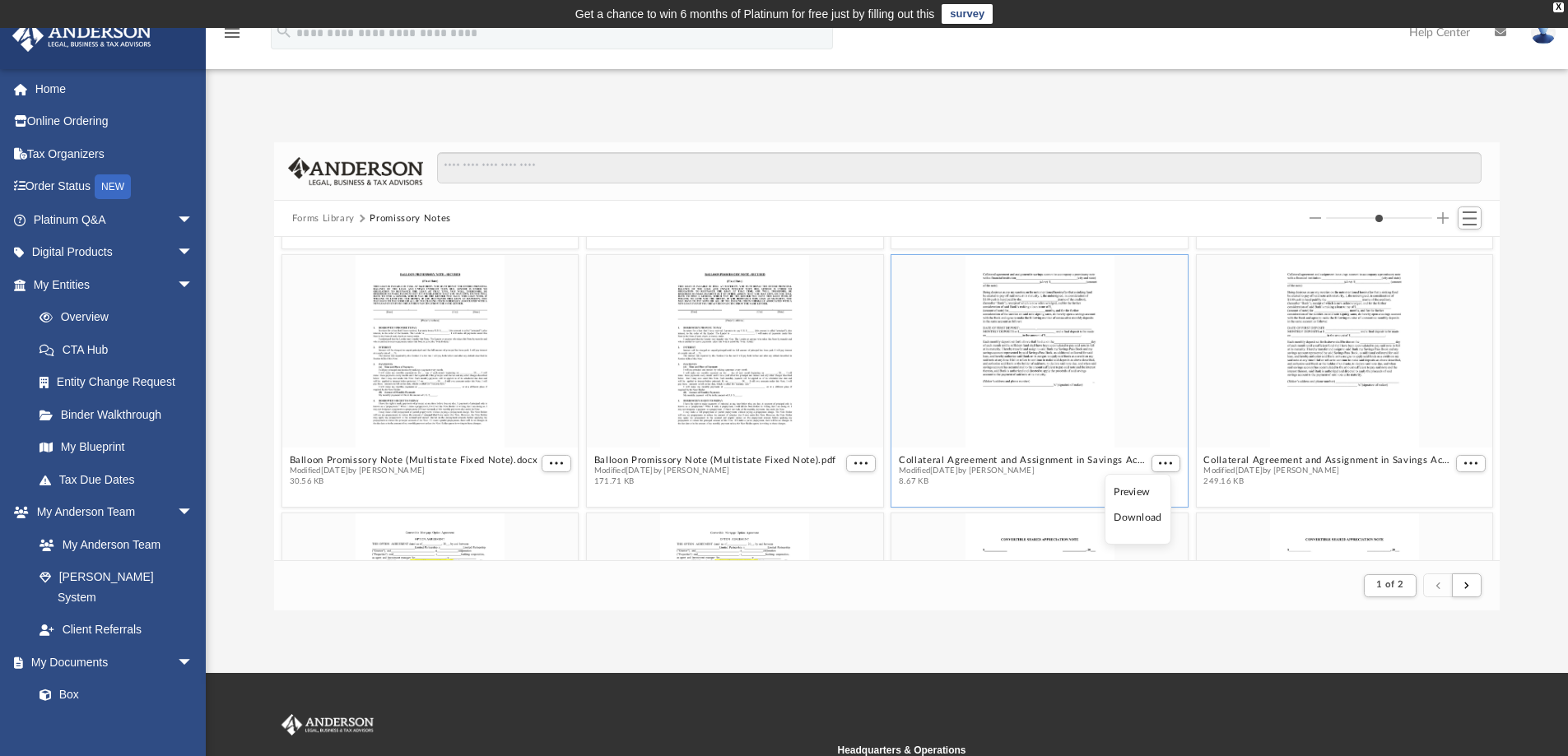
click at [1142, 522] on li "Download" at bounding box center [1137, 518] width 47 height 17
click at [1464, 465] on span "More options" at bounding box center [1470, 464] width 13 height 9
click at [1444, 517] on li "Download" at bounding box center [1438, 518] width 47 height 17
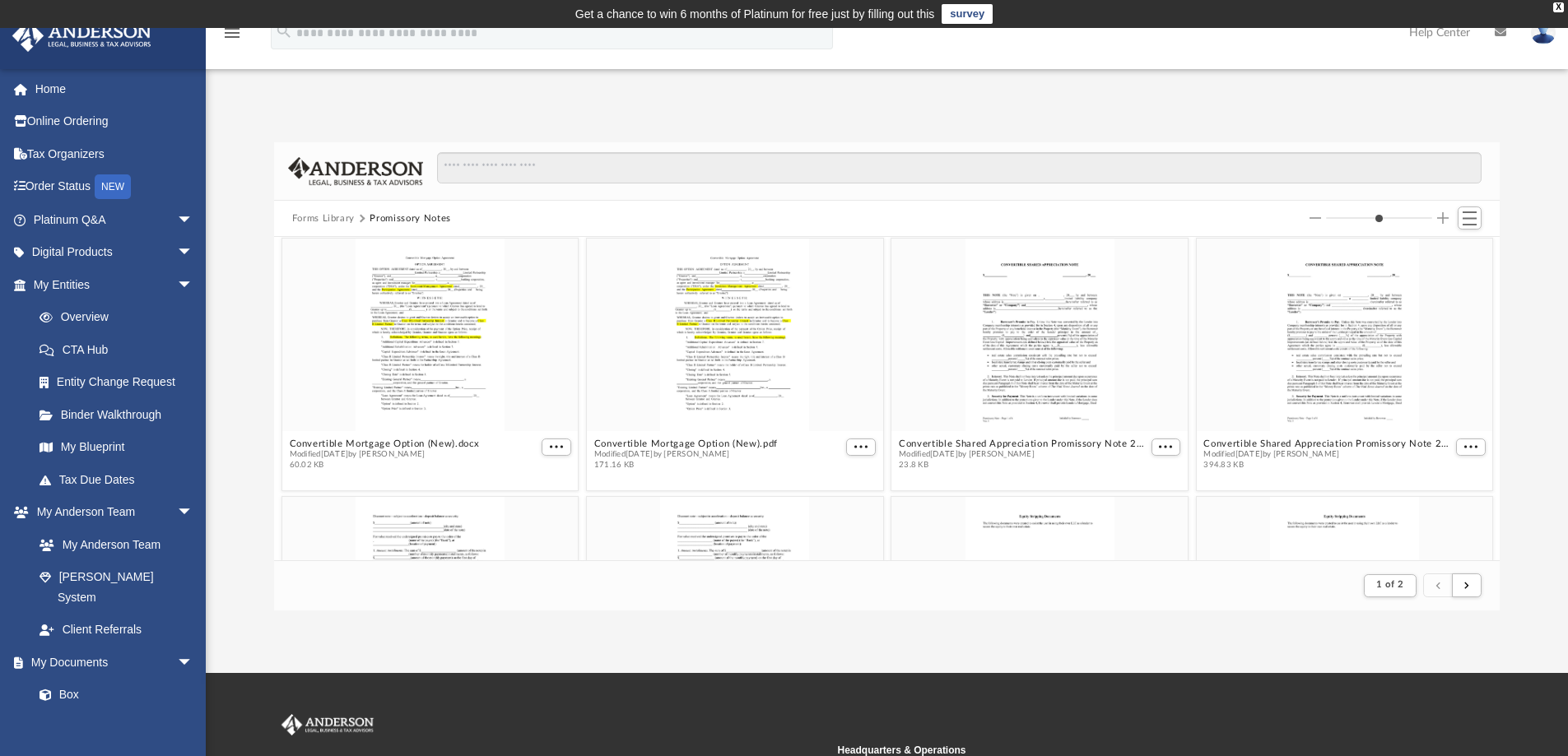
scroll to position [576, 0]
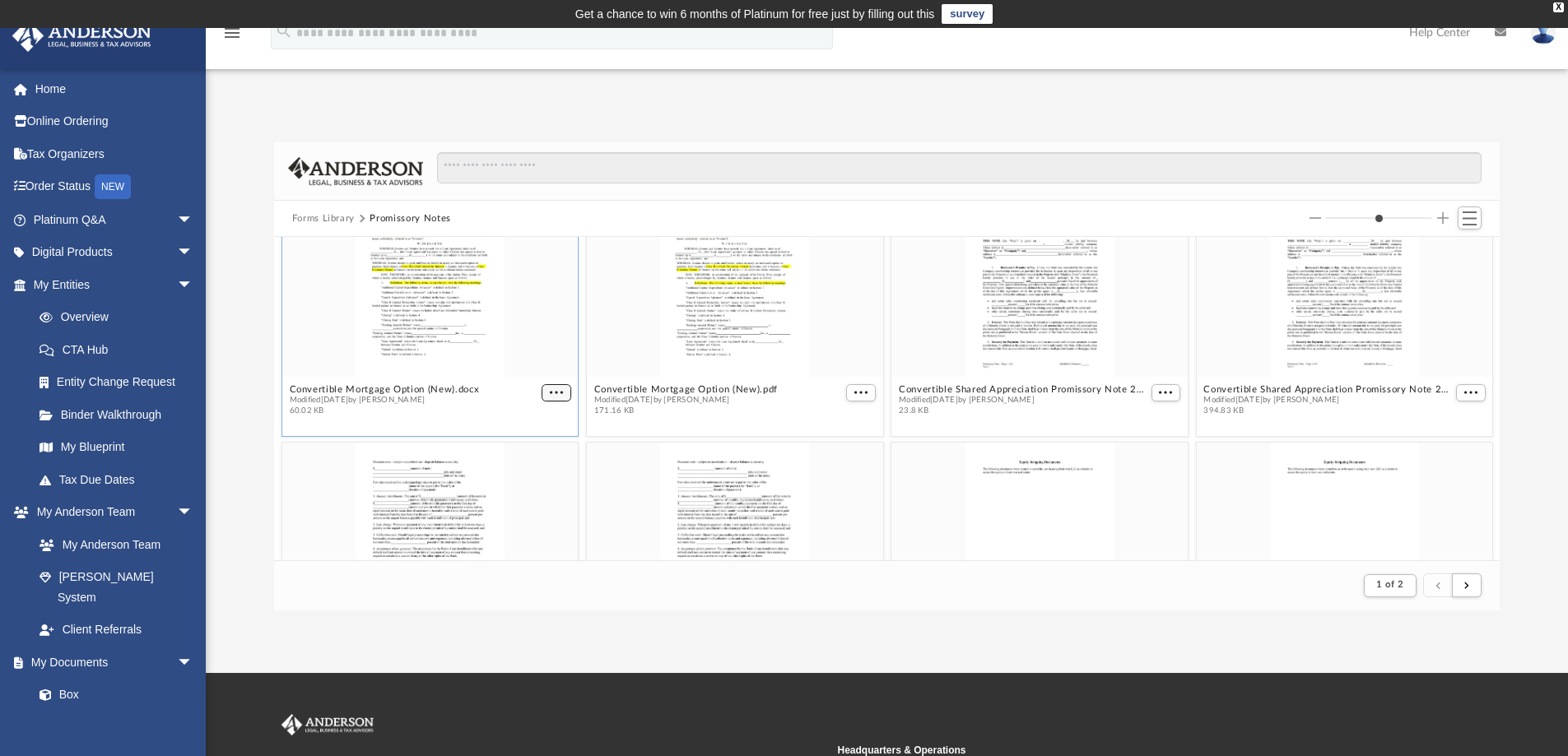
click at [545, 390] on figure "Convertible Mortgage Option (New).docx Modified [DATE] by [PERSON_NAME] 60.02 KB" at bounding box center [430, 303] width 297 height 238
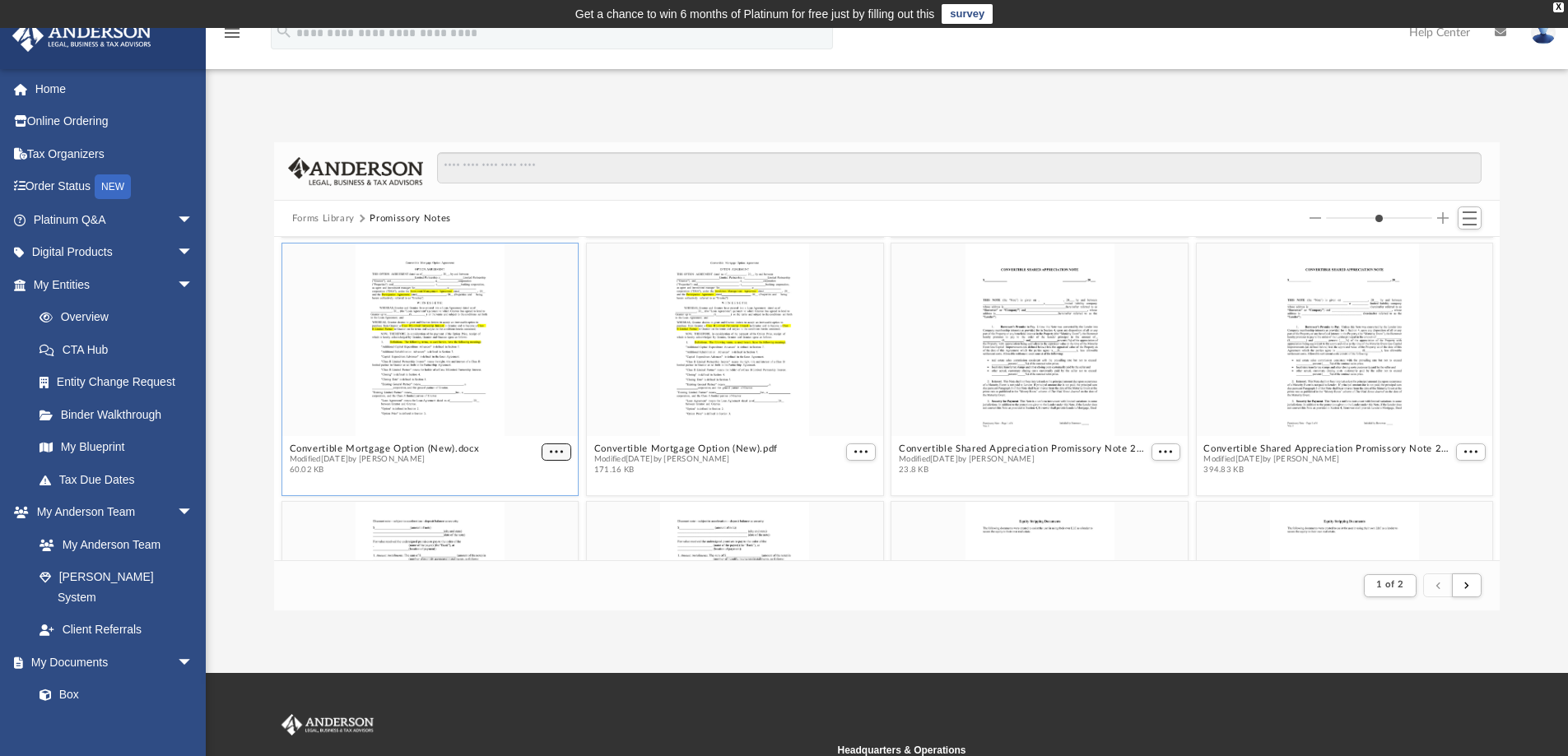
click at [551, 453] on span "More options" at bounding box center [556, 452] width 13 height 9
click at [543, 501] on li "Download" at bounding box center [534, 507] width 47 height 17
click at [856, 450] on span "More options" at bounding box center [860, 452] width 13 height 9
click at [834, 509] on li "Download" at bounding box center [834, 507] width 47 height 17
click at [1164, 449] on button "More options" at bounding box center [1165, 453] width 29 height 17
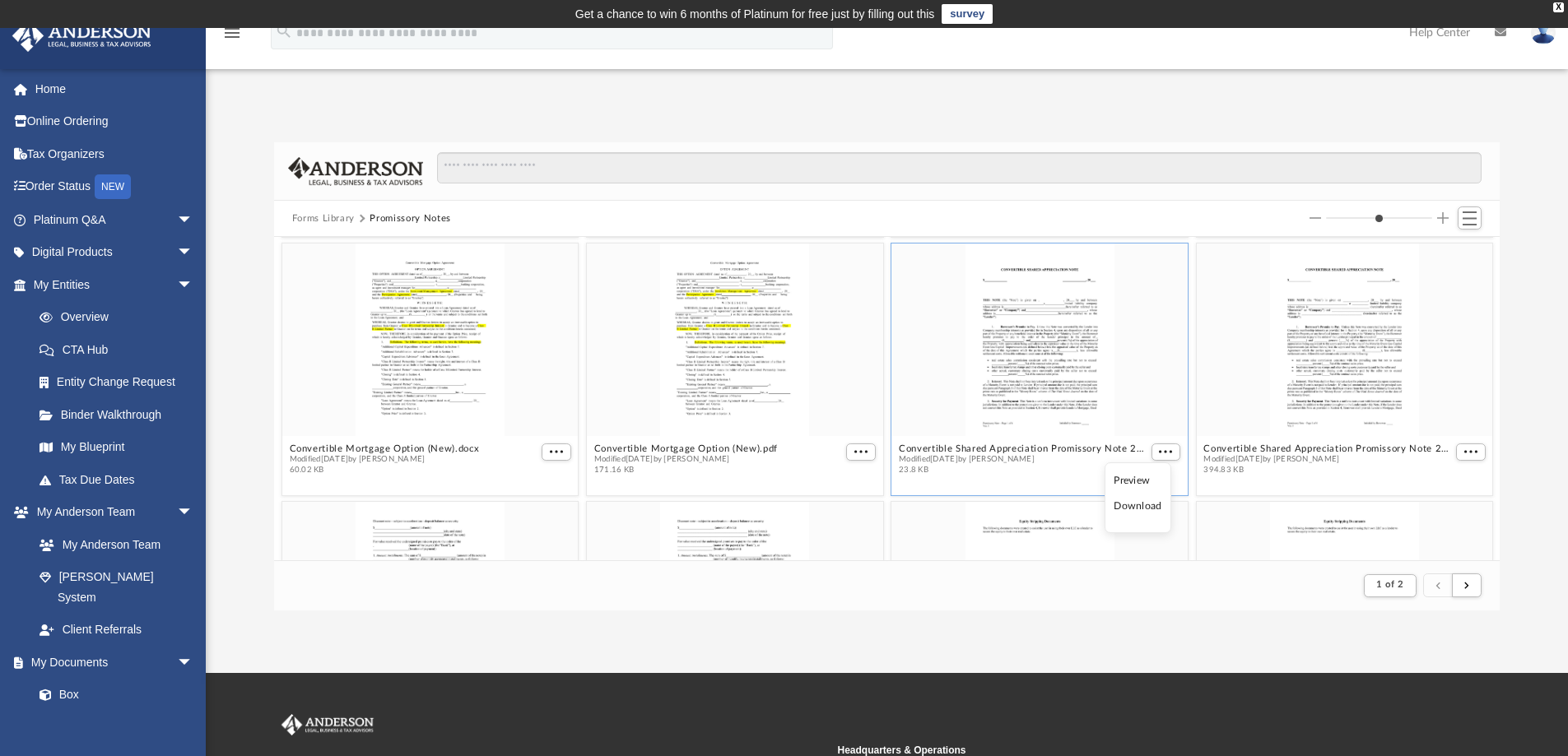
click at [1146, 509] on li "Download" at bounding box center [1137, 507] width 47 height 17
click at [1464, 453] on span "More options" at bounding box center [1470, 452] width 13 height 9
click at [1430, 504] on li "Download" at bounding box center [1438, 507] width 47 height 17
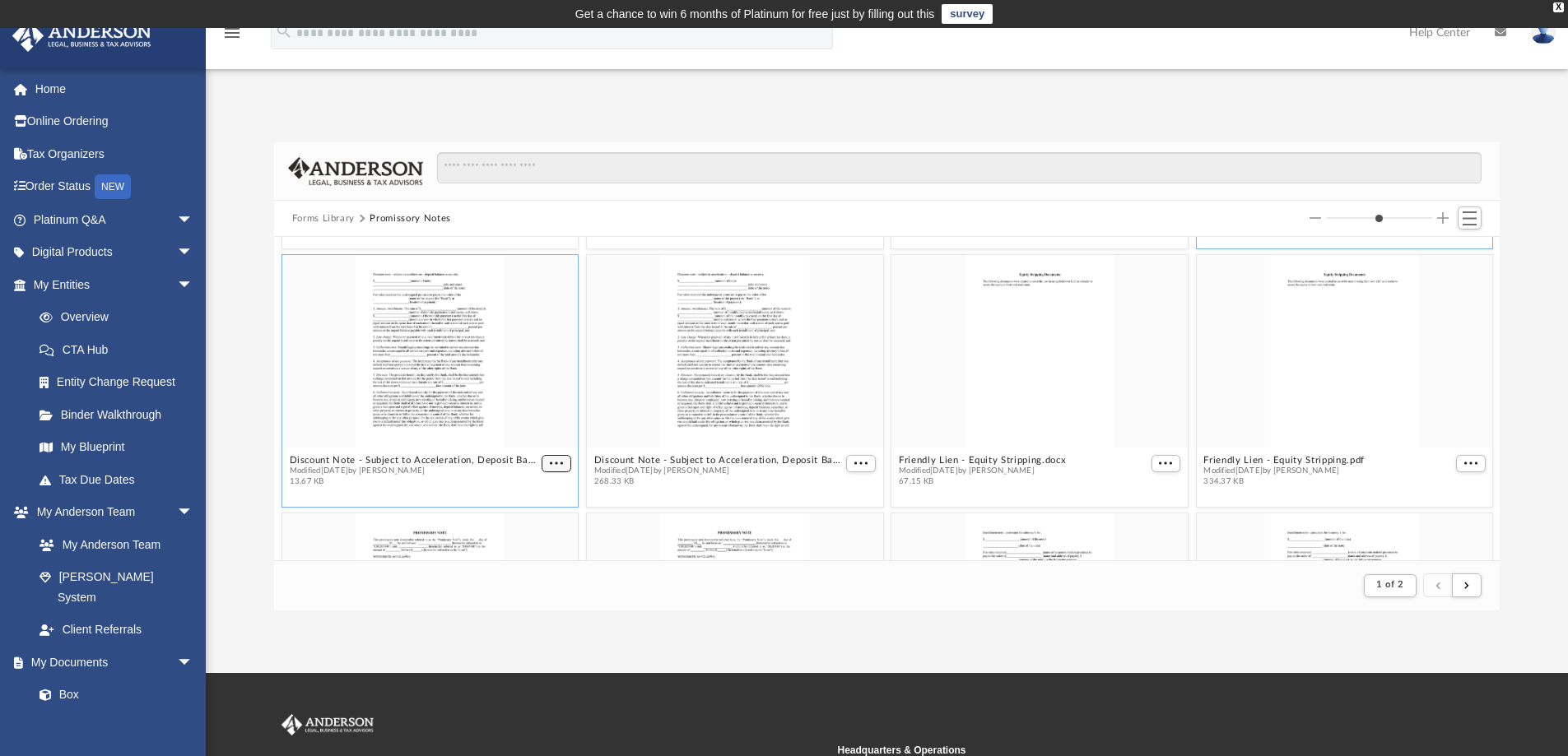
click at [550, 463] on span "More options" at bounding box center [556, 464] width 13 height 9
click at [546, 515] on li "Download" at bounding box center [534, 518] width 47 height 17
click at [846, 462] on button "More options" at bounding box center [860, 464] width 29 height 17
click at [842, 520] on li "Download" at bounding box center [834, 518] width 47 height 17
click at [1165, 460] on button "More options" at bounding box center [1165, 464] width 29 height 17
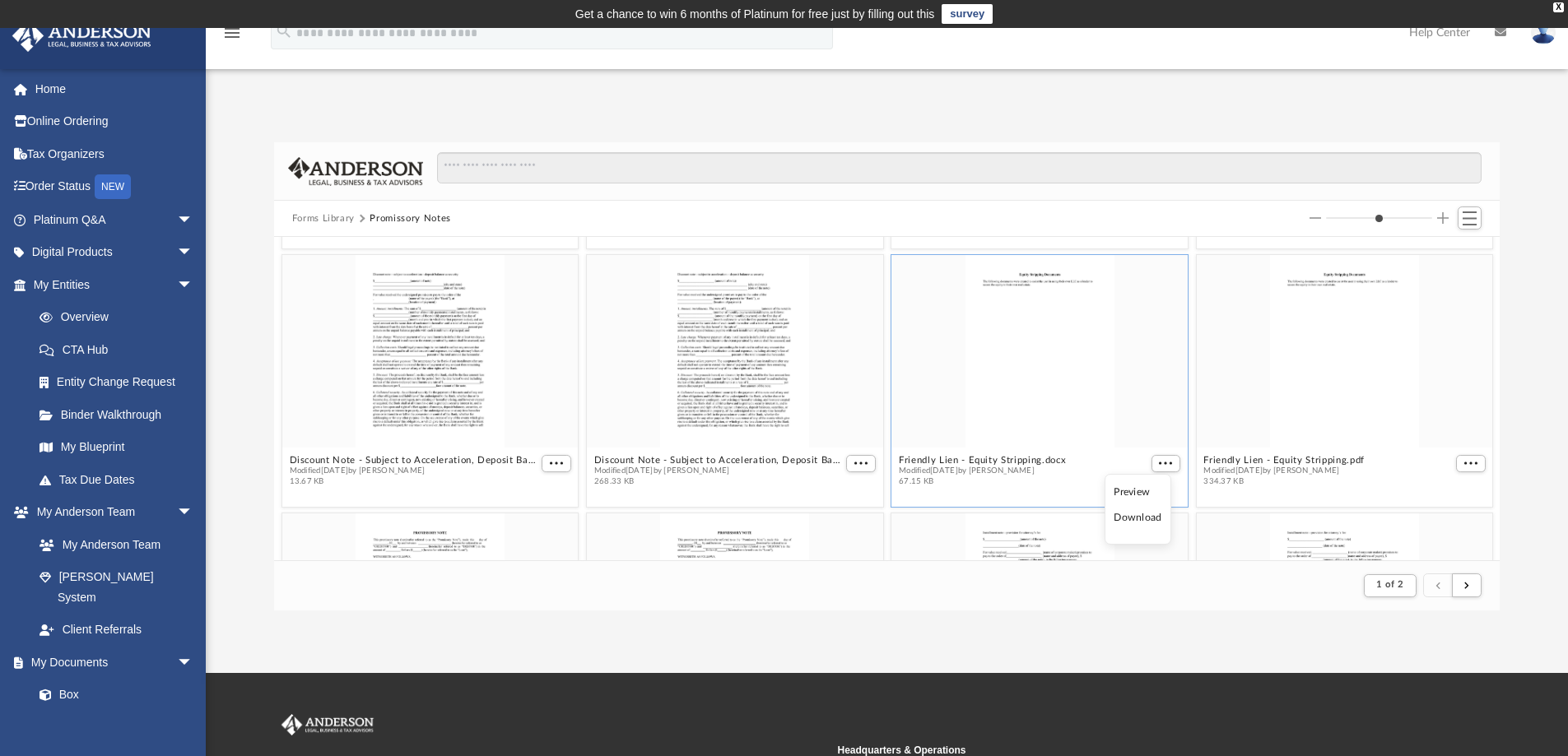
click at [1153, 516] on li "Download" at bounding box center [1137, 518] width 47 height 17
click at [1464, 459] on span "More options" at bounding box center [1470, 464] width 13 height 9
click at [1450, 516] on li "Download" at bounding box center [1438, 518] width 47 height 17
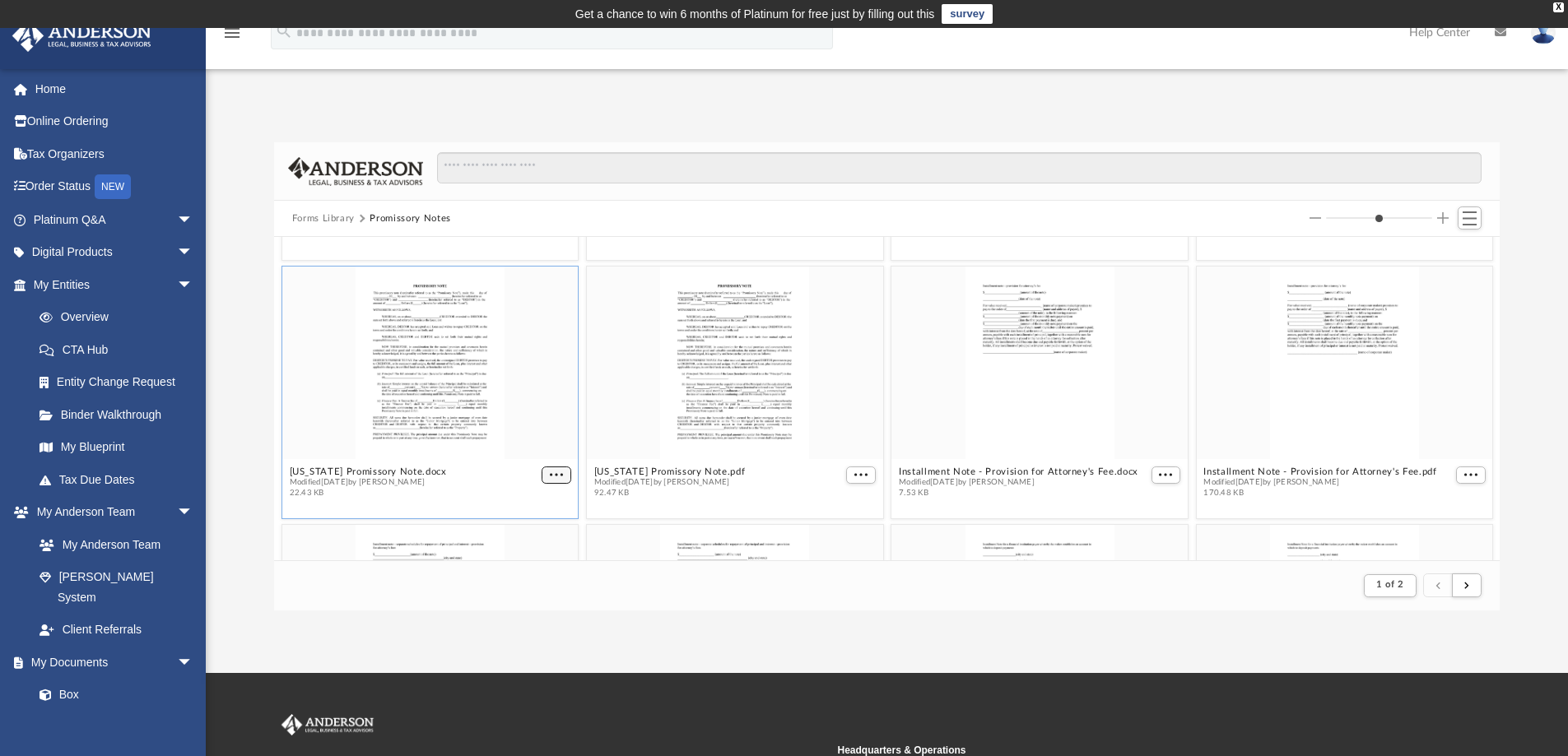
click at [550, 475] on span "More options" at bounding box center [556, 475] width 13 height 9
click at [529, 532] on li "Download" at bounding box center [534, 529] width 47 height 17
click at [859, 468] on button "More options" at bounding box center [860, 475] width 29 height 17
click at [841, 531] on li "Download" at bounding box center [834, 529] width 47 height 17
click at [1159, 478] on span "More options" at bounding box center [1165, 475] width 13 height 9
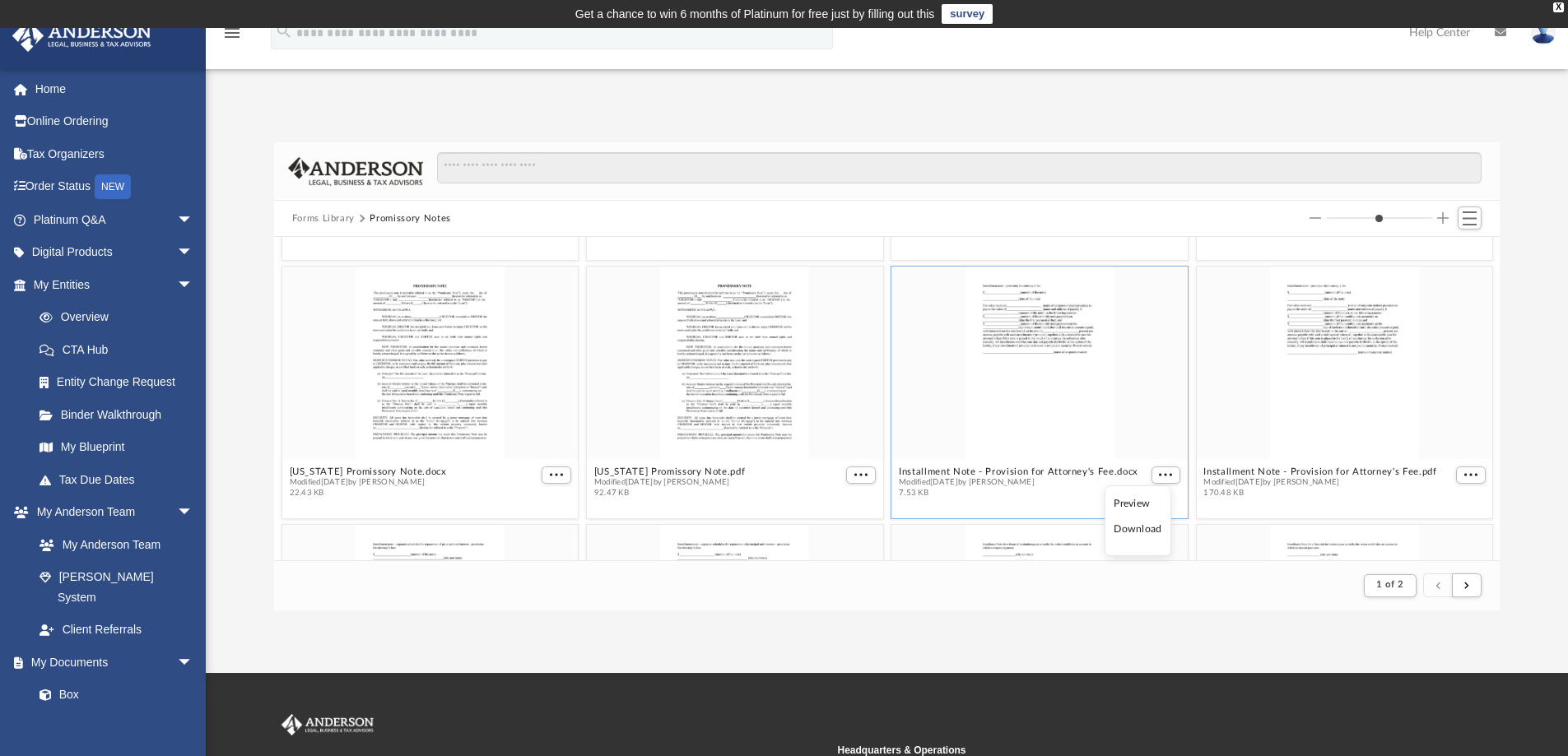
click at [1153, 534] on li "Download" at bounding box center [1137, 529] width 47 height 17
click at [1464, 478] on span "More options" at bounding box center [1470, 475] width 13 height 9
click at [1445, 531] on li "Download" at bounding box center [1438, 529] width 47 height 17
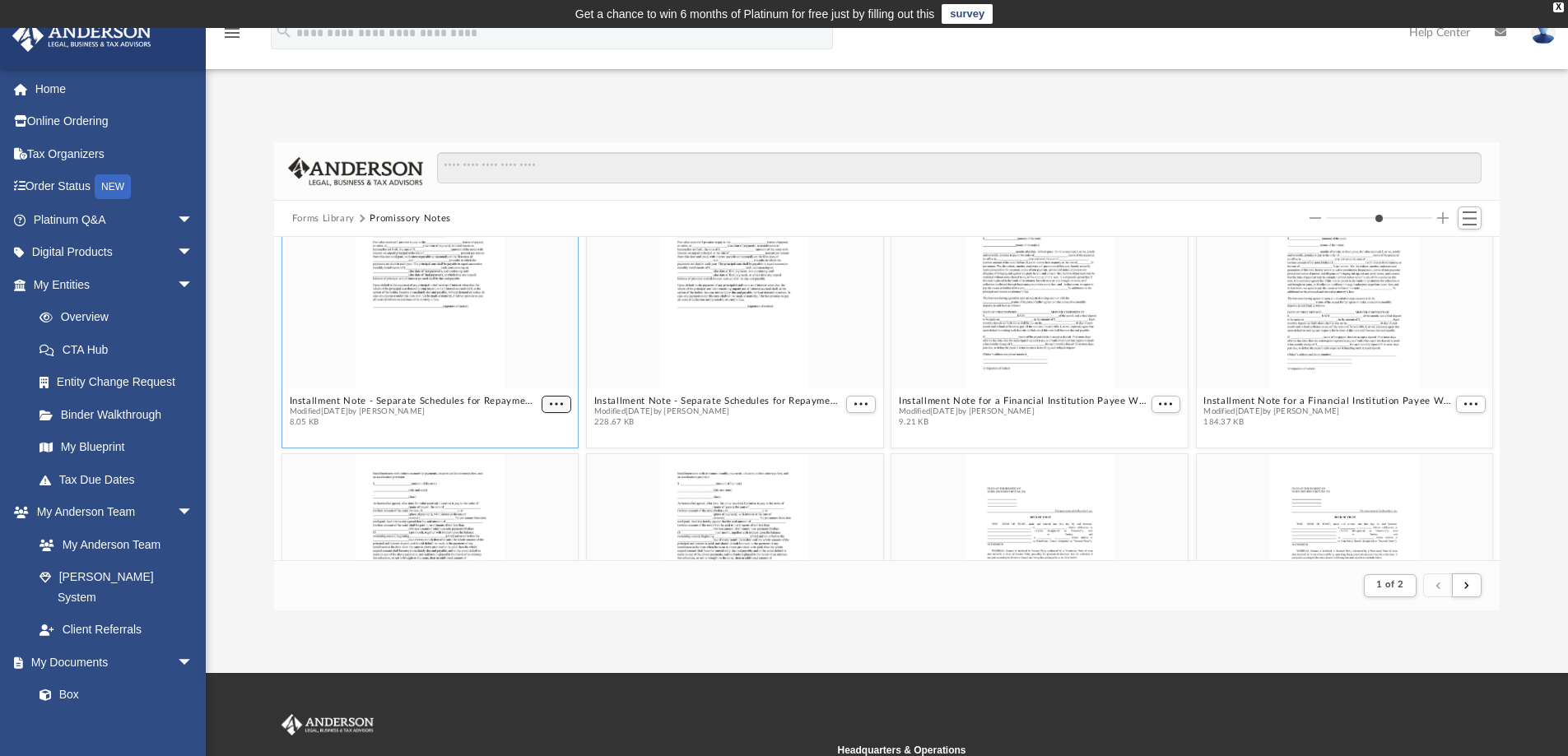
click at [547, 404] on figure "Installment Note - Separate Schedules for Repayment of Principal and Interest, …" at bounding box center [430, 315] width 297 height 238
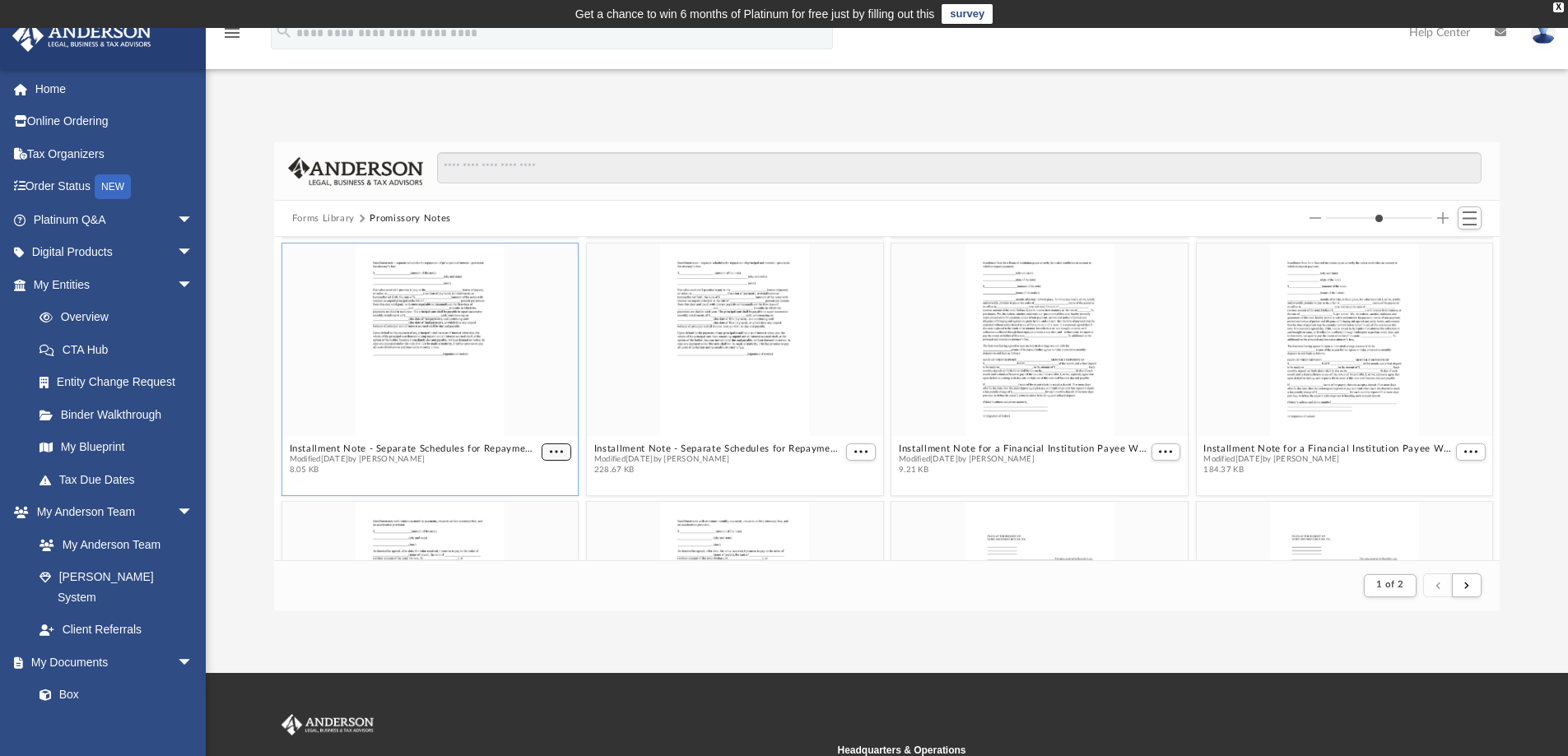
click at [550, 448] on span "More options" at bounding box center [556, 452] width 13 height 9
click at [534, 505] on li "Download" at bounding box center [534, 507] width 47 height 17
click at [858, 450] on span "More options" at bounding box center [860, 452] width 13 height 9
click at [843, 505] on li "Download" at bounding box center [834, 507] width 47 height 17
click at [1160, 450] on span "More options" at bounding box center [1165, 452] width 13 height 9
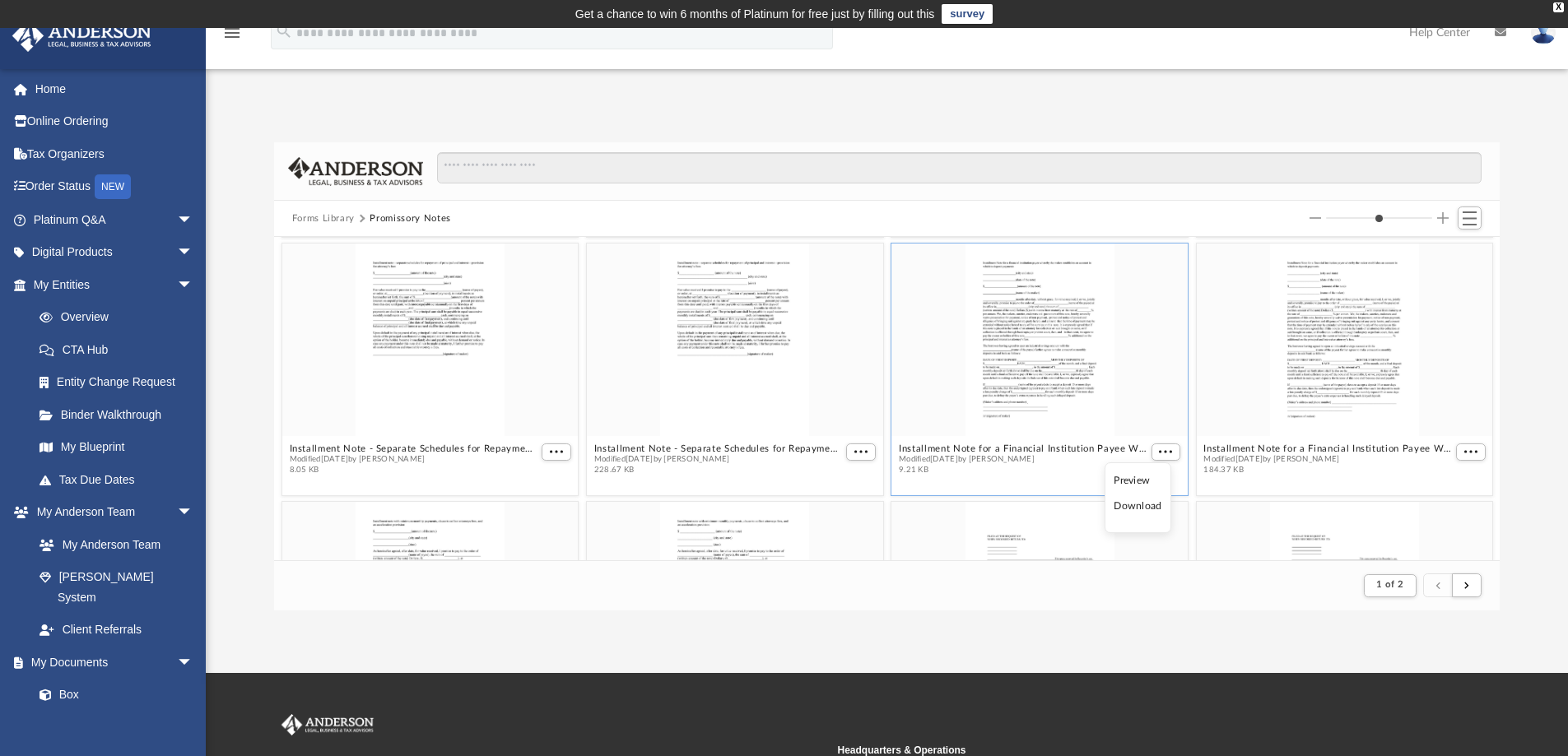
click at [1146, 510] on li "Download" at bounding box center [1137, 507] width 47 height 17
click at [1464, 453] on span "More options" at bounding box center [1470, 452] width 13 height 9
click at [1446, 514] on li "Download" at bounding box center [1438, 507] width 47 height 17
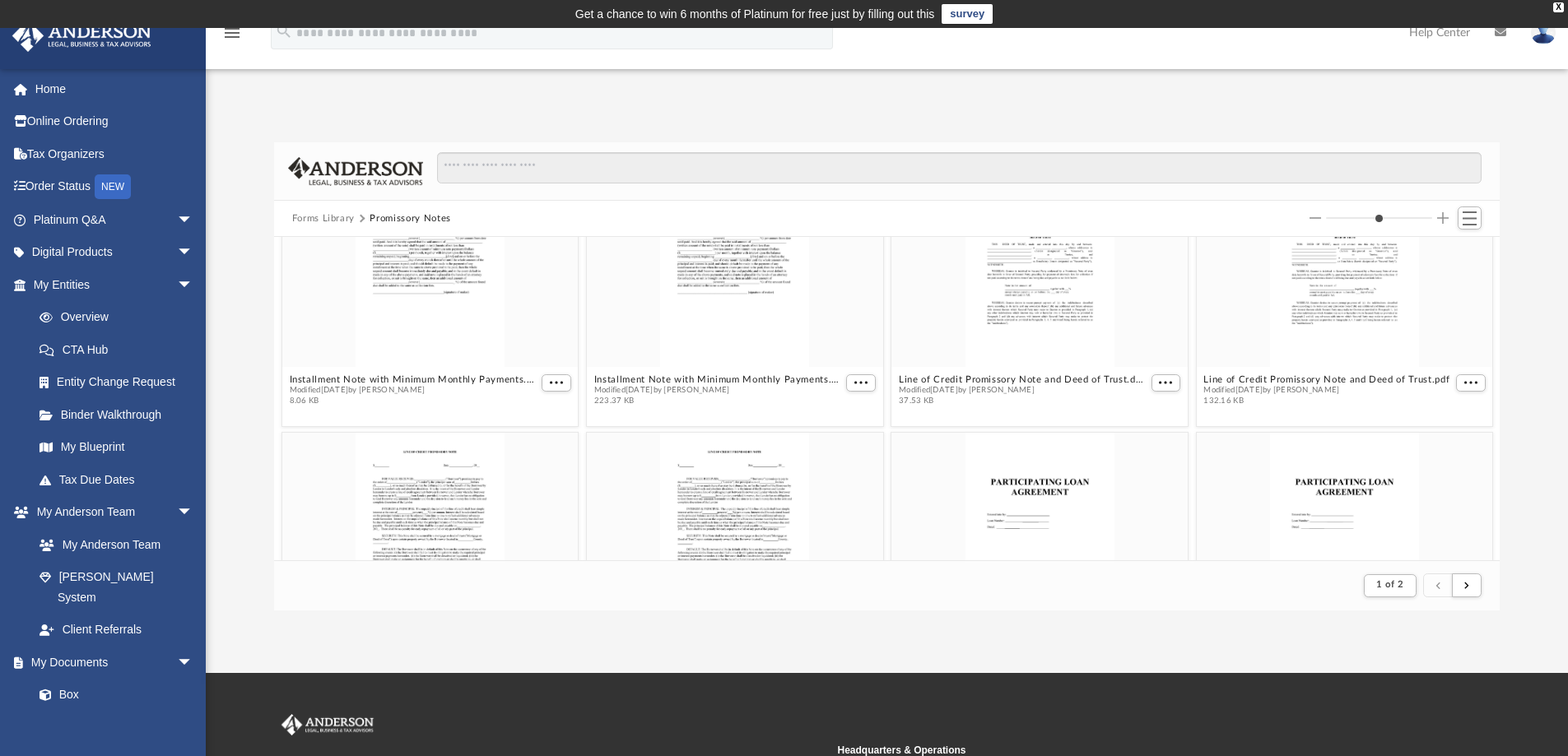
scroll to position [1621, 0]
click at [1458, 379] on figure "Line of Credit Promissory Note and Deed of Trust.pdf Modified [DATE] by [PERSON…" at bounding box center [1344, 291] width 297 height 238
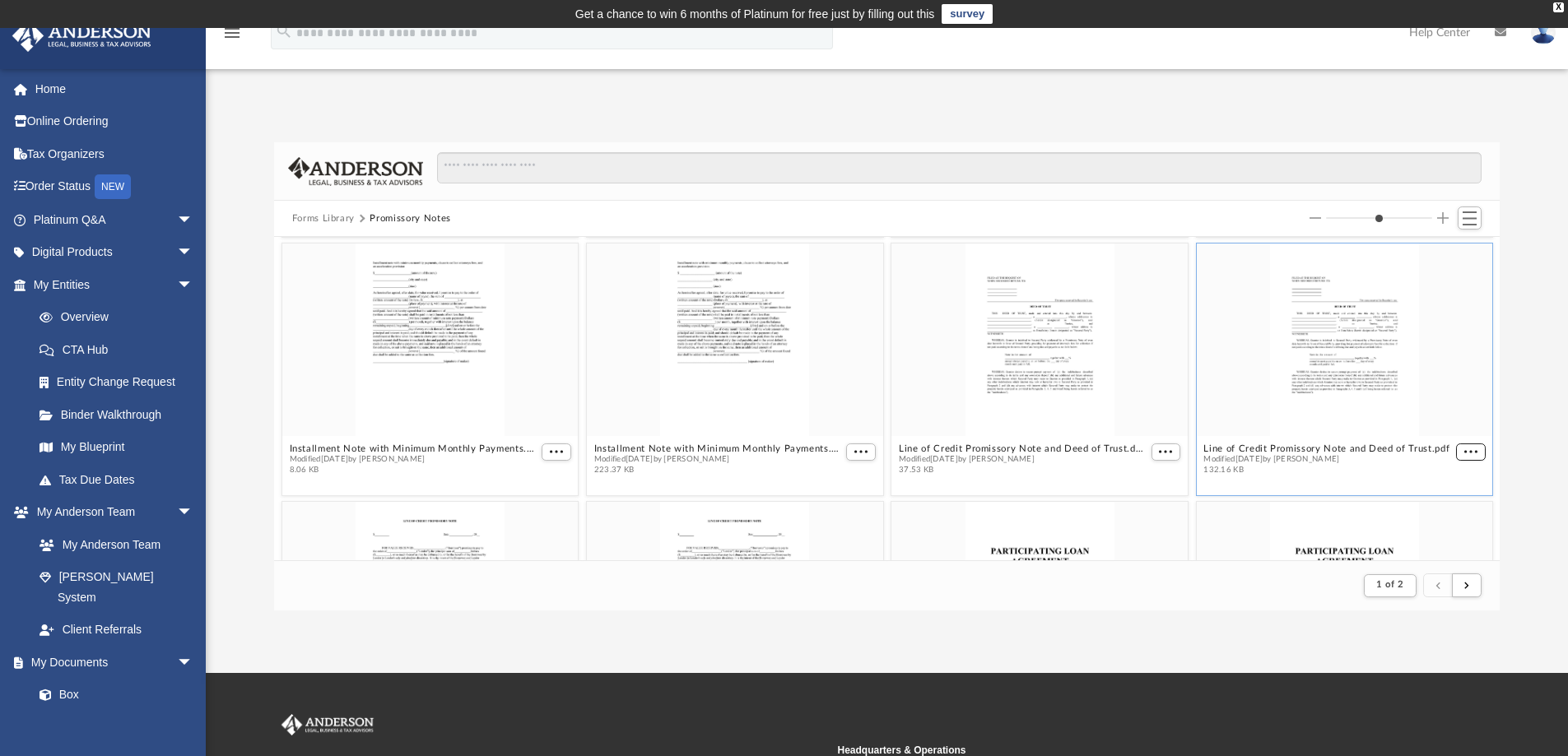
scroll to position [1633, 0]
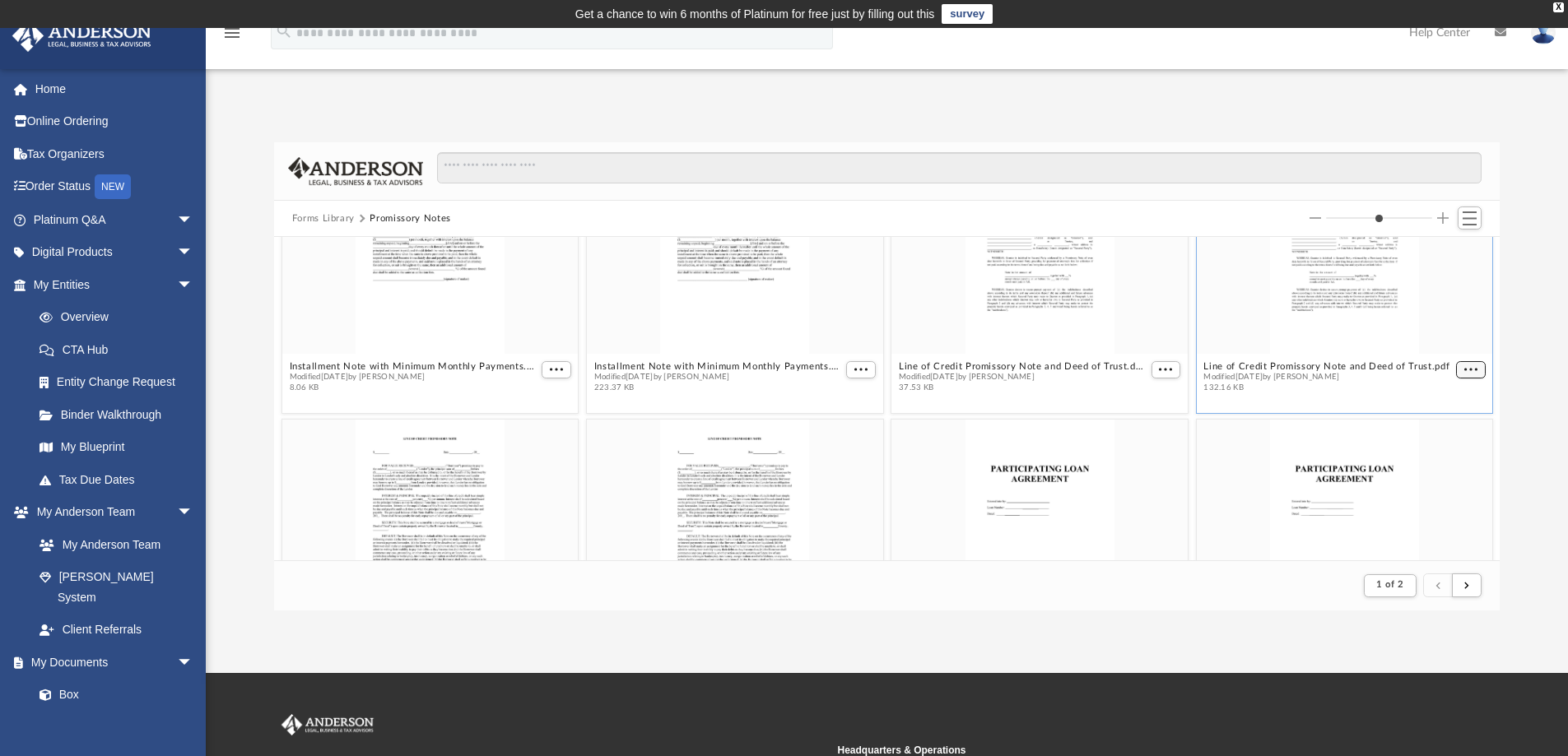
click at [1464, 372] on span "More options" at bounding box center [1470, 370] width 13 height 9
click at [1452, 423] on li "Download" at bounding box center [1438, 424] width 47 height 17
drag, startPoint x: 1159, startPoint y: 370, endPoint x: 1156, endPoint y: 379, distance: 9.5
click at [1159, 370] on span "More options" at bounding box center [1165, 370] width 13 height 9
click at [1142, 427] on li "Download" at bounding box center [1137, 424] width 47 height 17
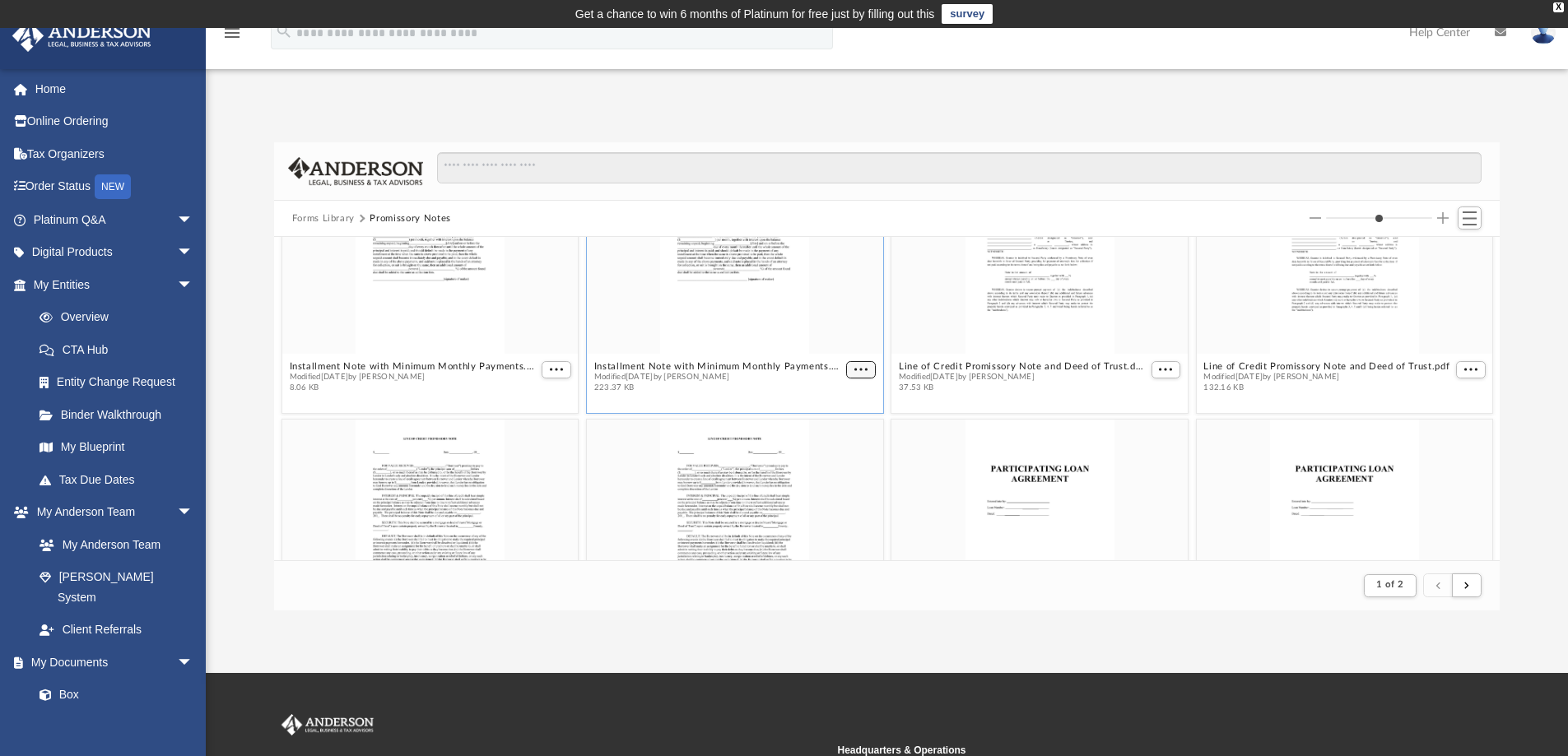
click at [859, 366] on span "More options" at bounding box center [860, 370] width 13 height 9
click at [837, 425] on li "Download" at bounding box center [834, 424] width 47 height 17
click at [550, 368] on span "More options" at bounding box center [556, 370] width 13 height 9
click at [550, 422] on li "Download" at bounding box center [534, 424] width 47 height 17
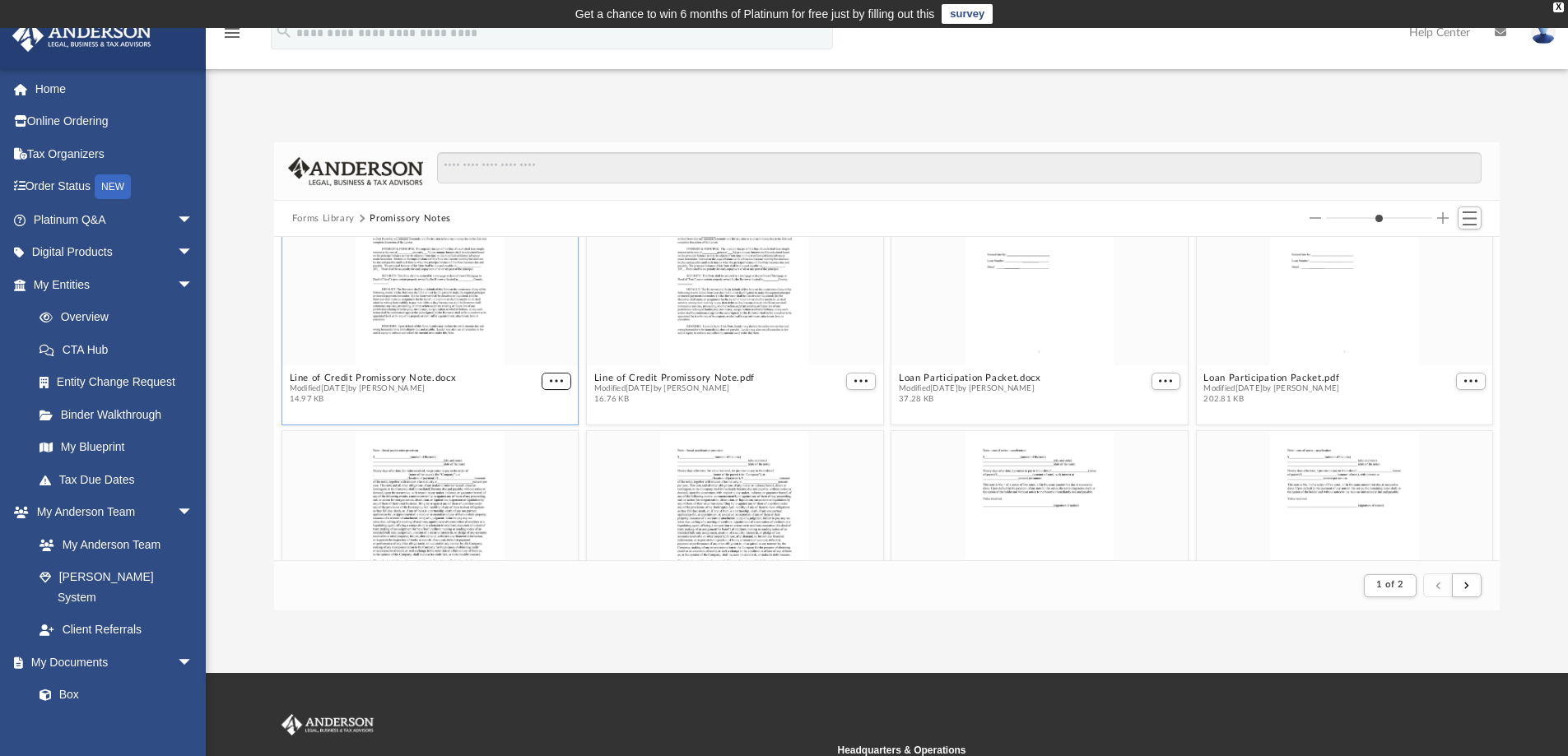
click at [550, 384] on figure "Line of Credit Promissory Note.docx Modified [DATE] by [PERSON_NAME] 14.97 KB" at bounding box center [430, 291] width 297 height 238
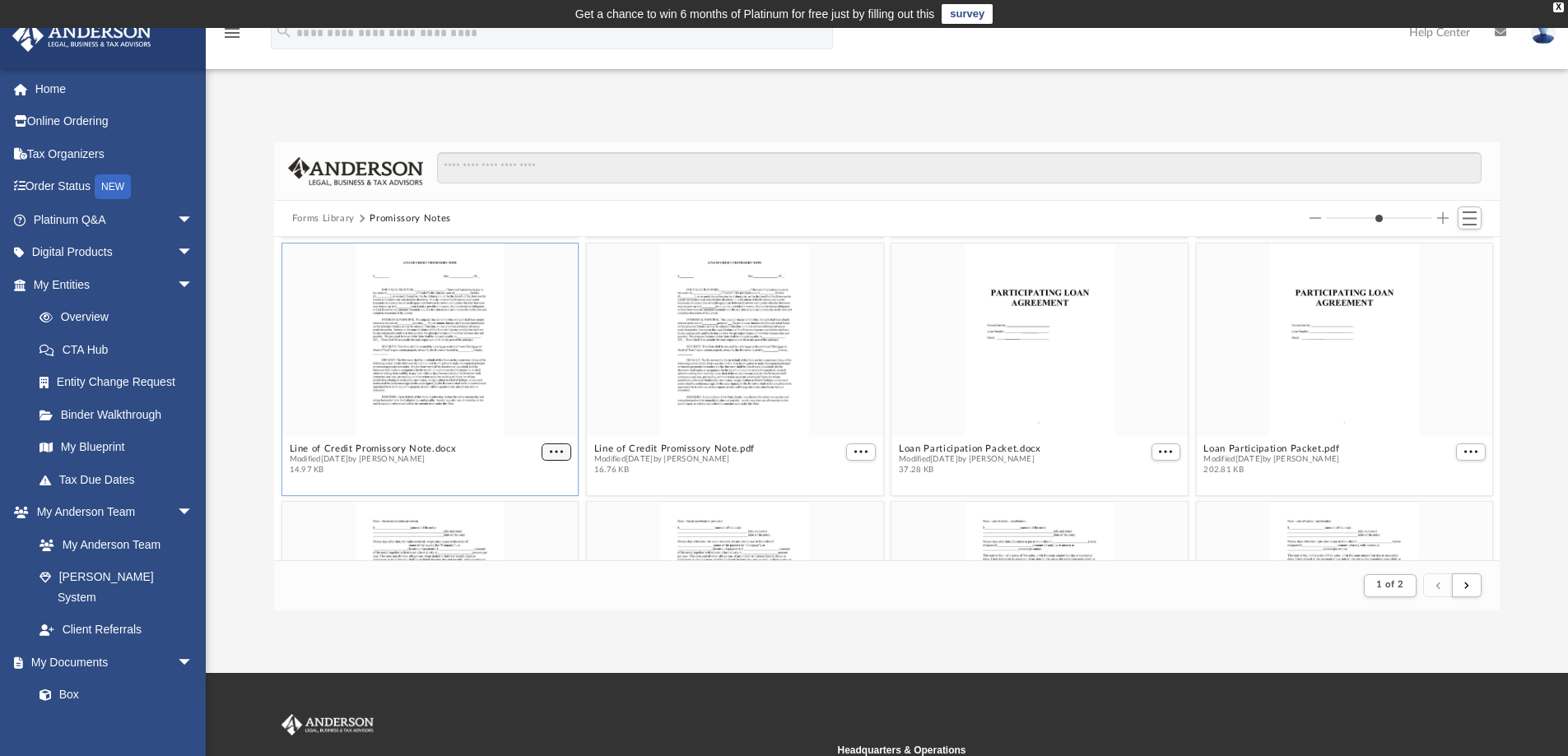
click at [550, 449] on span "More options" at bounding box center [556, 452] width 13 height 9
click at [540, 509] on li "Download" at bounding box center [534, 507] width 47 height 17
click at [855, 450] on span "More options" at bounding box center [860, 452] width 13 height 9
click at [846, 504] on li "Download" at bounding box center [834, 507] width 47 height 17
click at [1159, 451] on span "More options" at bounding box center [1165, 452] width 13 height 9
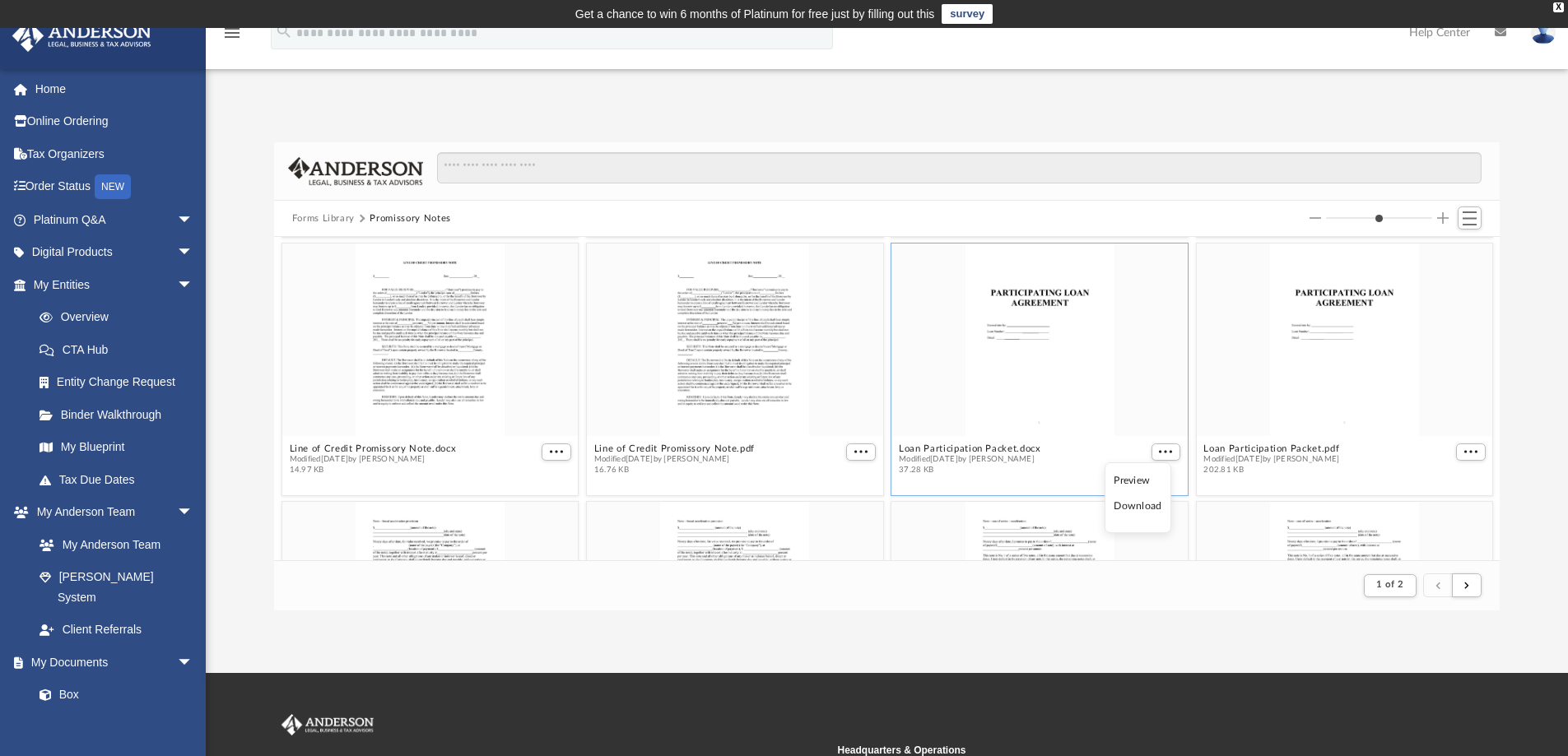
click at [1143, 508] on li "Download" at bounding box center [1137, 507] width 47 height 17
click at [1464, 451] on span "More options" at bounding box center [1470, 452] width 13 height 9
click at [1434, 508] on li "Download" at bounding box center [1438, 507] width 47 height 17
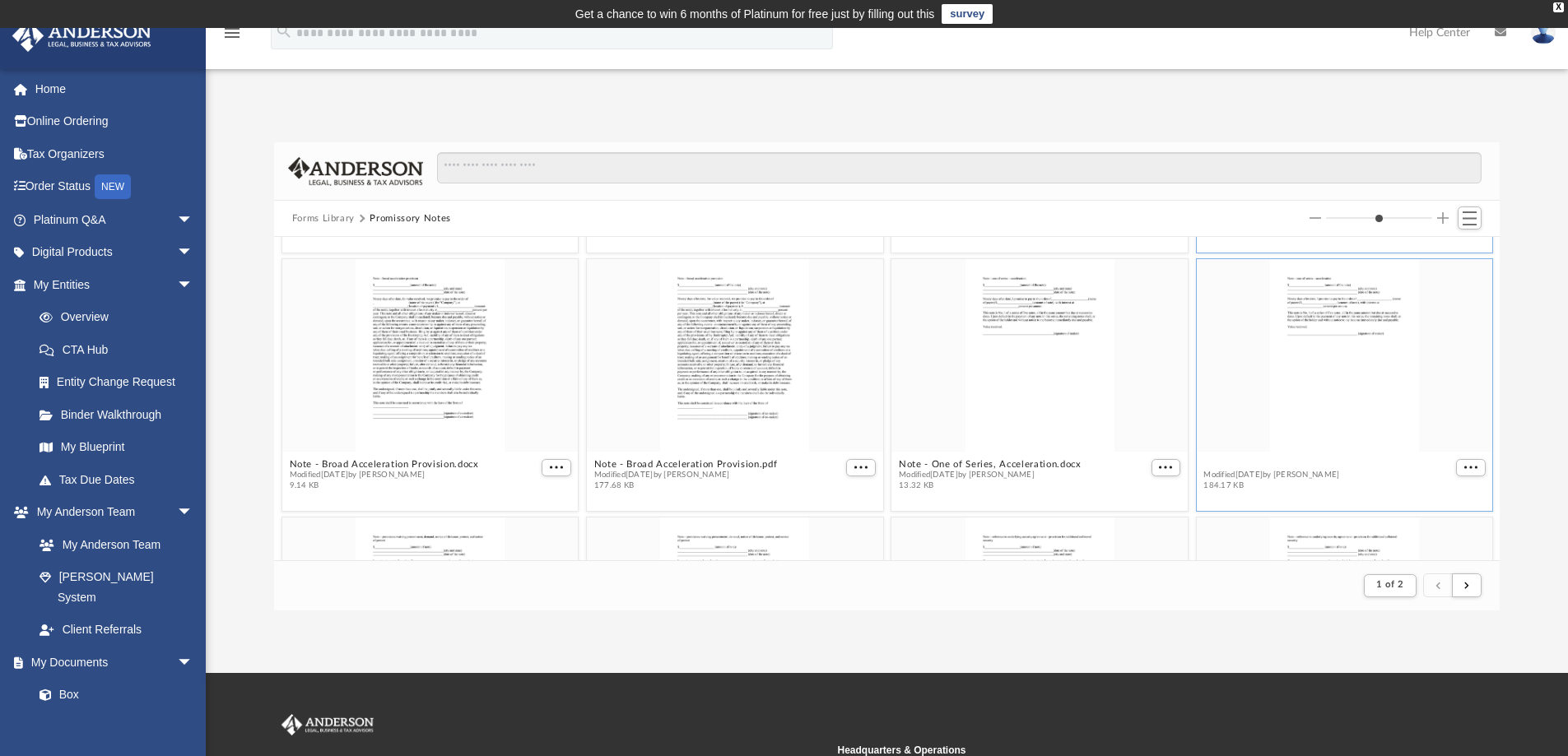
scroll to position [2056, 0]
click at [1464, 465] on span "More options" at bounding box center [1470, 464] width 13 height 9
click at [1448, 518] on li "Download" at bounding box center [1438, 518] width 47 height 17
click at [1159, 465] on span "More options" at bounding box center [1165, 464] width 13 height 9
click at [1147, 509] on li "Download" at bounding box center [1137, 518] width 47 height 17
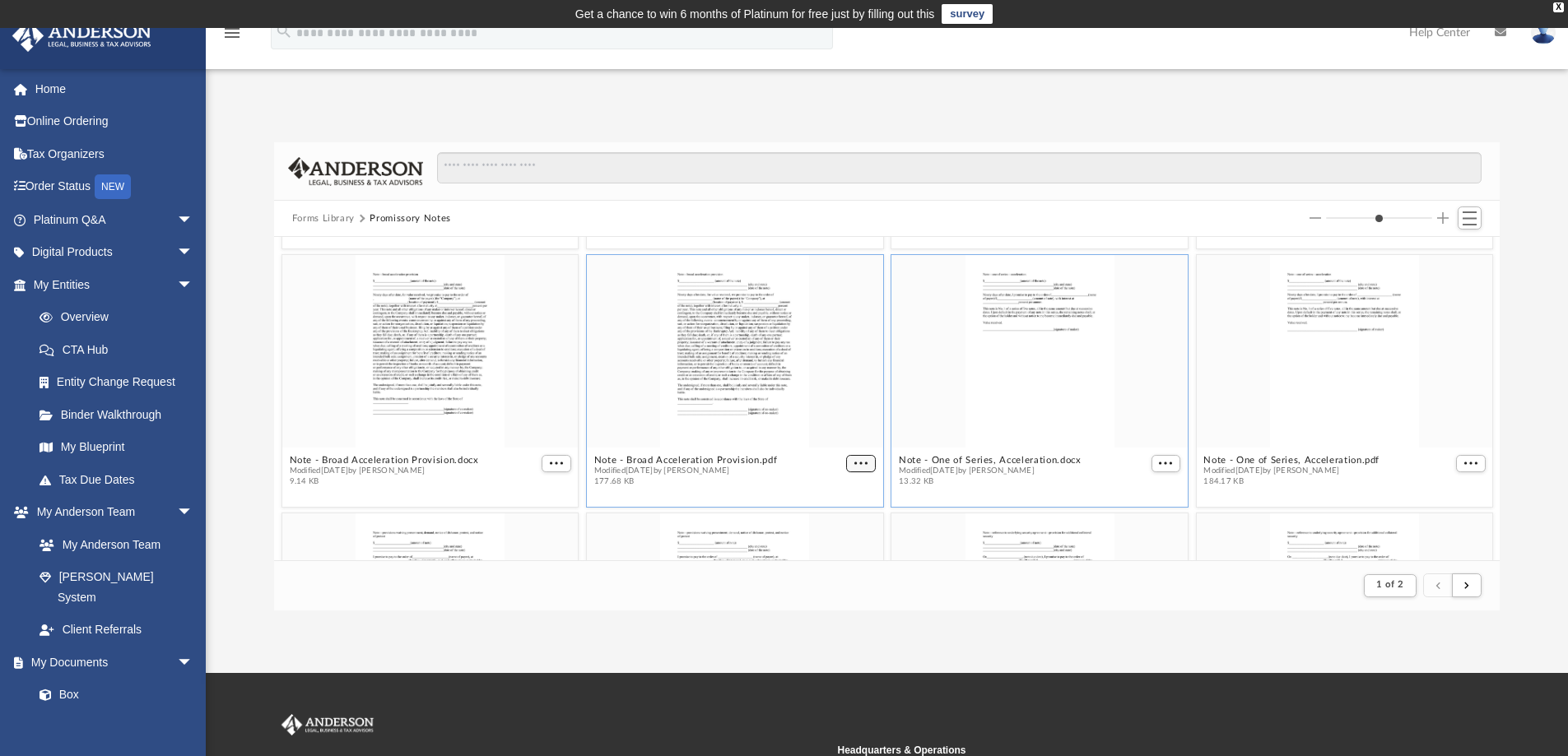
click at [854, 466] on span "More options" at bounding box center [860, 464] width 13 height 9
click at [823, 518] on li "Download" at bounding box center [834, 518] width 47 height 17
click at [550, 464] on span "More options" at bounding box center [556, 464] width 13 height 9
click at [522, 522] on li "Download" at bounding box center [534, 518] width 47 height 17
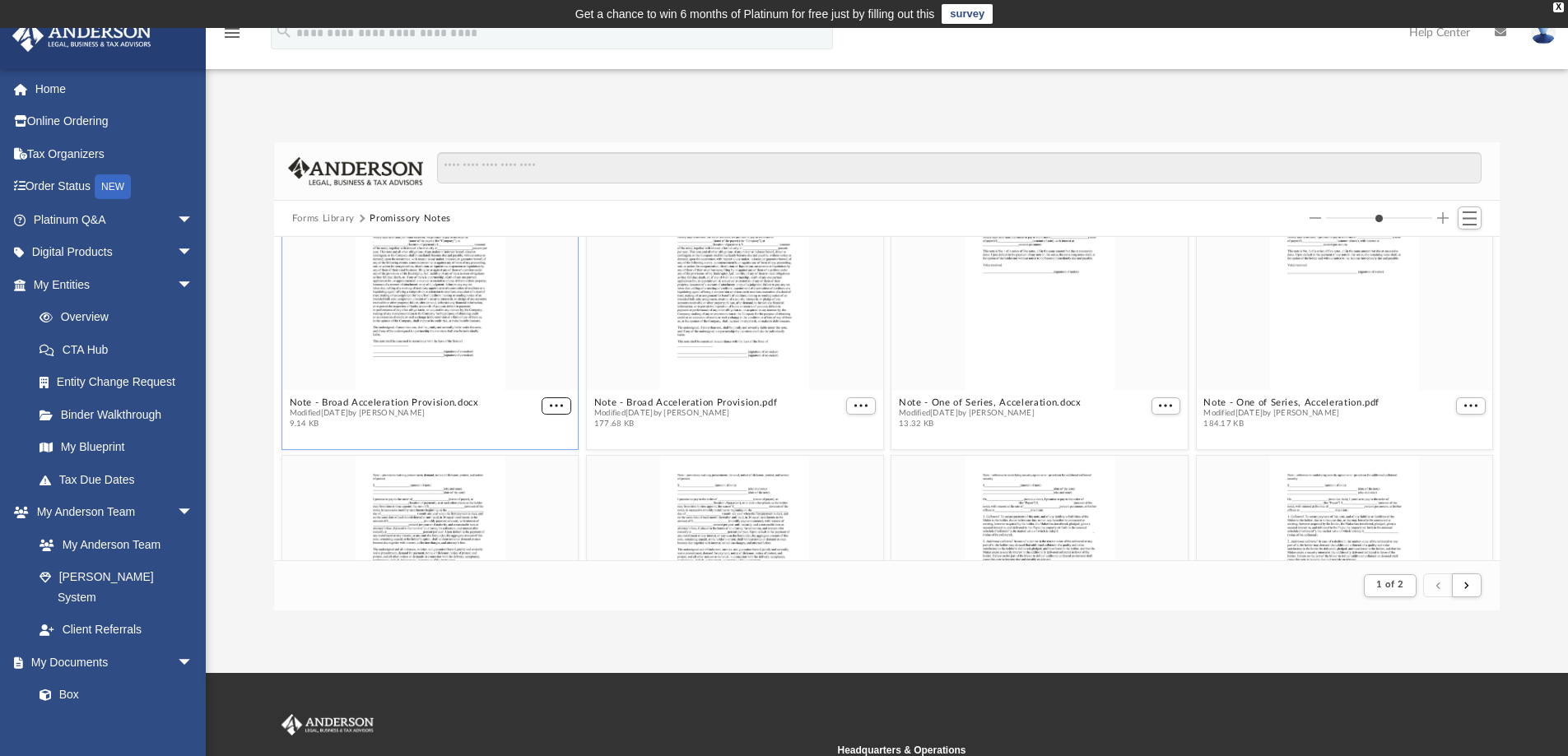
scroll to position [2302, 0]
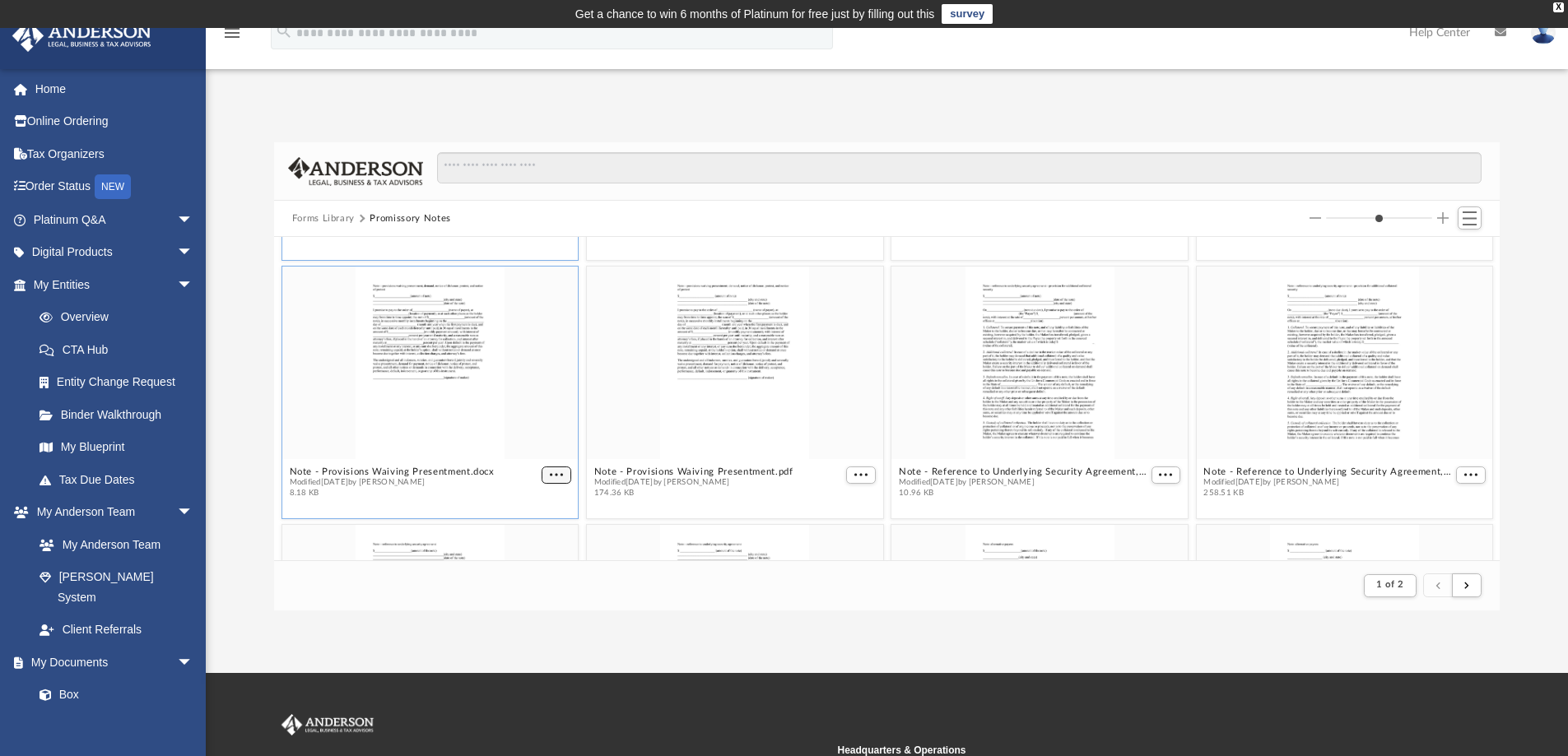
click at [558, 474] on span "More options" at bounding box center [556, 475] width 13 height 9
click at [539, 528] on li "Download" at bounding box center [534, 529] width 47 height 17
click at [854, 473] on span "More options" at bounding box center [860, 475] width 13 height 9
click at [833, 530] on li "Download" at bounding box center [834, 529] width 47 height 17
click at [1159, 472] on span "More options" at bounding box center [1165, 475] width 13 height 9
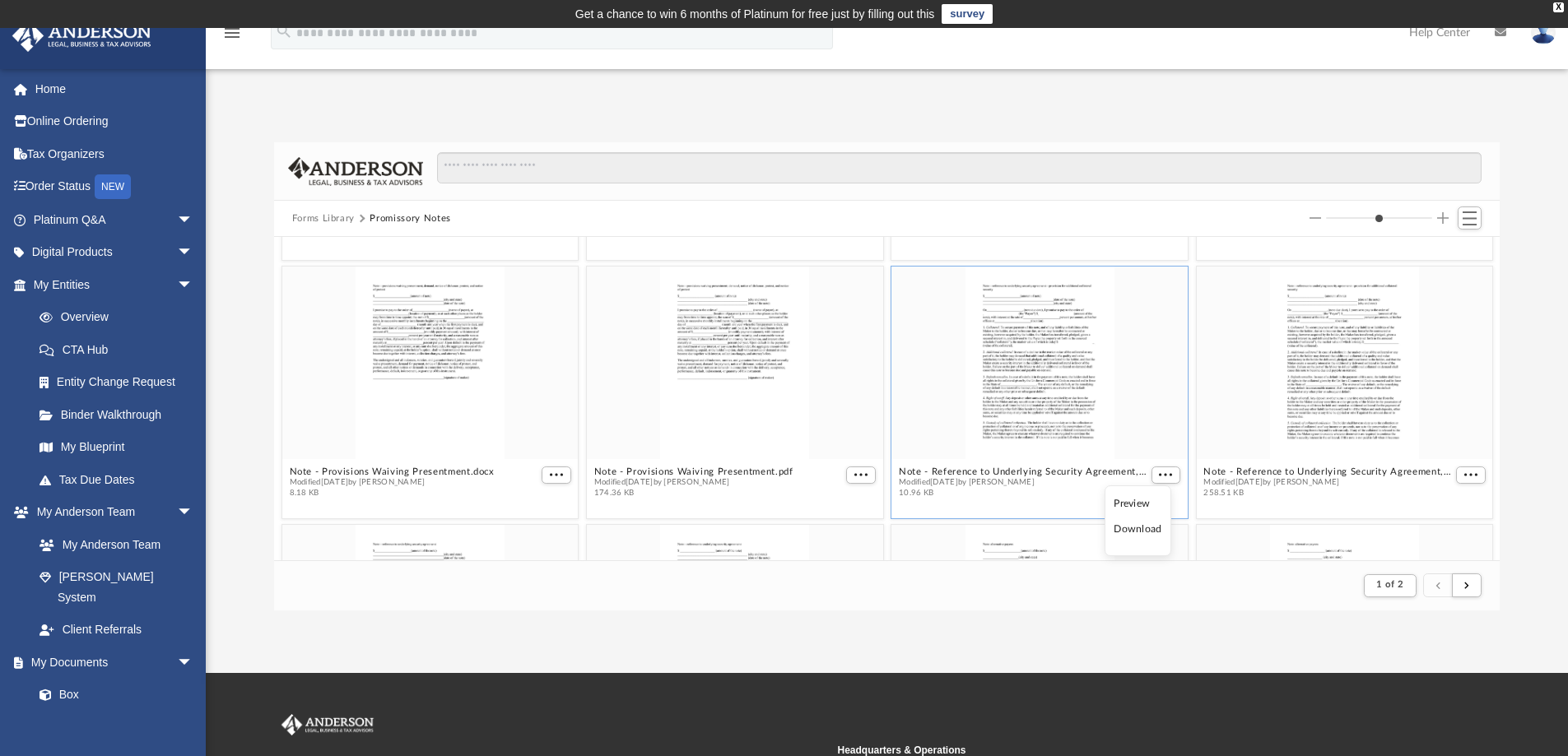
click at [1143, 530] on li "Download" at bounding box center [1137, 529] width 47 height 17
click at [1465, 475] on button "More options" at bounding box center [1471, 475] width 29 height 17
click at [1439, 531] on li "Download" at bounding box center [1438, 529] width 47 height 17
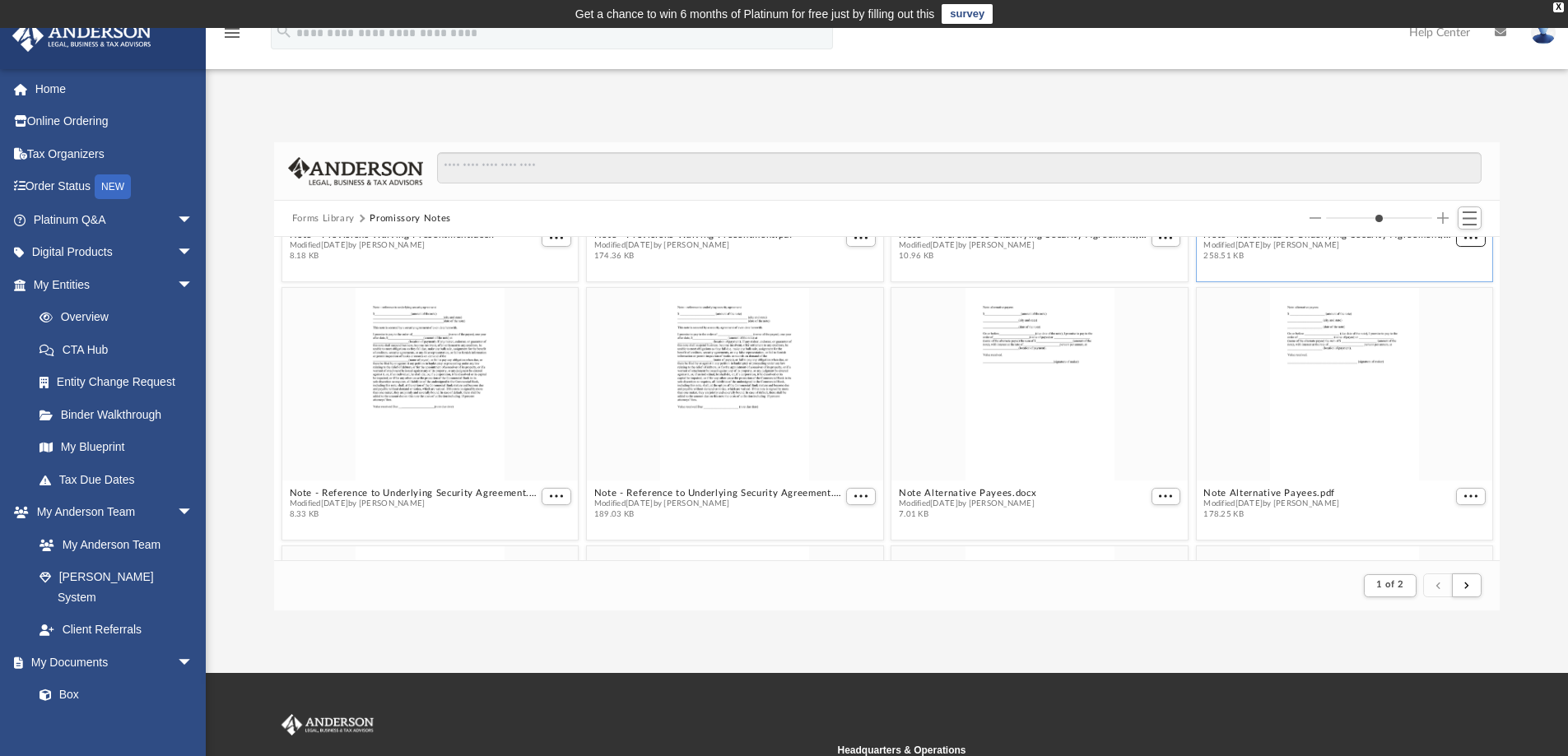
scroll to position [2632, 0]
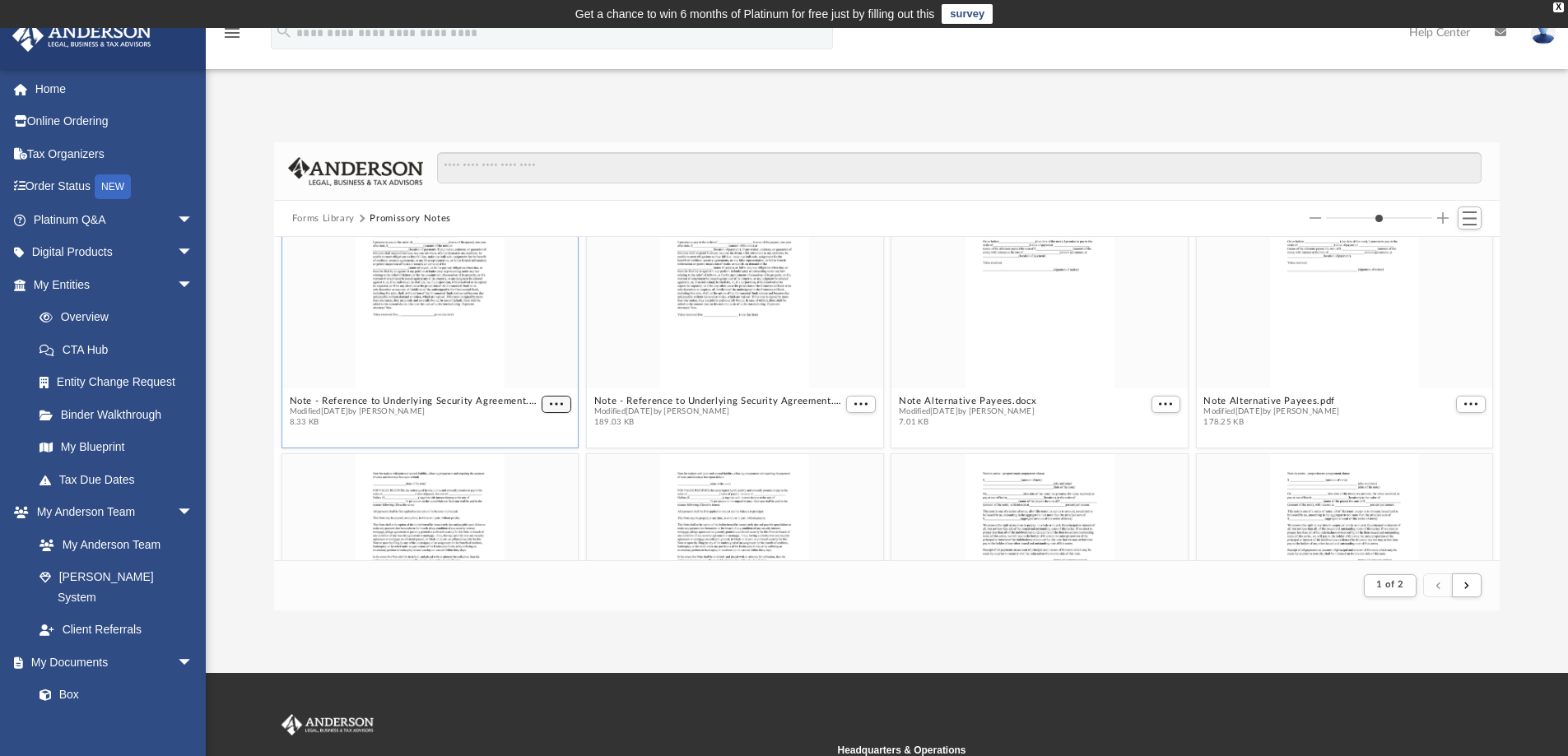
click at [561, 405] on figure "Note - Reference to Underlying Security Agreement.docx Modified [DATE] by [PERS…" at bounding box center [430, 315] width 297 height 238
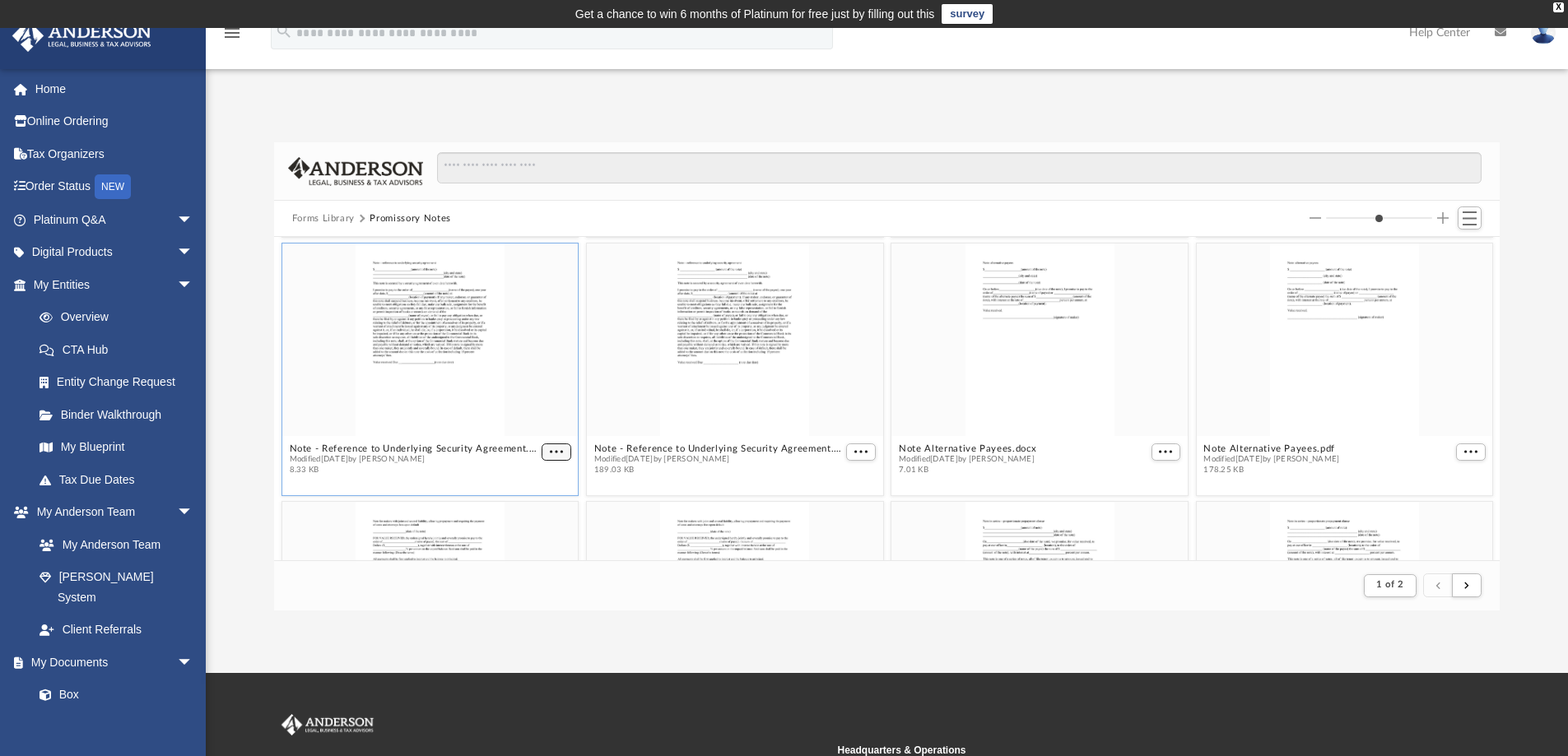
click at [550, 453] on span "More options" at bounding box center [556, 452] width 13 height 9
click at [536, 501] on li "Download" at bounding box center [534, 507] width 47 height 17
click at [854, 453] on span "More options" at bounding box center [860, 452] width 13 height 9
click at [836, 510] on li "Download" at bounding box center [834, 507] width 47 height 17
click at [1159, 453] on span "More options" at bounding box center [1165, 452] width 13 height 9
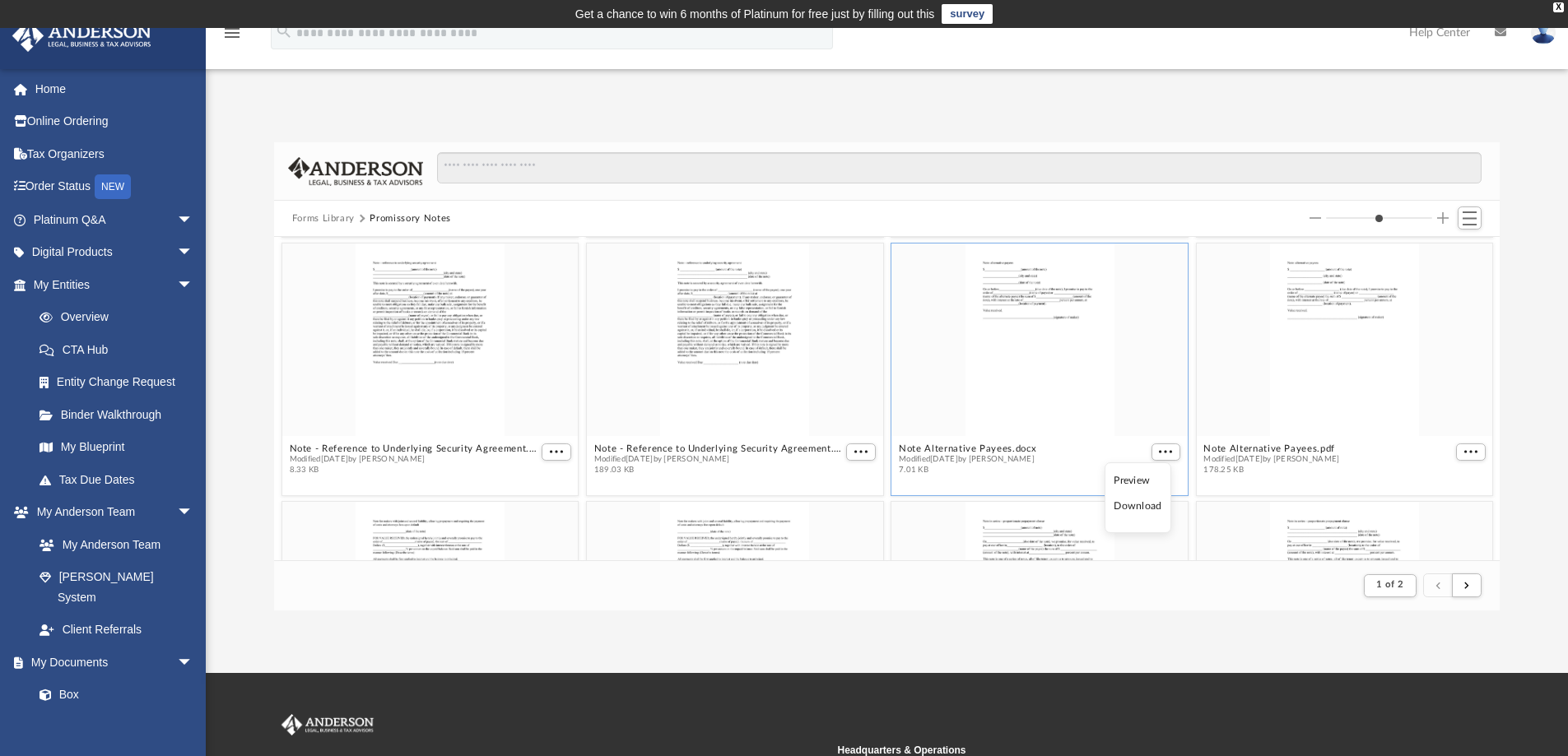
click at [1146, 501] on li "Download" at bounding box center [1137, 507] width 47 height 17
click at [1464, 453] on span "More options" at bounding box center [1470, 452] width 13 height 9
click at [1441, 508] on li "Download" at bounding box center [1438, 507] width 47 height 17
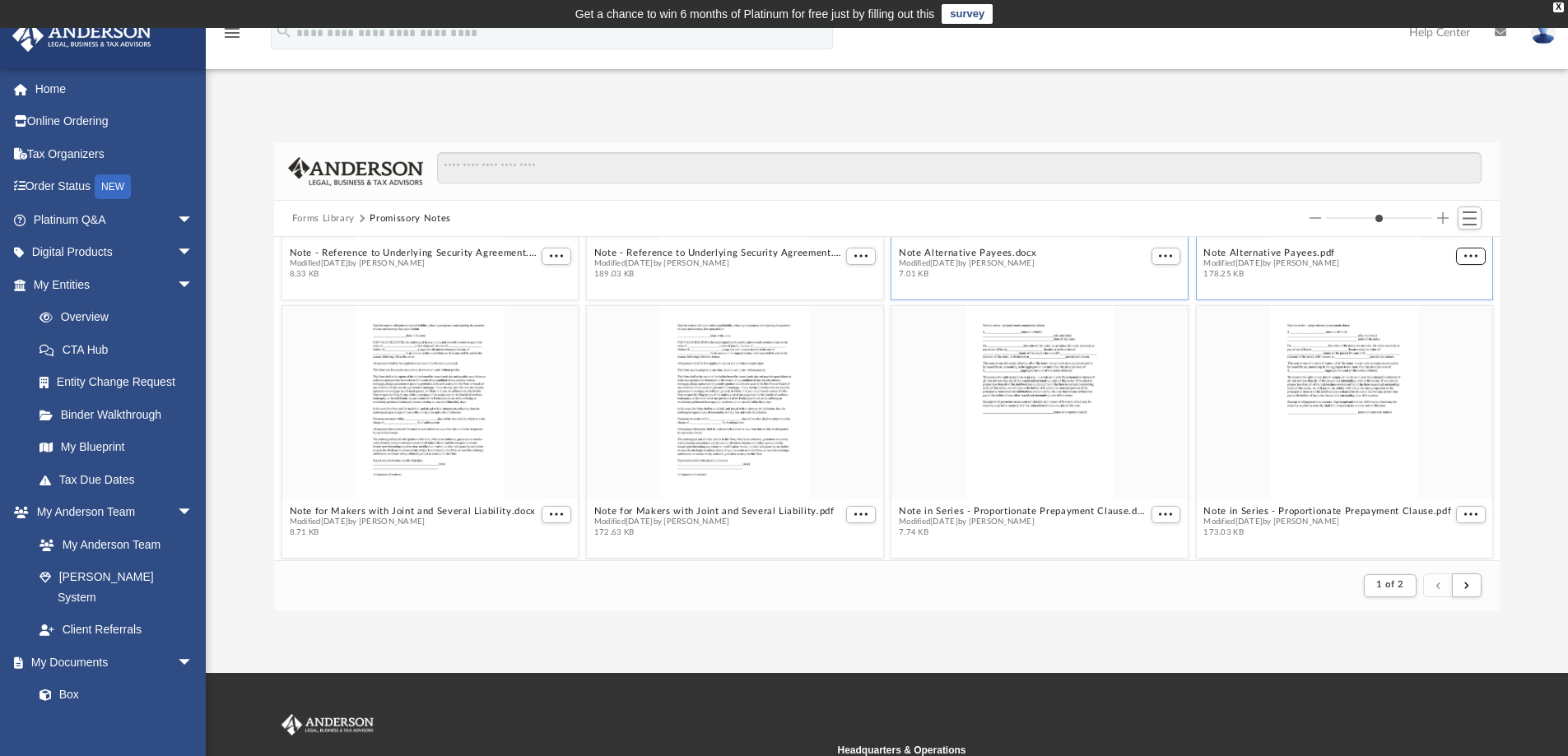
scroll to position [2831, 0]
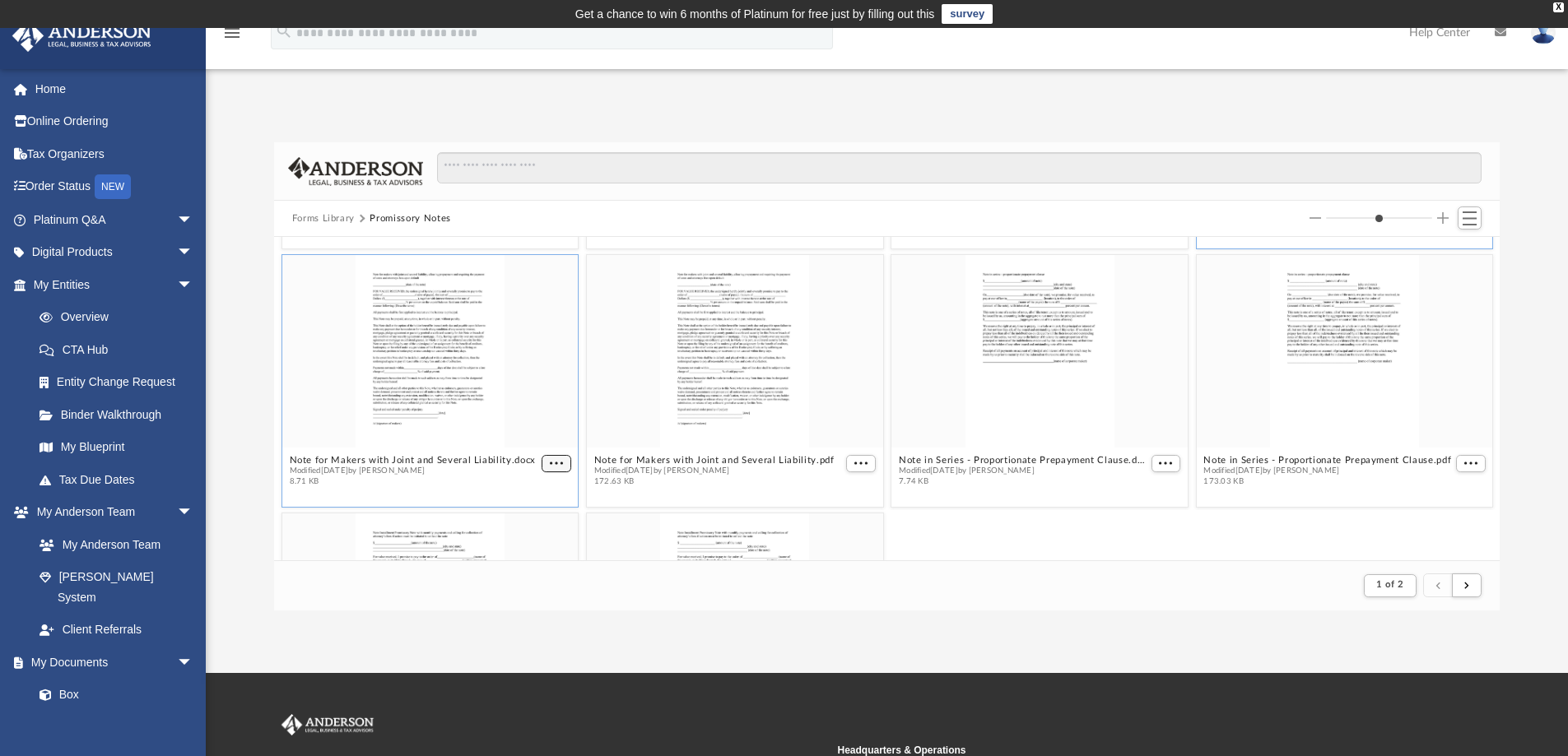
click at [552, 465] on span "More options" at bounding box center [556, 464] width 13 height 9
click at [533, 517] on li "Download" at bounding box center [534, 518] width 47 height 17
click at [853, 467] on button "More options" at bounding box center [860, 464] width 29 height 17
click at [846, 523] on li "Download" at bounding box center [834, 518] width 47 height 17
click at [1159, 463] on span "More options" at bounding box center [1165, 464] width 13 height 9
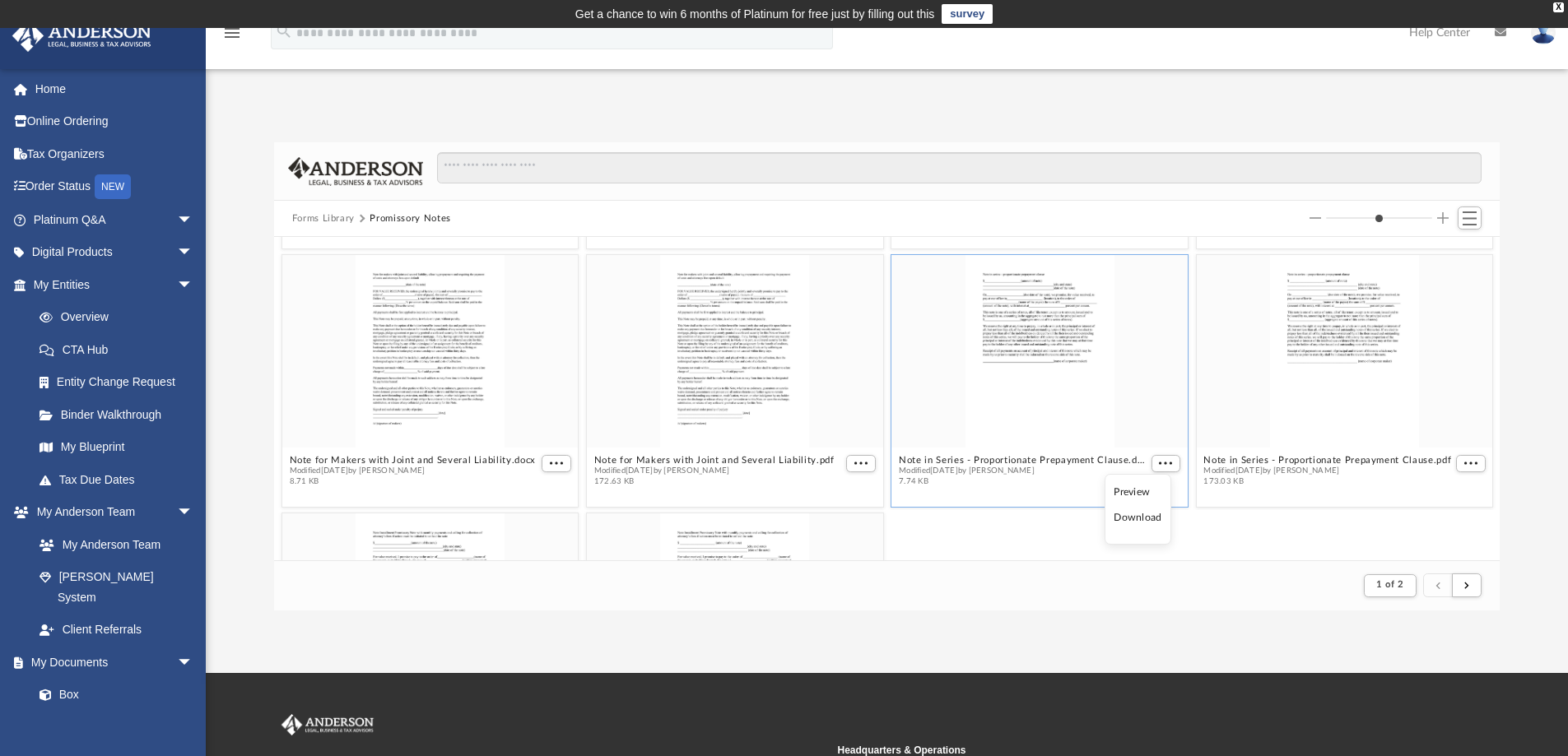
click at [1136, 519] on li "Download" at bounding box center [1137, 518] width 47 height 17
click at [1464, 465] on span "More options" at bounding box center [1470, 464] width 13 height 9
click at [1427, 520] on li "Download" at bounding box center [1438, 518] width 47 height 17
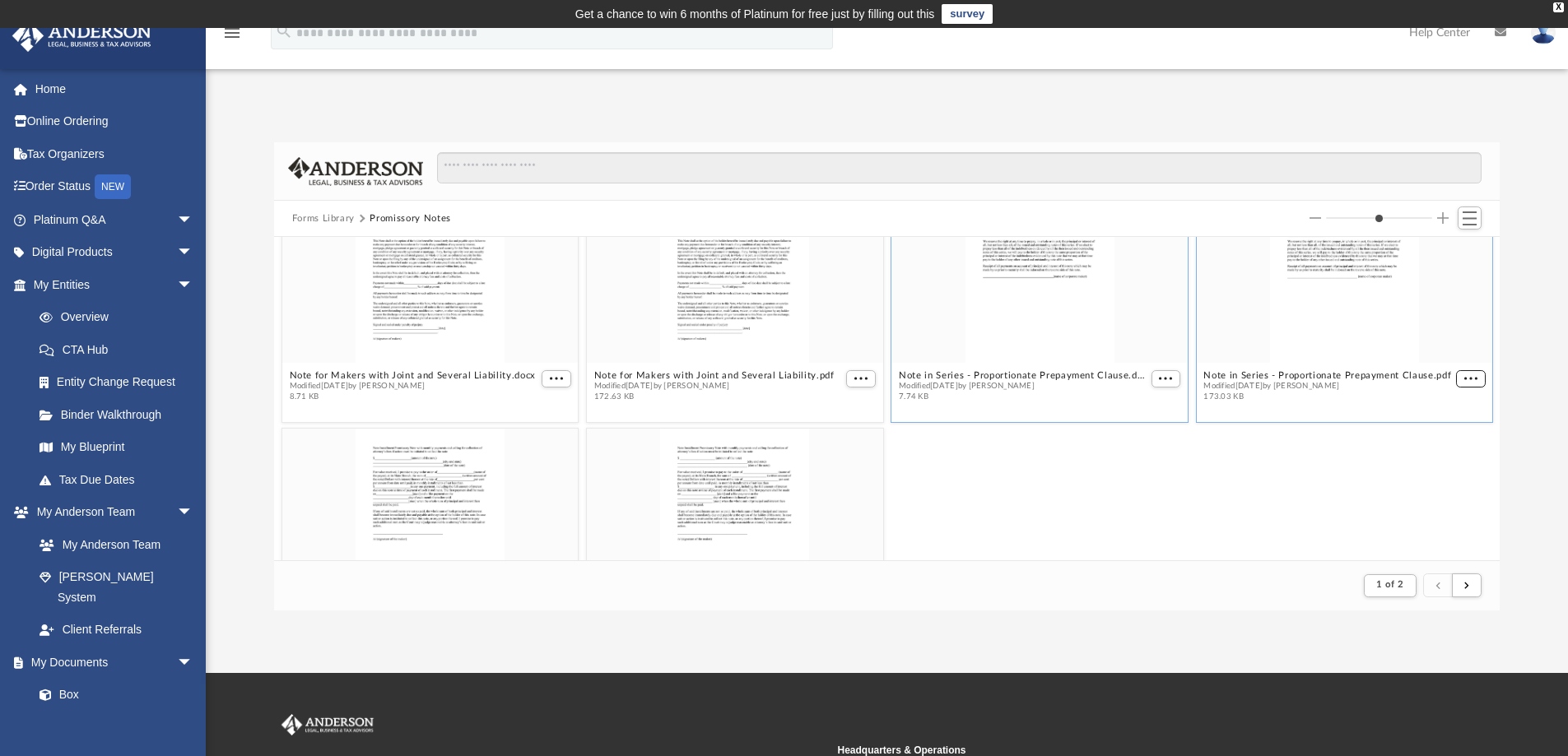
scroll to position [3043, 0]
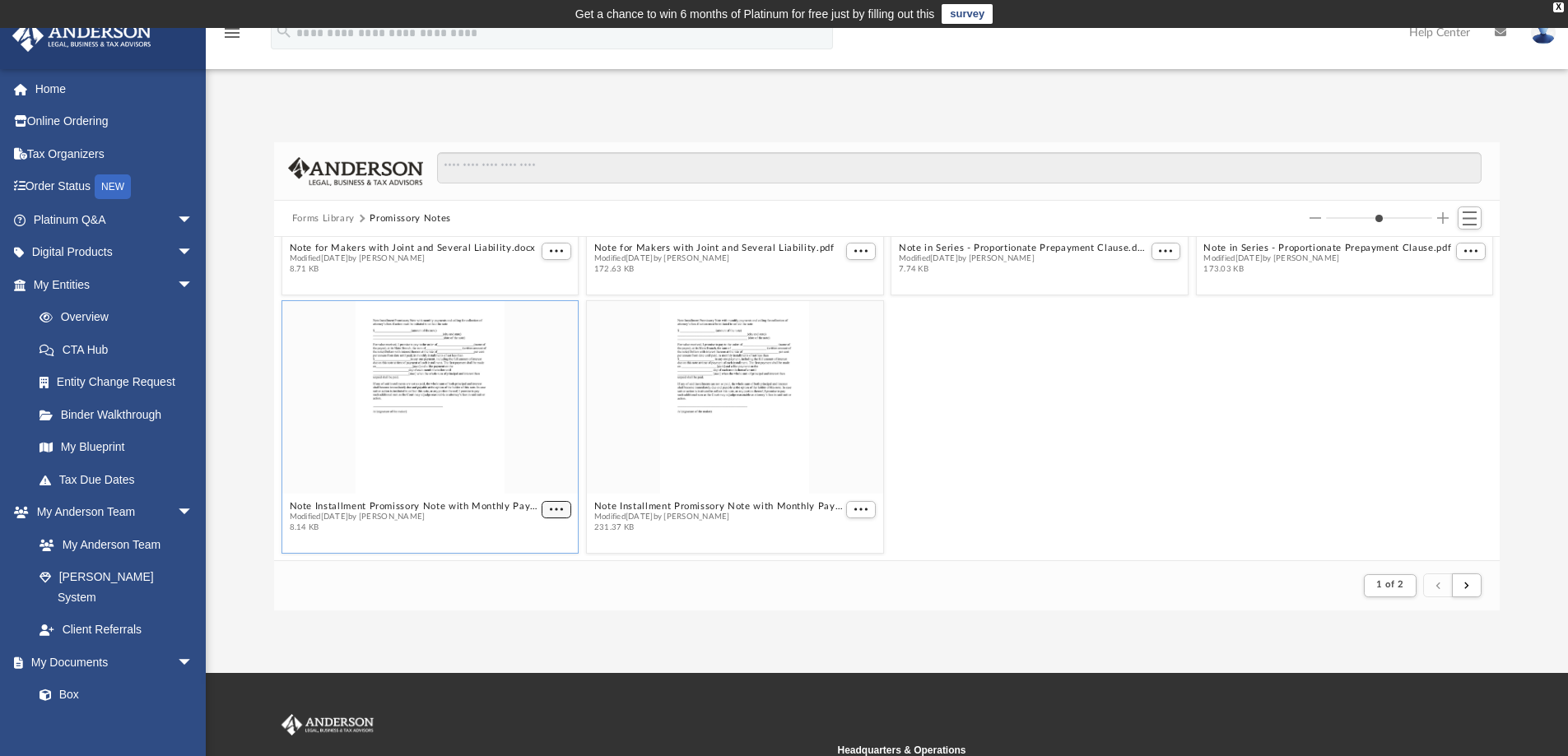
click at [542, 512] on button "More options" at bounding box center [556, 509] width 29 height 17
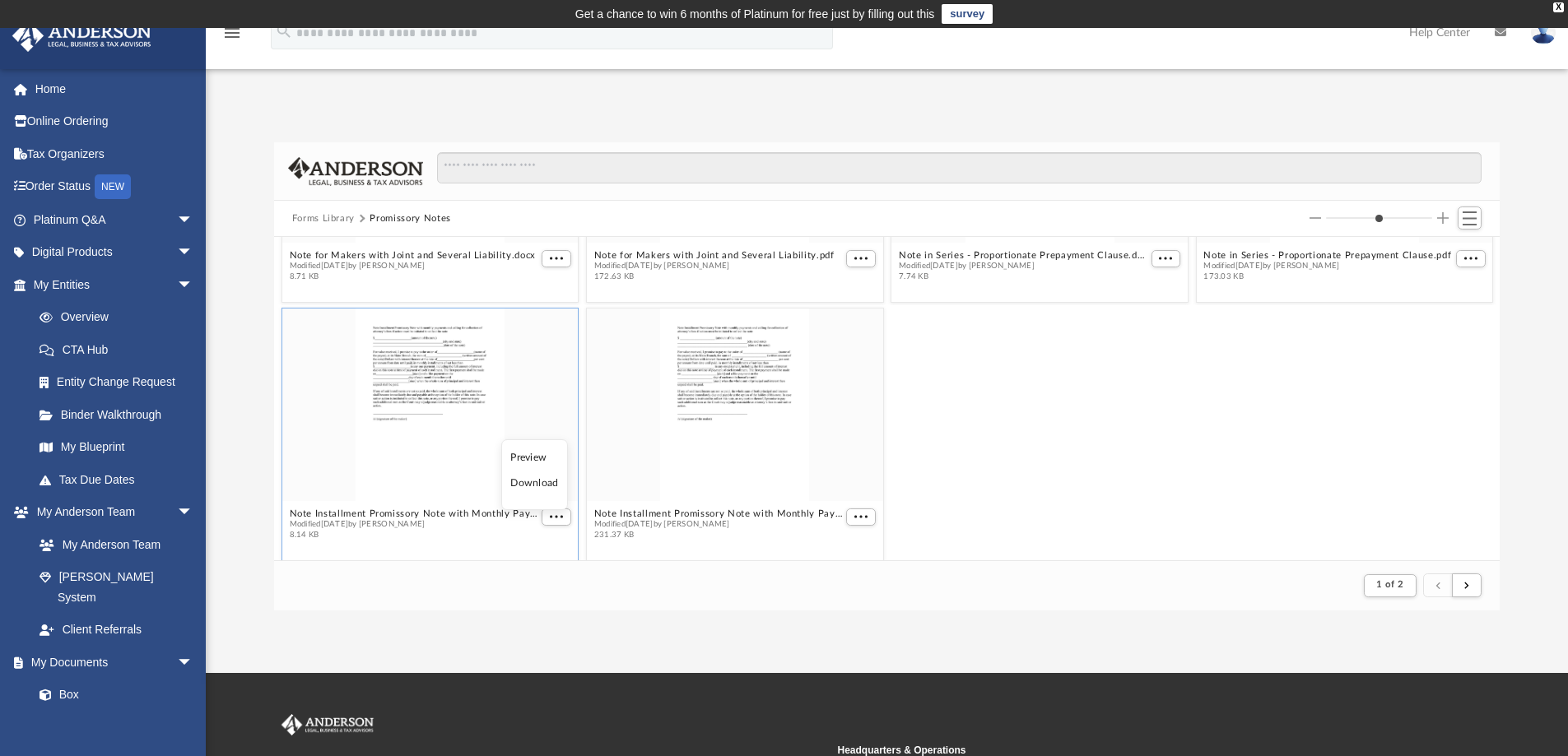
click at [530, 490] on li "Download" at bounding box center [534, 484] width 47 height 17
click at [859, 516] on span "More options" at bounding box center [860, 517] width 13 height 9
click at [846, 485] on li "Download" at bounding box center [834, 484] width 47 height 17
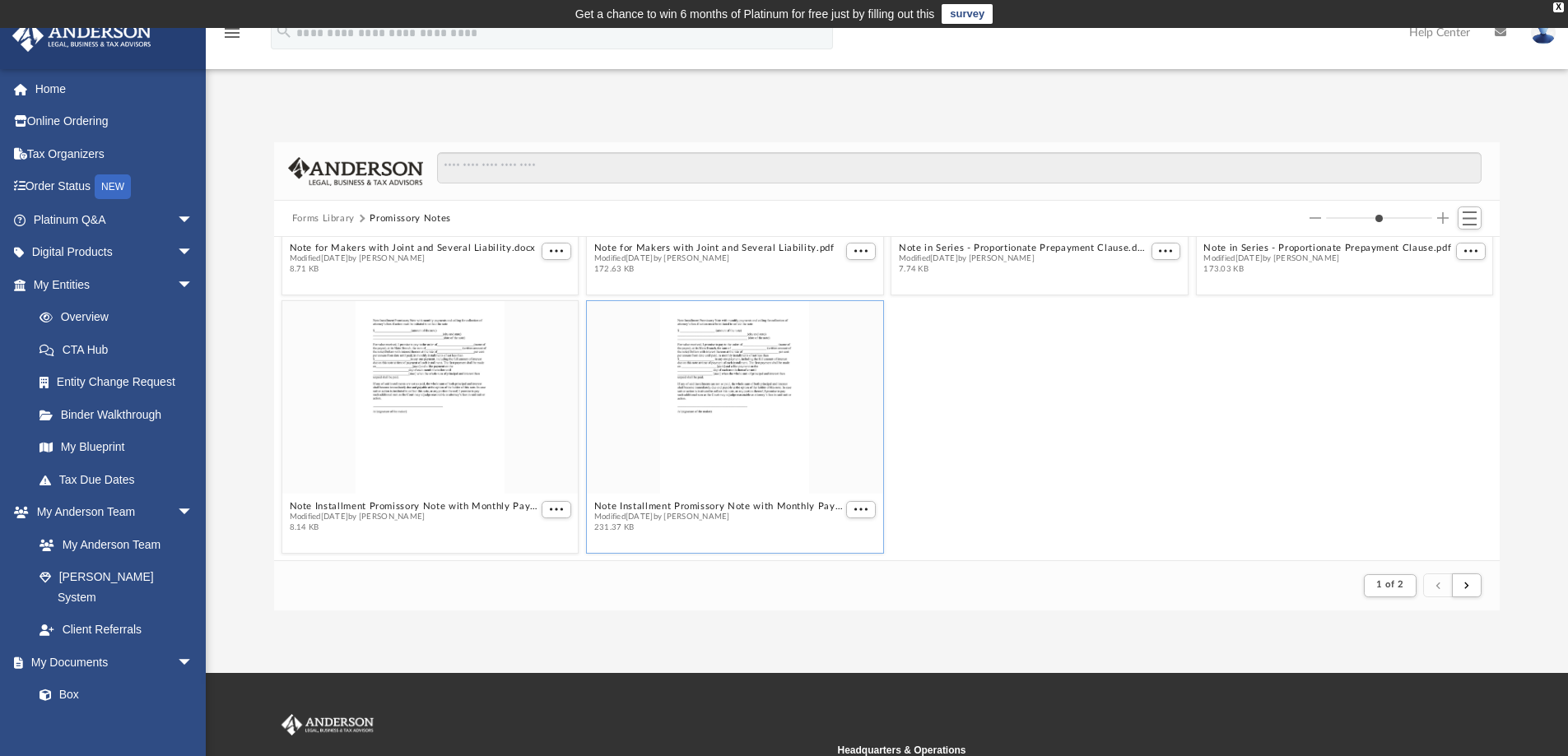
scroll to position [2961, 0]
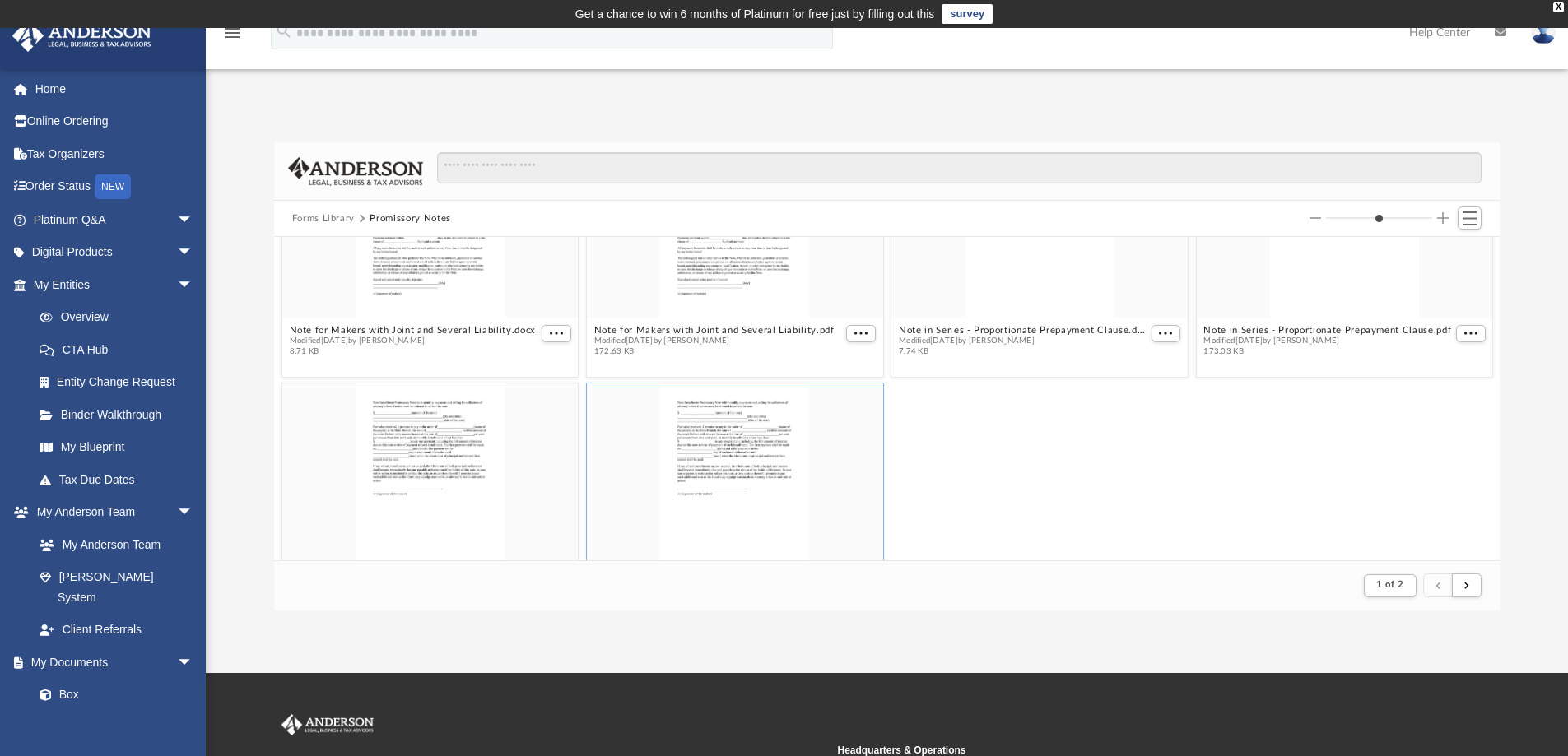
click at [317, 215] on button "Forms Library" at bounding box center [323, 218] width 63 height 15
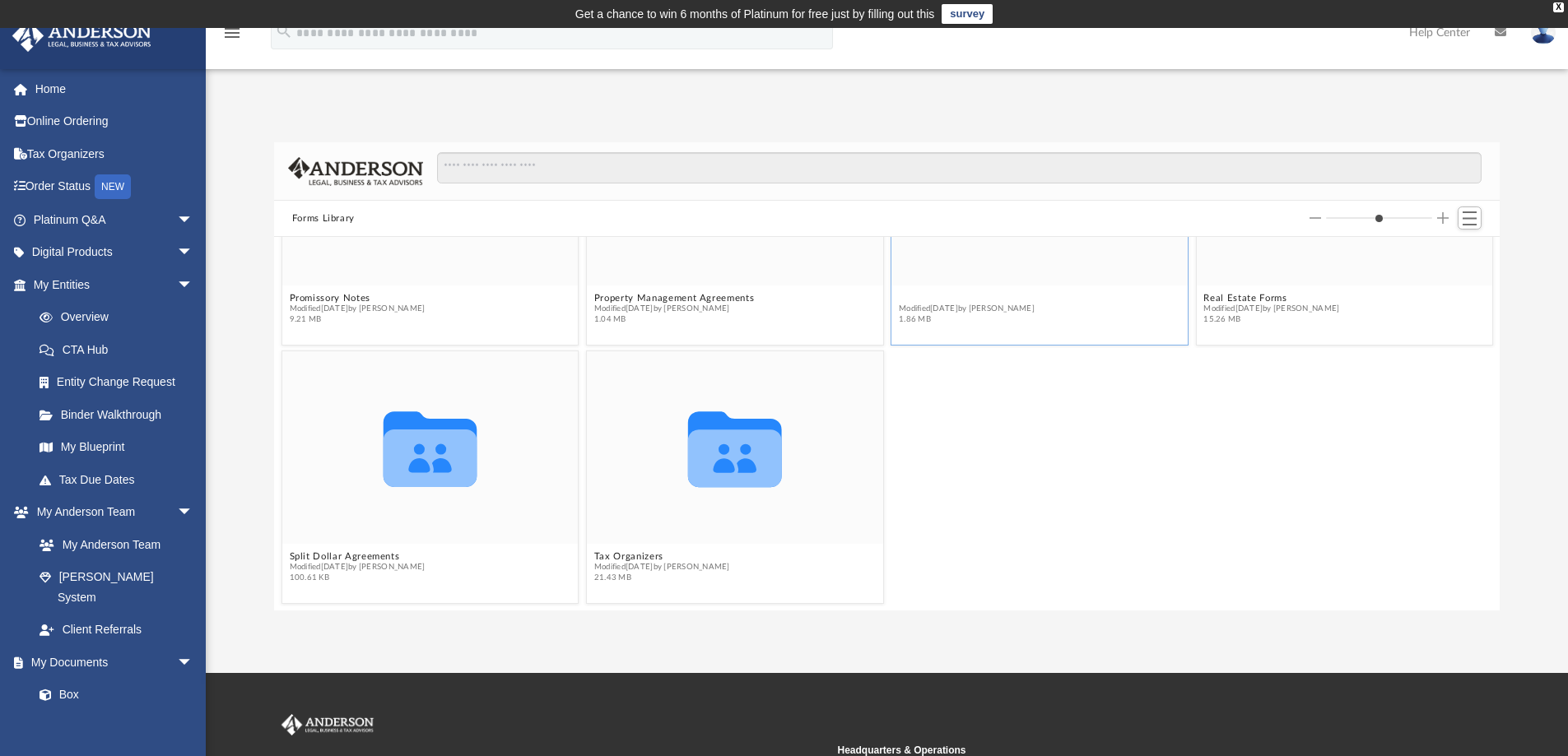
scroll to position [1551, 0]
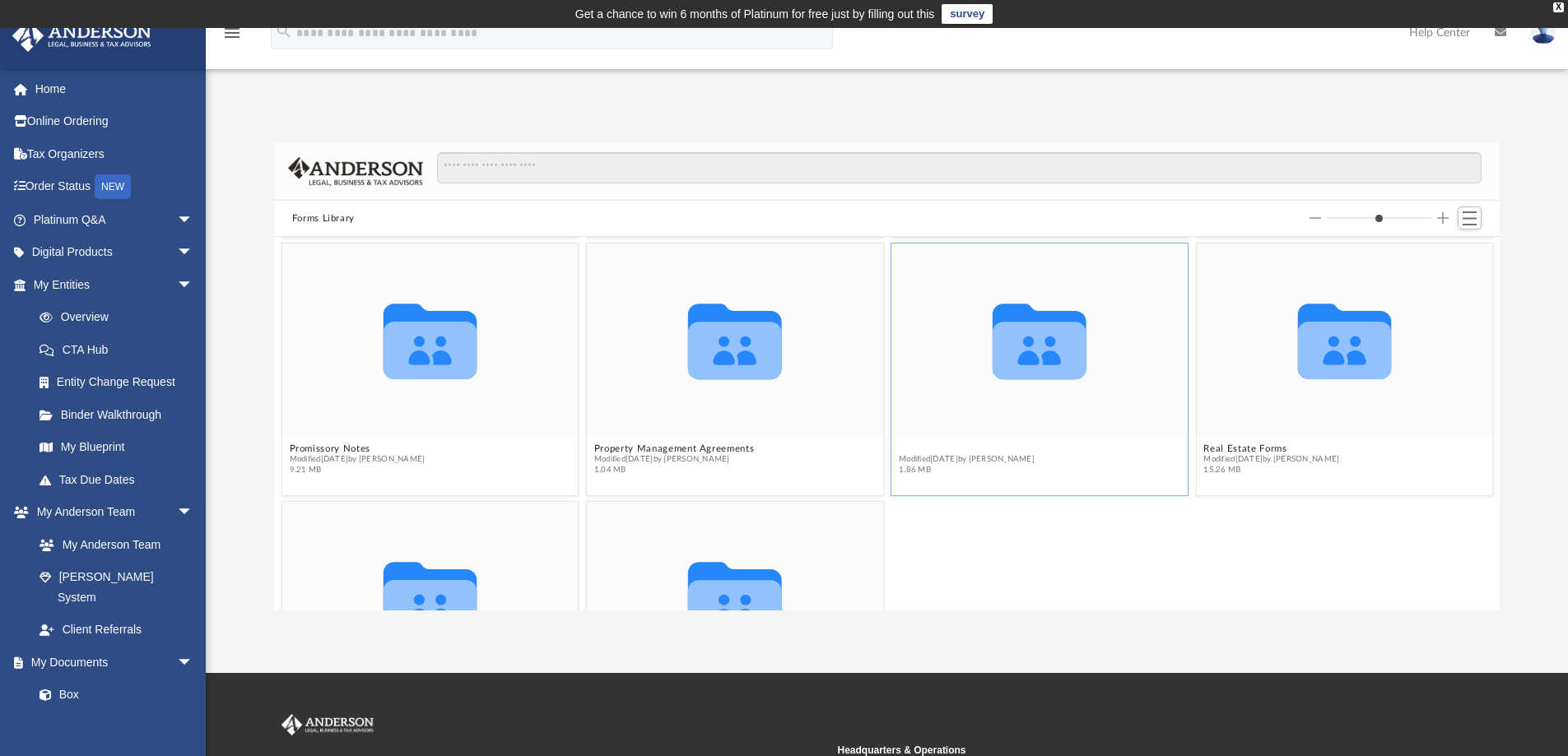
click at [990, 299] on figure "Collaborated Folder Real Estate Business Plans Modified [DATE] by [PERSON_NAME]…" at bounding box center [1040, 363] width 297 height 238
click at [912, 448] on button "Real Estate Business Plans" at bounding box center [966, 449] width 136 height 10
click at [945, 450] on button "Real Estate Business Plans" at bounding box center [966, 449] width 136 height 10
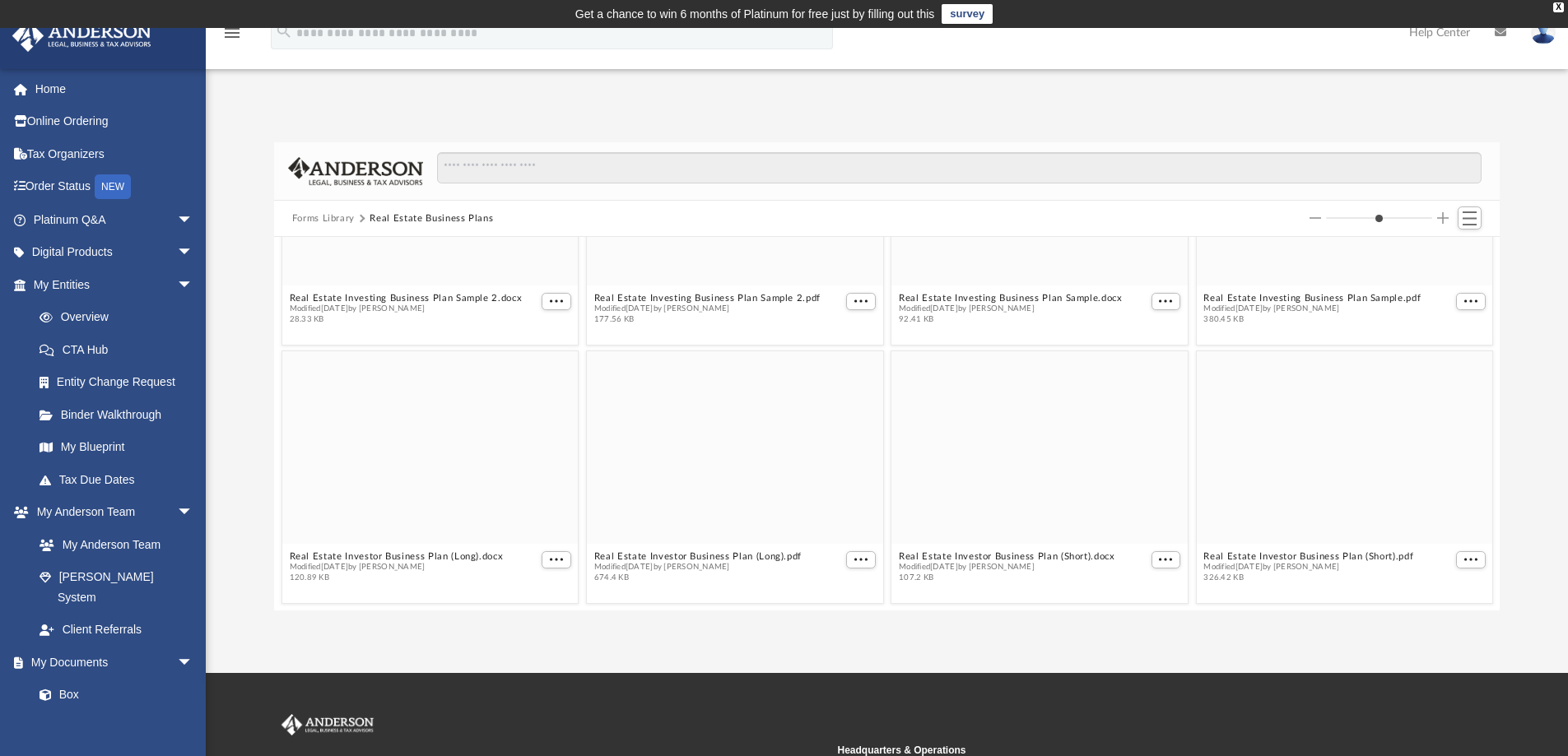
scroll to position [0, 0]
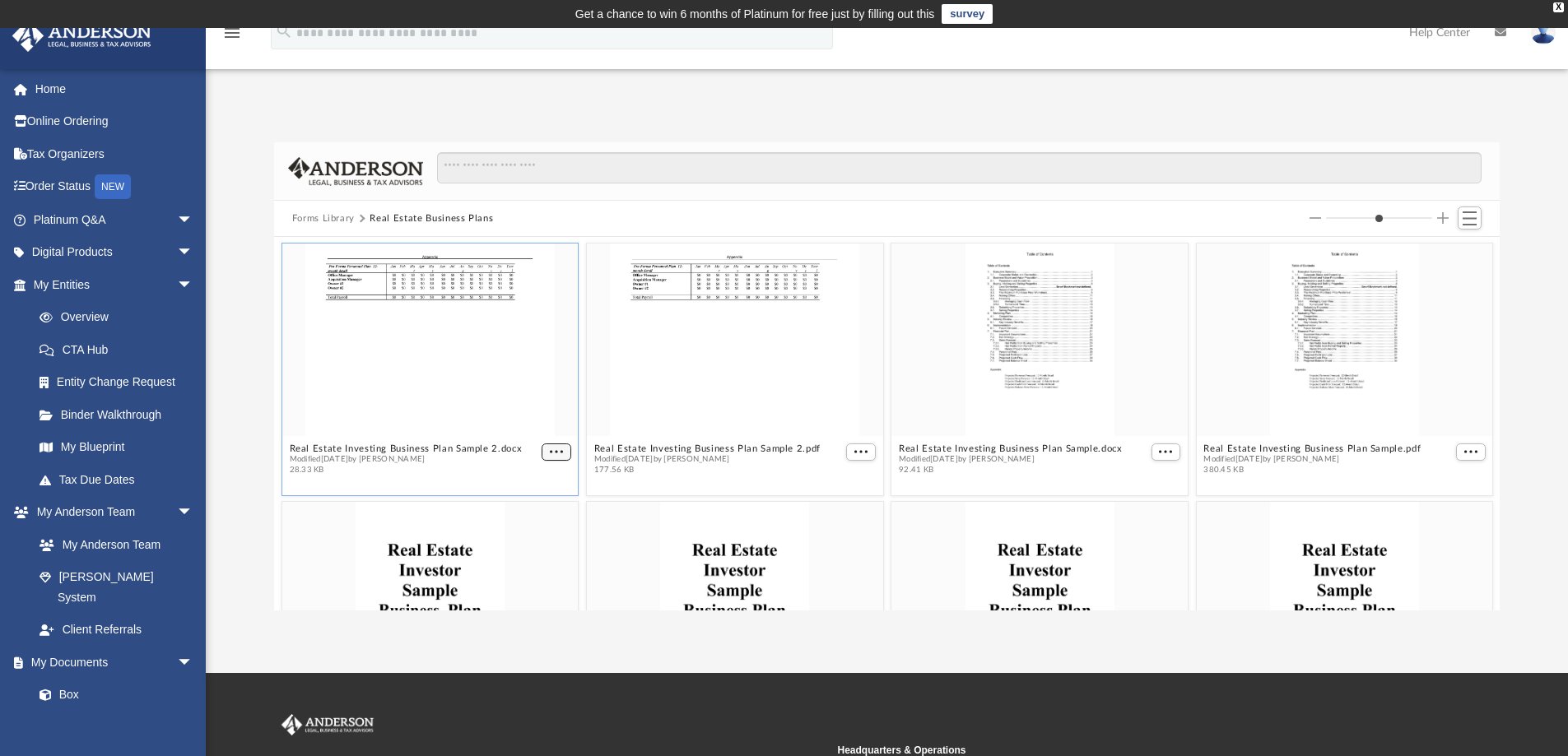
click at [546, 454] on button "More options" at bounding box center [556, 453] width 29 height 17
click at [540, 500] on li "Download" at bounding box center [534, 507] width 47 height 17
click at [846, 447] on button "More options" at bounding box center [860, 453] width 29 height 17
click at [849, 509] on li "Download" at bounding box center [834, 507] width 47 height 17
click at [1159, 447] on span "More options" at bounding box center [1165, 452] width 13 height 9
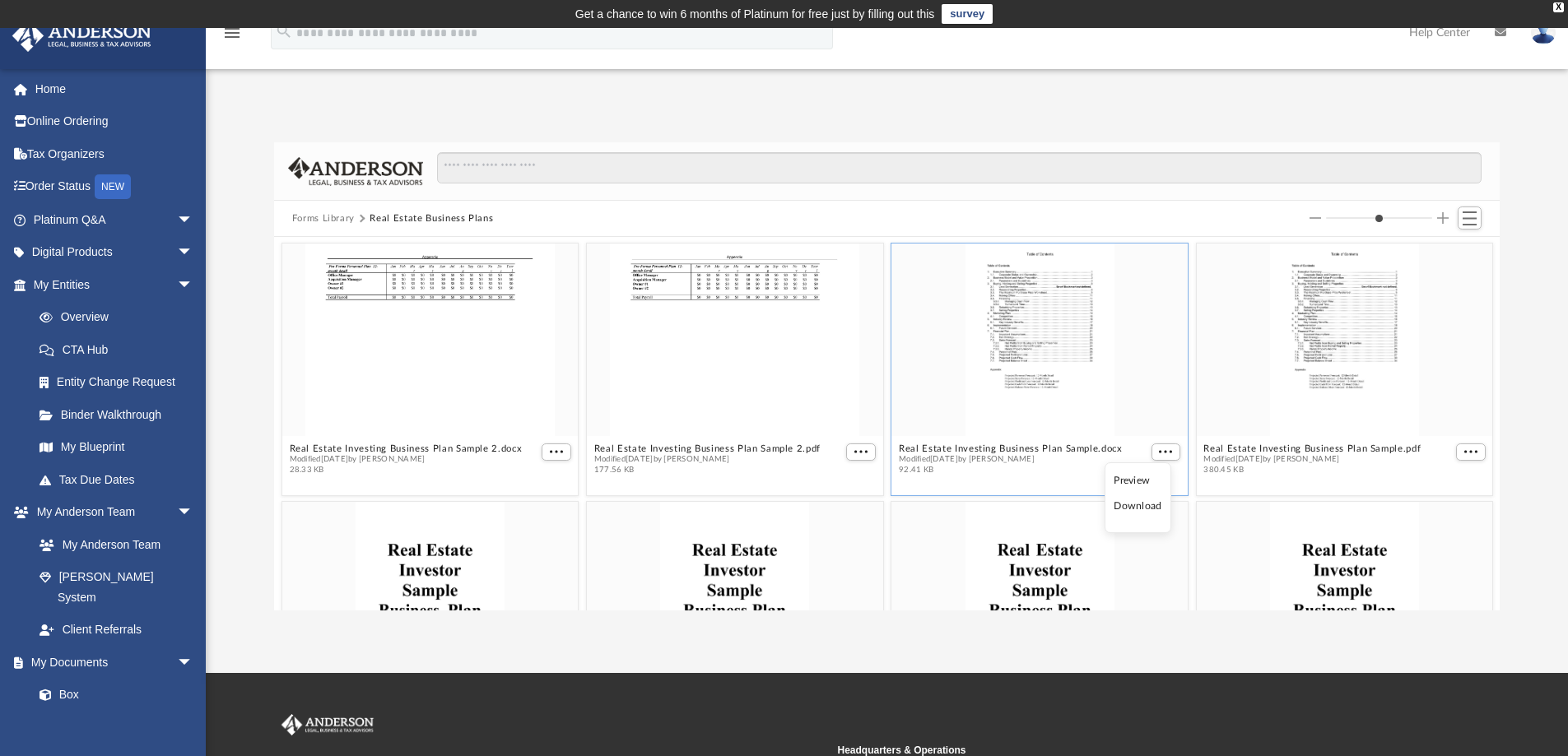
click at [1153, 509] on li "Download" at bounding box center [1137, 507] width 47 height 17
click at [1464, 448] on span "More options" at bounding box center [1470, 452] width 13 height 9
click at [1440, 508] on li "Download" at bounding box center [1438, 507] width 47 height 17
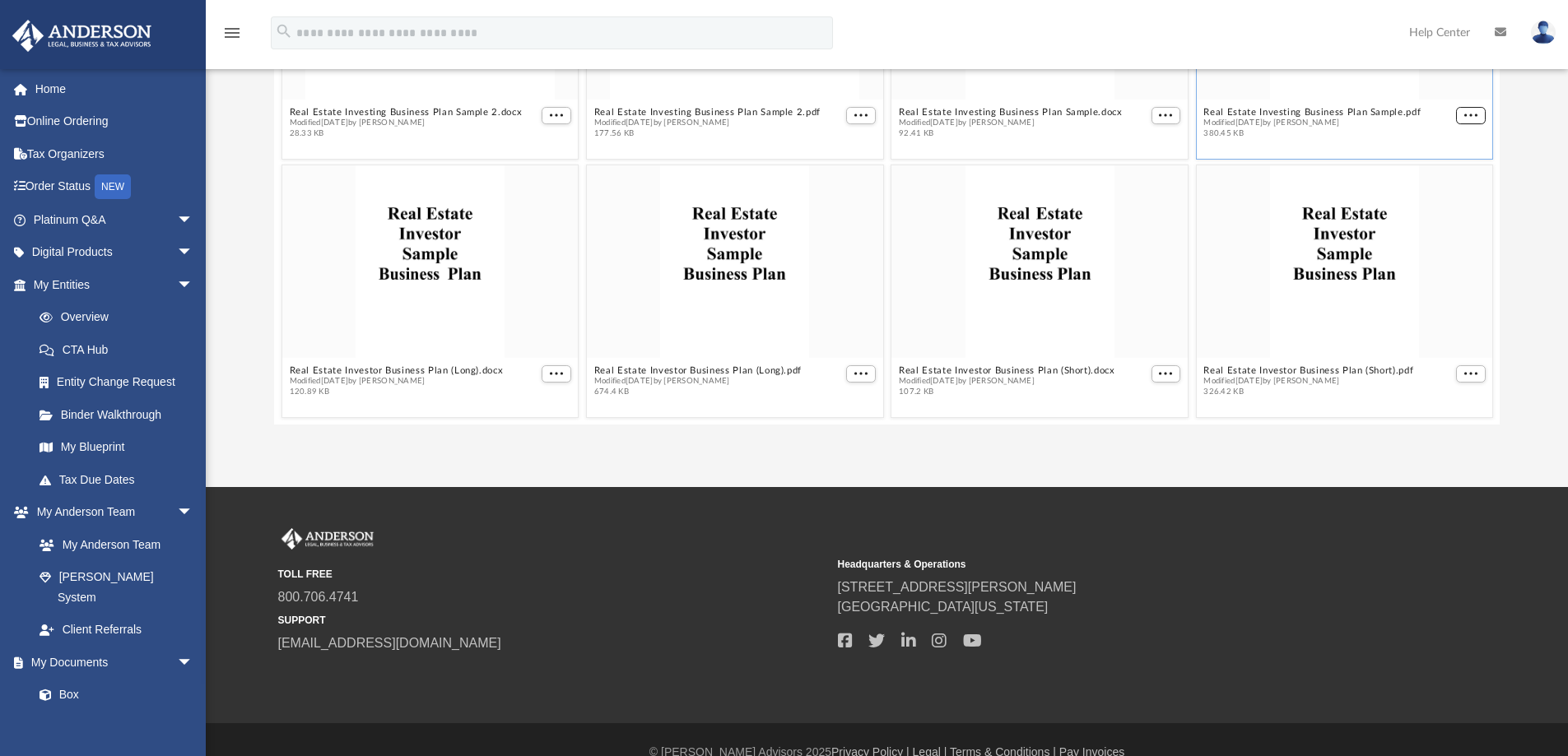
scroll to position [211, 0]
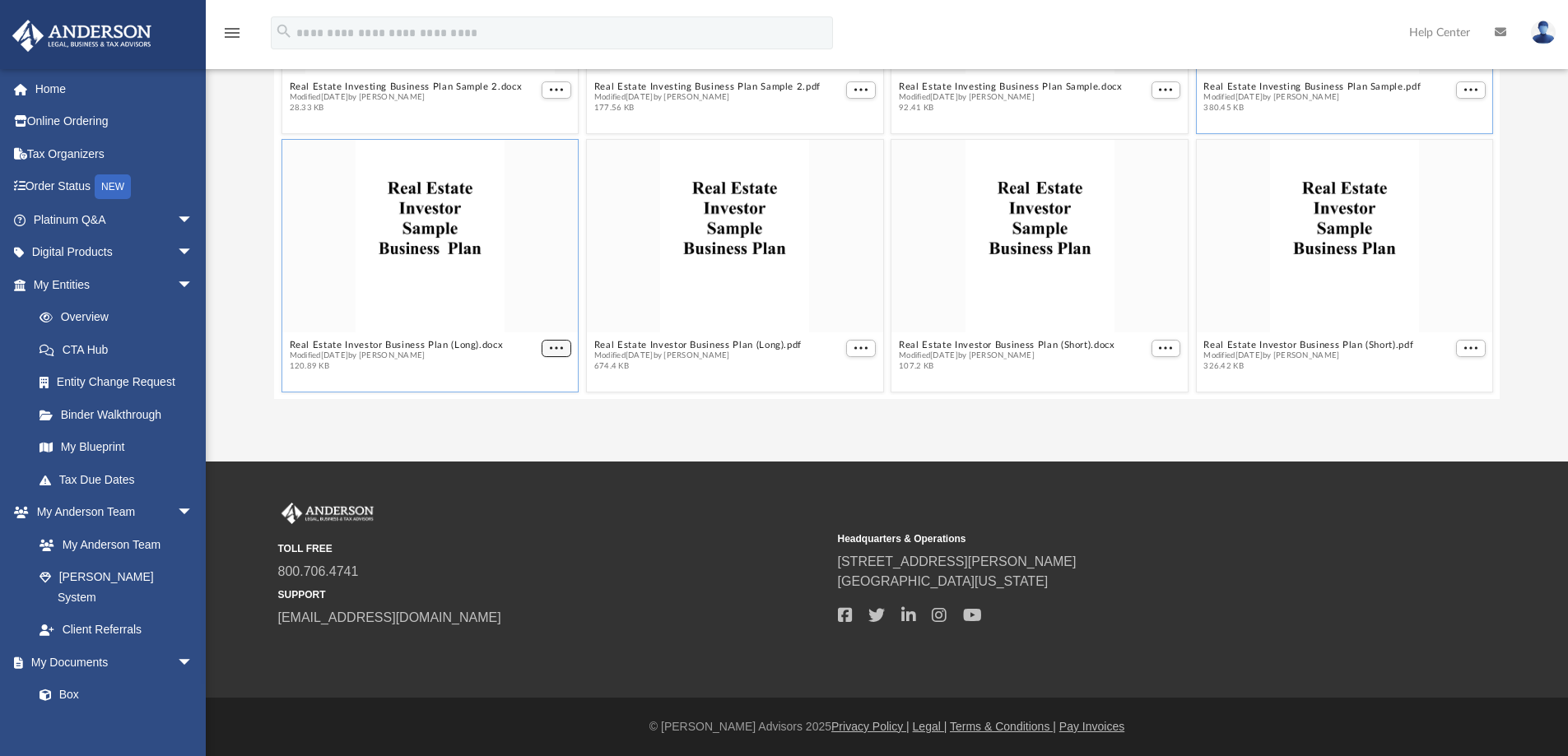
click at [544, 345] on figcaption "Real Estate Investor Business Plan (Long).docx Modified [DATE] by [PERSON_NAME]…" at bounding box center [430, 356] width 297 height 44
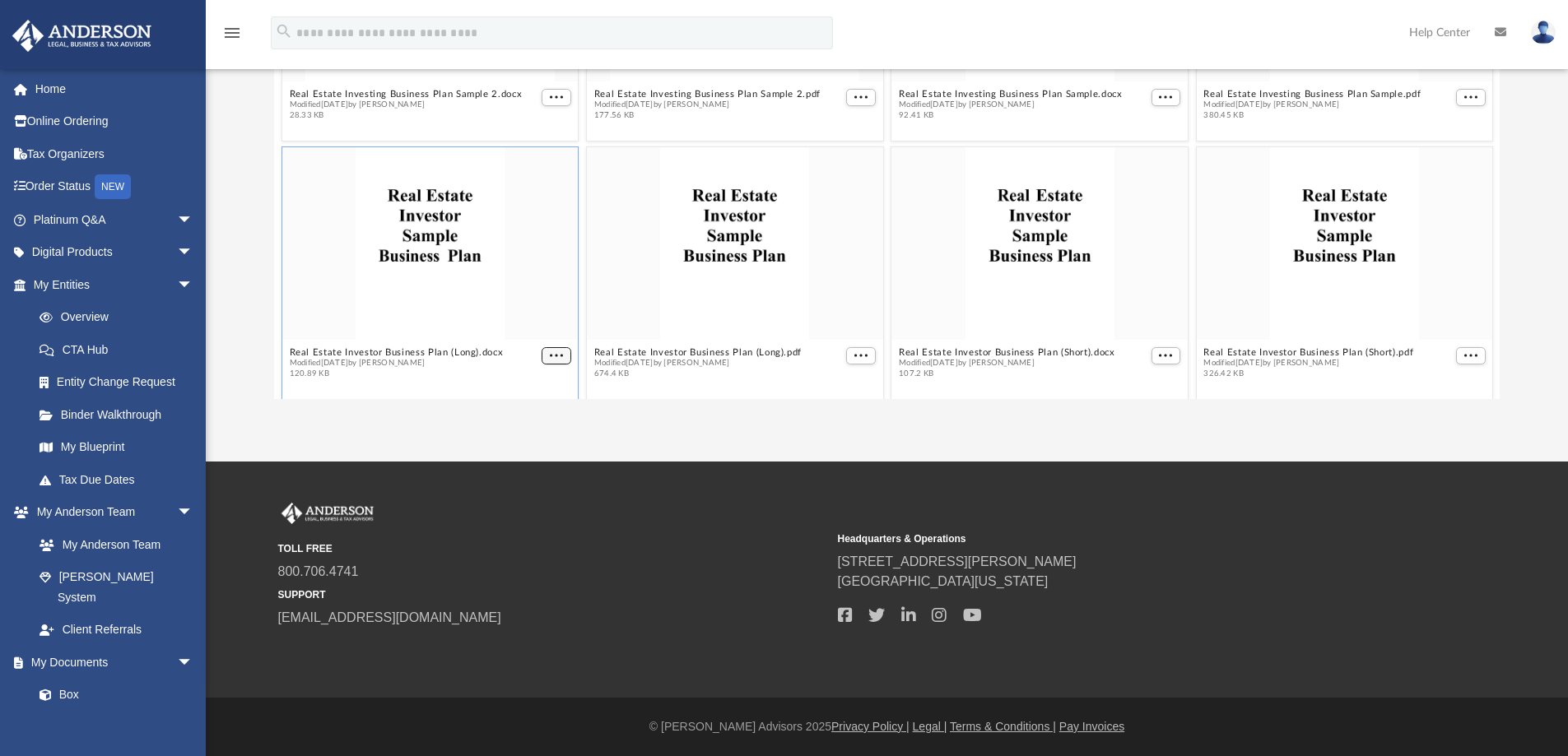
click at [550, 355] on span "More options" at bounding box center [556, 356] width 13 height 9
click at [535, 310] on ul "Preview Download" at bounding box center [534, 314] width 66 height 71
click at [543, 323] on li "Download" at bounding box center [534, 322] width 47 height 17
click at [854, 352] on span "More options" at bounding box center [860, 356] width 13 height 9
click at [845, 321] on li "Download" at bounding box center [834, 322] width 47 height 17
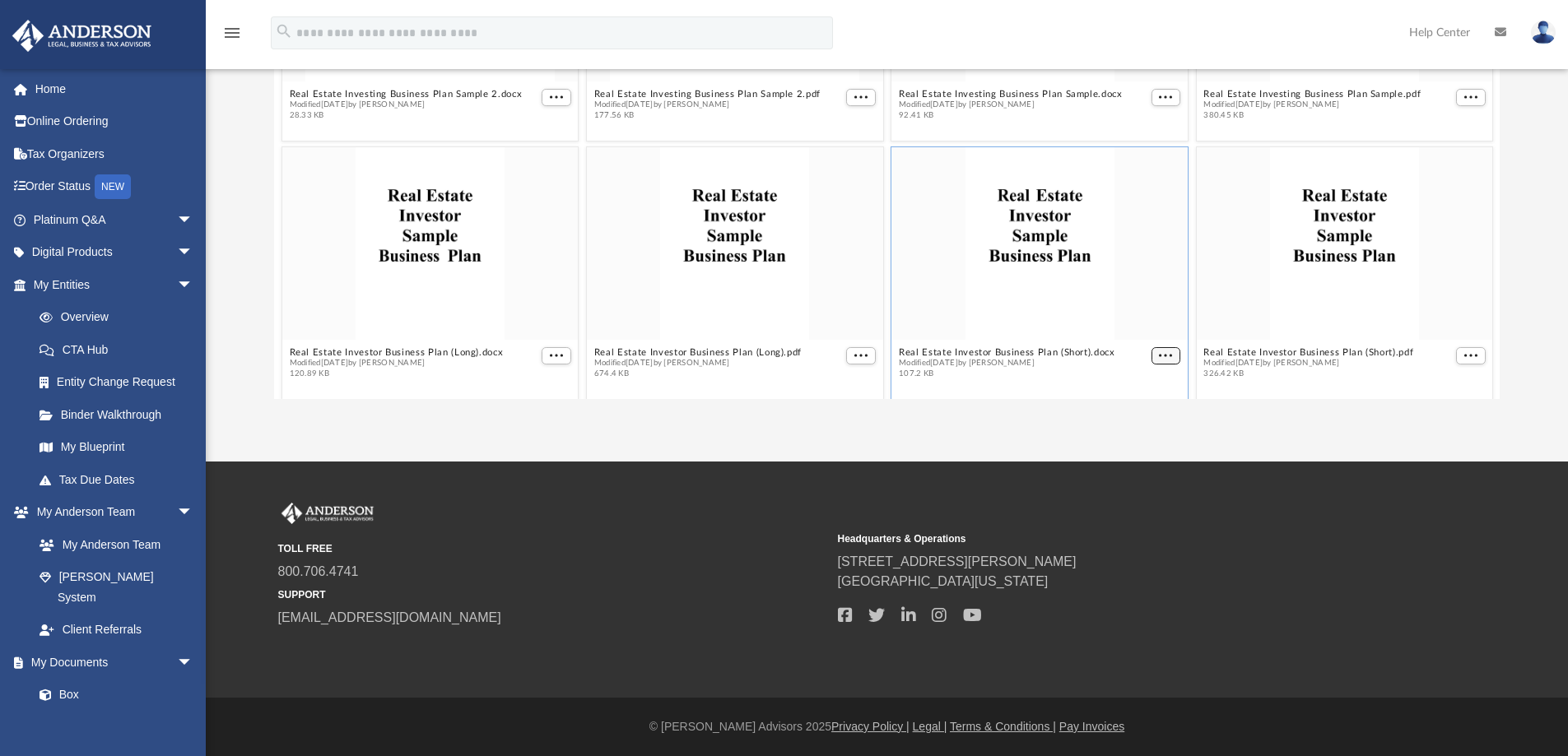
click at [1151, 351] on button "More options" at bounding box center [1165, 356] width 29 height 17
click at [1131, 322] on li "Download" at bounding box center [1137, 322] width 47 height 17
click at [1467, 353] on button "More options" at bounding box center [1471, 356] width 29 height 17
click at [1390, 379] on figcaption "Real Estate Investor Business Plan (Short).pdf Modified [DATE] by [PERSON_NAME]…" at bounding box center [1344, 363] width 297 height 44
click at [1464, 353] on span "More options" at bounding box center [1470, 356] width 13 height 9
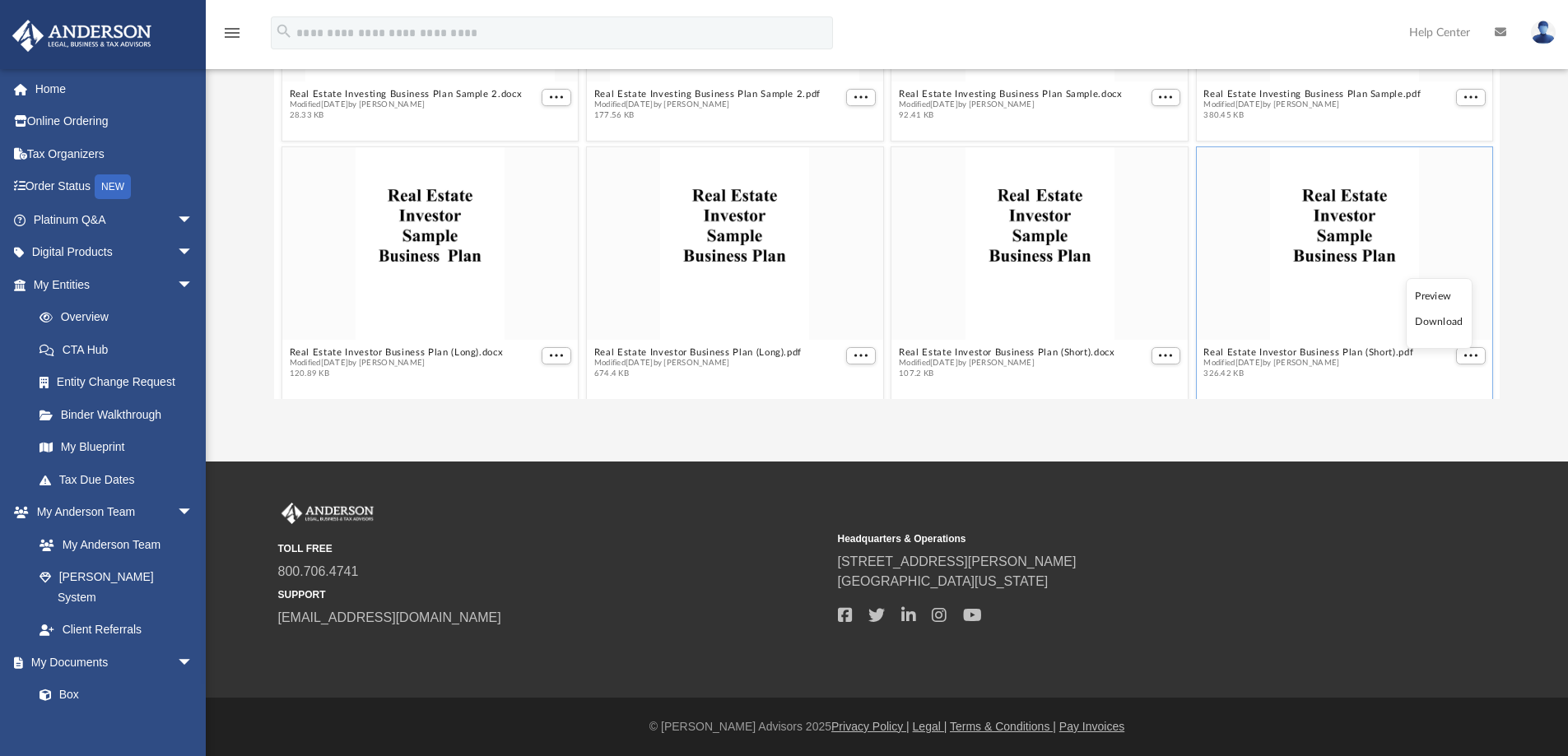
click at [1434, 323] on li "Download" at bounding box center [1438, 322] width 47 height 17
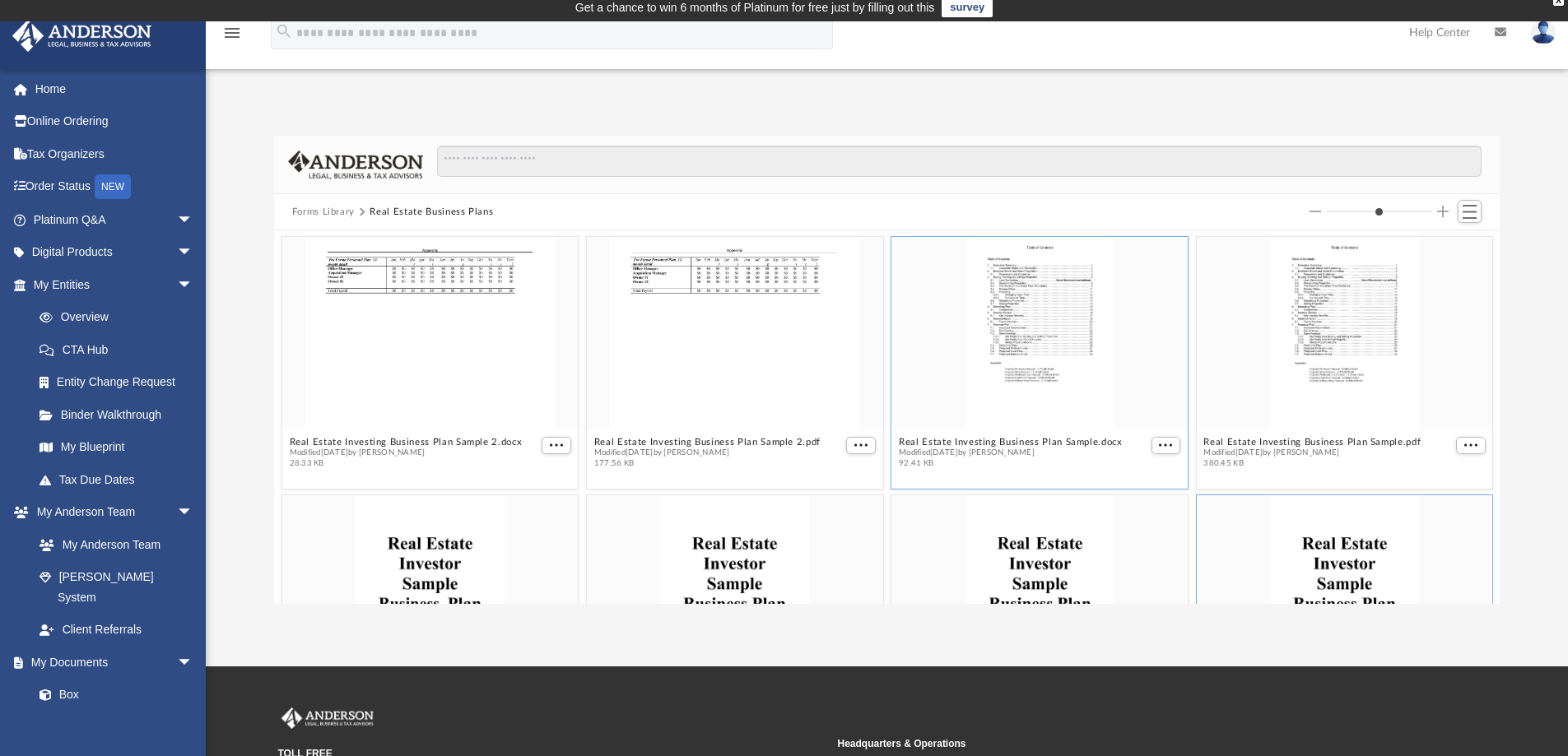
scroll to position [0, 0]
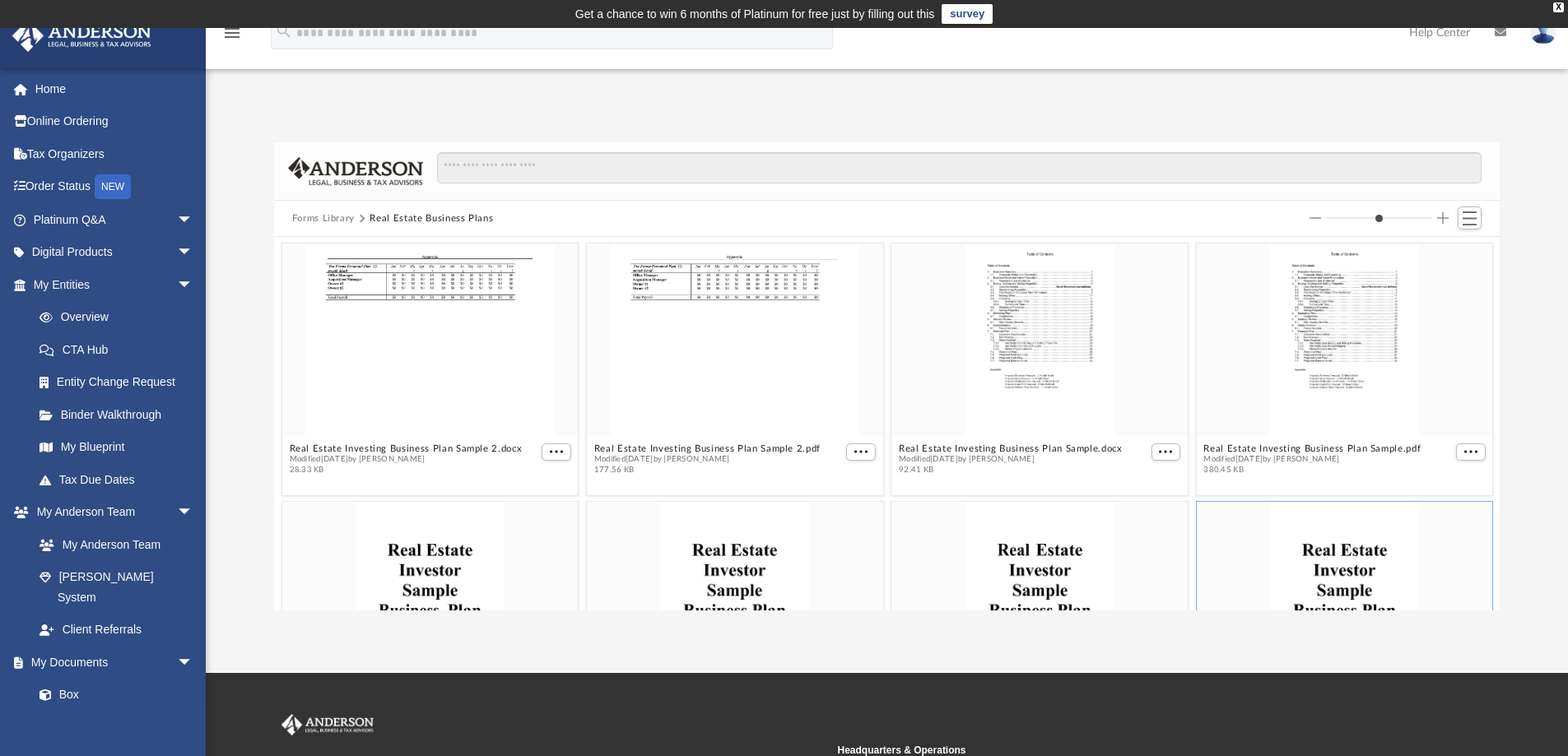
click at [347, 218] on button "Forms Library" at bounding box center [323, 218] width 63 height 15
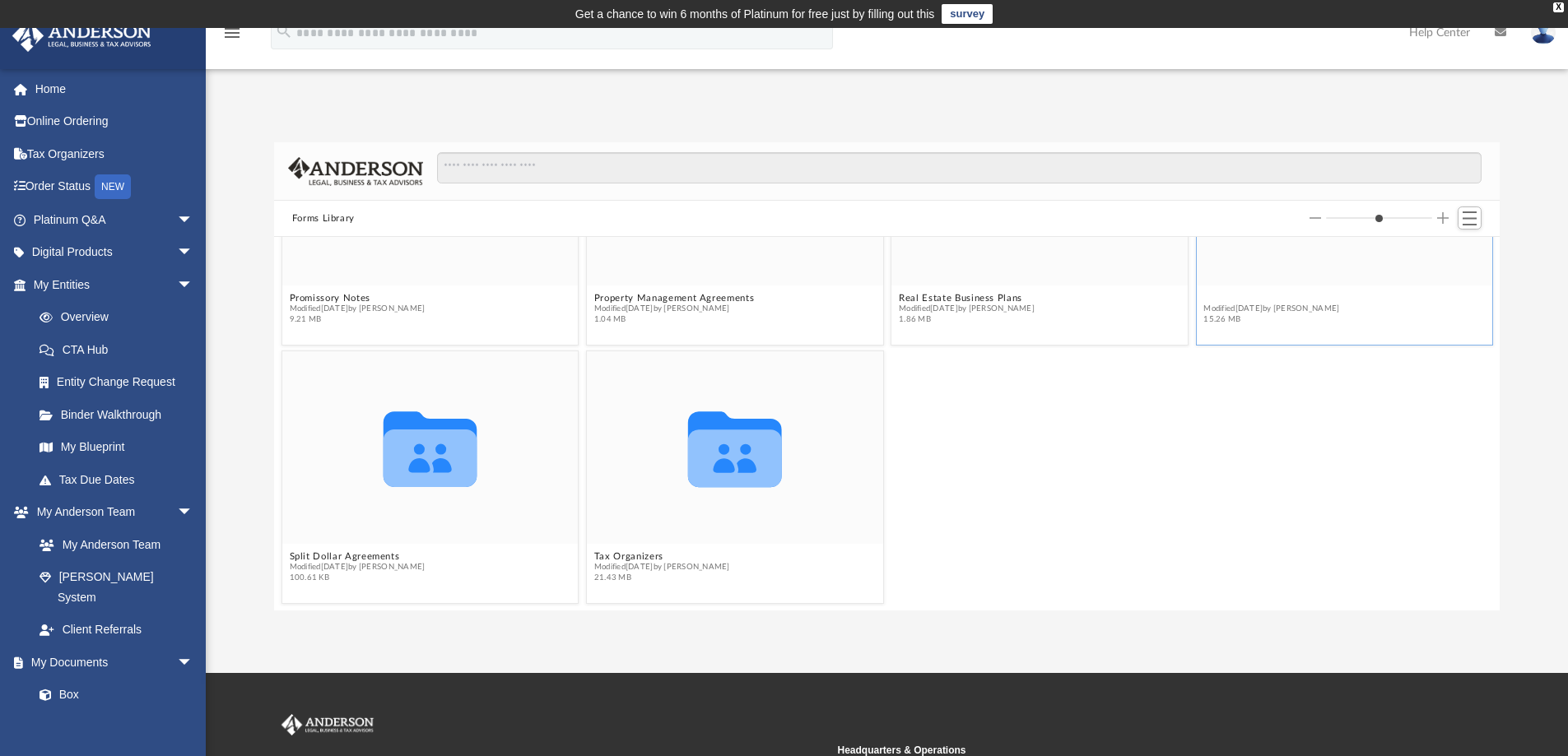
scroll to position [1551, 0]
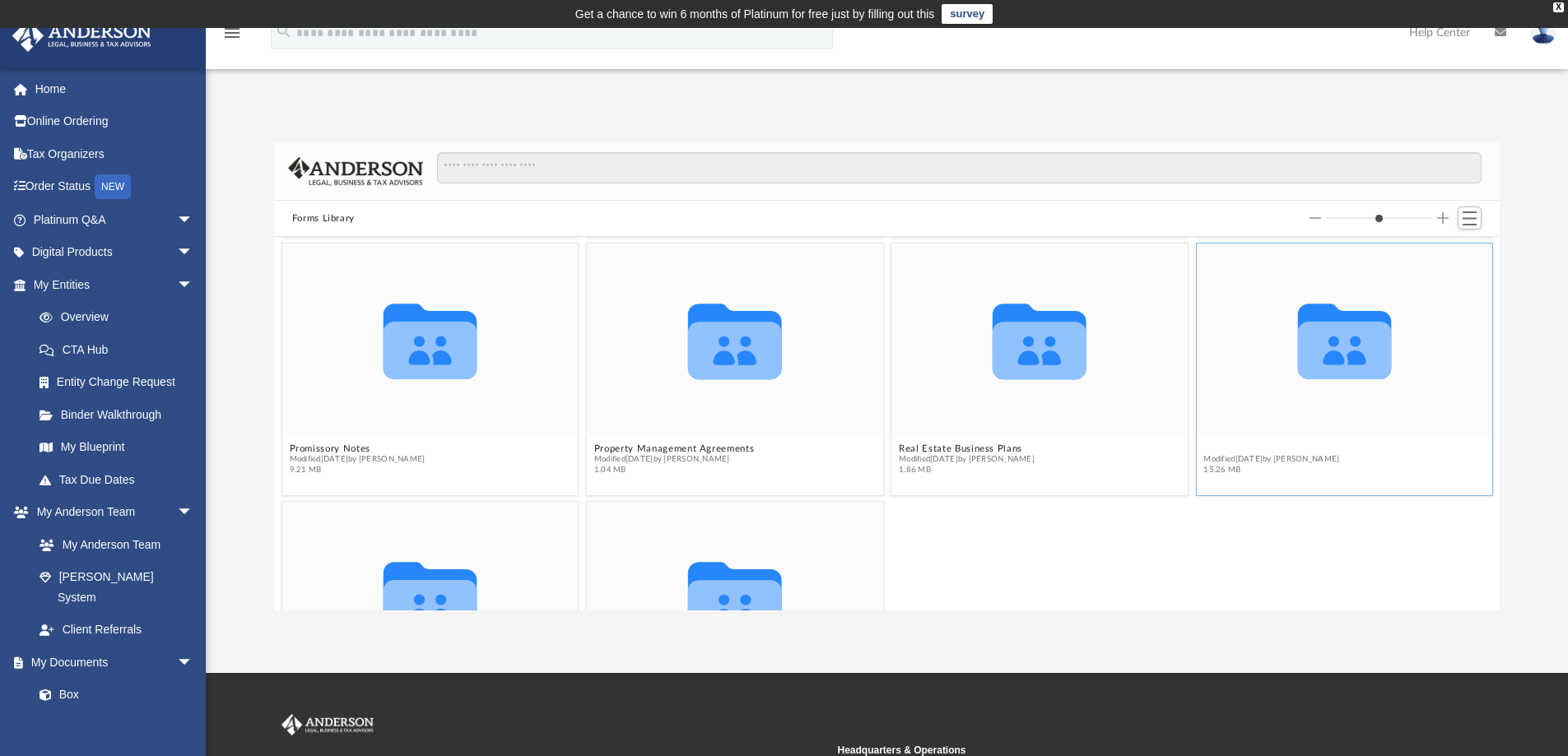
click at [1234, 299] on figure "Collaborated Folder Real Estate Forms Modified [DATE] by [PERSON_NAME] 15.26 MB" at bounding box center [1344, 363] width 297 height 238
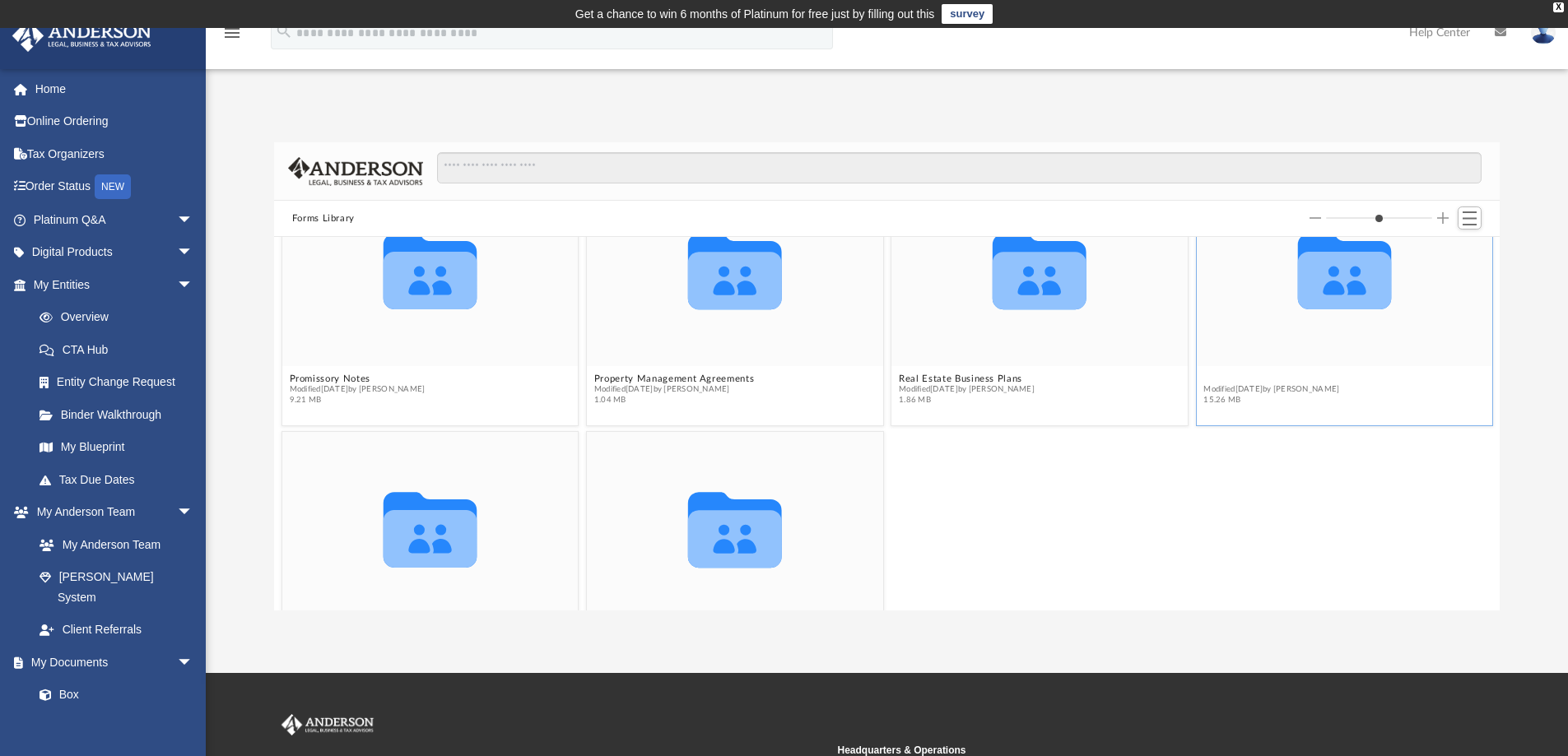
scroll to position [1701, 0]
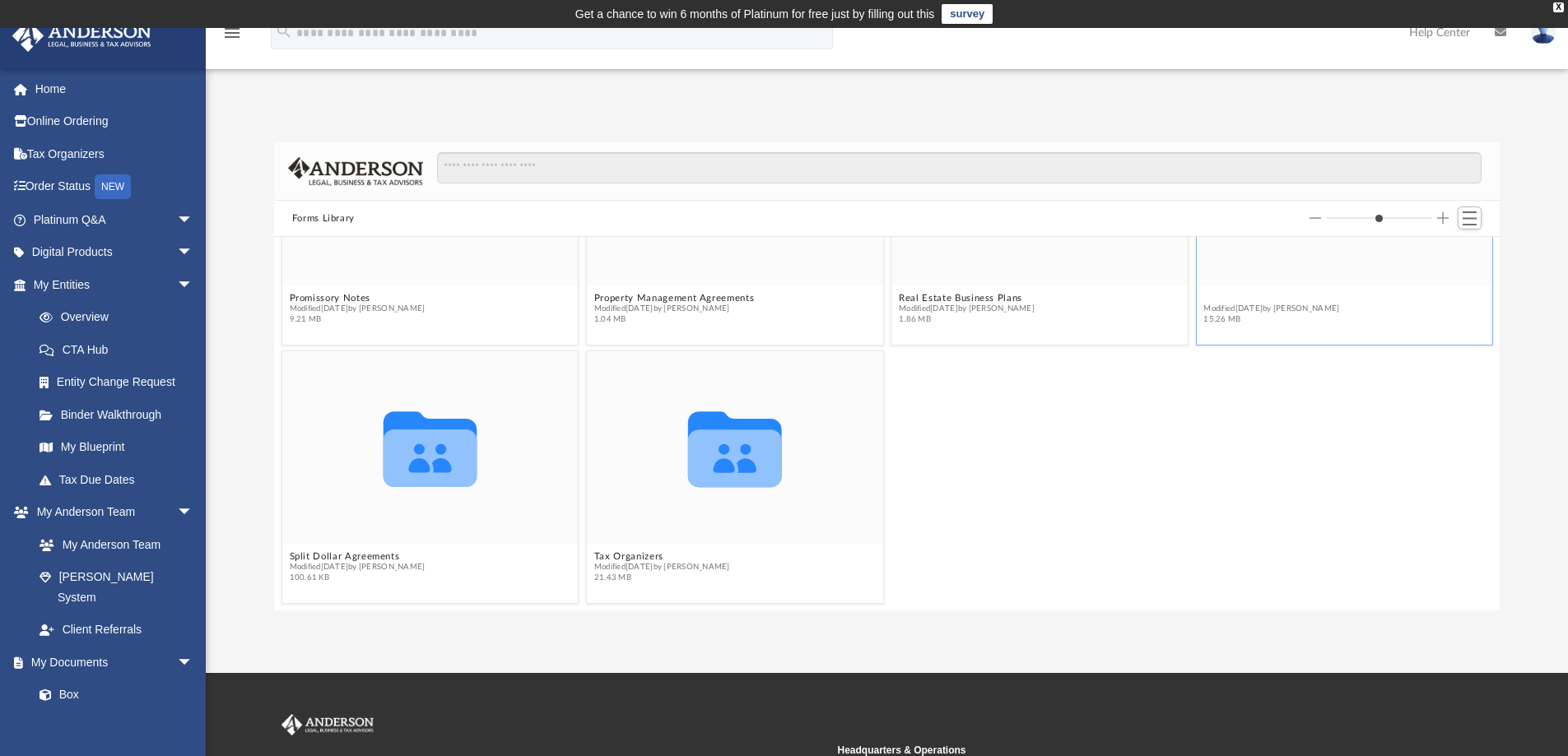
click at [1214, 296] on button "Real Estate Forms" at bounding box center [1271, 298] width 136 height 10
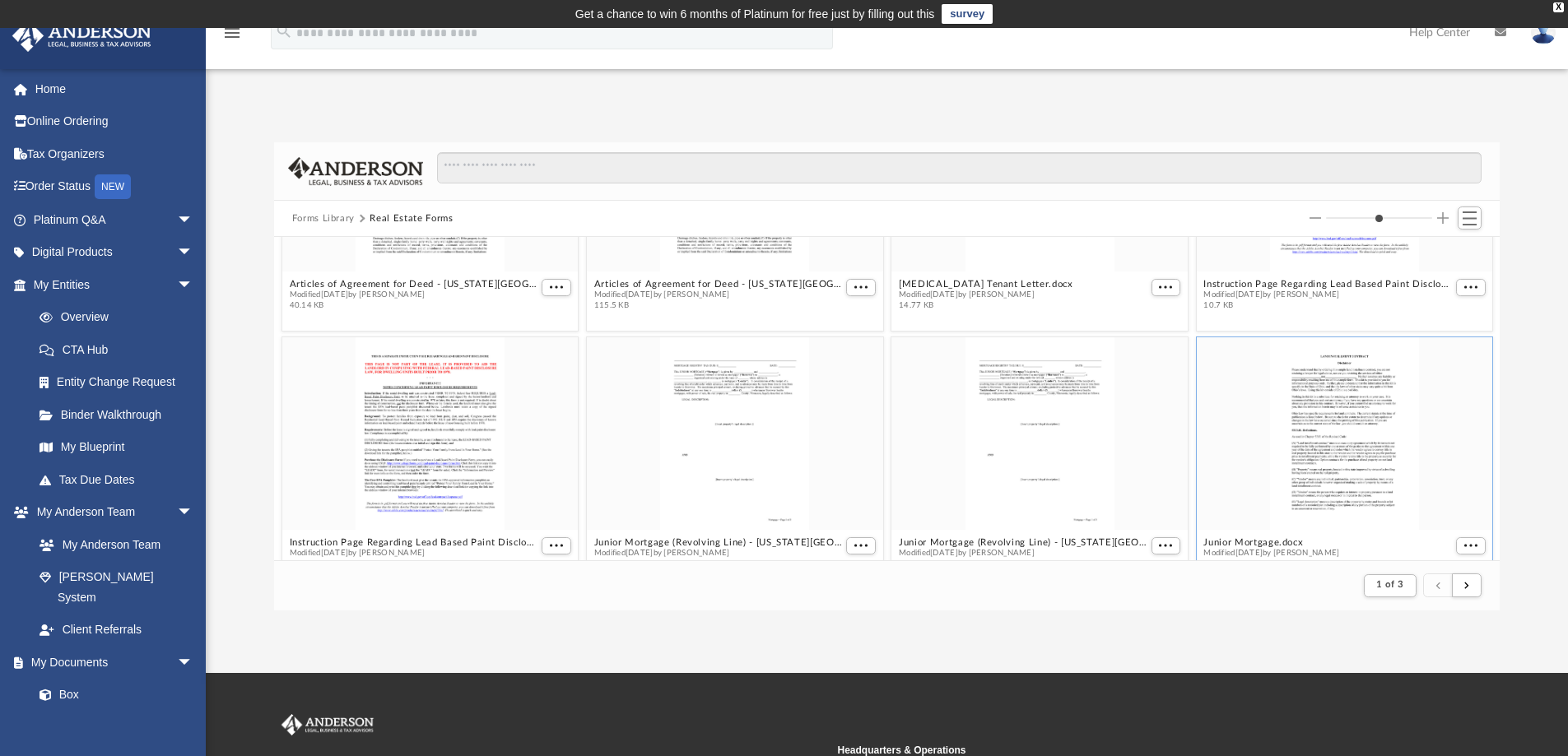
scroll to position [82, 0]
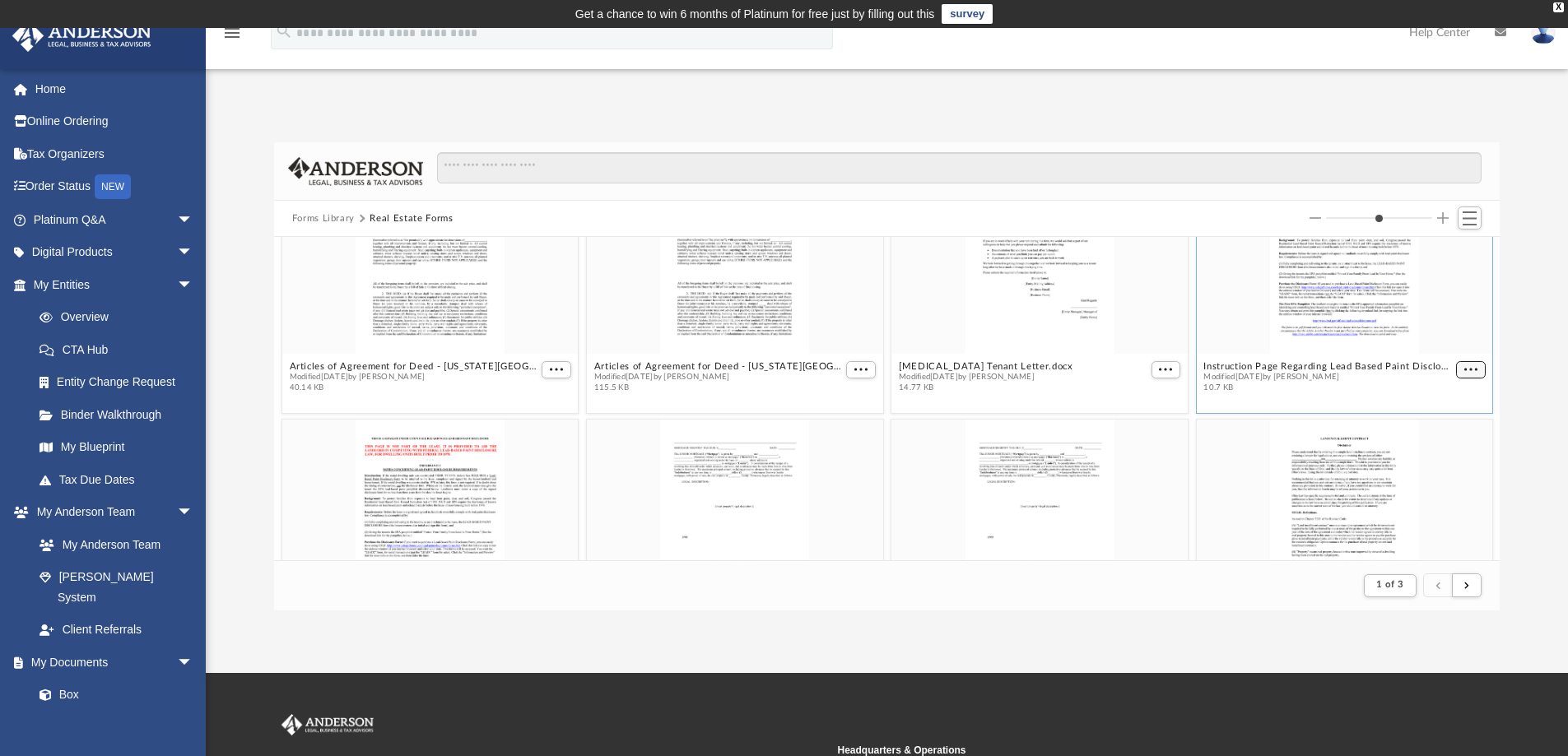
click at [1464, 372] on span "More options" at bounding box center [1470, 370] width 13 height 9
click at [1440, 426] on li "Download" at bounding box center [1438, 424] width 47 height 17
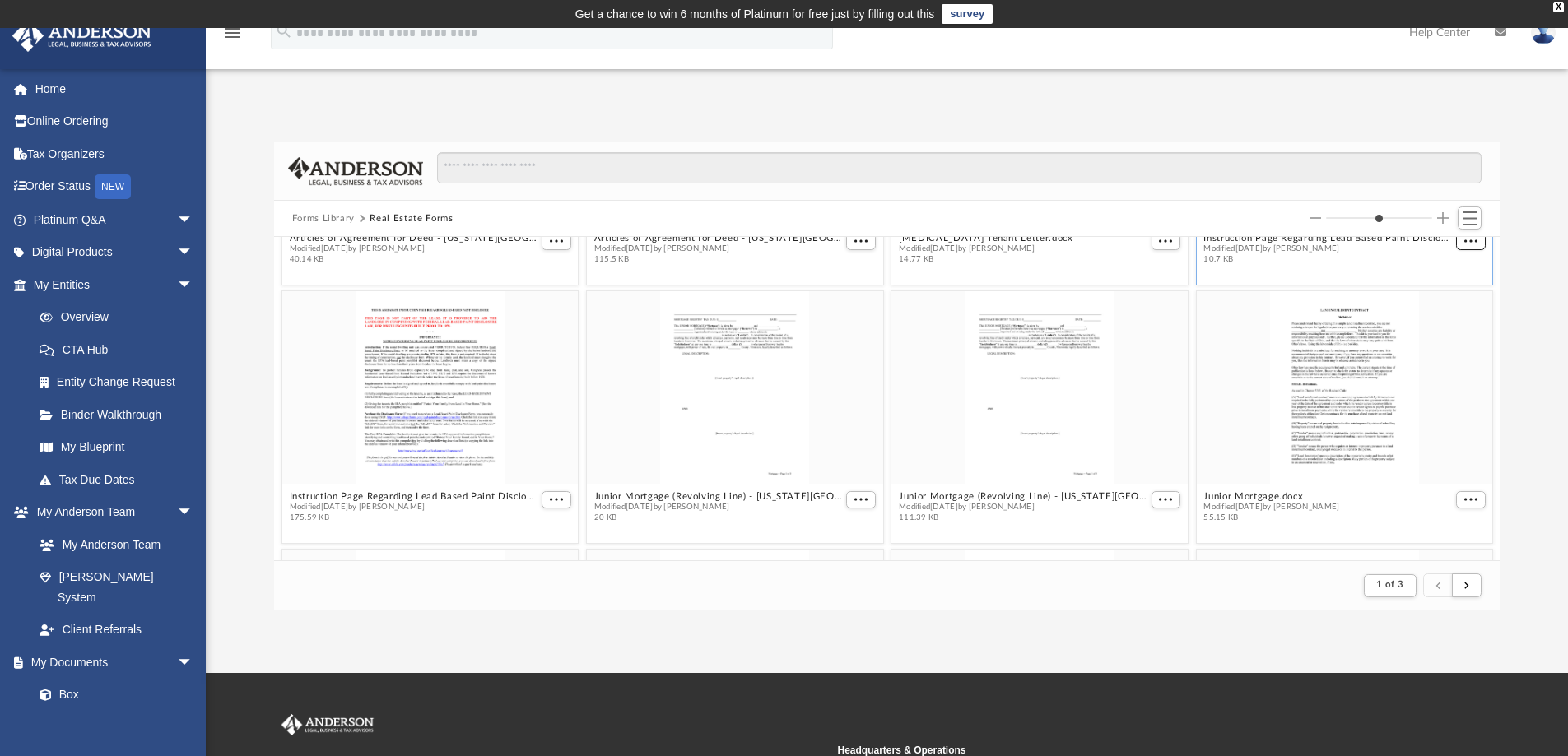
scroll to position [329, 0]
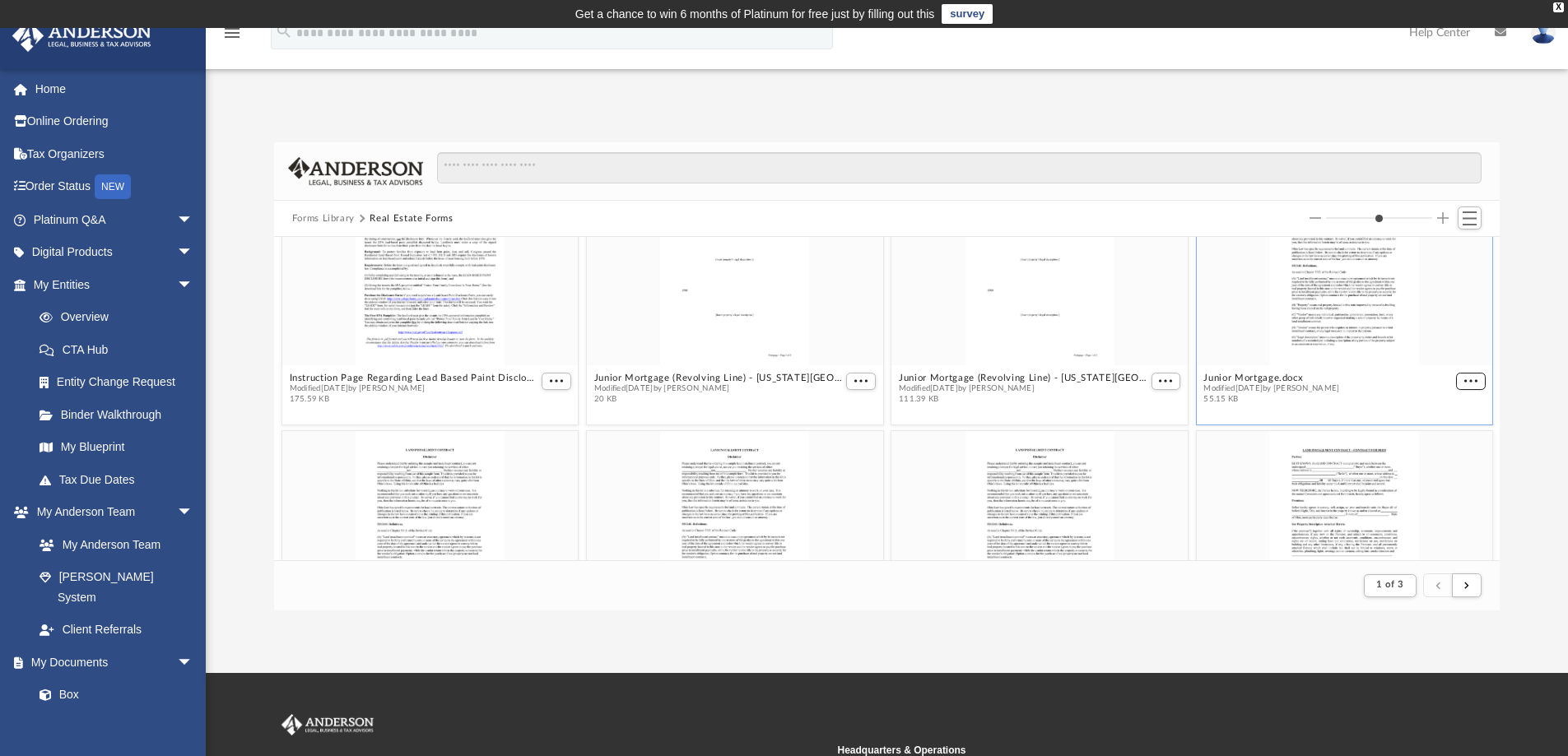
click at [1457, 380] on figure "Junior Mortgage.docx Modified [DATE] by [PERSON_NAME] 55.15 KB" at bounding box center [1344, 291] width 297 height 238
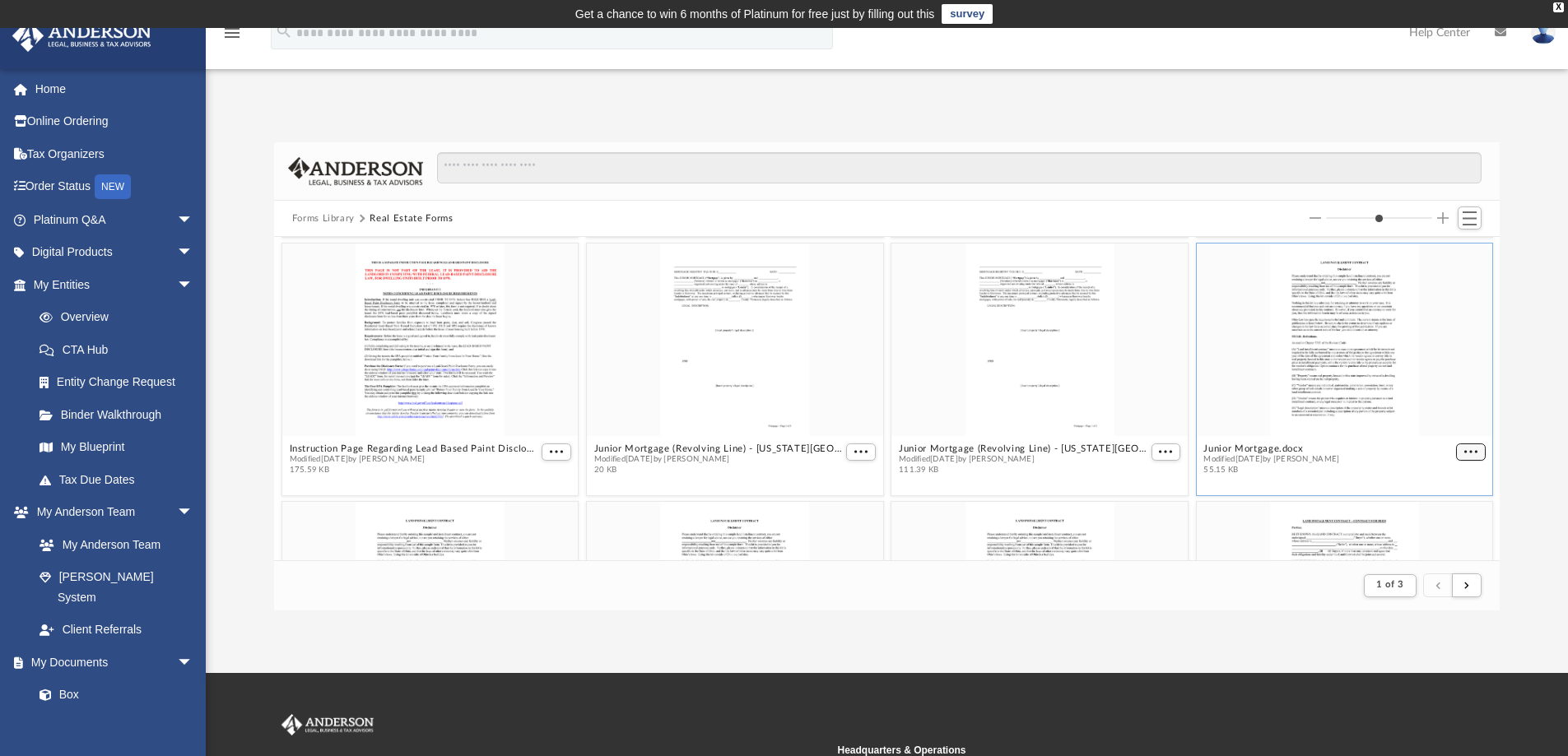
click at [1464, 453] on span "More options" at bounding box center [1470, 452] width 13 height 9
click at [1440, 509] on li "Download" at bounding box center [1438, 507] width 47 height 17
click at [1159, 453] on span "More options" at bounding box center [1165, 452] width 13 height 9
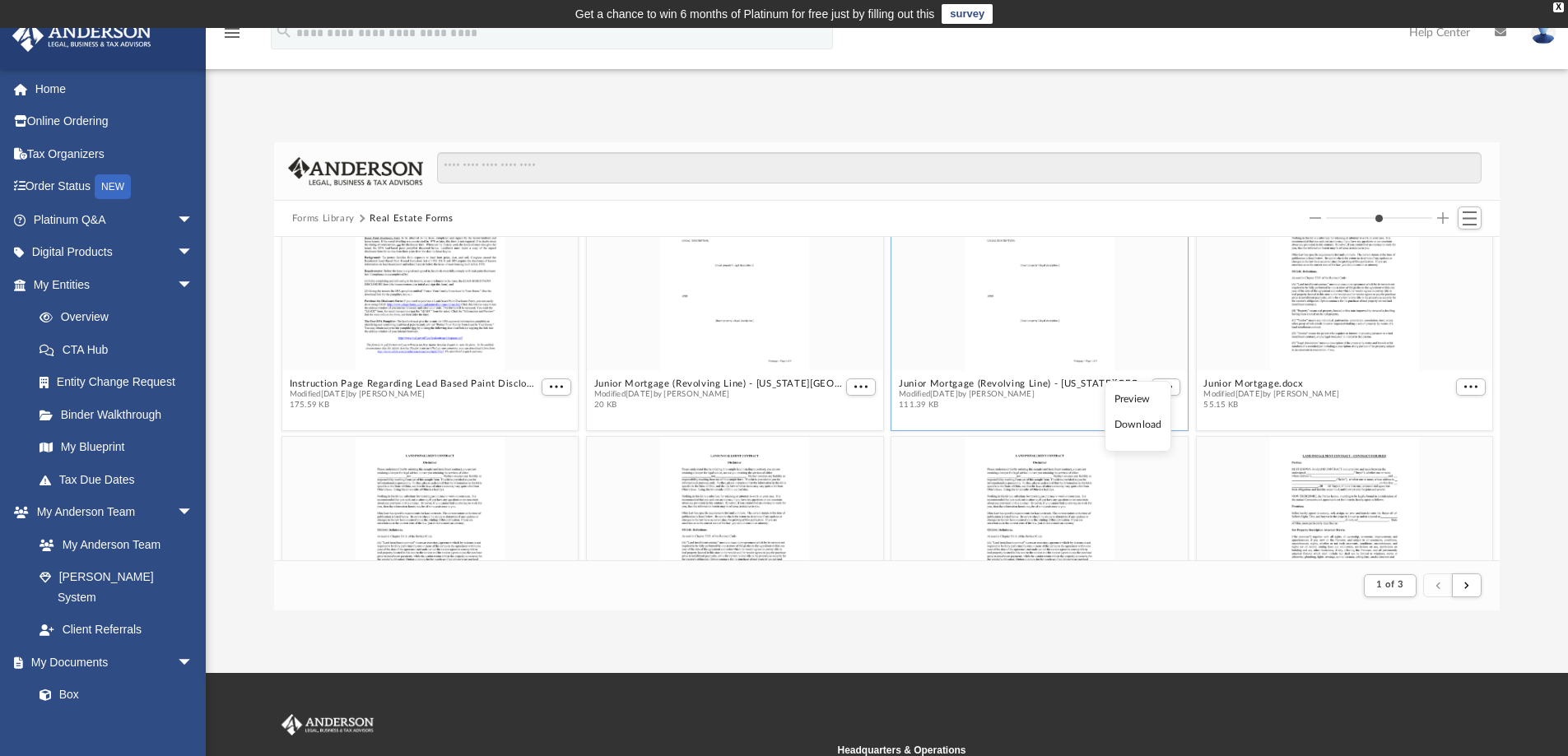
scroll to position [341, 0]
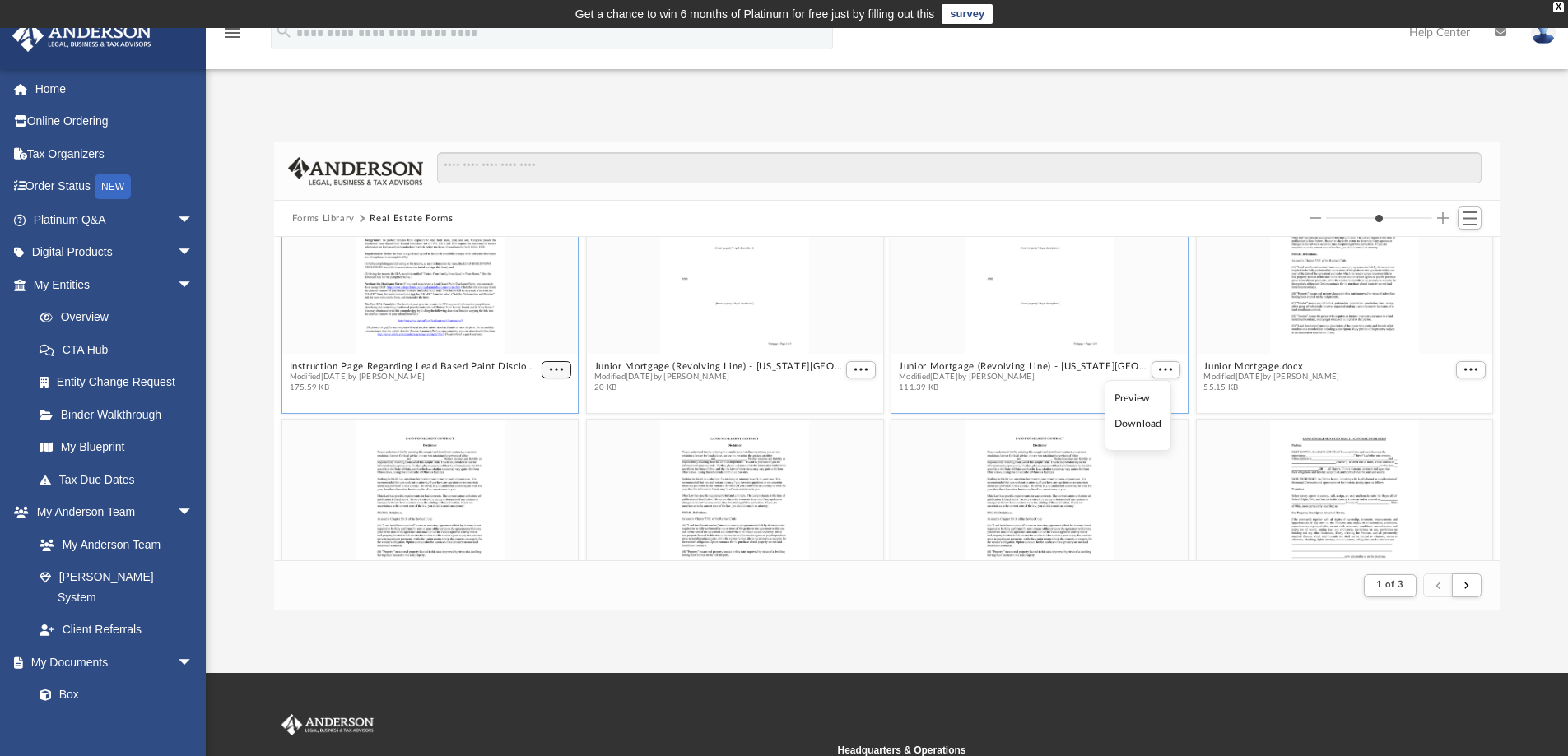
click at [547, 373] on button "More options" at bounding box center [556, 370] width 29 height 17
click at [544, 422] on li "Download" at bounding box center [534, 424] width 47 height 17
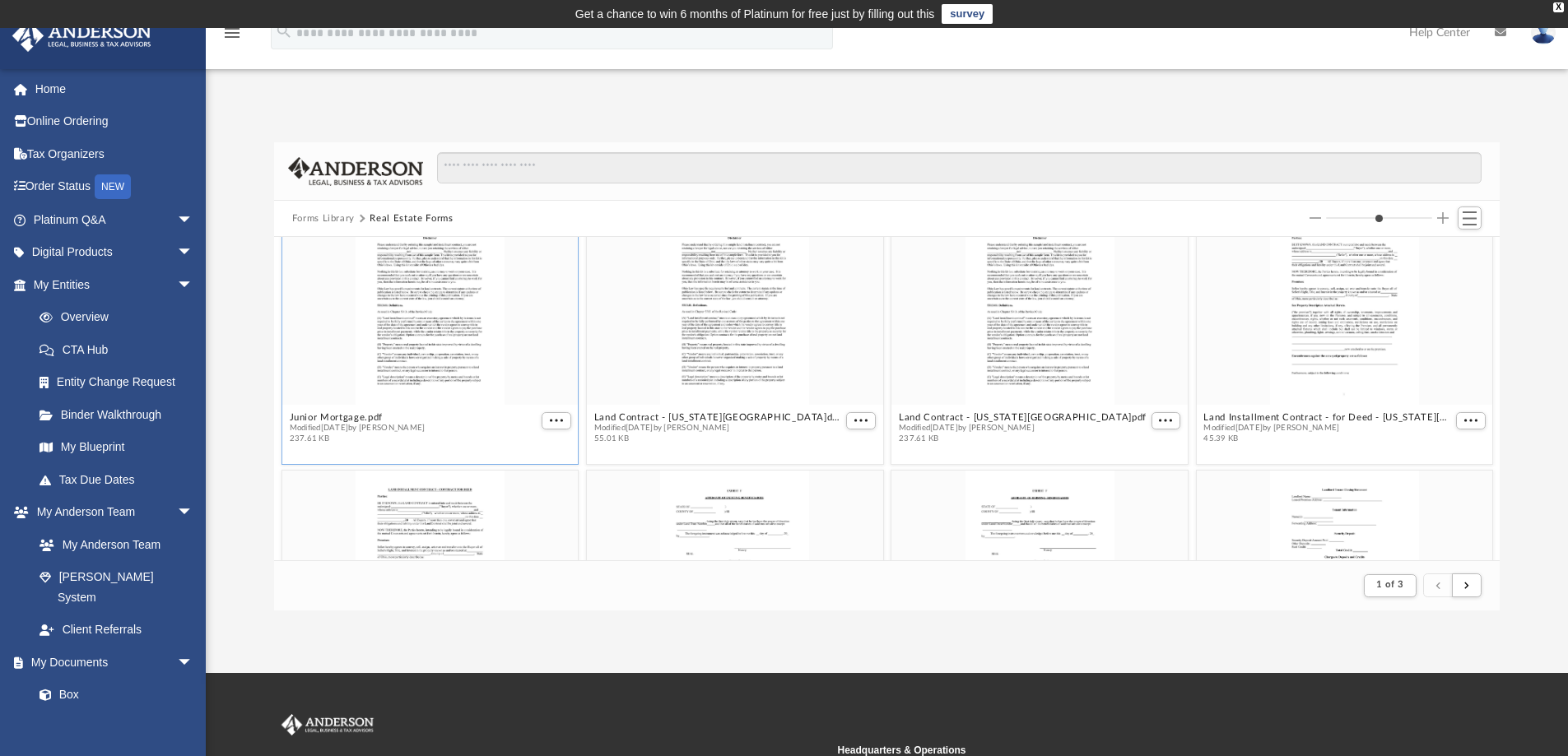
scroll to position [588, 0]
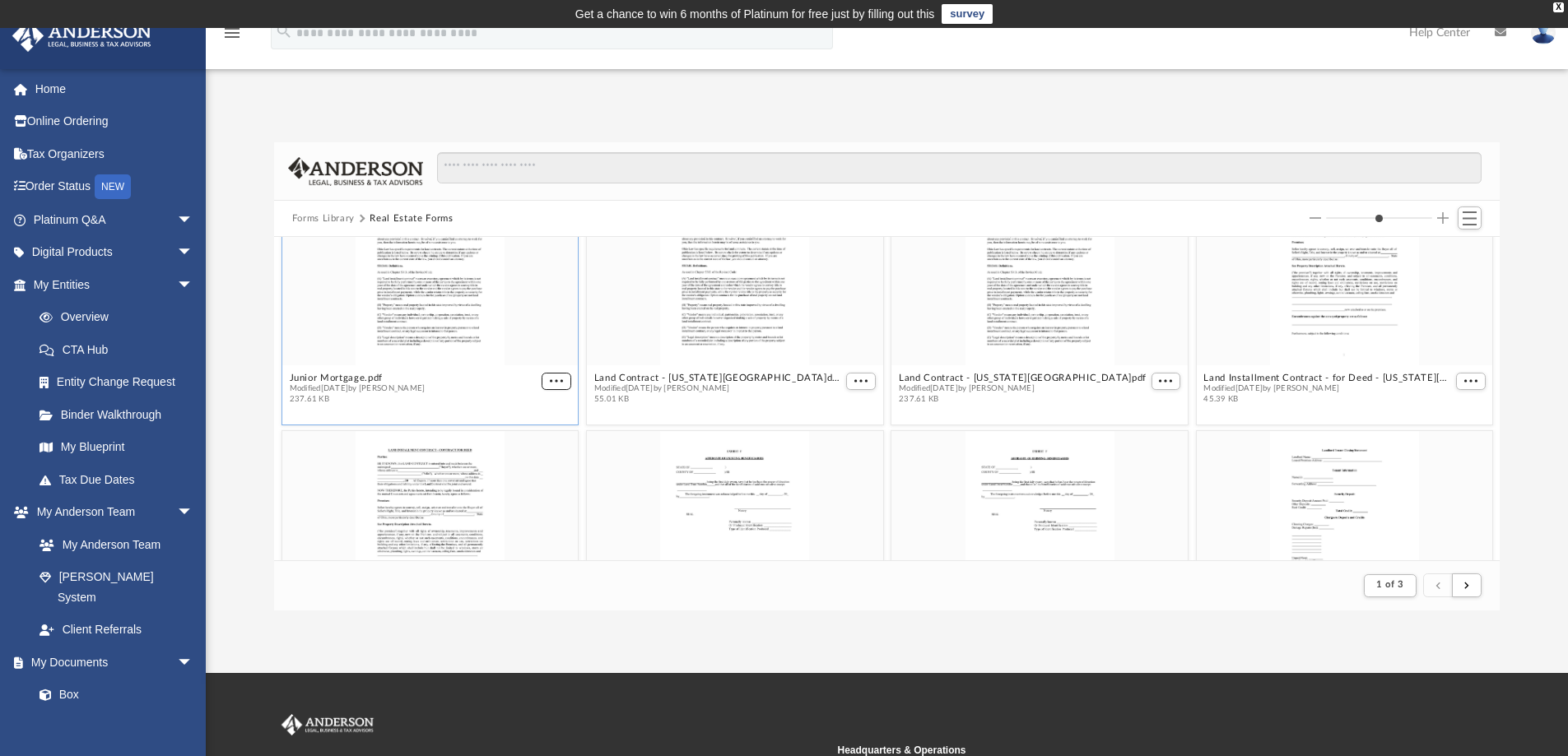
click at [547, 382] on figure "Junior Mortgage.pdf Modified [DATE] by [PERSON_NAME] 237.61 KB" at bounding box center [430, 291] width 297 height 238
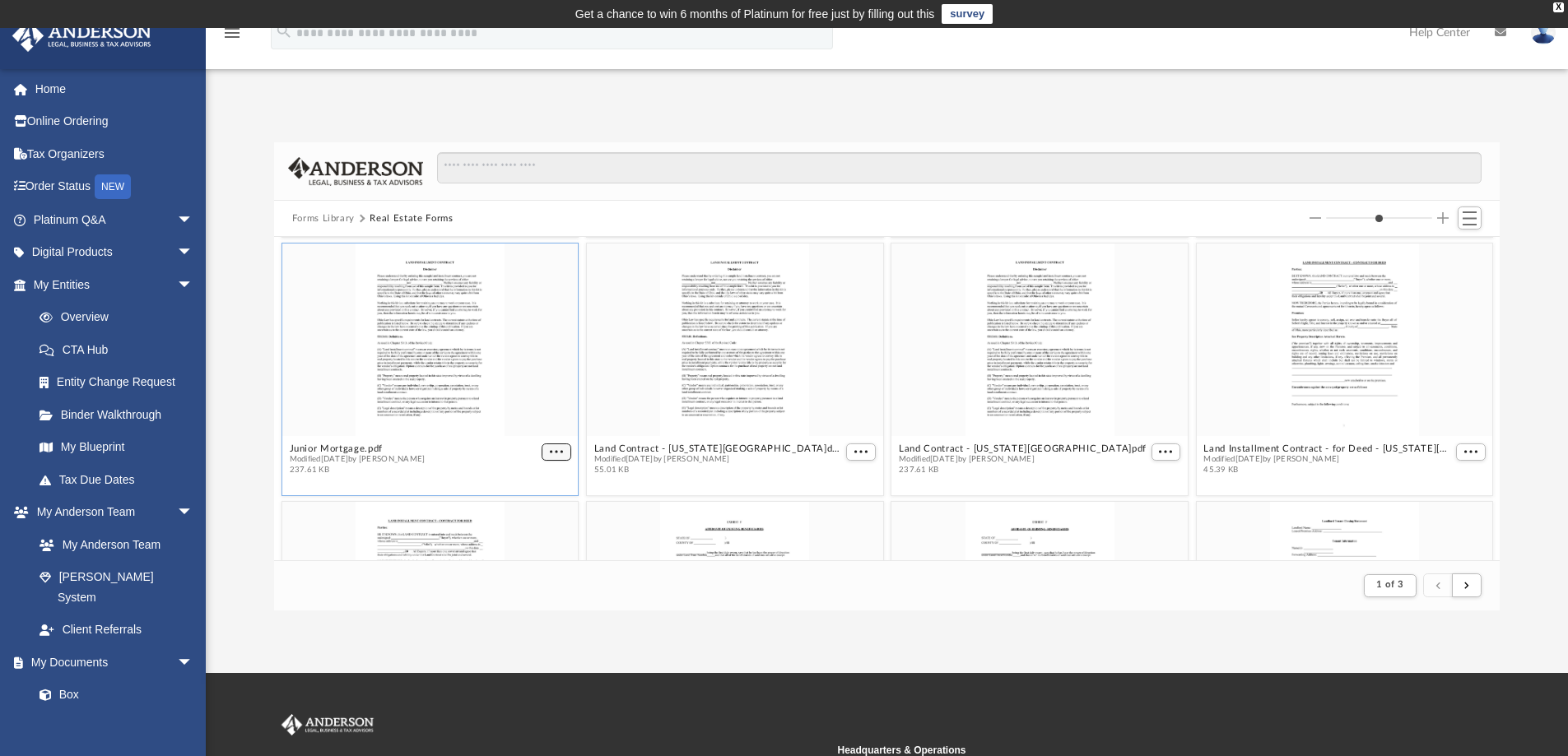
click at [553, 447] on span "More options" at bounding box center [556, 452] width 13 height 9
click at [534, 501] on li "Download" at bounding box center [534, 507] width 47 height 17
click at [858, 451] on span "More options" at bounding box center [860, 452] width 13 height 9
click at [833, 509] on li "Download" at bounding box center [834, 507] width 47 height 17
click at [1159, 452] on span "More options" at bounding box center [1165, 452] width 13 height 9
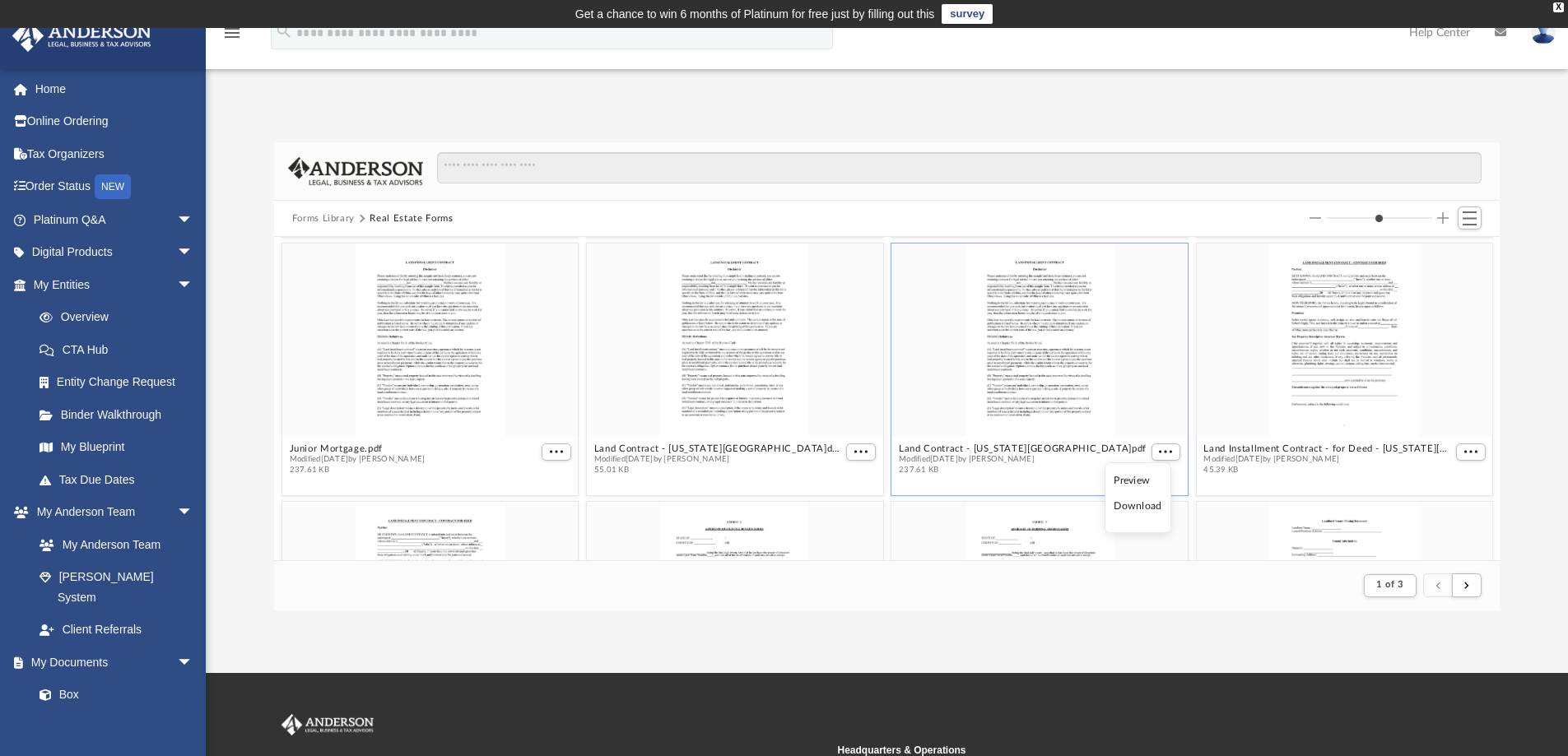
click at [1138, 508] on li "Download" at bounding box center [1137, 507] width 47 height 17
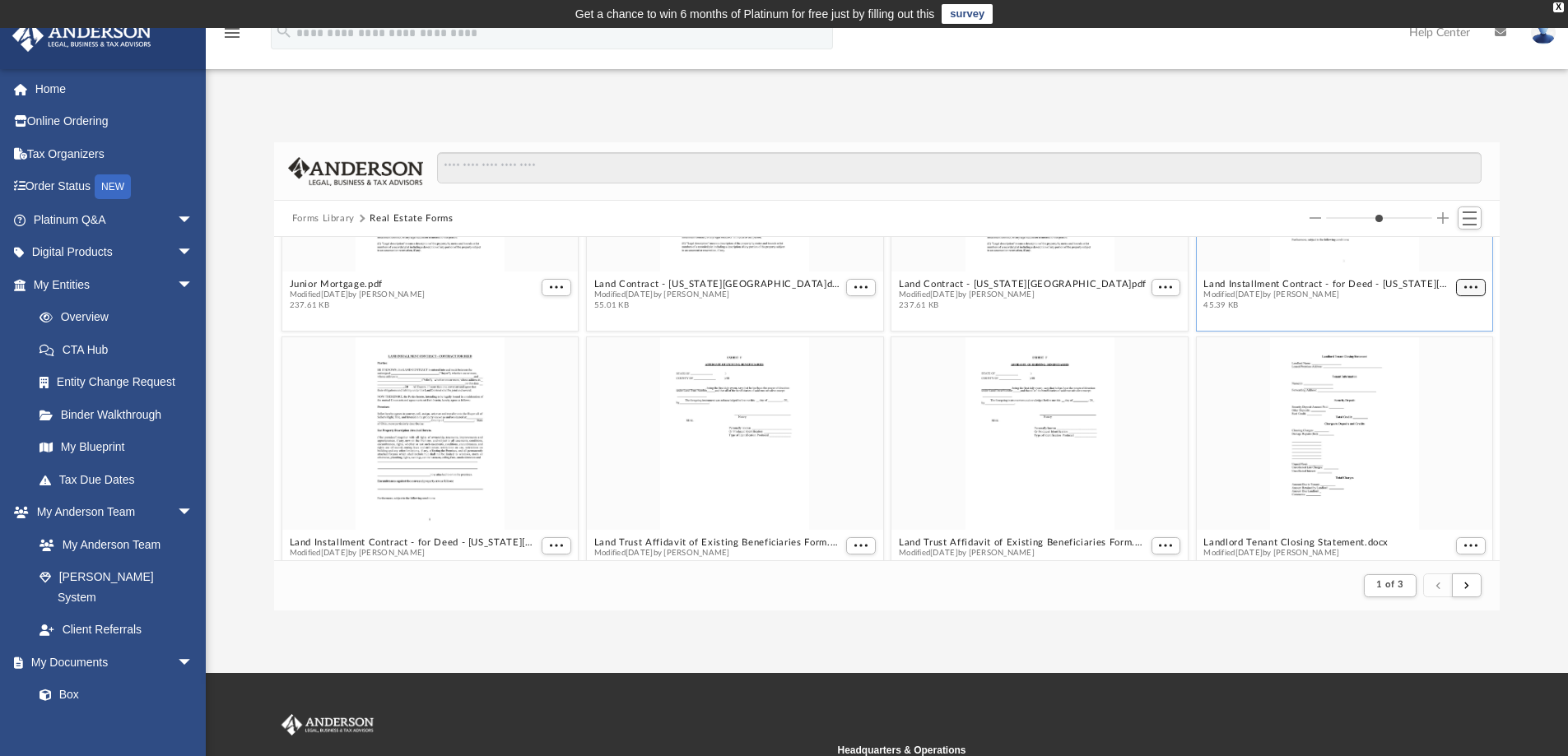
click at [1464, 289] on span "More options" at bounding box center [1470, 287] width 13 height 9
click at [1452, 344] on li "Download" at bounding box center [1438, 342] width 47 height 17
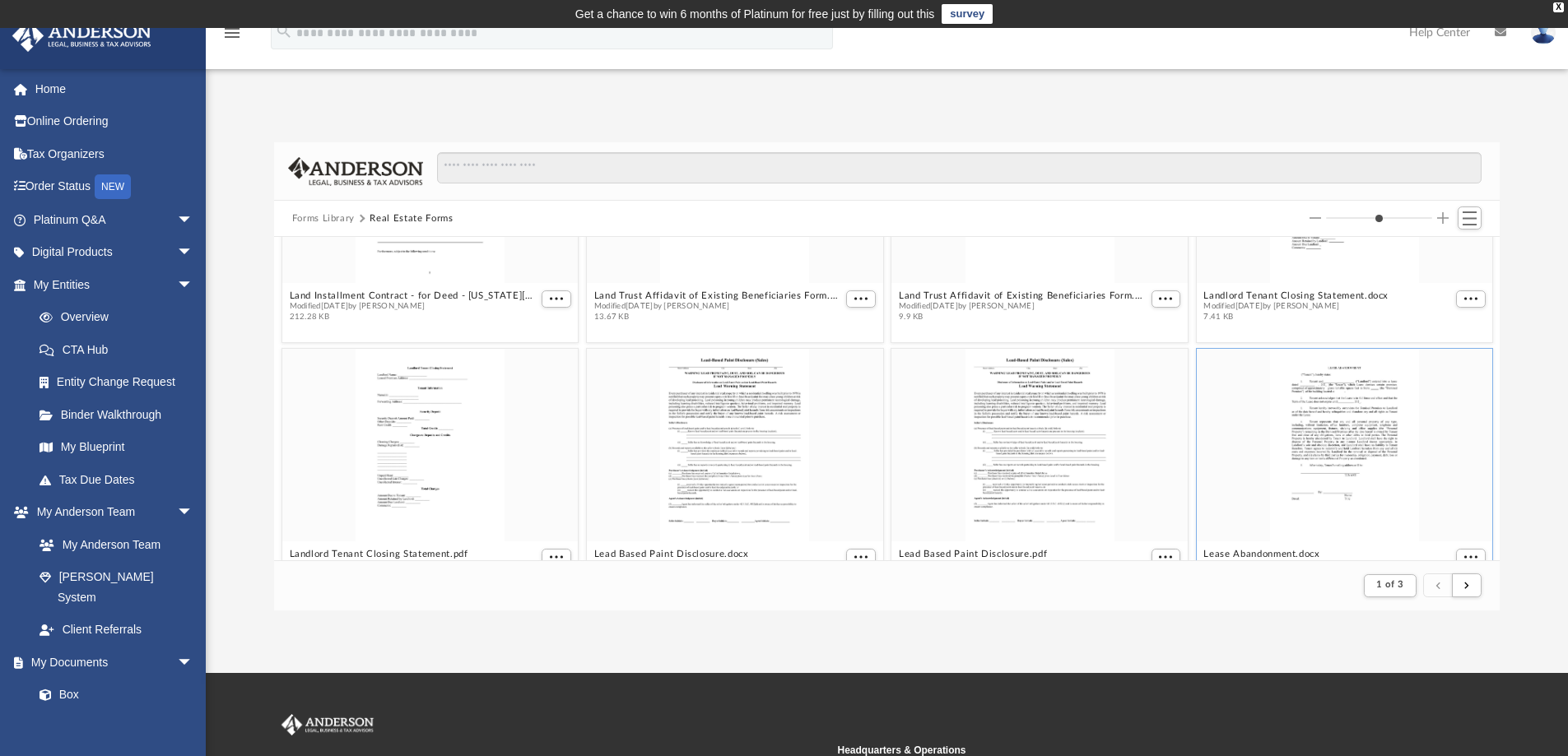
scroll to position [846, 0]
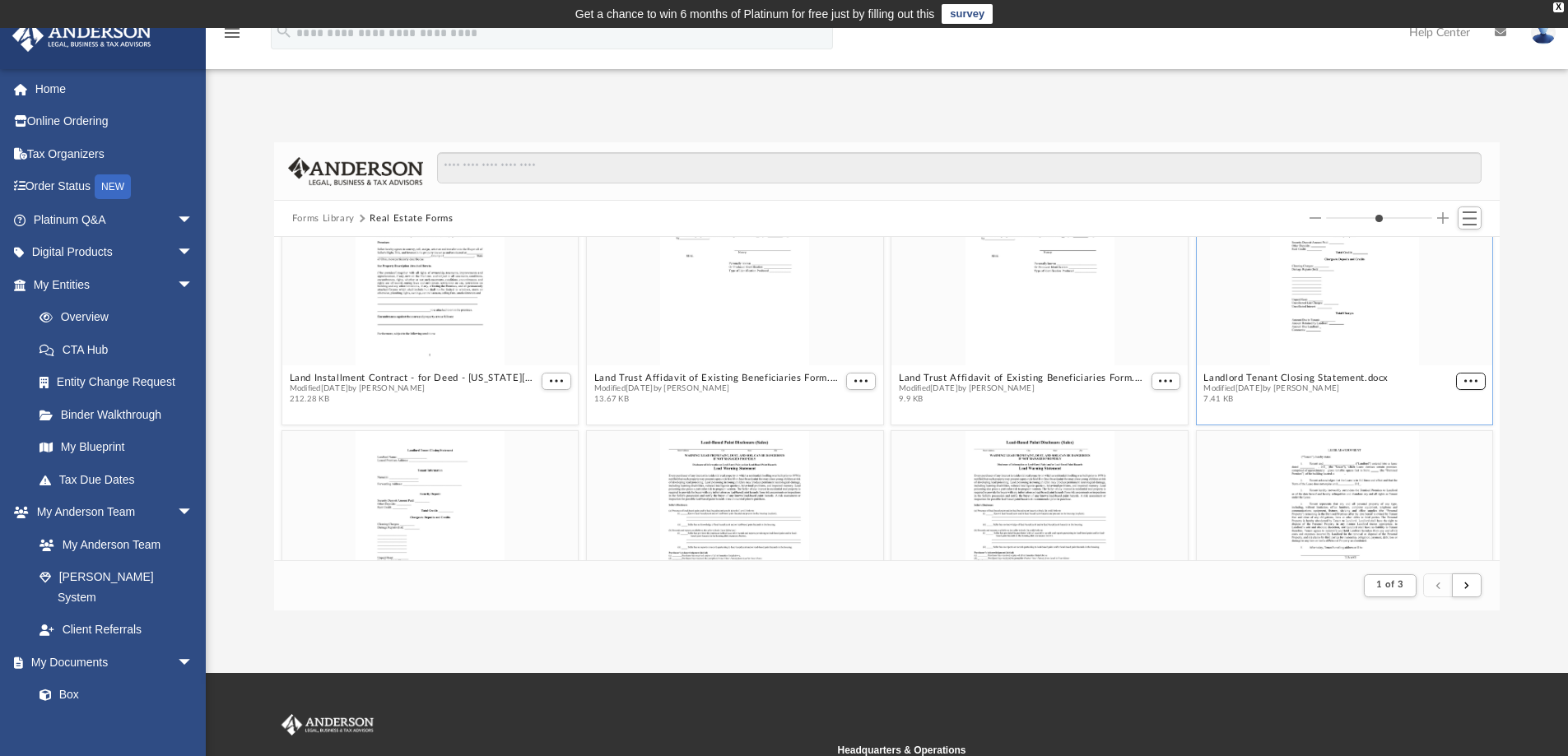
click at [1453, 383] on figure "Landlord Tenant Closing Statement.docx Modified [DATE] by [PERSON_NAME] 7.41 KB" at bounding box center [1344, 291] width 297 height 238
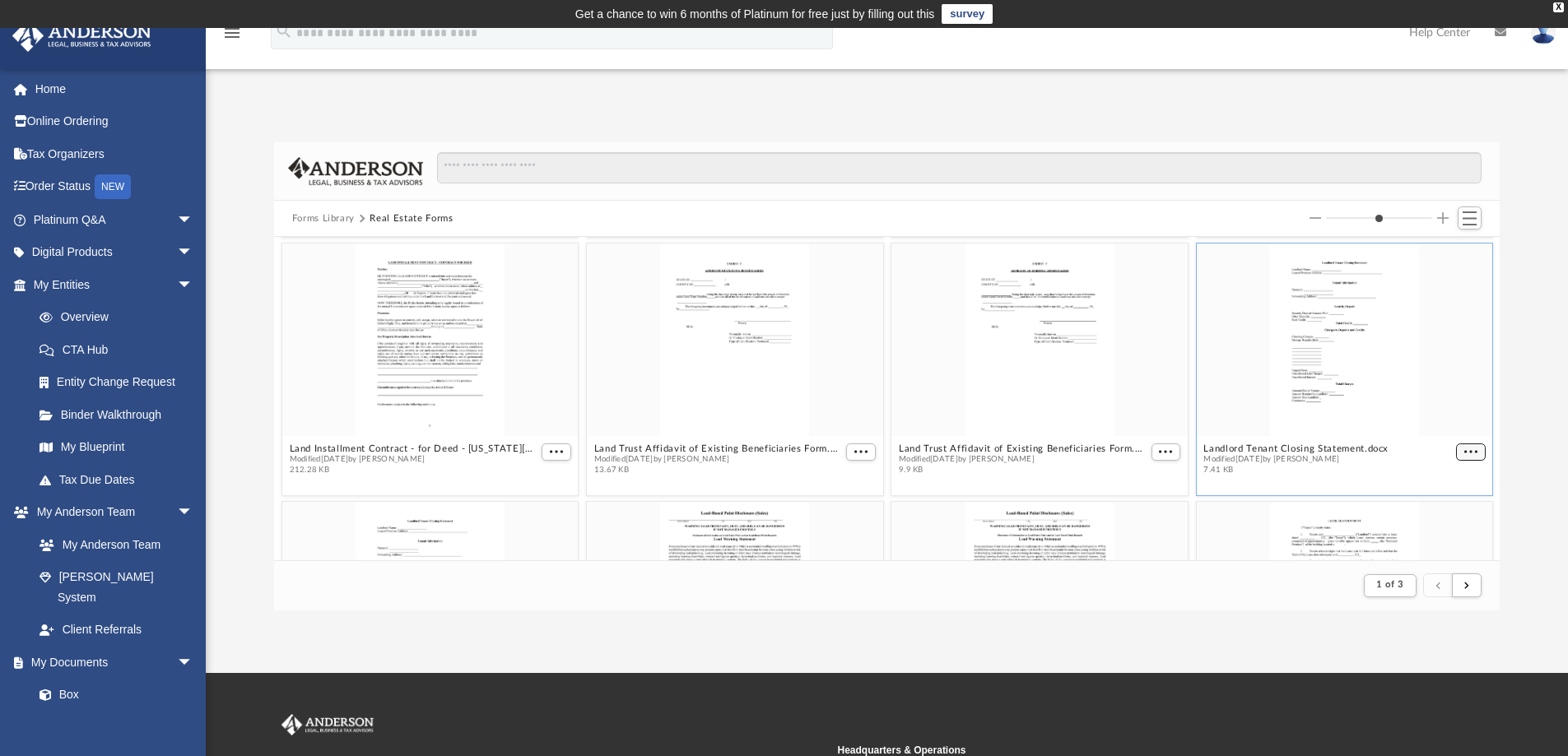
click at [1464, 450] on span "More options" at bounding box center [1470, 452] width 13 height 9
click at [1452, 502] on li "Download" at bounding box center [1438, 507] width 47 height 17
click at [1159, 449] on span "More options" at bounding box center [1165, 452] width 13 height 9
click at [1151, 503] on li "Download" at bounding box center [1137, 507] width 47 height 17
click at [854, 453] on span "More options" at bounding box center [860, 452] width 13 height 9
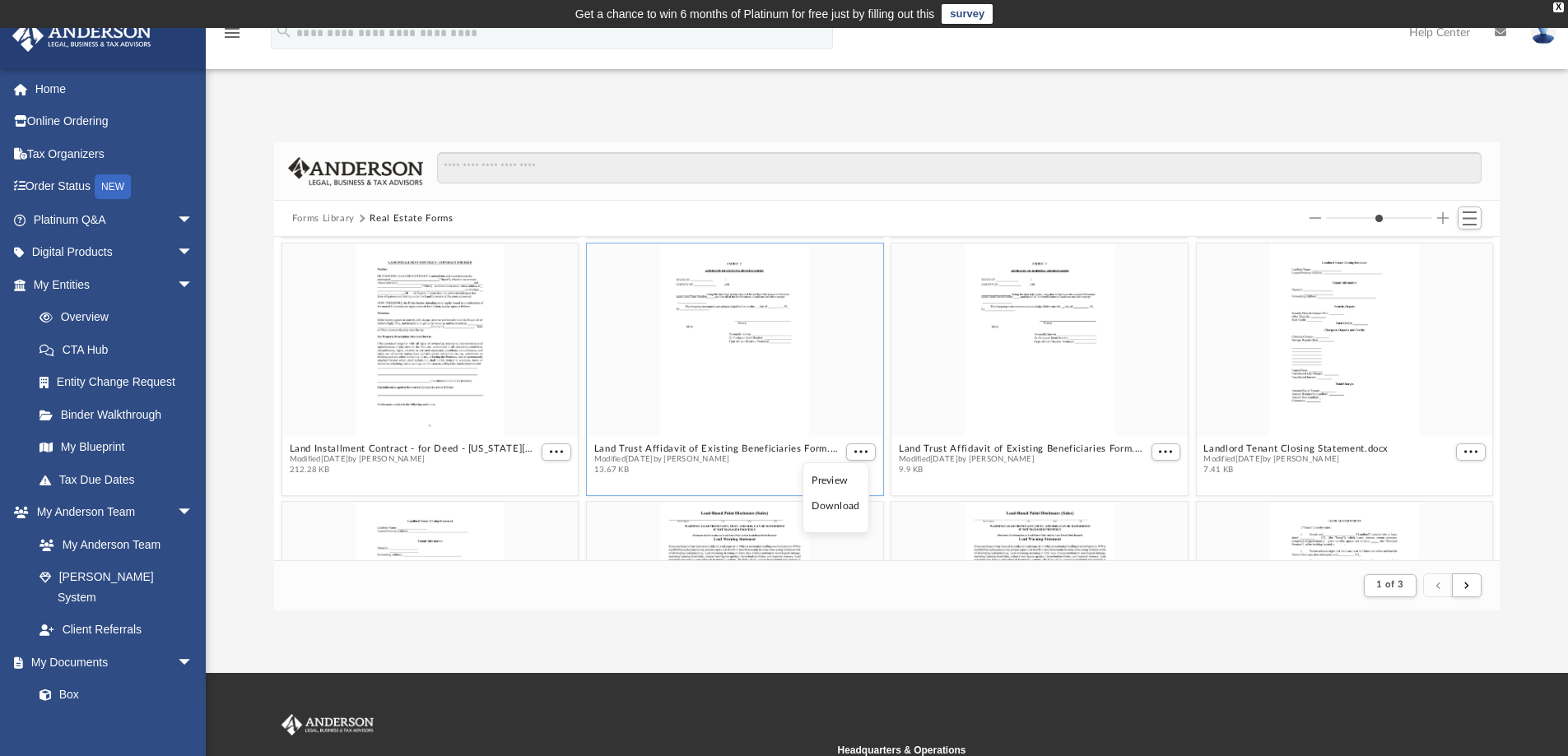
click at [847, 509] on li "Download" at bounding box center [834, 507] width 47 height 17
click at [552, 453] on span "More options" at bounding box center [556, 452] width 13 height 9
click at [549, 504] on li "Download" at bounding box center [534, 507] width 47 height 17
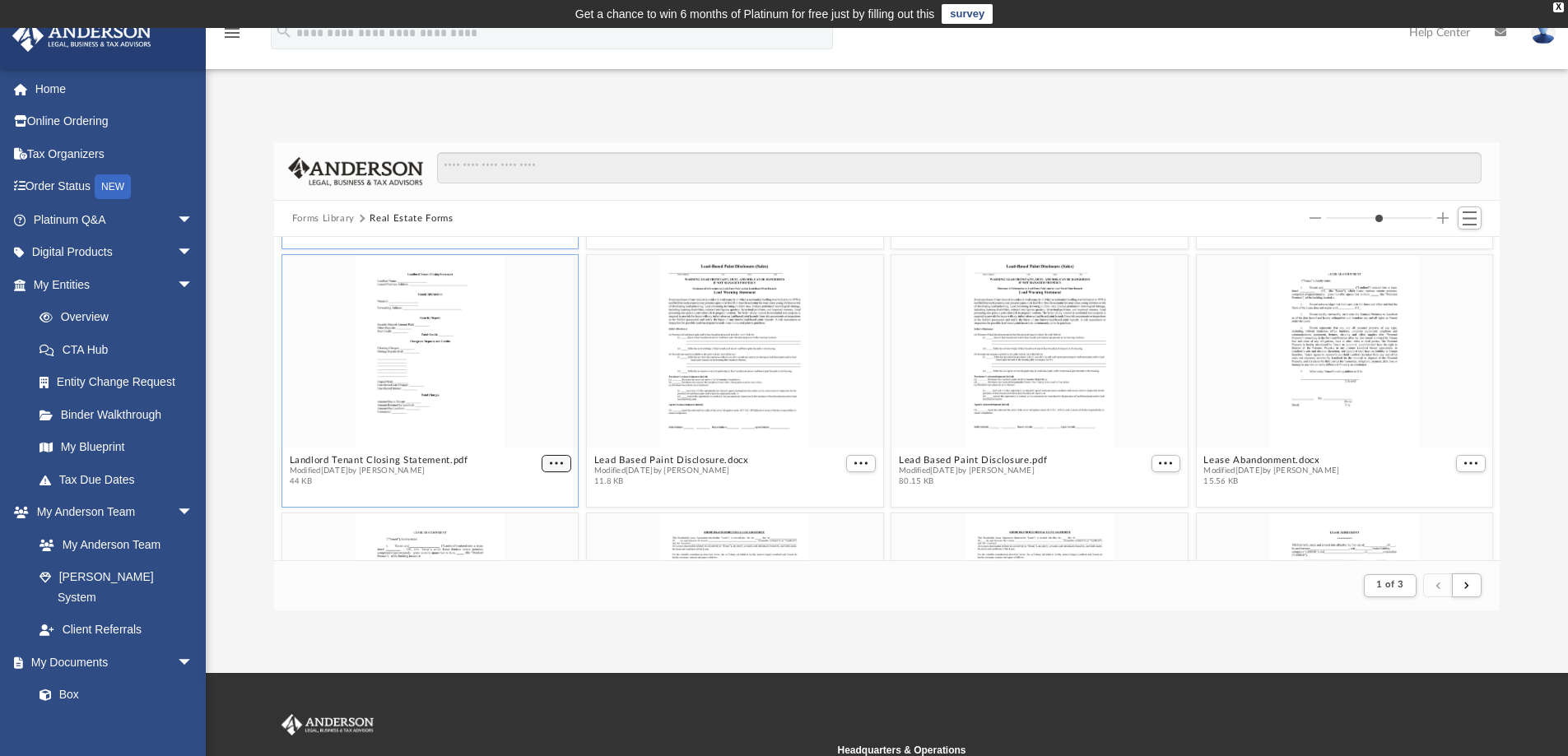
click at [559, 463] on span "More options" at bounding box center [556, 464] width 13 height 9
click at [534, 514] on li "Download" at bounding box center [534, 518] width 47 height 17
click at [854, 463] on span "More options" at bounding box center [860, 464] width 13 height 9
click at [839, 518] on li "Download" at bounding box center [834, 518] width 47 height 17
click at [1160, 459] on span "More options" at bounding box center [1165, 464] width 13 height 9
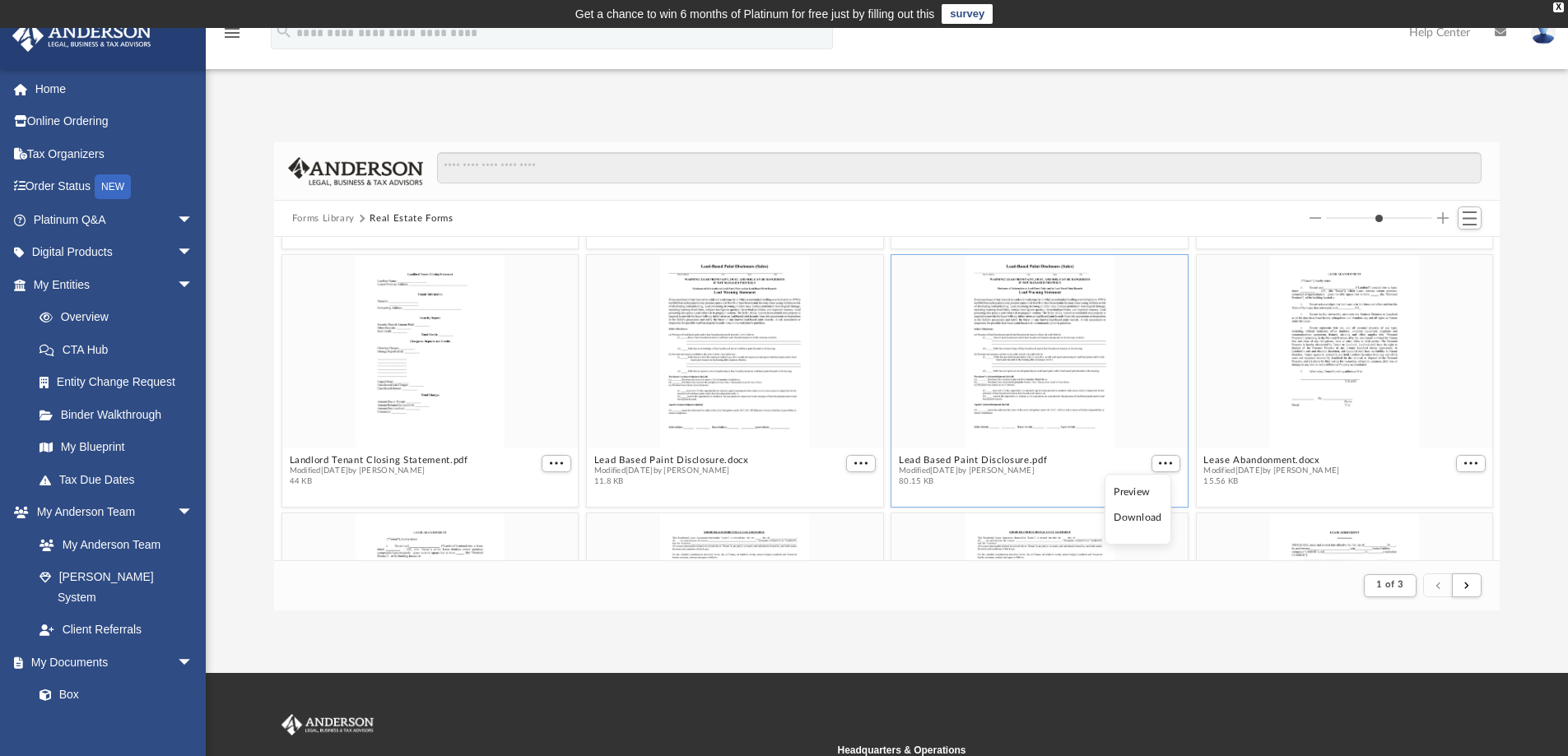
click at [1145, 522] on li "Download" at bounding box center [1137, 518] width 47 height 17
click at [1464, 459] on span "More options" at bounding box center [1470, 464] width 13 height 9
click at [1443, 518] on li "Download" at bounding box center [1438, 518] width 47 height 17
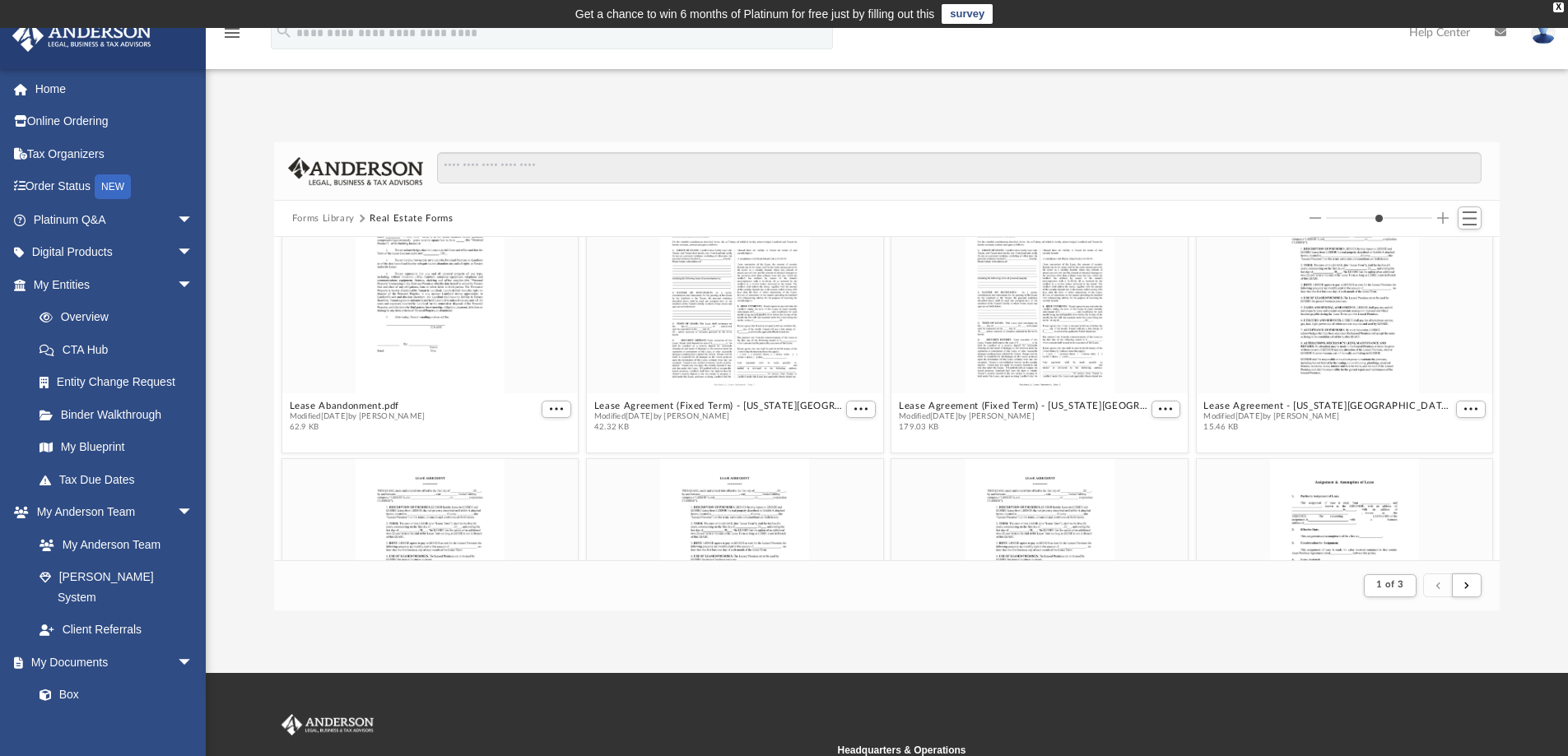
scroll to position [1352, 0]
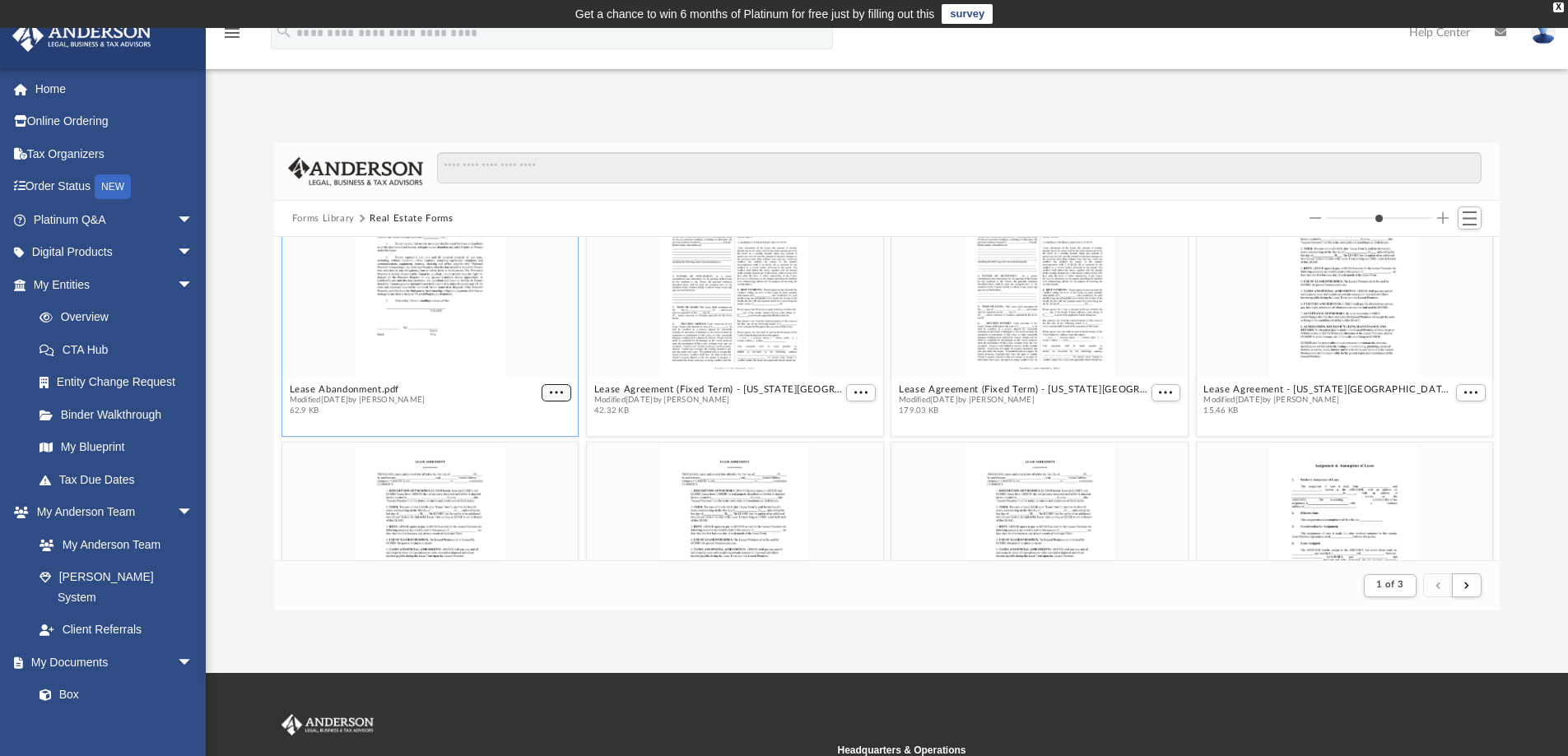
click at [549, 390] on figure "Lease Abandonment.pdf Modified [DATE] by [PERSON_NAME] 62.9 KB" at bounding box center [430, 303] width 297 height 238
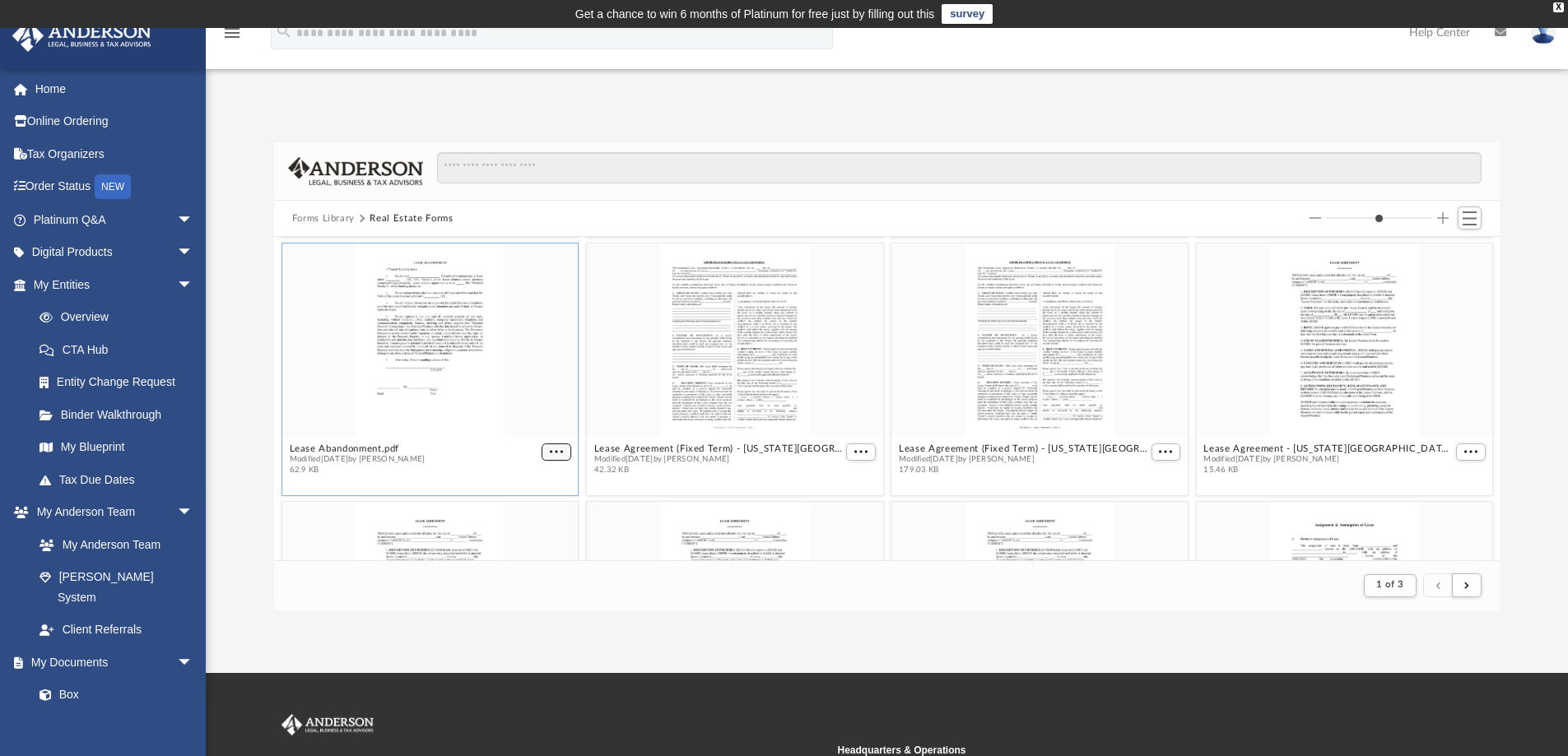
click at [553, 452] on span "More options" at bounding box center [556, 452] width 13 height 9
click at [553, 502] on li "Download" at bounding box center [534, 507] width 47 height 17
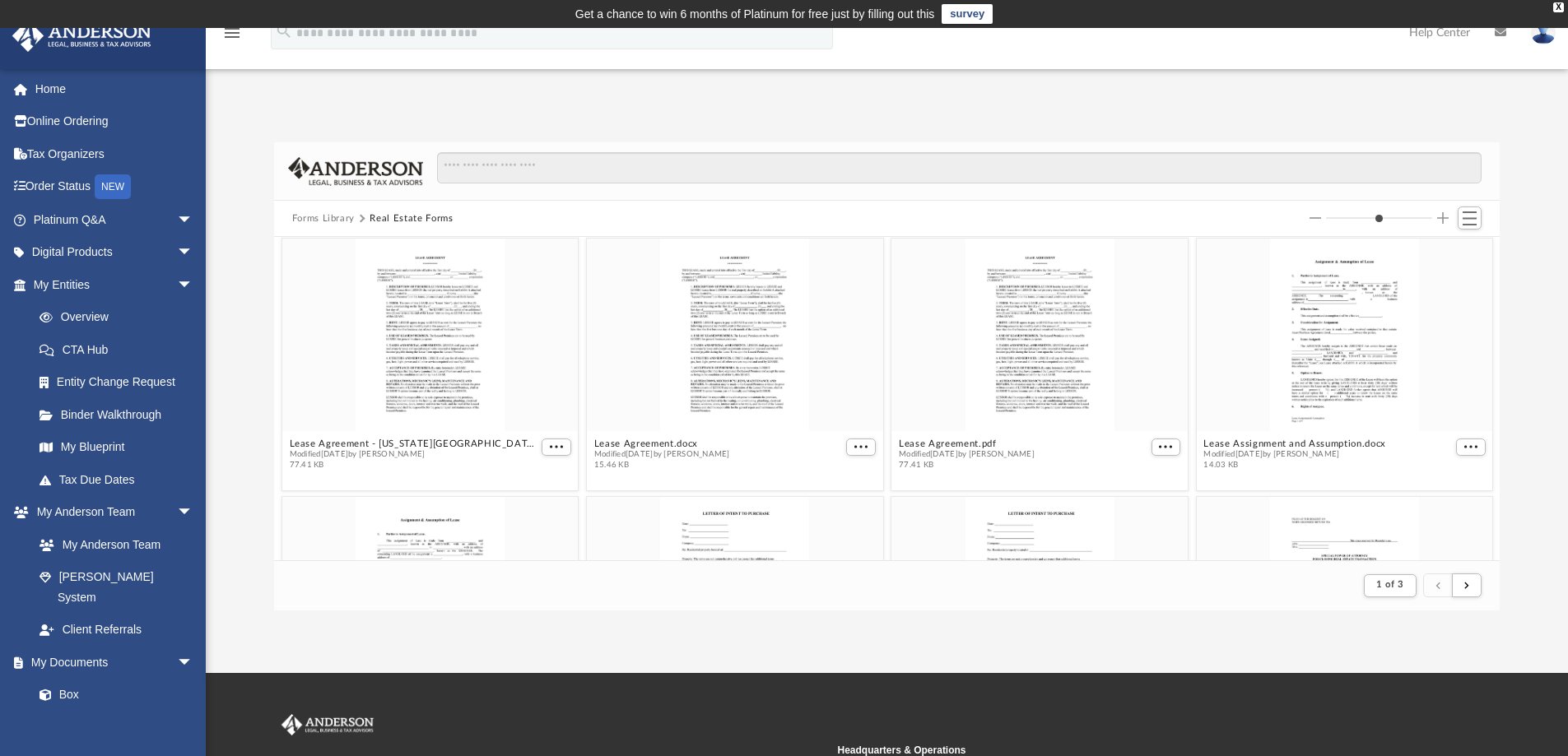
scroll to position [1621, 0]
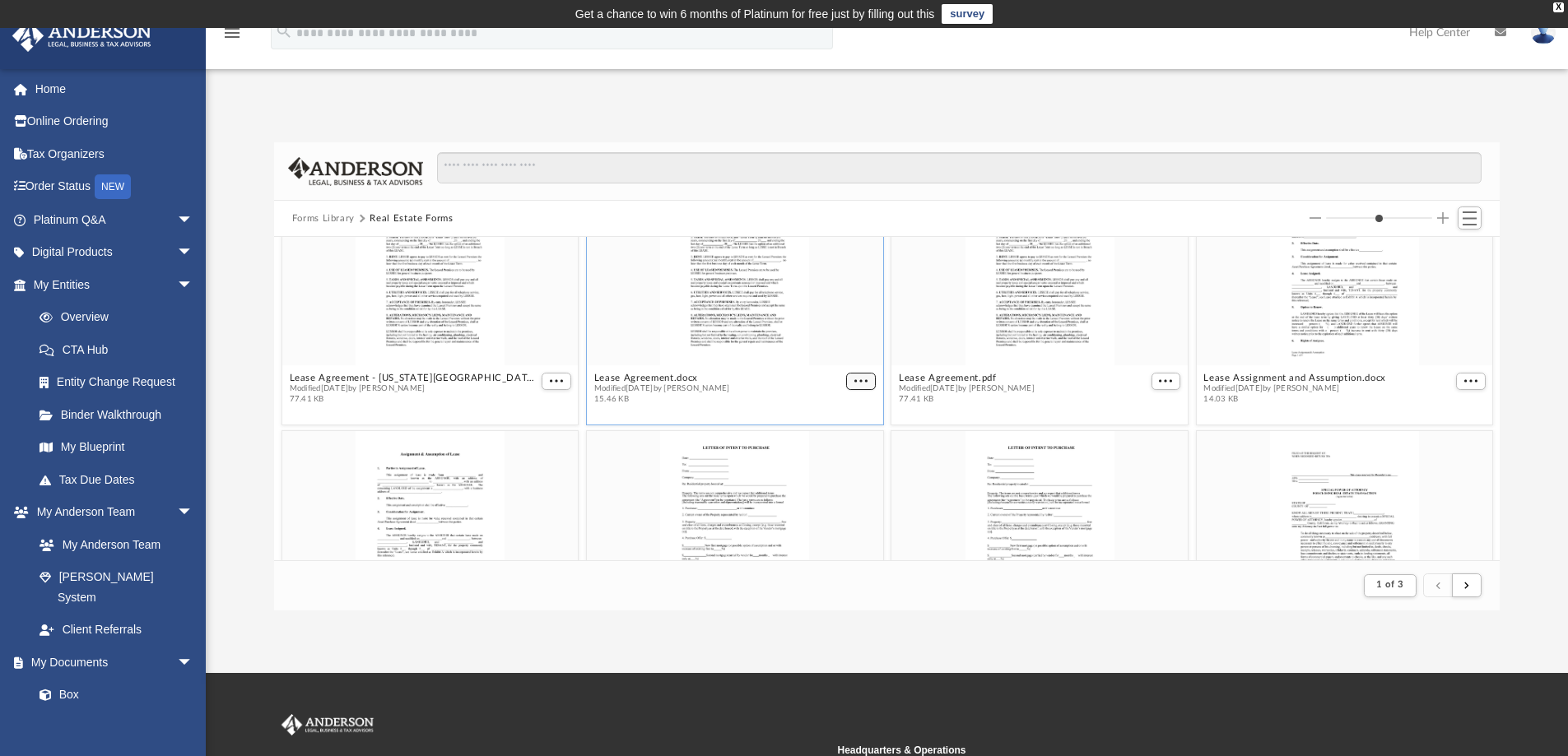
click at [853, 378] on figure "Lease Agreement.docx Modified [DATE] by [PERSON_NAME] 15.46 KB" at bounding box center [735, 291] width 297 height 238
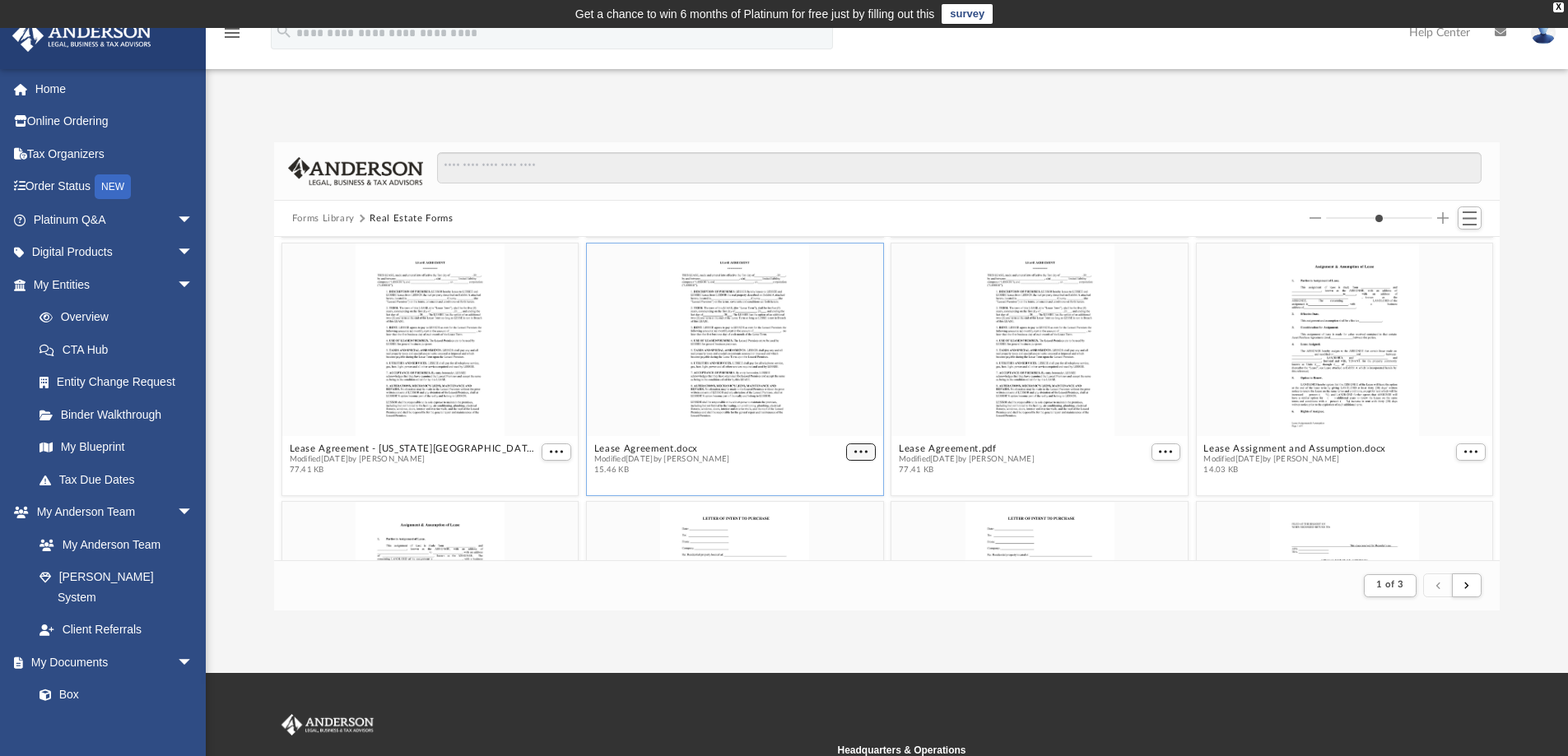
click at [854, 452] on span "More options" at bounding box center [860, 452] width 13 height 9
click at [842, 503] on li "Download" at bounding box center [834, 507] width 47 height 17
click at [1159, 451] on span "More options" at bounding box center [1165, 452] width 13 height 9
click at [1145, 507] on li "Download" at bounding box center [1137, 507] width 47 height 17
click at [1464, 453] on span "More options" at bounding box center [1470, 452] width 13 height 9
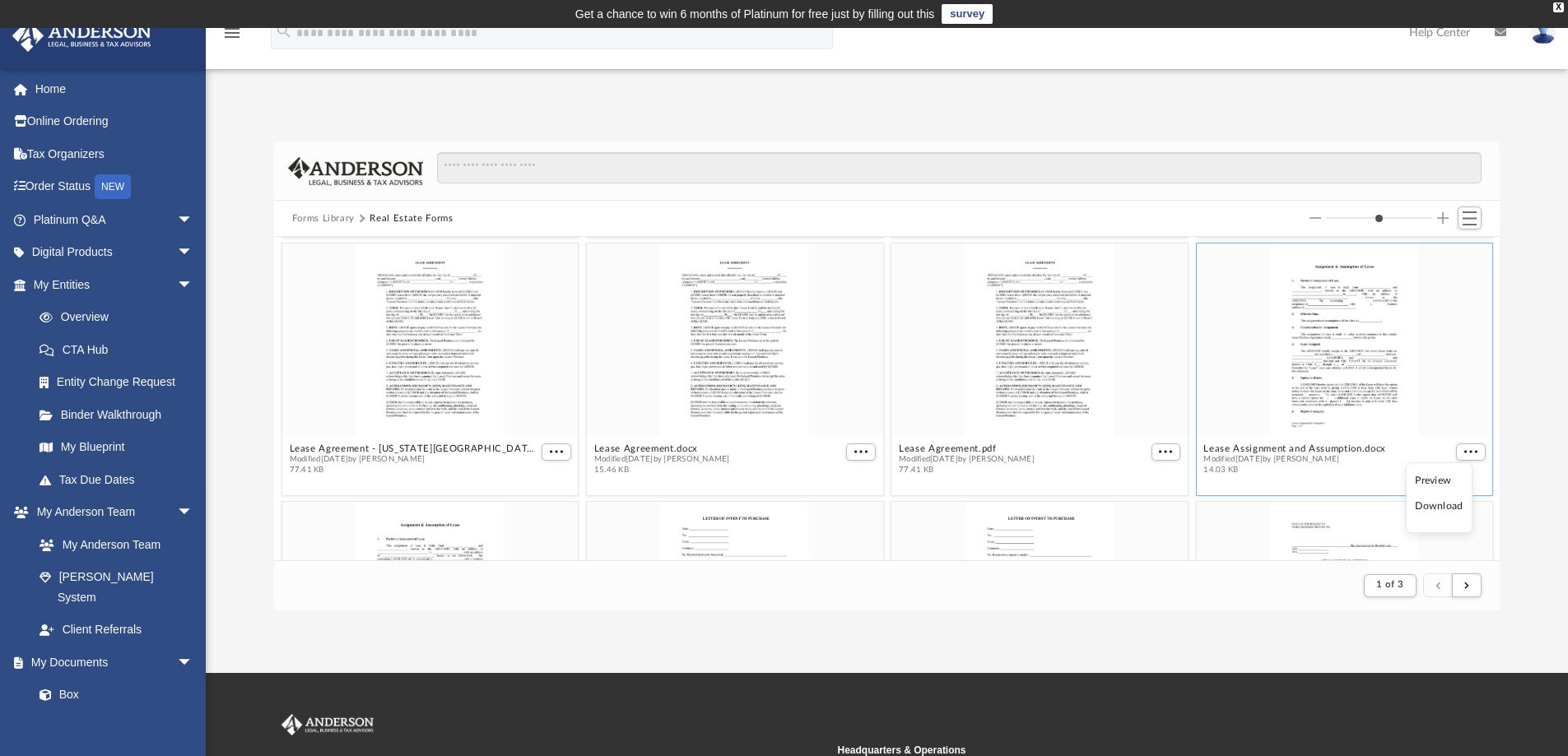
click at [1436, 502] on li "Download" at bounding box center [1438, 507] width 47 height 17
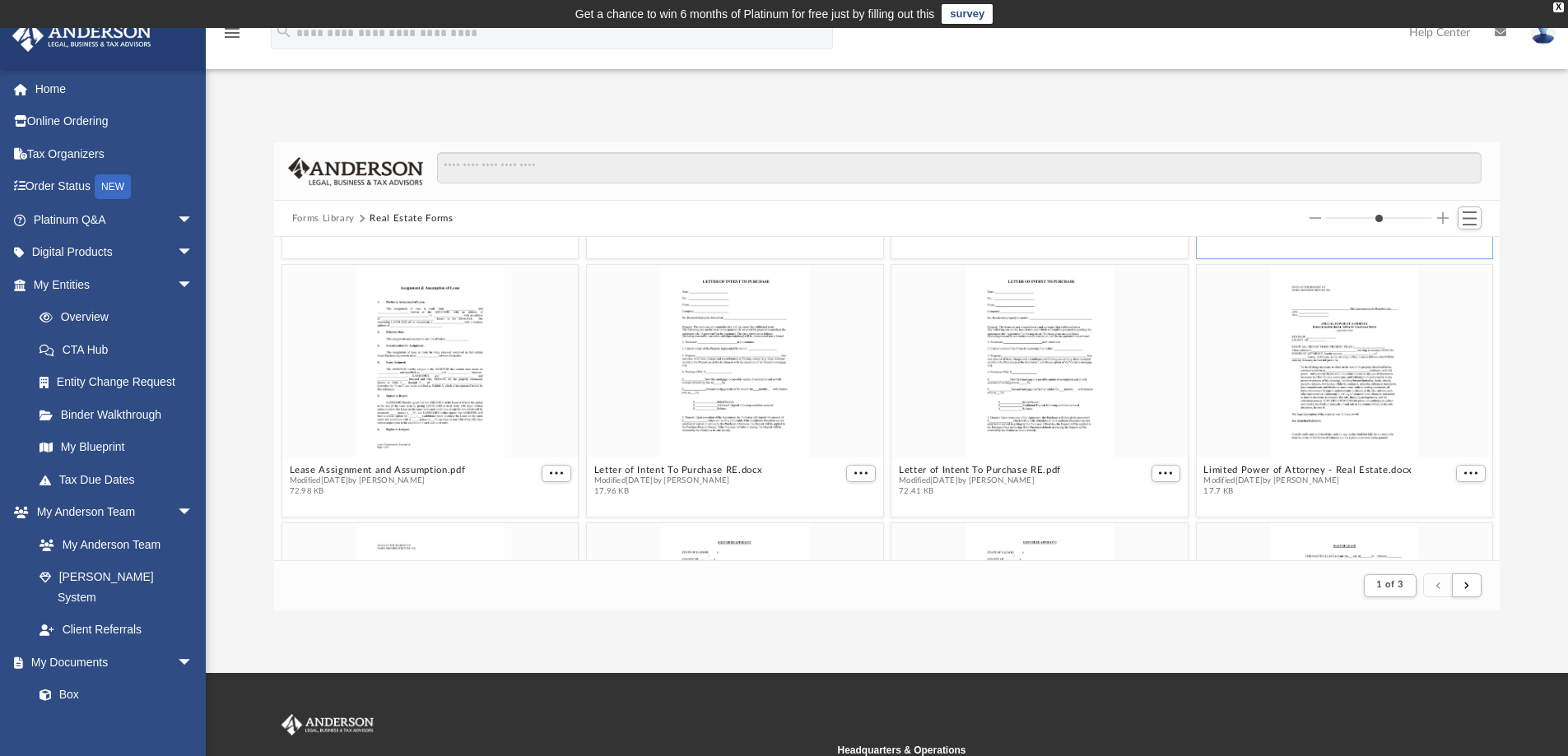
scroll to position [1797, 0]
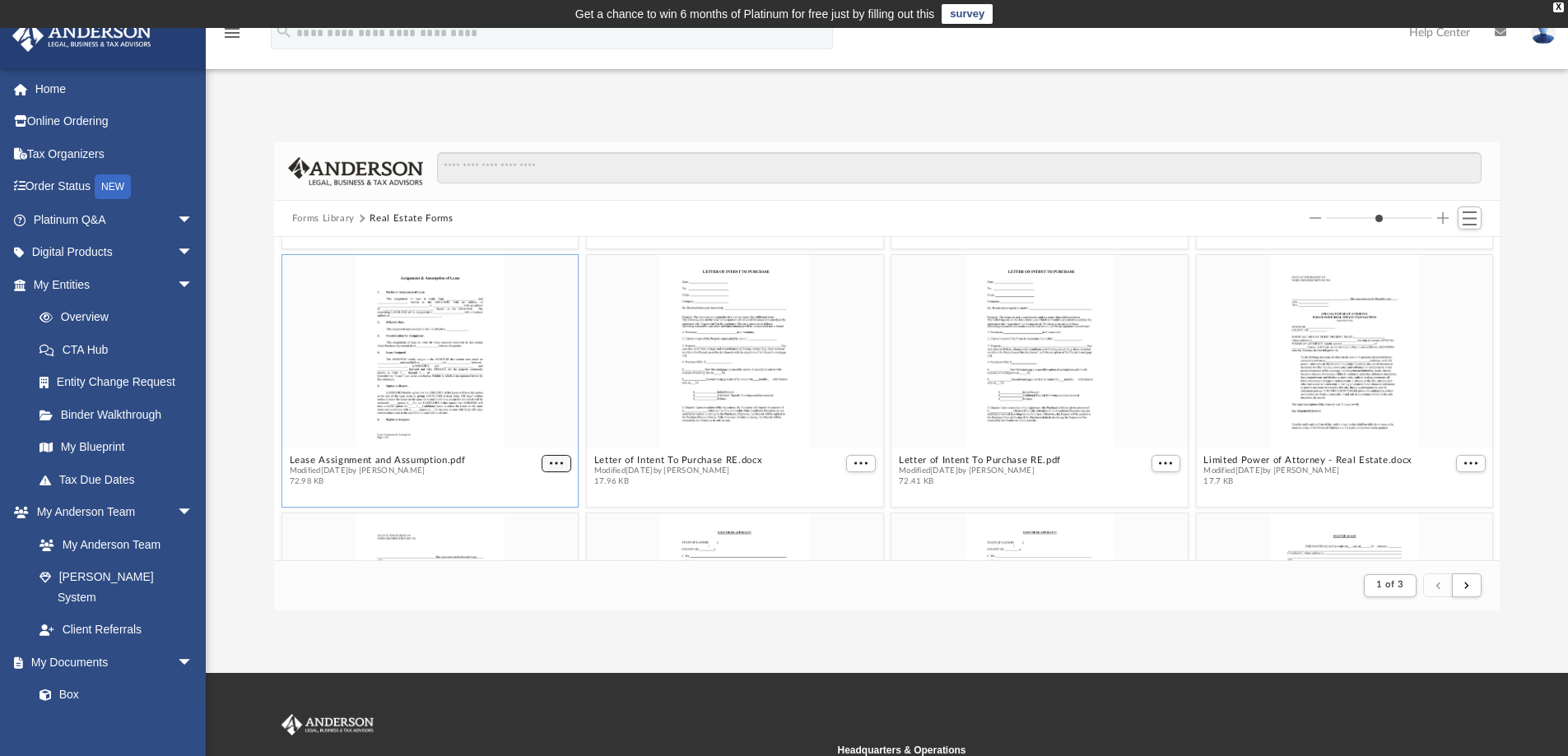
click at [550, 459] on span "More options" at bounding box center [556, 464] width 13 height 9
click at [547, 518] on li "Download" at bounding box center [534, 518] width 47 height 17
click at [854, 462] on span "More options" at bounding box center [860, 464] width 13 height 9
click at [837, 519] on li "Download" at bounding box center [834, 518] width 47 height 17
click at [1159, 466] on span "More options" at bounding box center [1165, 464] width 13 height 9
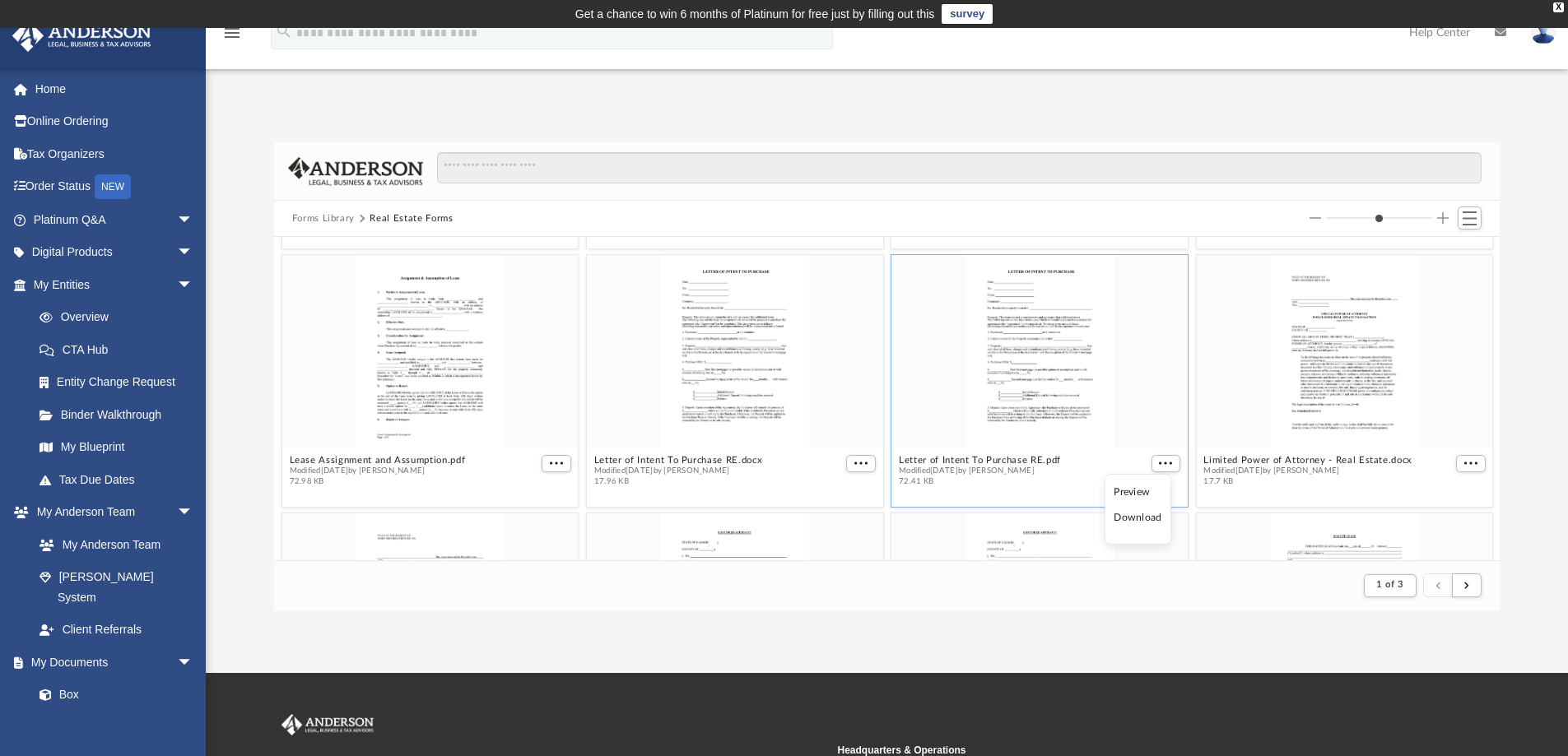
click at [1146, 518] on li "Download" at bounding box center [1137, 518] width 47 height 17
click at [1464, 464] on span "More options" at bounding box center [1470, 464] width 13 height 9
click at [1446, 519] on li "Download" at bounding box center [1438, 518] width 47 height 17
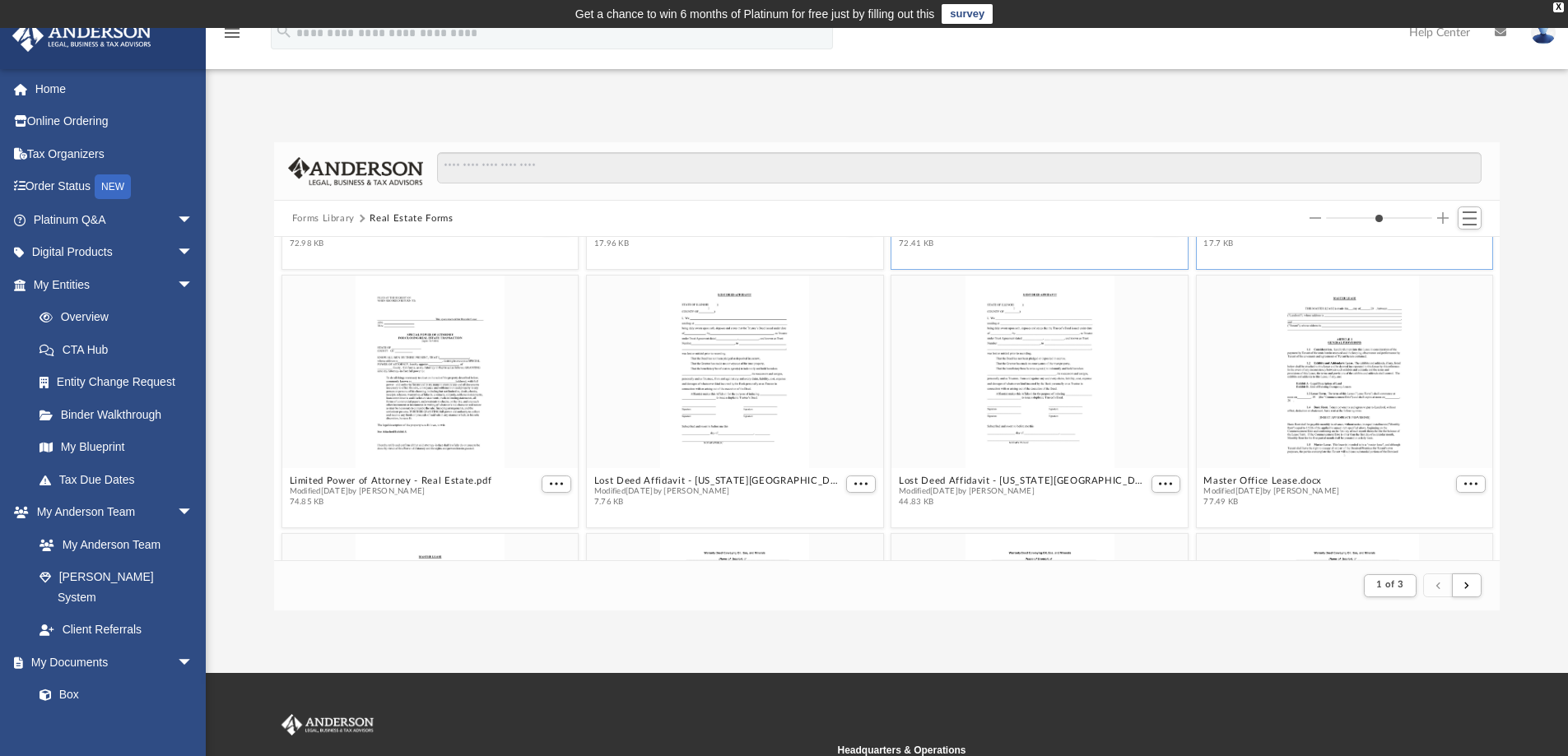
scroll to position [2044, 0]
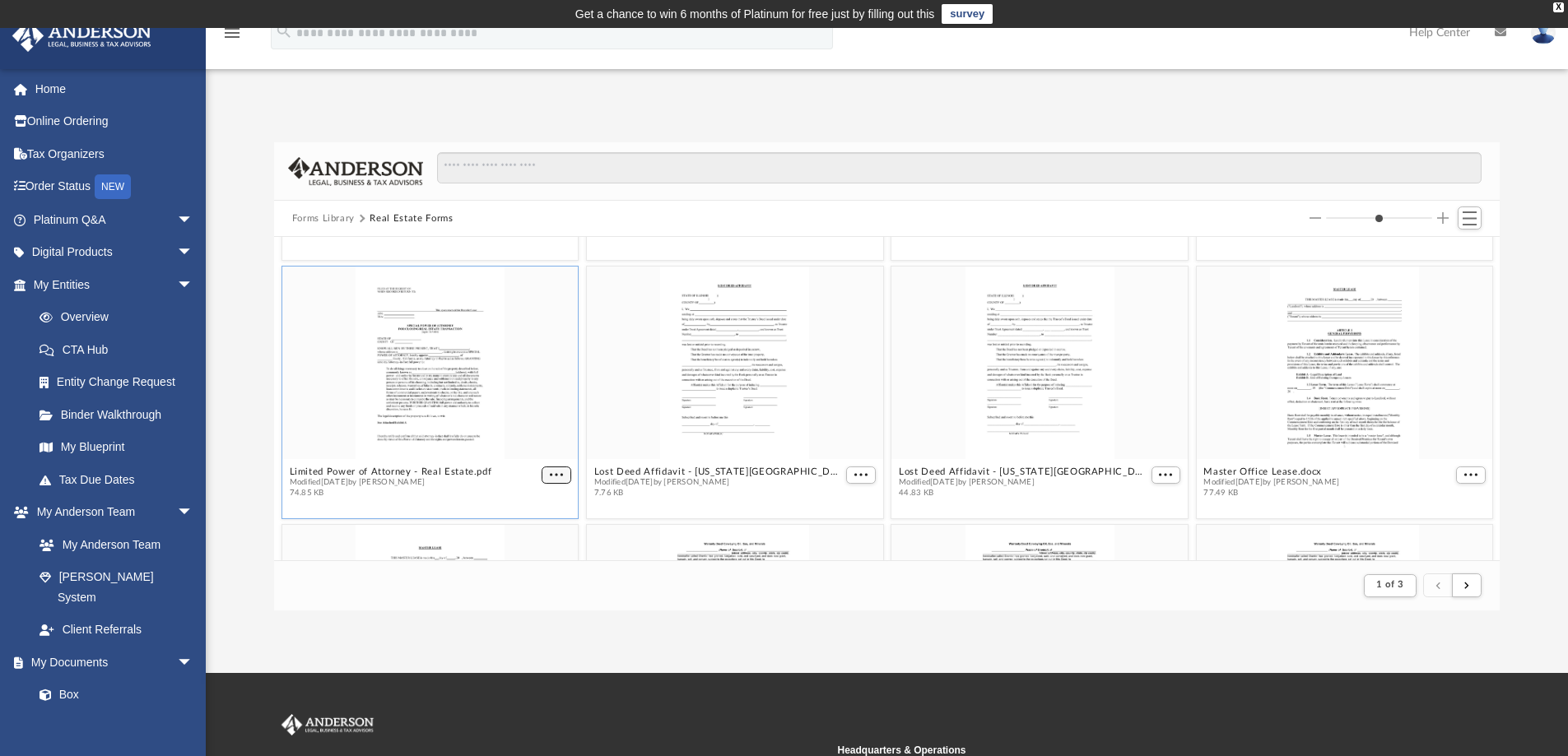
click at [550, 474] on span "More options" at bounding box center [556, 475] width 13 height 9
click at [541, 525] on li "Download" at bounding box center [534, 529] width 47 height 17
click at [857, 472] on span "More options" at bounding box center [860, 475] width 13 height 9
click at [848, 530] on li "Download" at bounding box center [834, 529] width 47 height 17
click at [1464, 475] on span "More options" at bounding box center [1470, 475] width 13 height 9
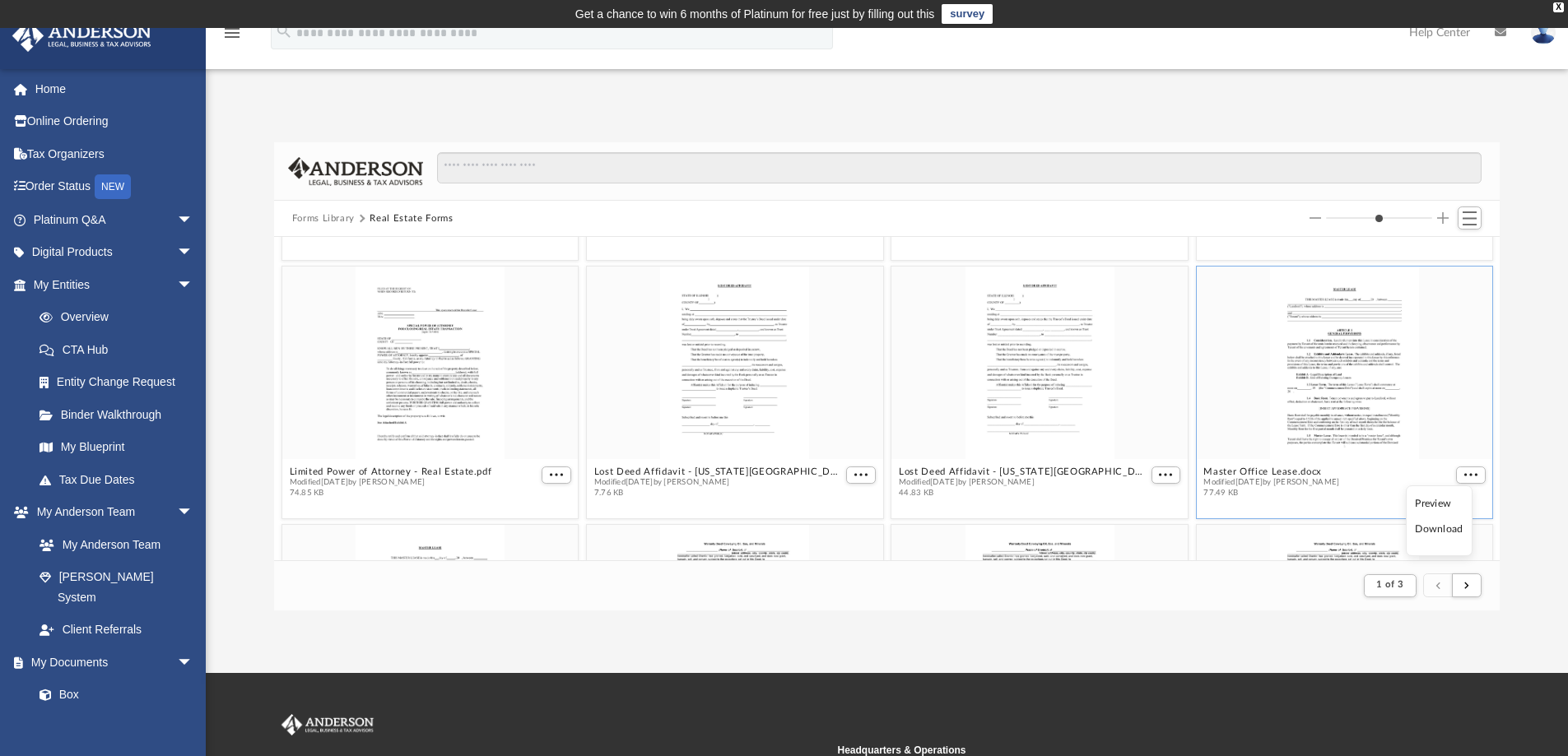
click at [1441, 528] on li "Download" at bounding box center [1438, 529] width 47 height 17
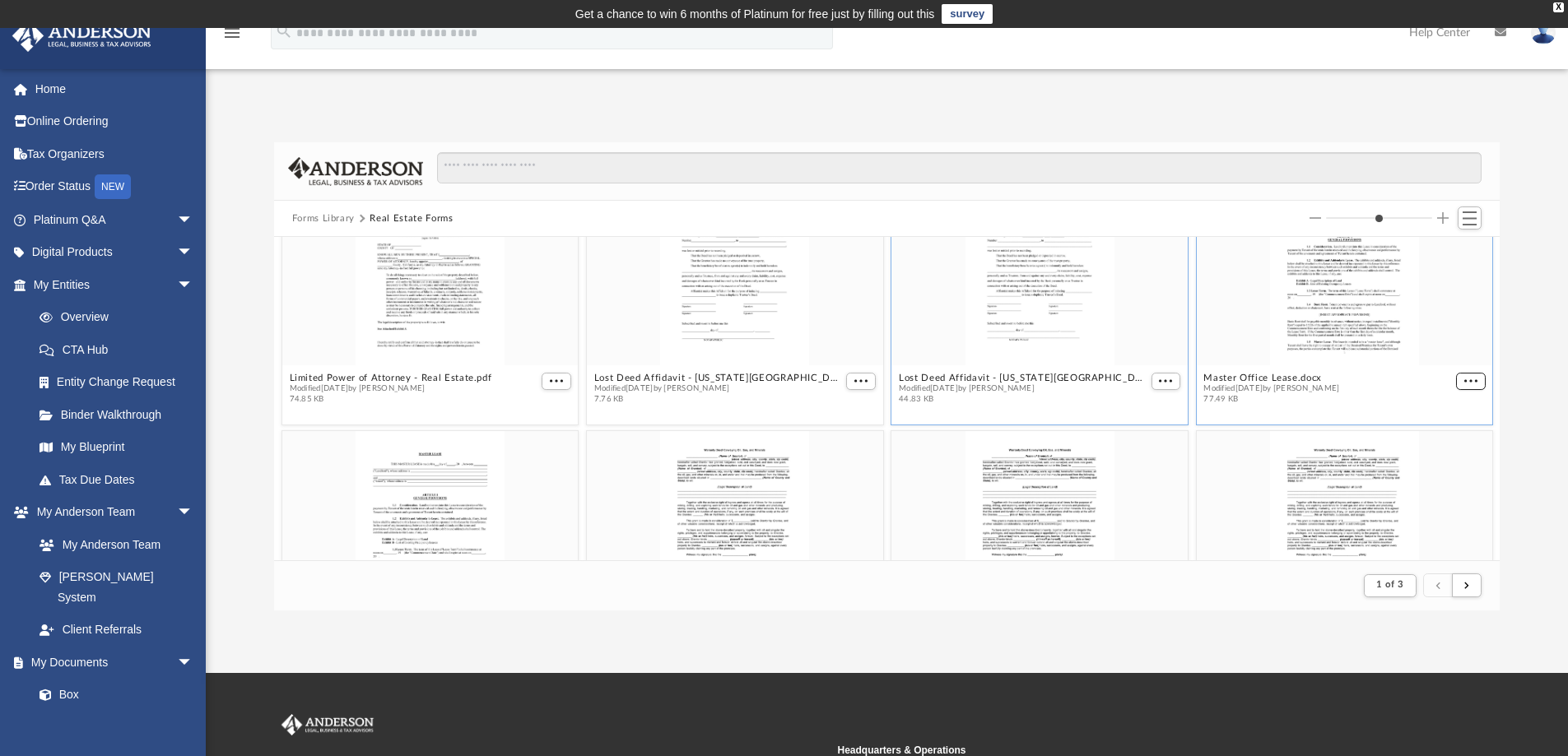
scroll to position [2291, 0]
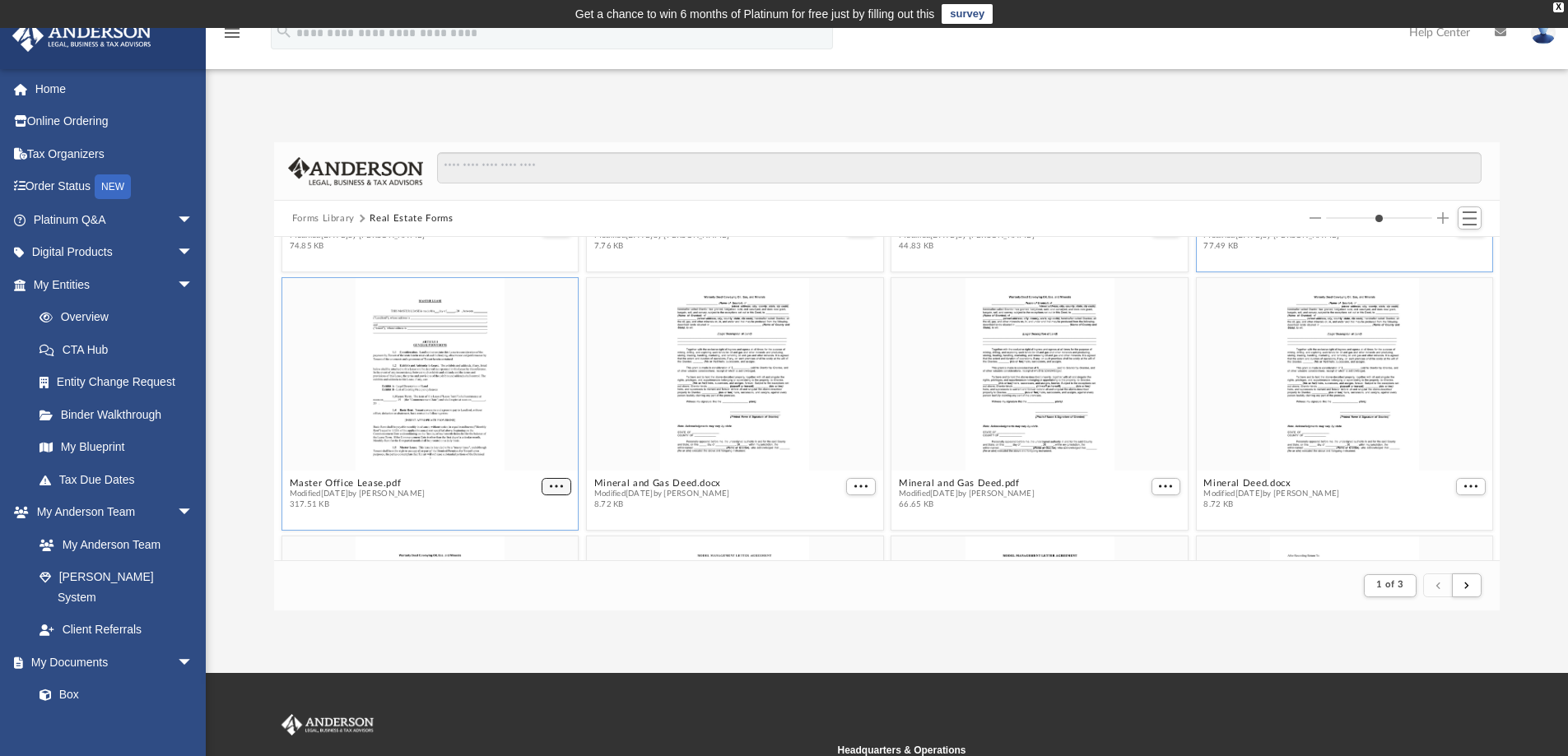
click at [550, 487] on span "More options" at bounding box center [556, 486] width 13 height 9
click at [523, 455] on li "Download" at bounding box center [534, 453] width 47 height 17
click at [854, 486] on span "More options" at bounding box center [860, 486] width 13 height 9
click at [834, 453] on li "Download" at bounding box center [834, 453] width 47 height 17
click at [1161, 485] on span "More options" at bounding box center [1165, 486] width 13 height 9
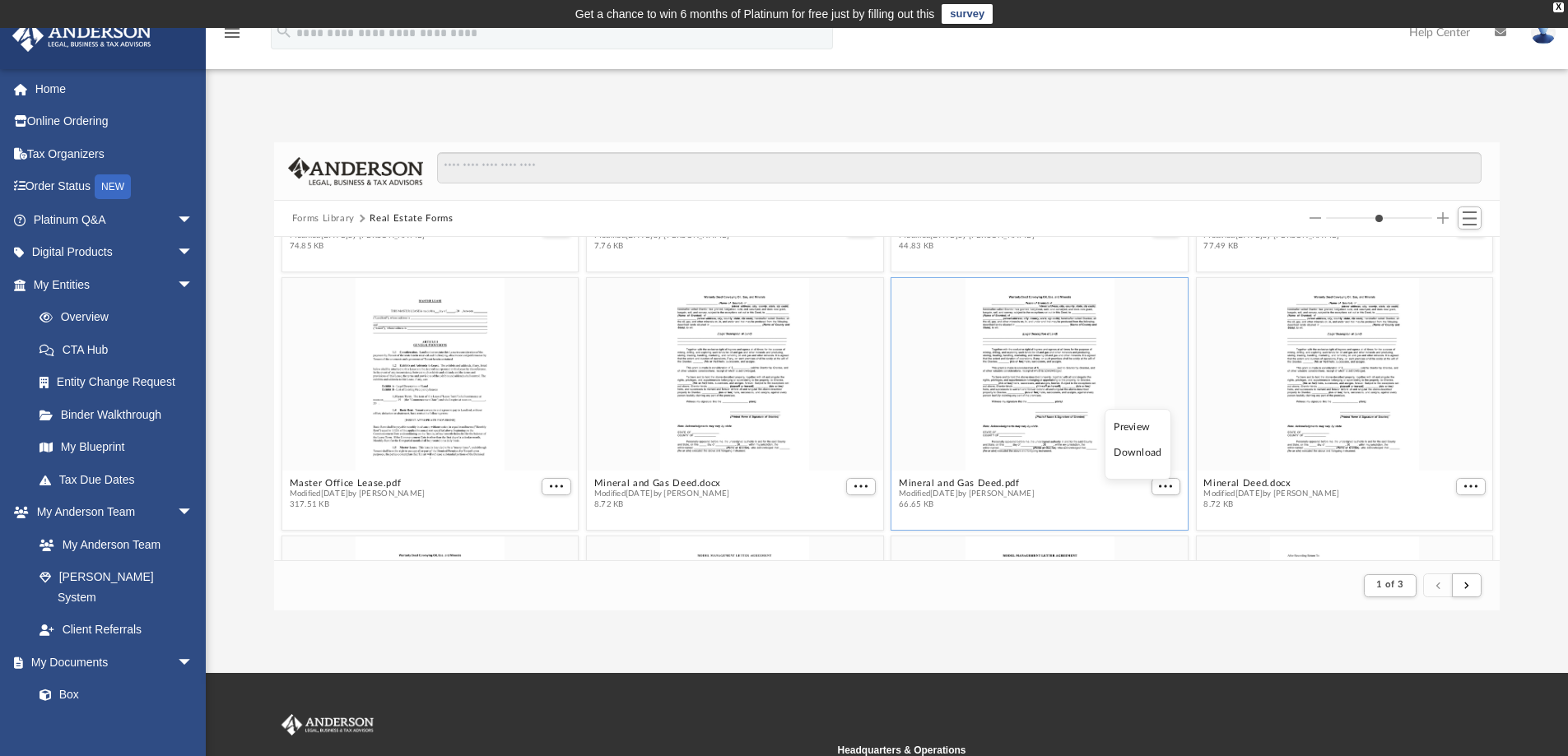
click at [1144, 456] on li "Download" at bounding box center [1137, 453] width 47 height 17
click at [1464, 484] on span "More options" at bounding box center [1470, 486] width 13 height 9
click at [1433, 452] on li "Download" at bounding box center [1438, 453] width 47 height 17
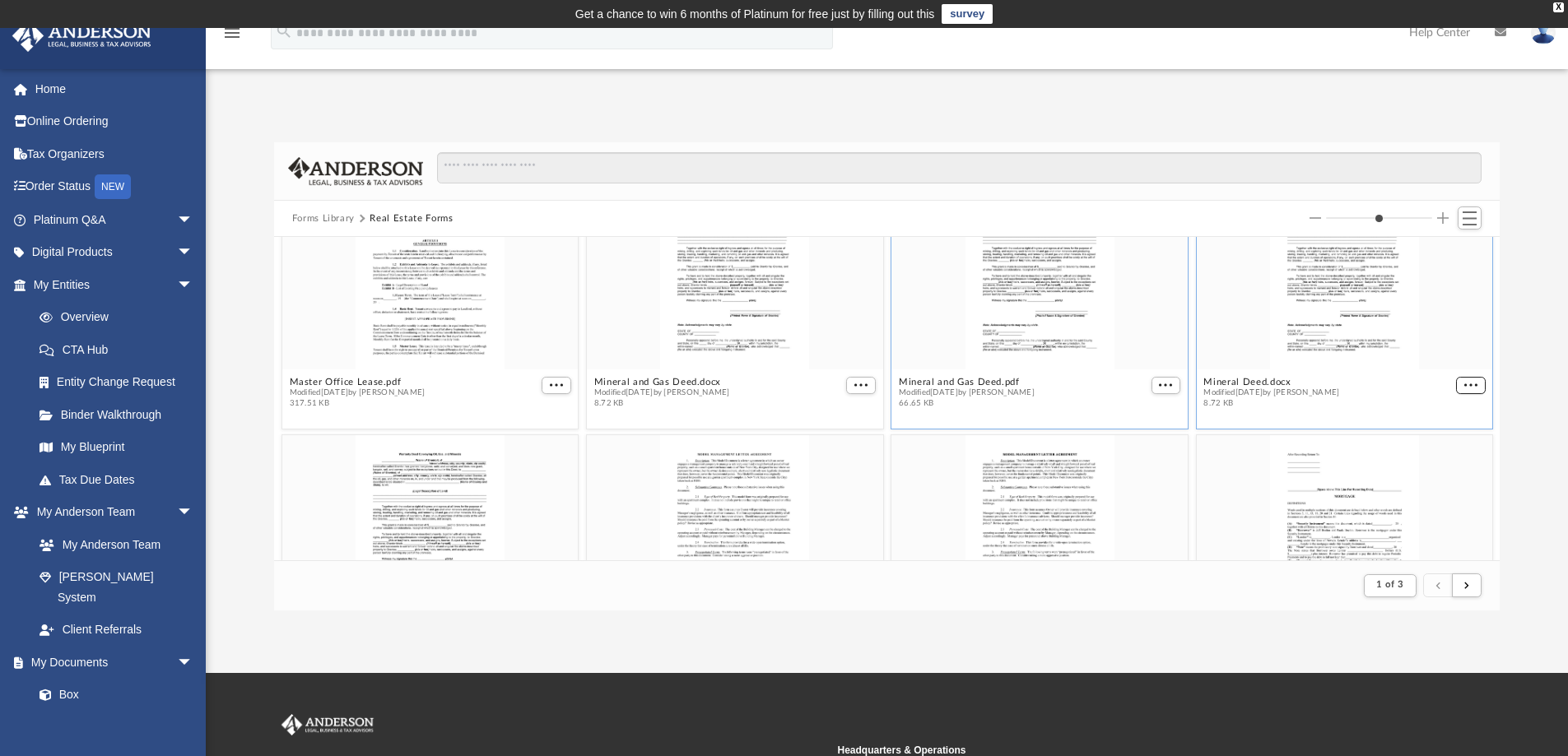
scroll to position [2538, 0]
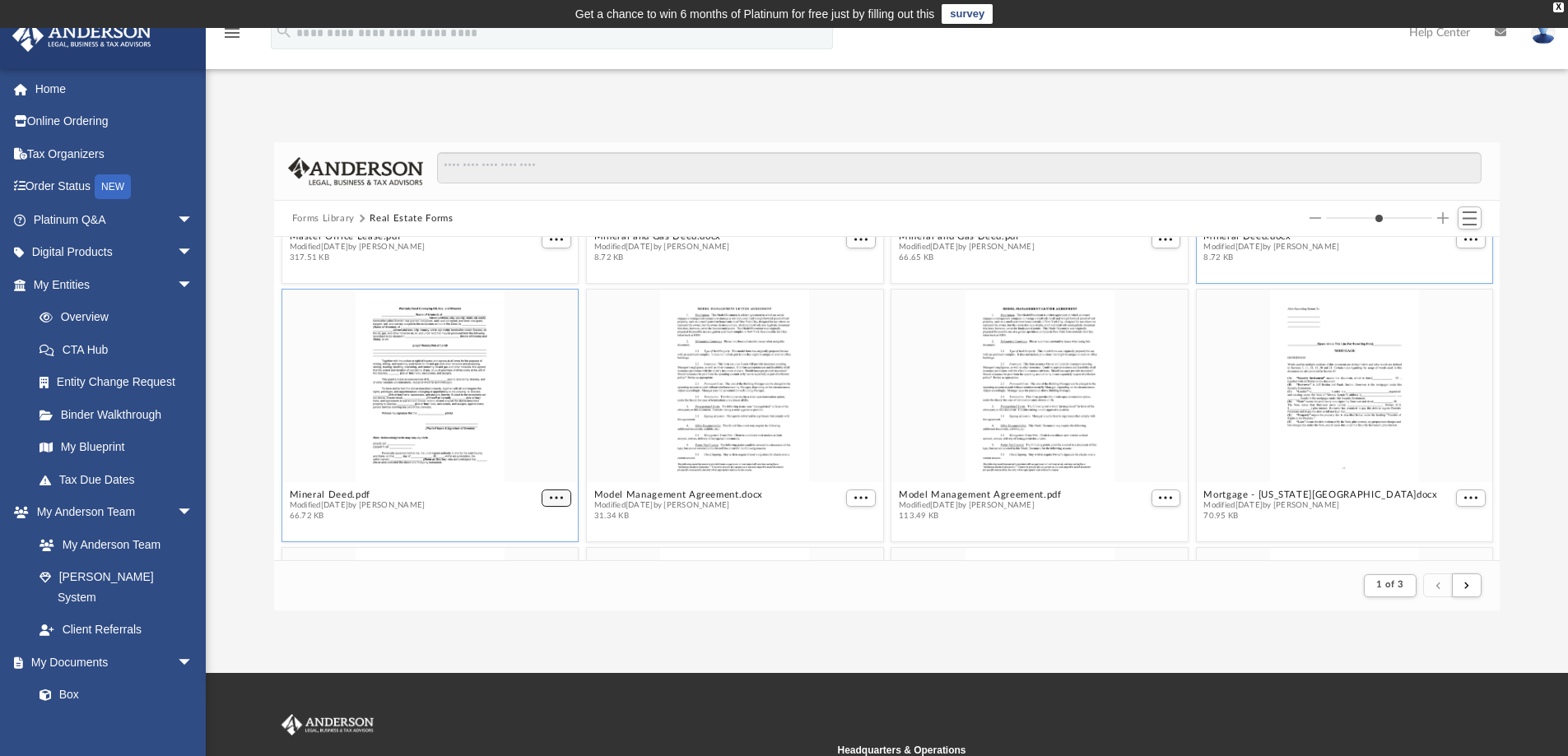
click at [550, 497] on span "More options" at bounding box center [556, 498] width 13 height 9
click at [535, 464] on li "Download" at bounding box center [534, 465] width 47 height 17
click at [854, 499] on span "More options" at bounding box center [860, 498] width 13 height 9
click at [835, 465] on li "Download" at bounding box center [834, 465] width 47 height 17
click at [1159, 498] on span "More options" at bounding box center [1165, 498] width 13 height 9
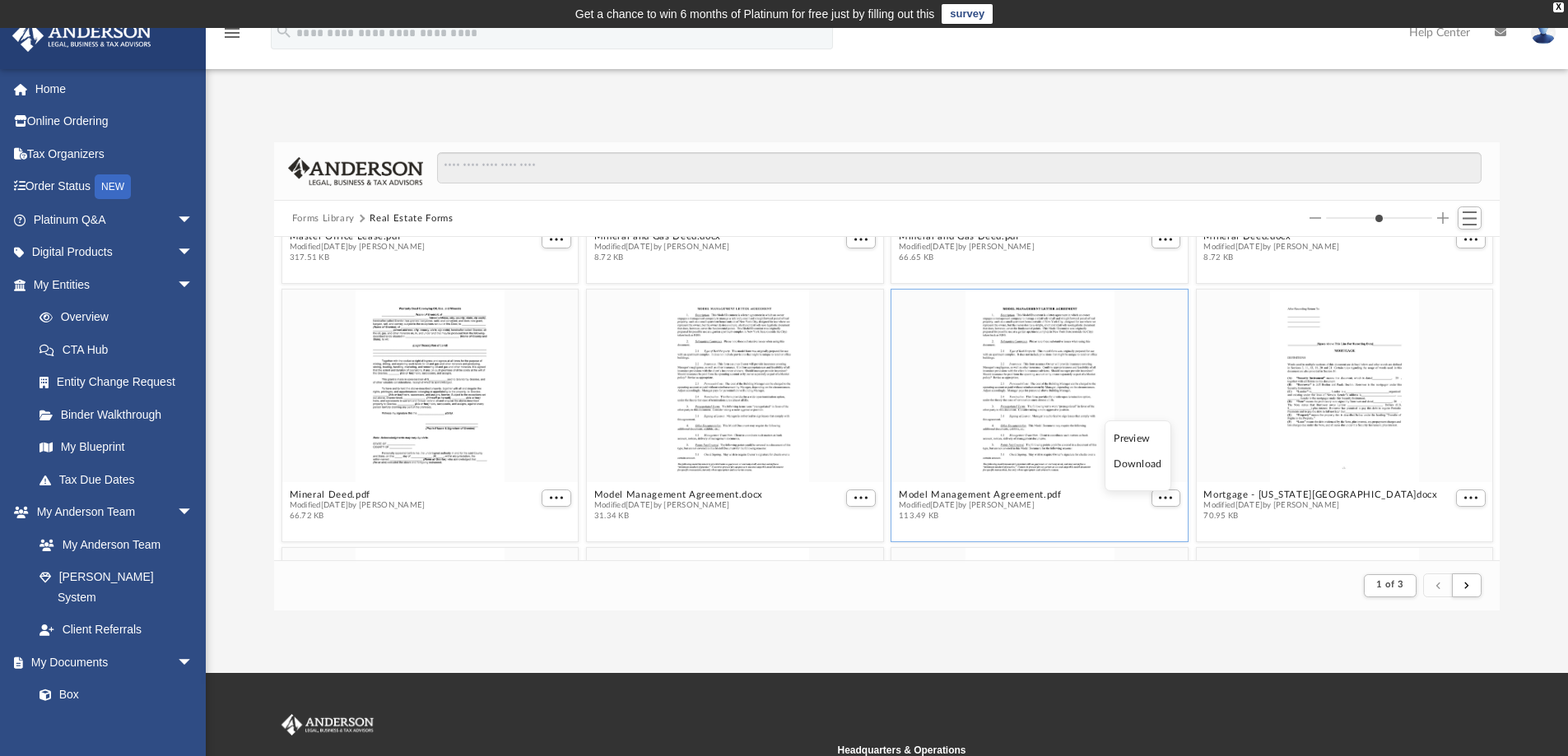
click at [1146, 465] on li "Download" at bounding box center [1137, 465] width 47 height 17
click at [1464, 499] on span "More options" at bounding box center [1470, 498] width 13 height 9
click at [1443, 463] on li "Download" at bounding box center [1438, 465] width 47 height 17
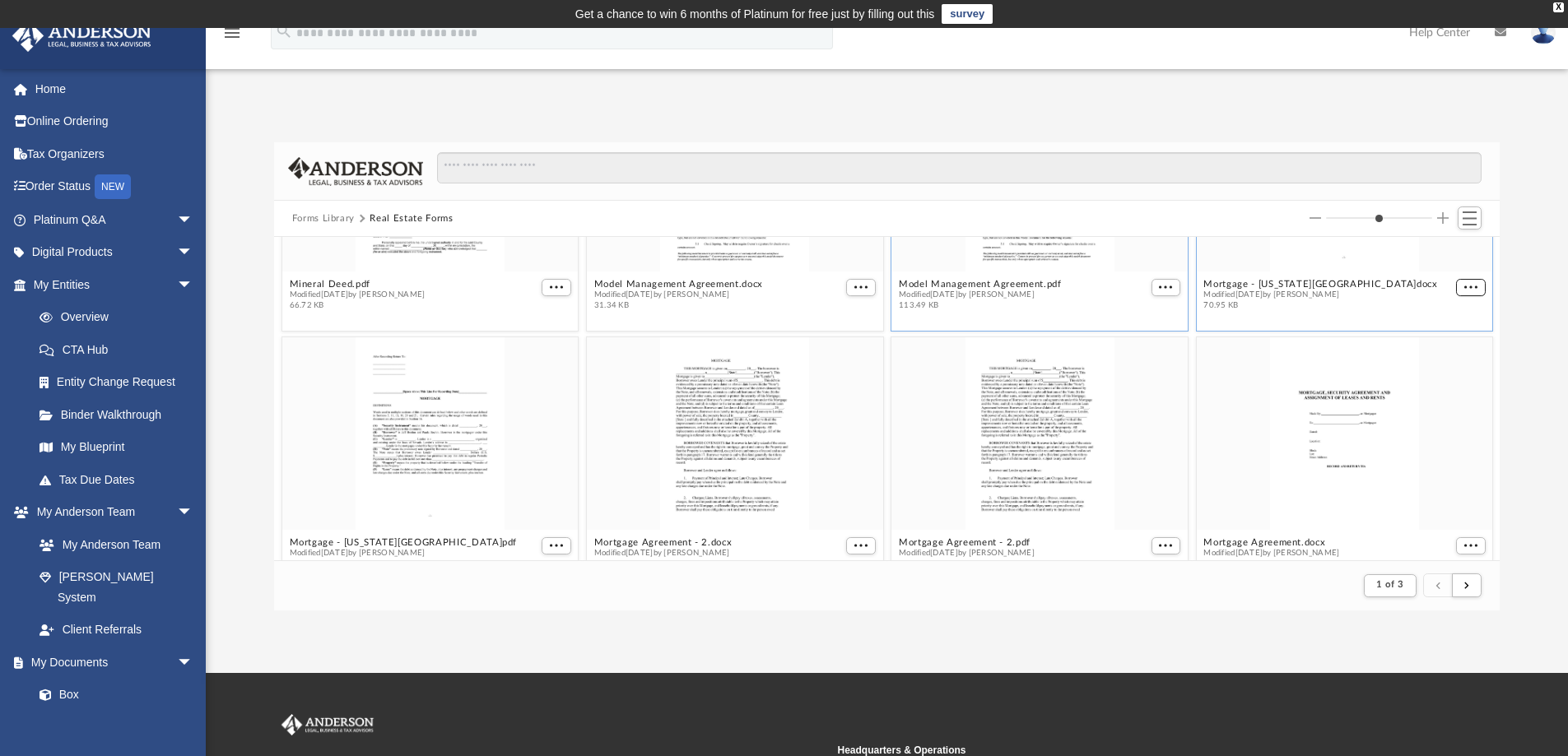
scroll to position [2785, 0]
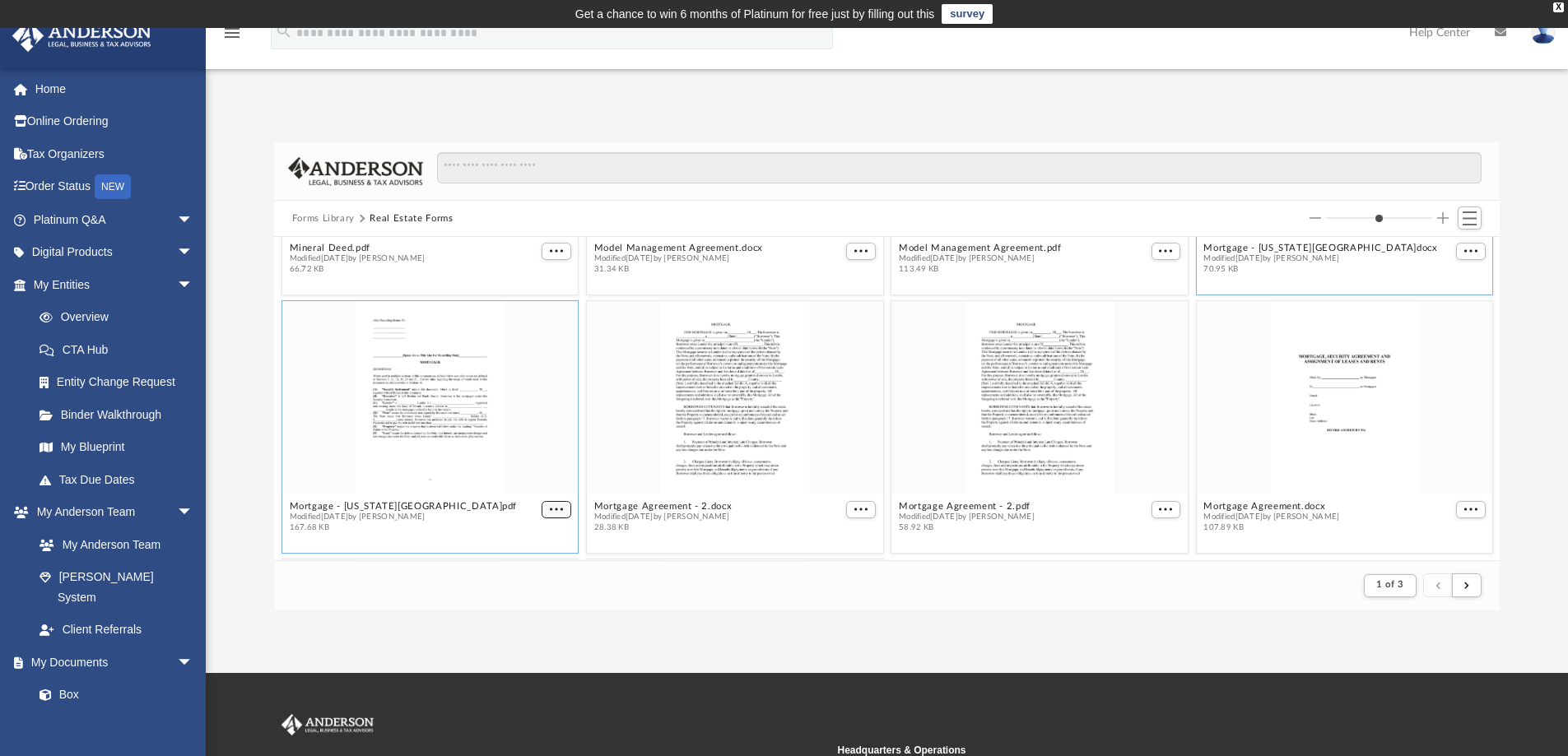
click at [541, 506] on button "More options" at bounding box center [556, 509] width 29 height 17
click at [535, 475] on li "Download" at bounding box center [534, 476] width 47 height 17
click at [854, 510] on span "More options" at bounding box center [860, 509] width 13 height 9
click at [844, 478] on li "Download" at bounding box center [834, 476] width 47 height 17
click at [1159, 510] on span "More options" at bounding box center [1165, 509] width 13 height 9
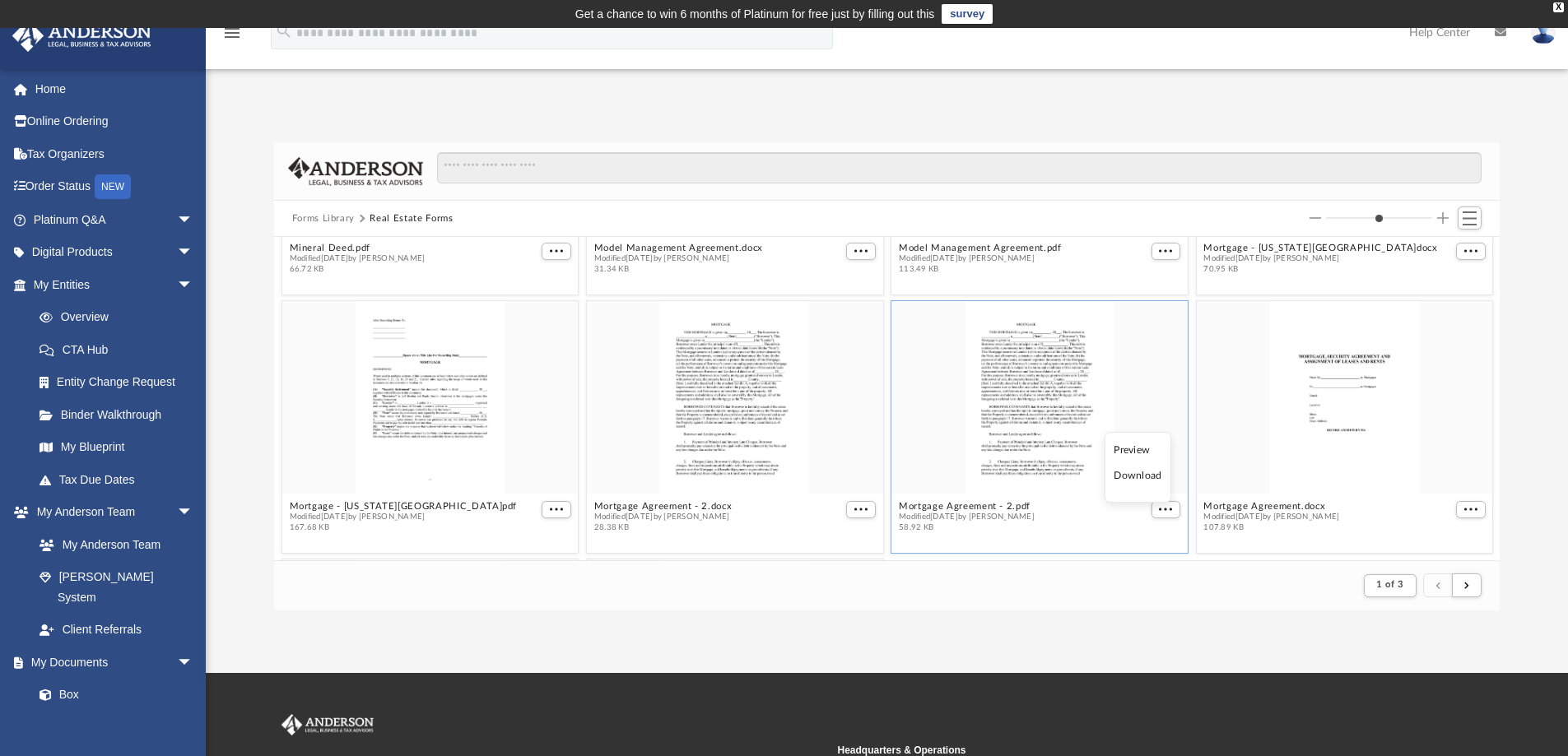
click at [1134, 478] on li "Download" at bounding box center [1137, 476] width 47 height 17
click at [1464, 511] on span "More options" at bounding box center [1470, 509] width 13 height 9
click at [1441, 475] on li "Download" at bounding box center [1438, 476] width 47 height 17
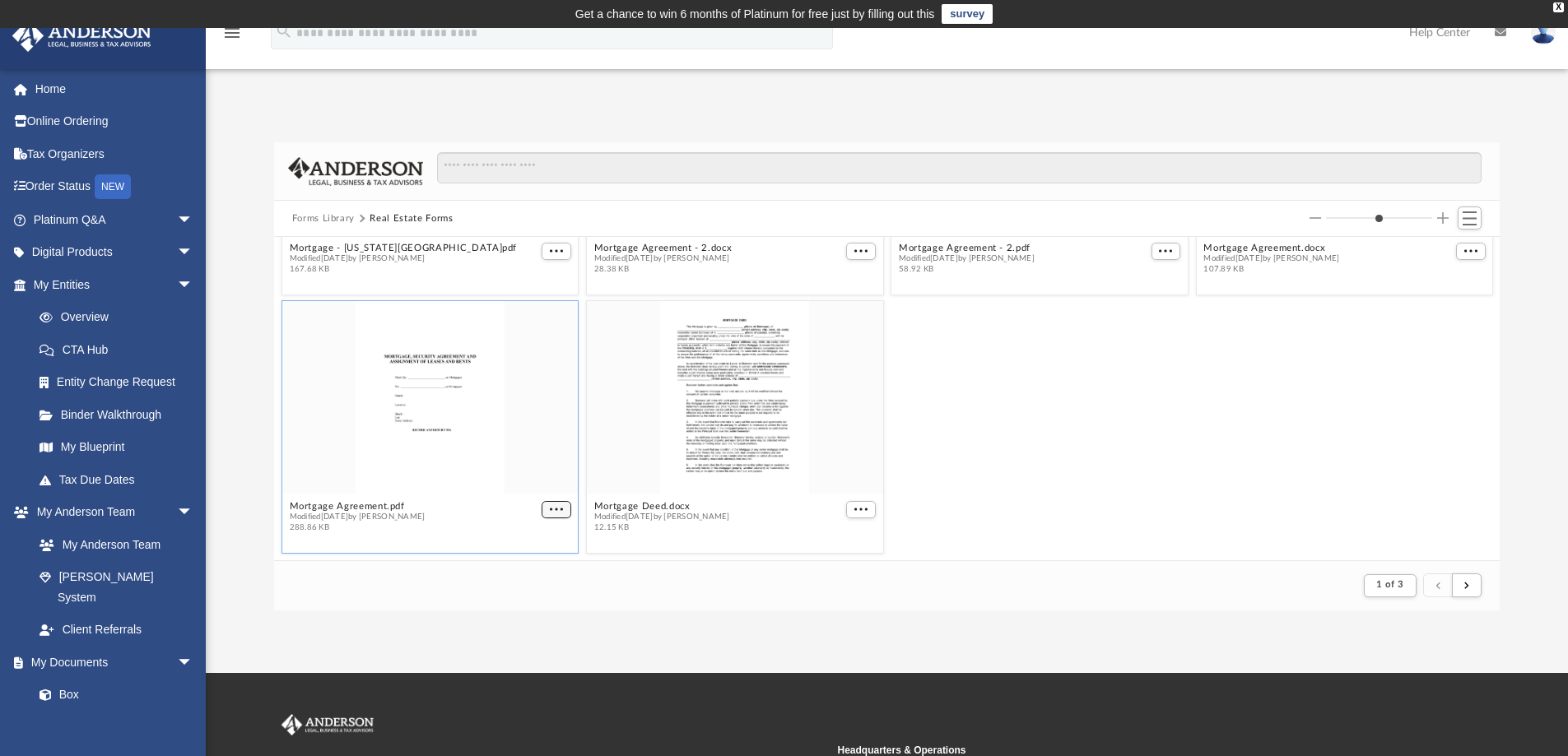
scroll to position [3036, 0]
click at [546, 513] on button "More options" at bounding box center [556, 517] width 29 height 17
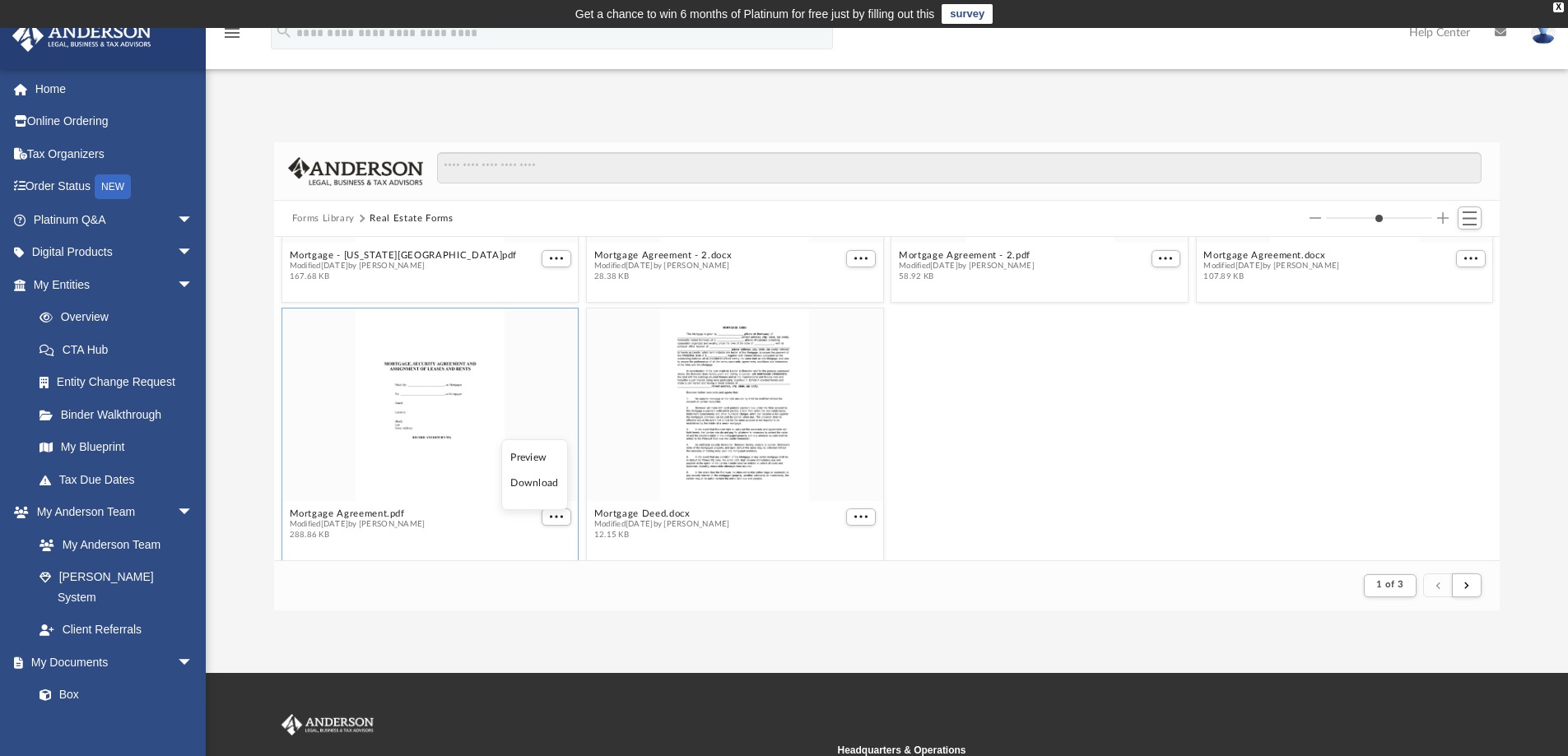
click at [544, 485] on li "Download" at bounding box center [534, 484] width 47 height 17
click at [857, 513] on span "More options" at bounding box center [860, 517] width 13 height 9
click at [838, 481] on li "Download" at bounding box center [834, 484] width 47 height 17
click at [59, 184] on link "Order Status NEW" at bounding box center [115, 187] width 207 height 34
